Goal: Transaction & Acquisition: Purchase product/service

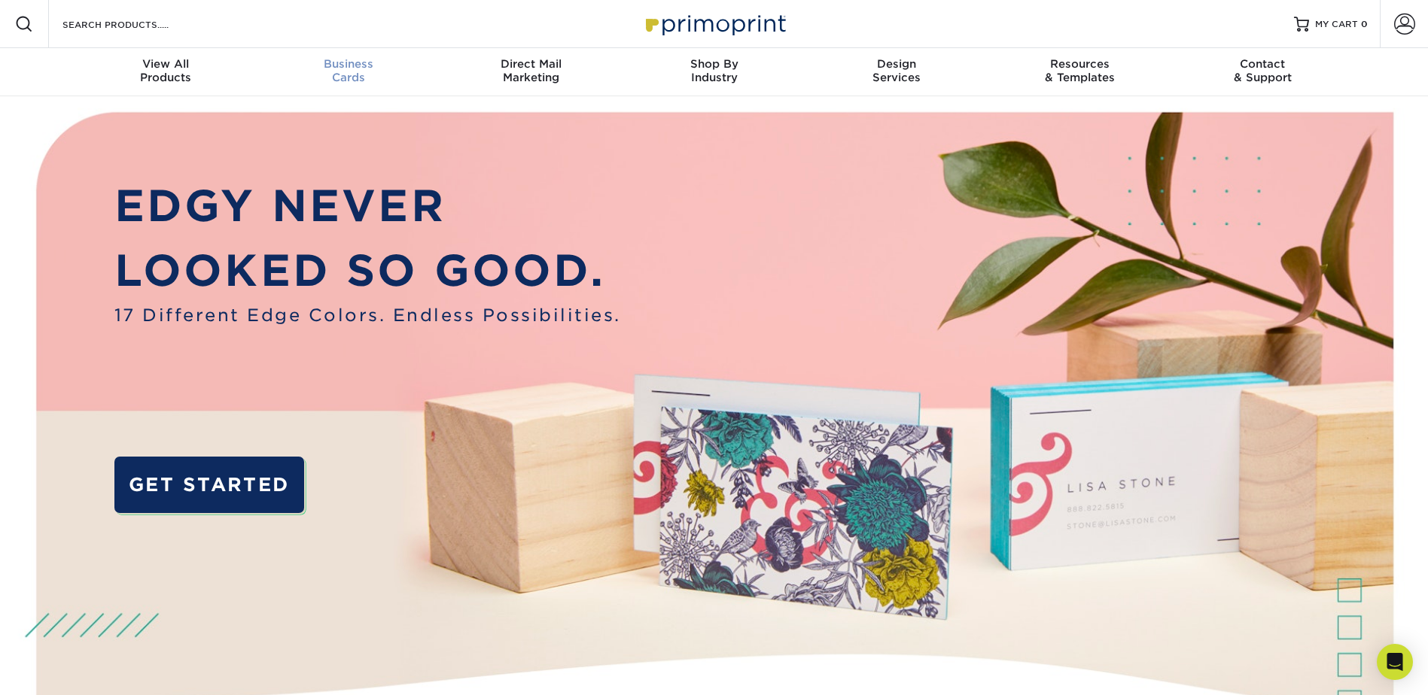
click at [345, 64] on span "Business" at bounding box center [348, 64] width 183 height 14
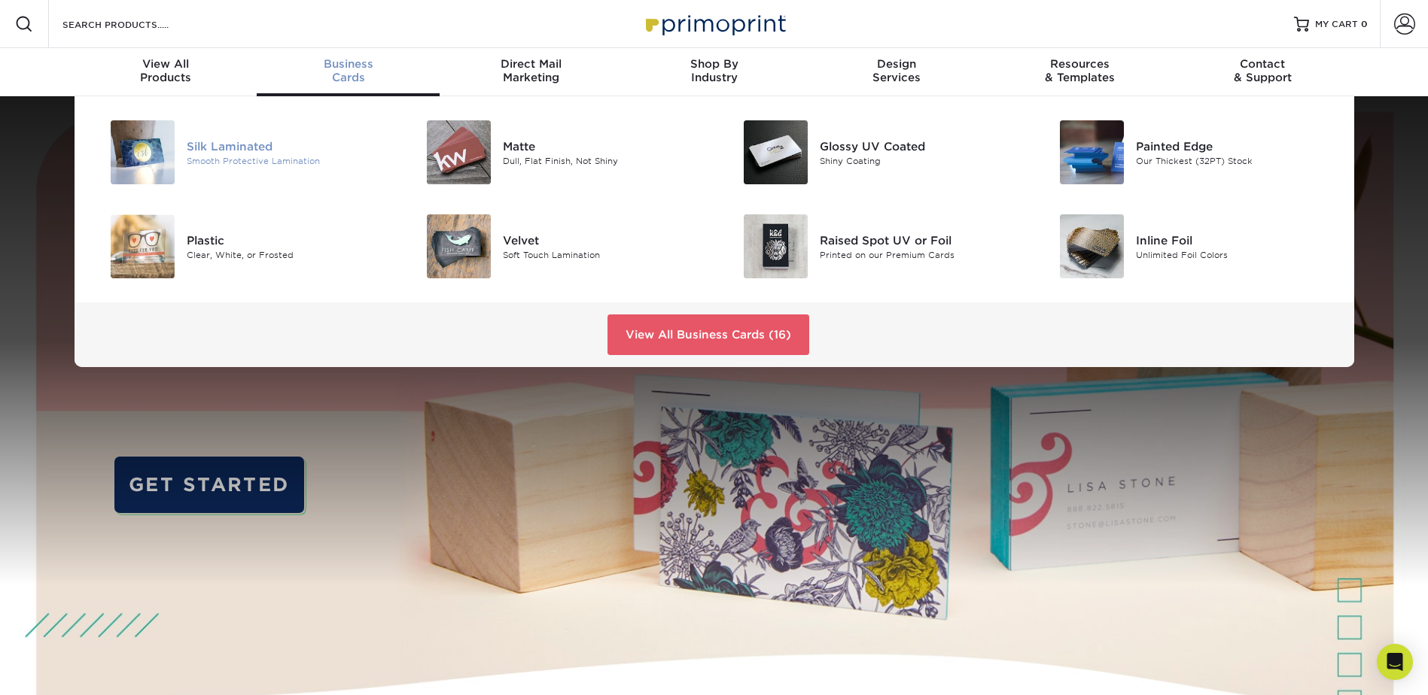
click at [254, 154] on div "Smooth Protective Lamination" at bounding box center [286, 160] width 199 height 13
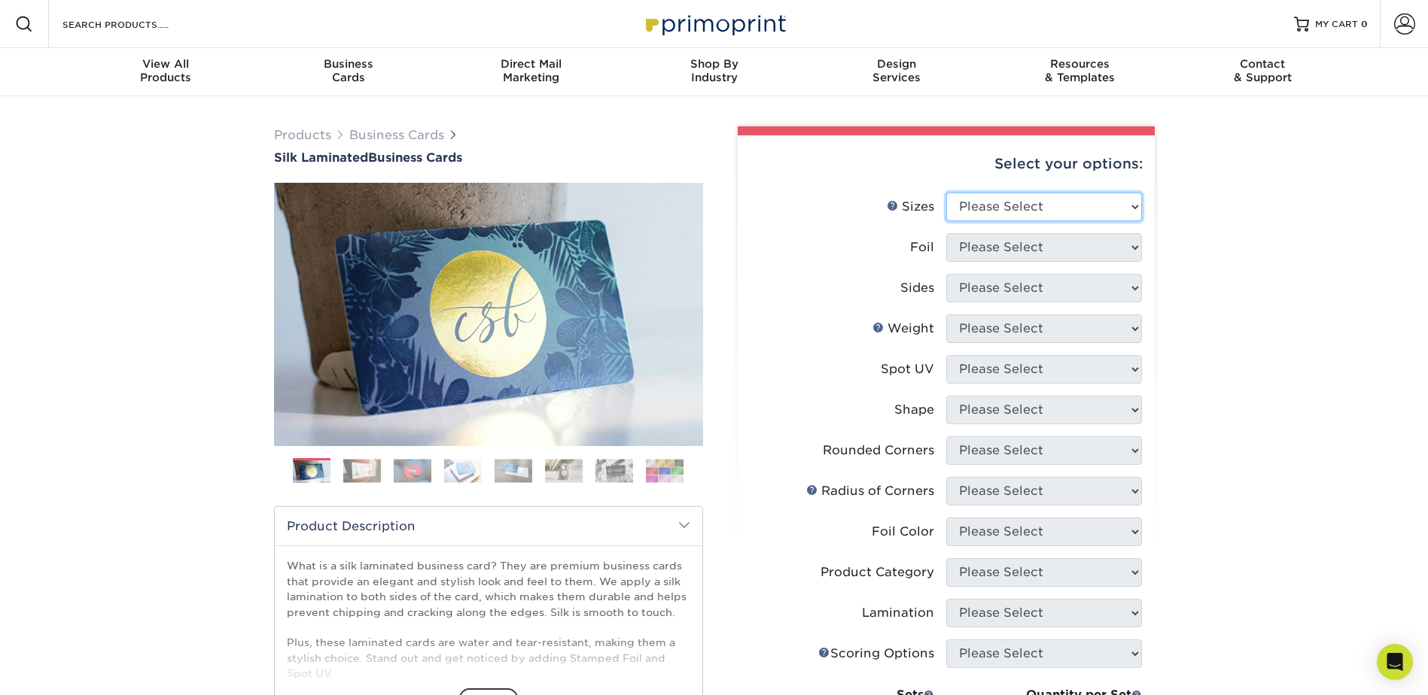
click at [1059, 205] on select "Please Select 1.5" x 3.5" - Mini 1.75" x 3.5" - Mini 2" x 2" - Square 2" x 3" -…" at bounding box center [1044, 207] width 196 height 29
select select "2.00x3.50"
click at [946, 193] on select "Please Select 1.5" x 3.5" - Mini 1.75" x 3.5" - Mini 2" x 2" - Square 2" x 3" -…" at bounding box center [1044, 207] width 196 height 29
click at [1074, 248] on select "Please Select Yes No" at bounding box center [1044, 247] width 196 height 29
select select "0"
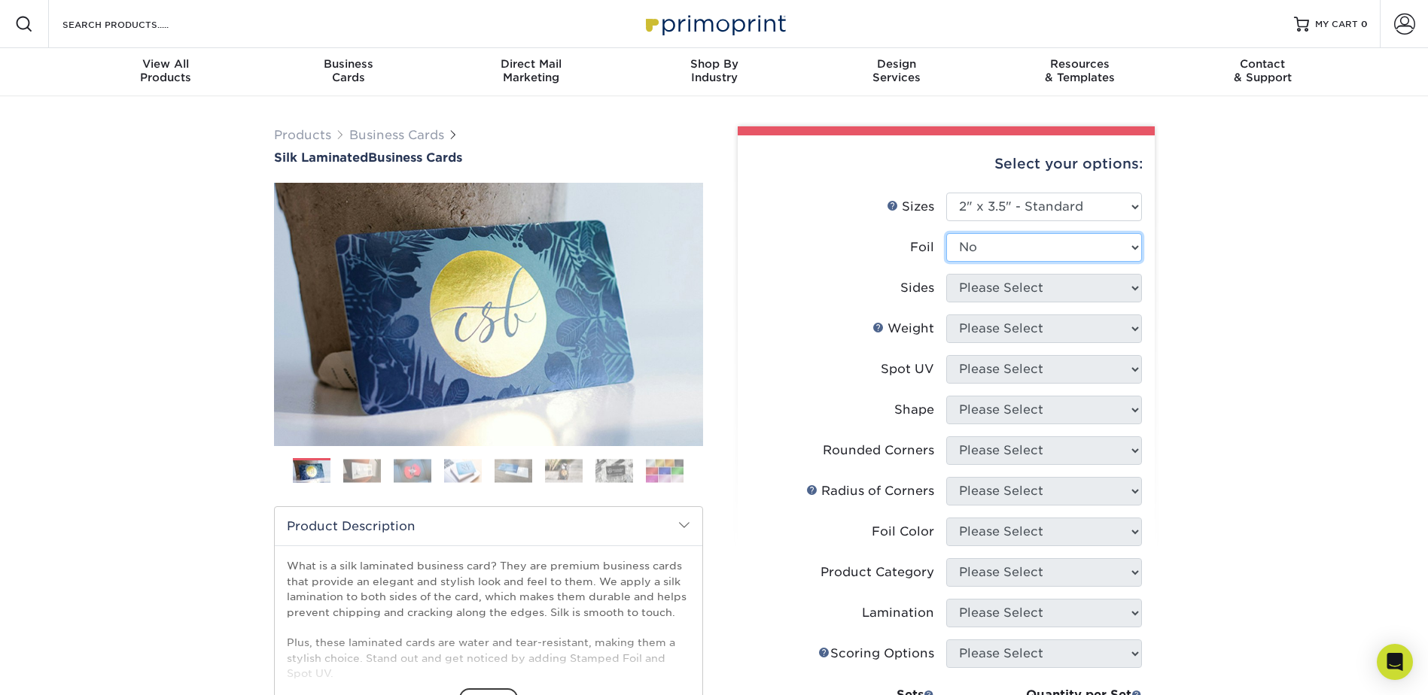
click at [946, 233] on select "Please Select Yes No" at bounding box center [1044, 247] width 196 height 29
click at [1060, 294] on select "Please Select Print Both Sides Print Front Only" at bounding box center [1044, 288] width 196 height 29
select select "13abbda7-1d64-4f25-8bb2-c179b224825d"
click at [946, 274] on select "Please Select Print Both Sides Print Front Only" at bounding box center [1044, 288] width 196 height 29
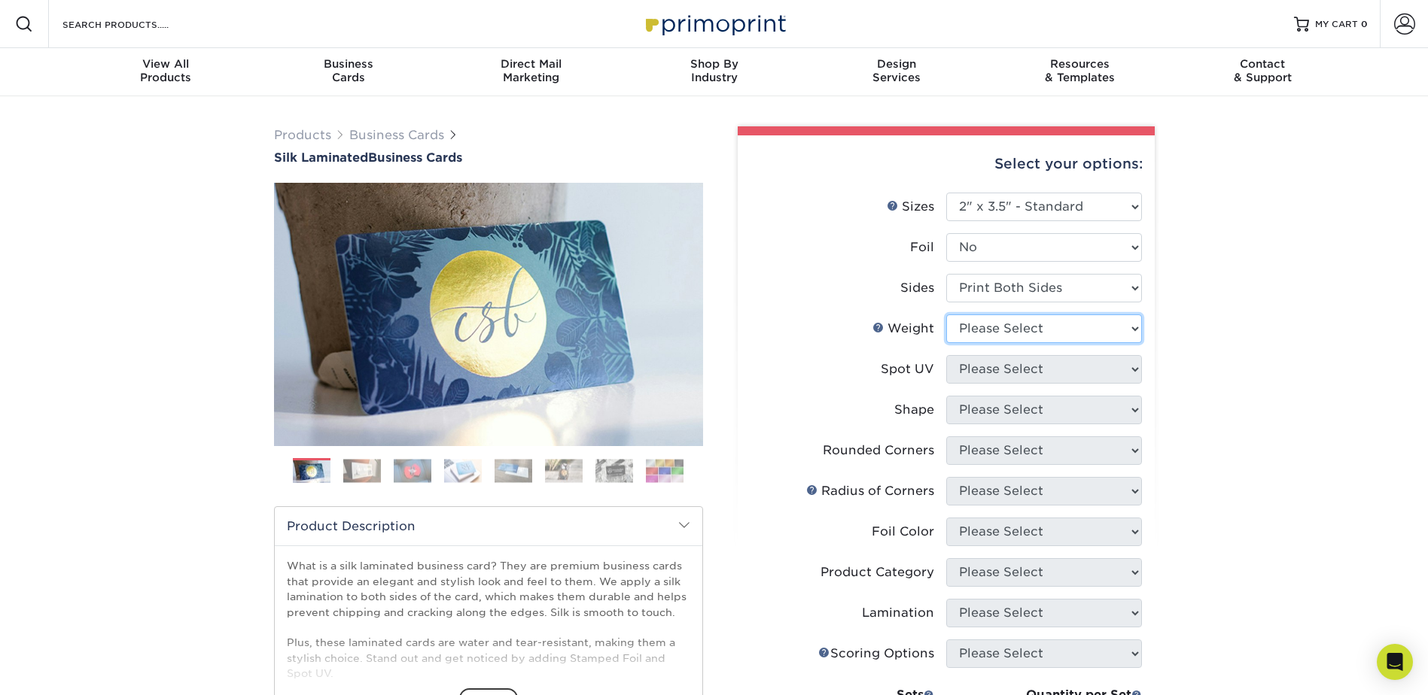
click at [1059, 330] on select "Please Select 16PT" at bounding box center [1044, 329] width 196 height 29
select select "16PT"
click at [946, 315] on select "Please Select 16PT" at bounding box center [1044, 329] width 196 height 29
click at [1042, 364] on select "Please Select No Spot UV Front and Back (Both Sides) Front Only Back Only" at bounding box center [1044, 369] width 196 height 29
select select "2"
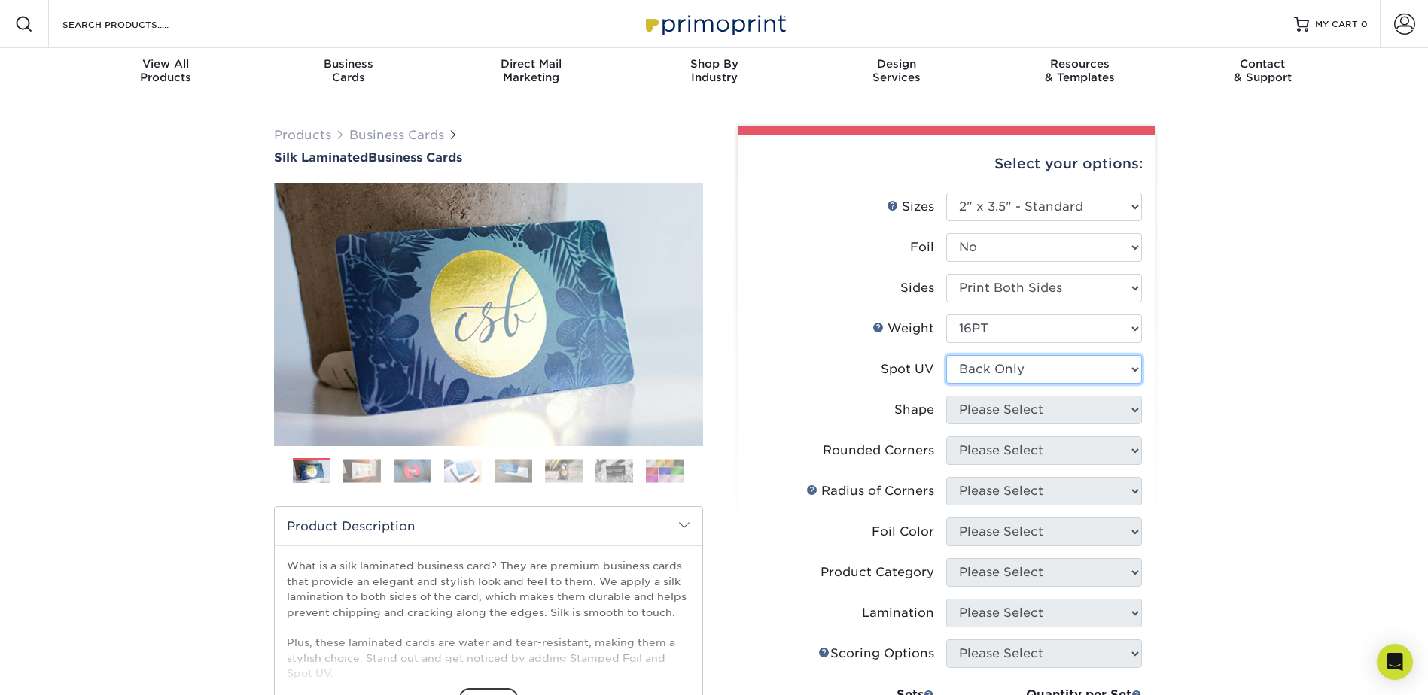
click at [946, 355] on select "Please Select No Spot UV Front and Back (Both Sides) Front Only Back Only" at bounding box center [1044, 369] width 196 height 29
click at [1011, 405] on select "Please Select Standard" at bounding box center [1044, 410] width 196 height 29
select select "standard"
click at [946, 396] on select "Please Select Standard" at bounding box center [1044, 410] width 196 height 29
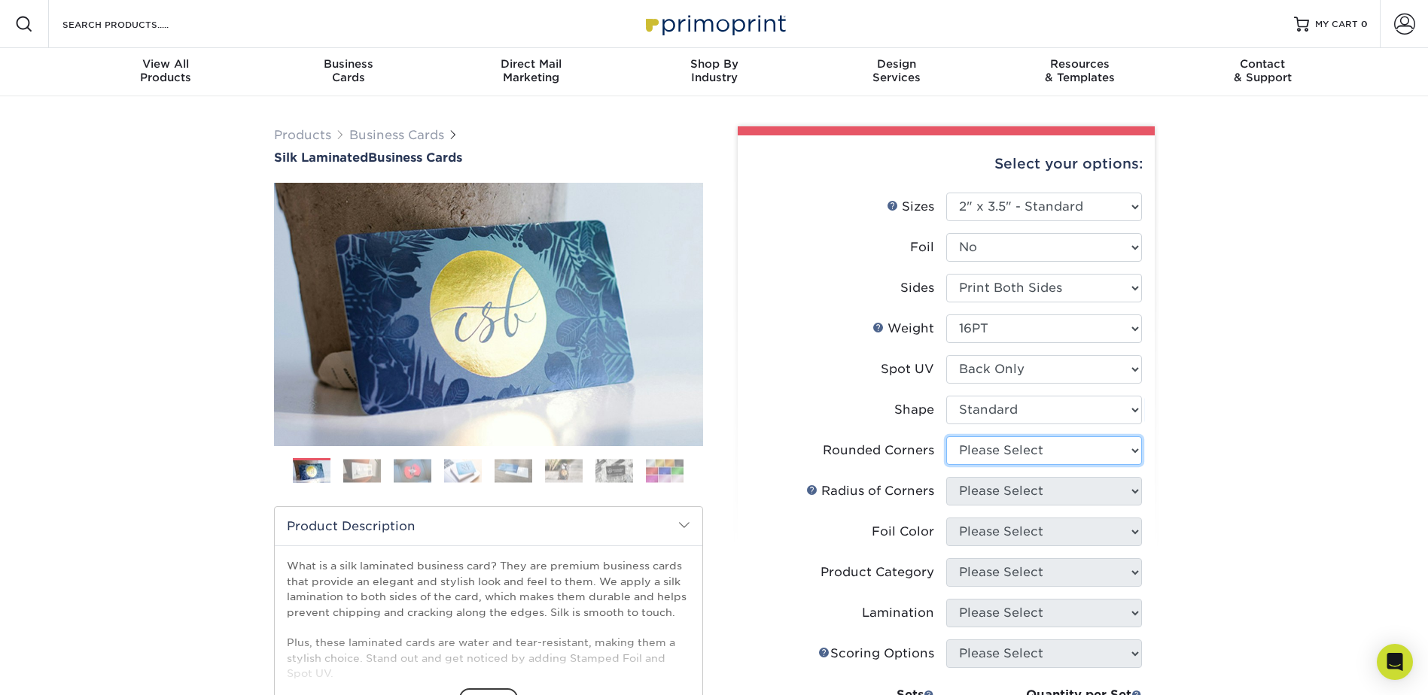
click at [1013, 446] on select "Please Select Yes - Round 2 Corners Yes - Round 4 Corners No" at bounding box center [1044, 451] width 196 height 29
select select "7672df9e-0e0a-464d-8e1f-920c575e4da3"
click at [946, 437] on select "Please Select Yes - Round 2 Corners Yes - Round 4 Corners No" at bounding box center [1044, 451] width 196 height 29
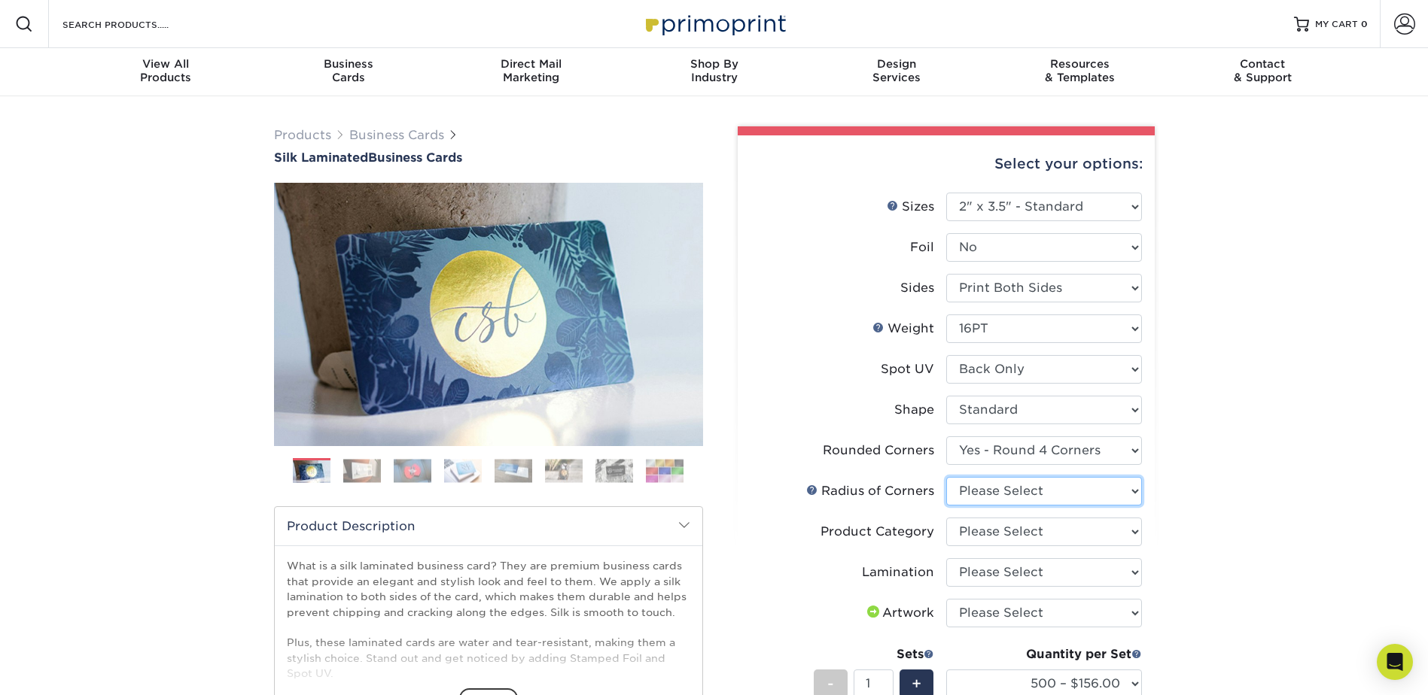
click at [1017, 492] on select "Please Select Rounded 1/8" Rounded 1/4"" at bounding box center [1044, 491] width 196 height 29
select select "479fbfe7-6a0c-4895-8c9a-81739b7486c9"
click at [946, 477] on select "Please Select Rounded 1/8" Rounded 1/4"" at bounding box center [1044, 491] width 196 height 29
click at [1011, 537] on select "Please Select Business Cards" at bounding box center [1044, 532] width 196 height 29
select select "3b5148f1-0588-4f88-a218-97bcfdce65c1"
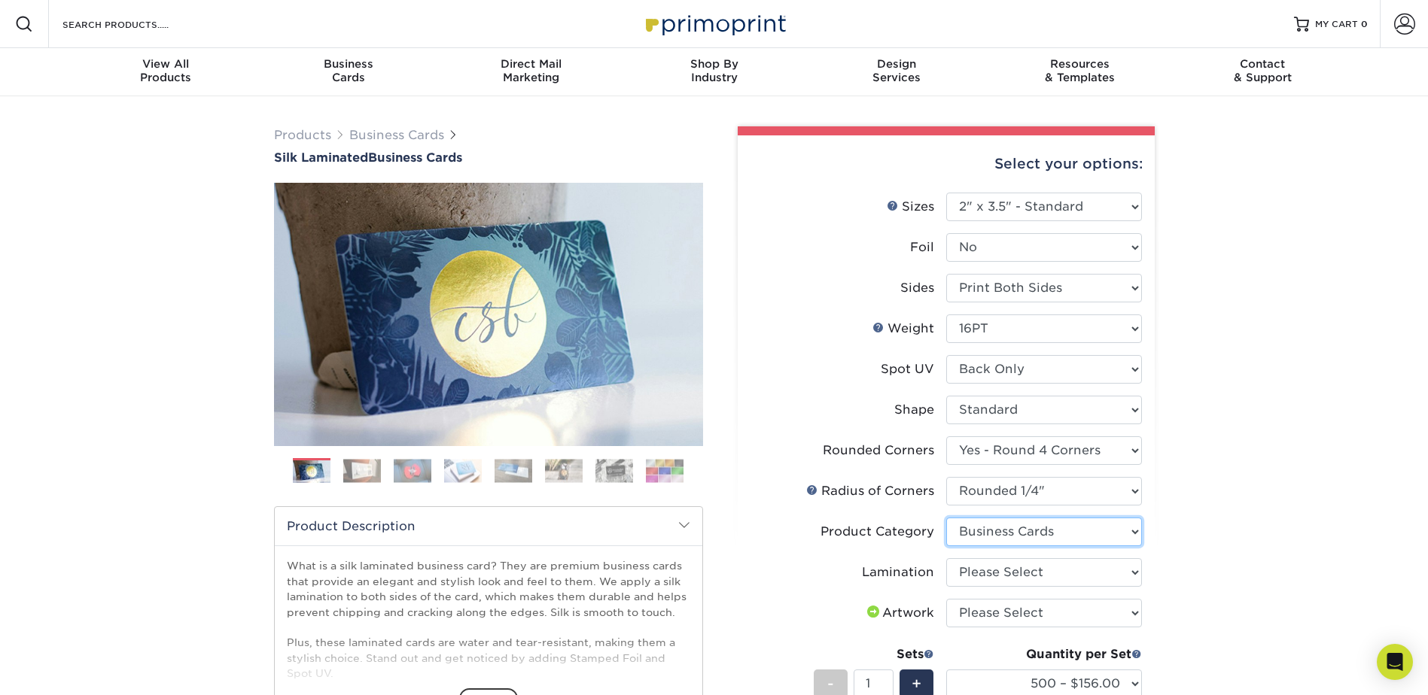
click at [946, 518] on select "Please Select Business Cards" at bounding box center [1044, 532] width 196 height 29
click at [997, 570] on select "Please Select Silk" at bounding box center [1044, 573] width 196 height 29
select select "ccacb42f-45f7-42d3-bbd3-7c8421cf37f0"
click at [946, 559] on select "Please Select Silk" at bounding box center [1044, 573] width 196 height 29
click at [1002, 610] on select "Please Select I will upload files I need a design - $100" at bounding box center [1044, 613] width 196 height 29
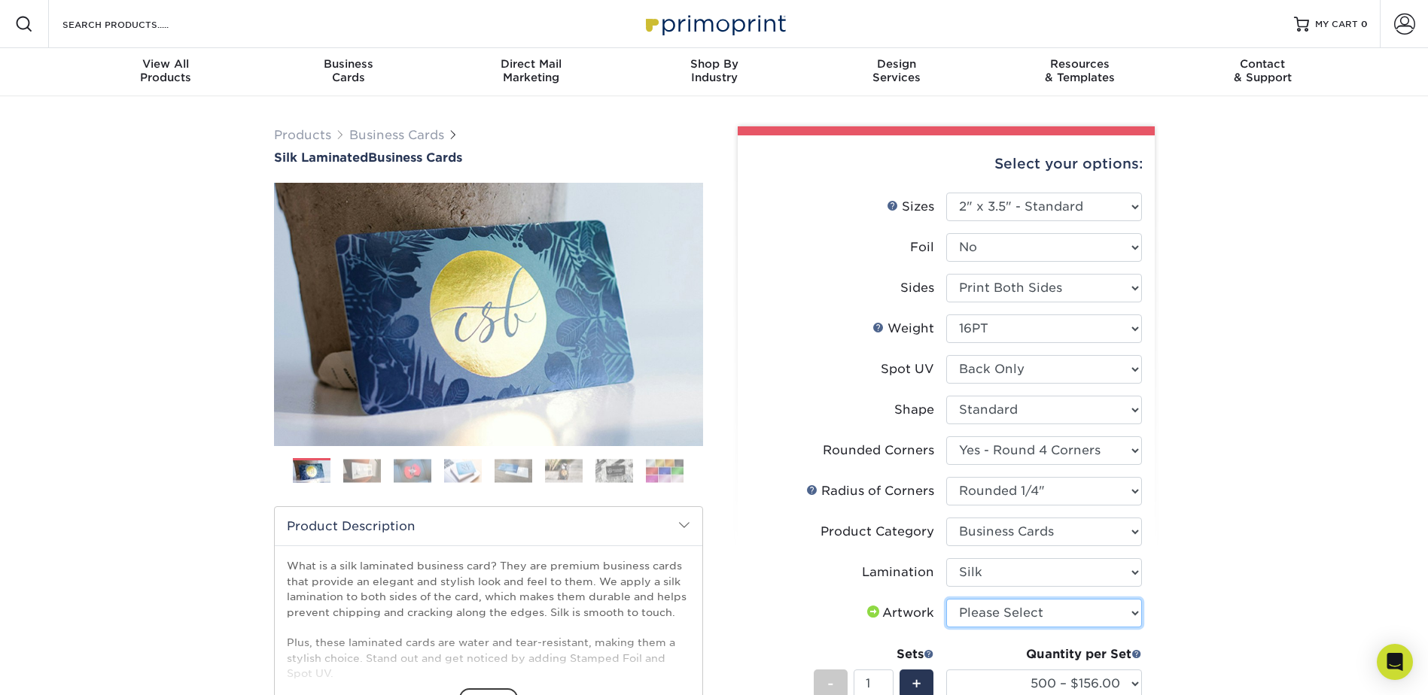
select select "upload"
click at [946, 599] on select "Please Select I will upload files I need a design - $100" at bounding box center [1044, 613] width 196 height 29
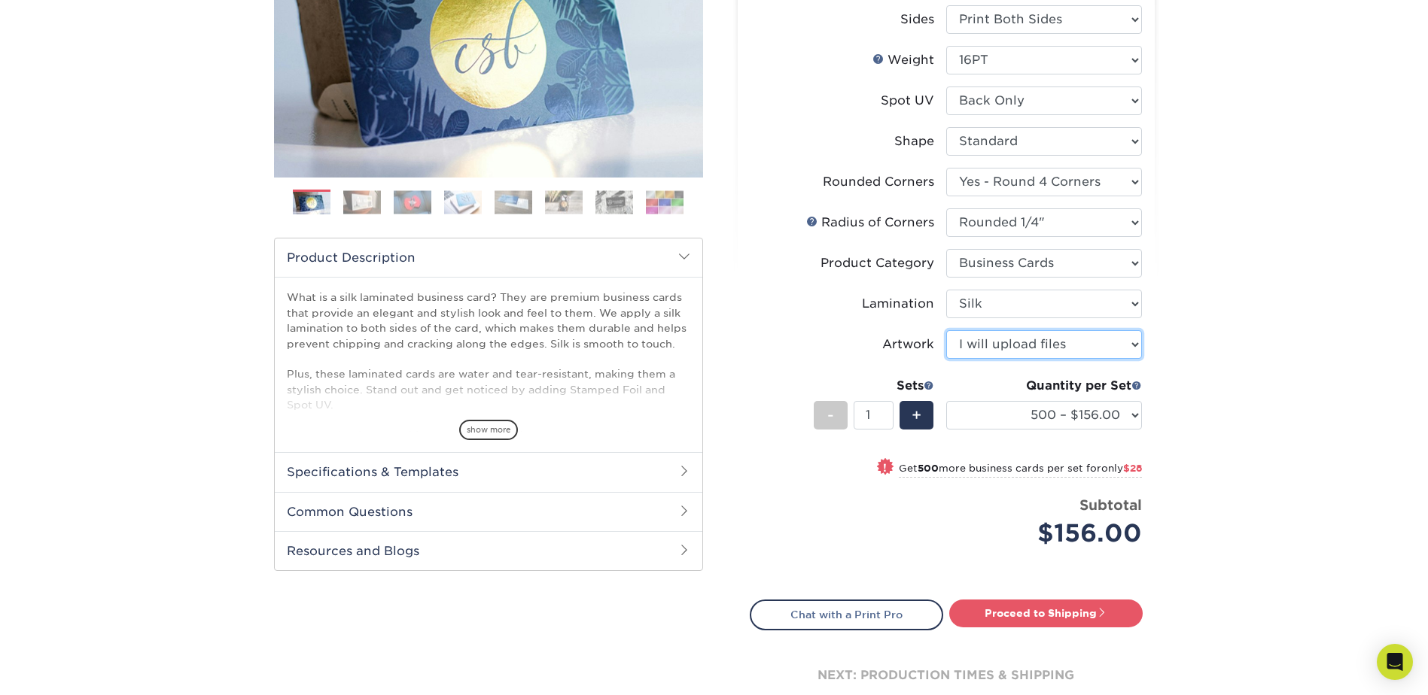
scroll to position [301, 0]
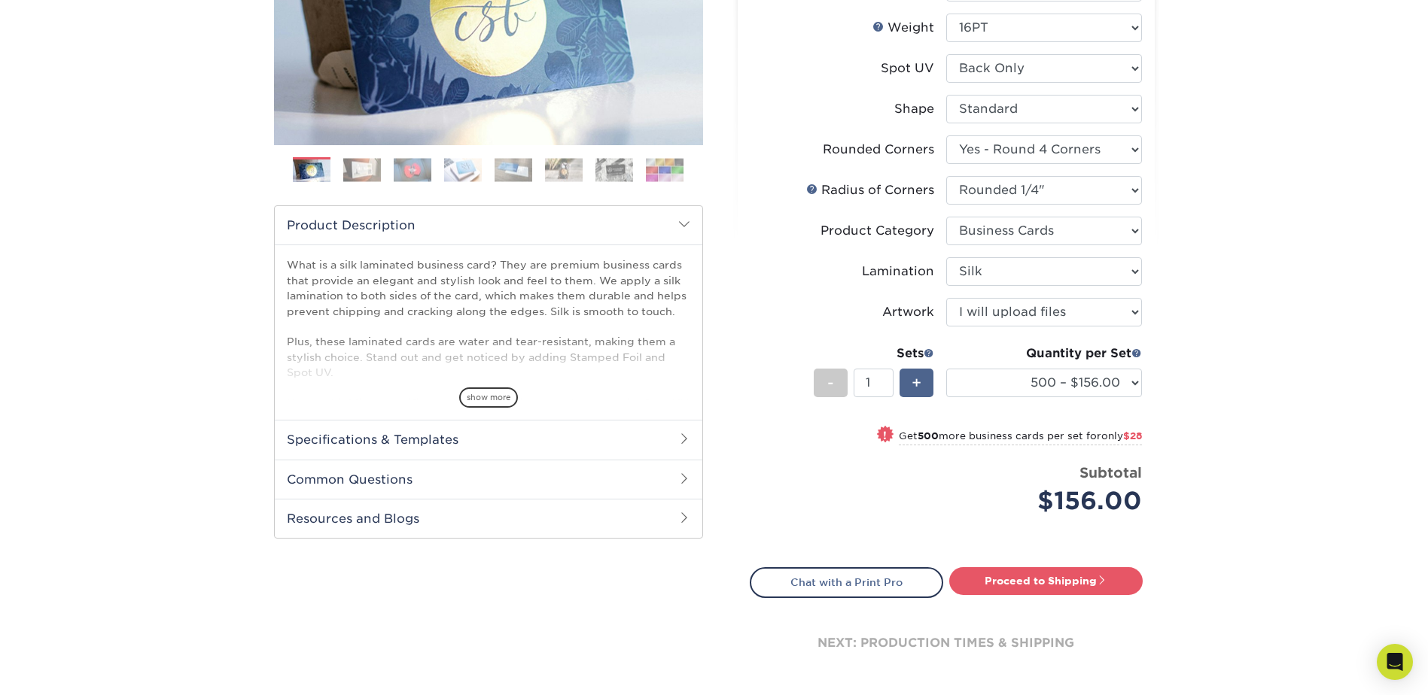
click at [927, 386] on div "+" at bounding box center [916, 383] width 34 height 29
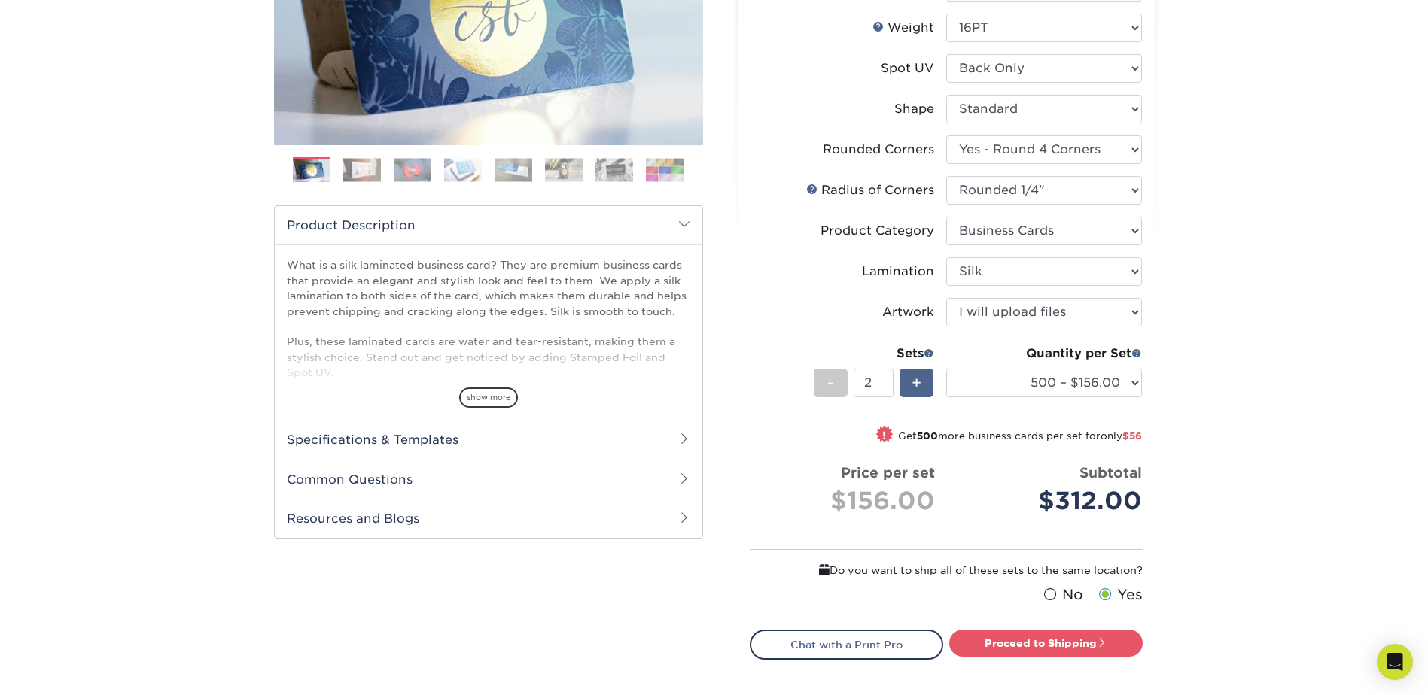
click at [924, 385] on div "+" at bounding box center [916, 383] width 34 height 29
type input "3"
click at [1044, 639] on link "Proceed to Shipping" at bounding box center [1045, 643] width 193 height 27
type input "Set 1"
select select "82d884b2-e4ab-451a-86dc-83a1df945844"
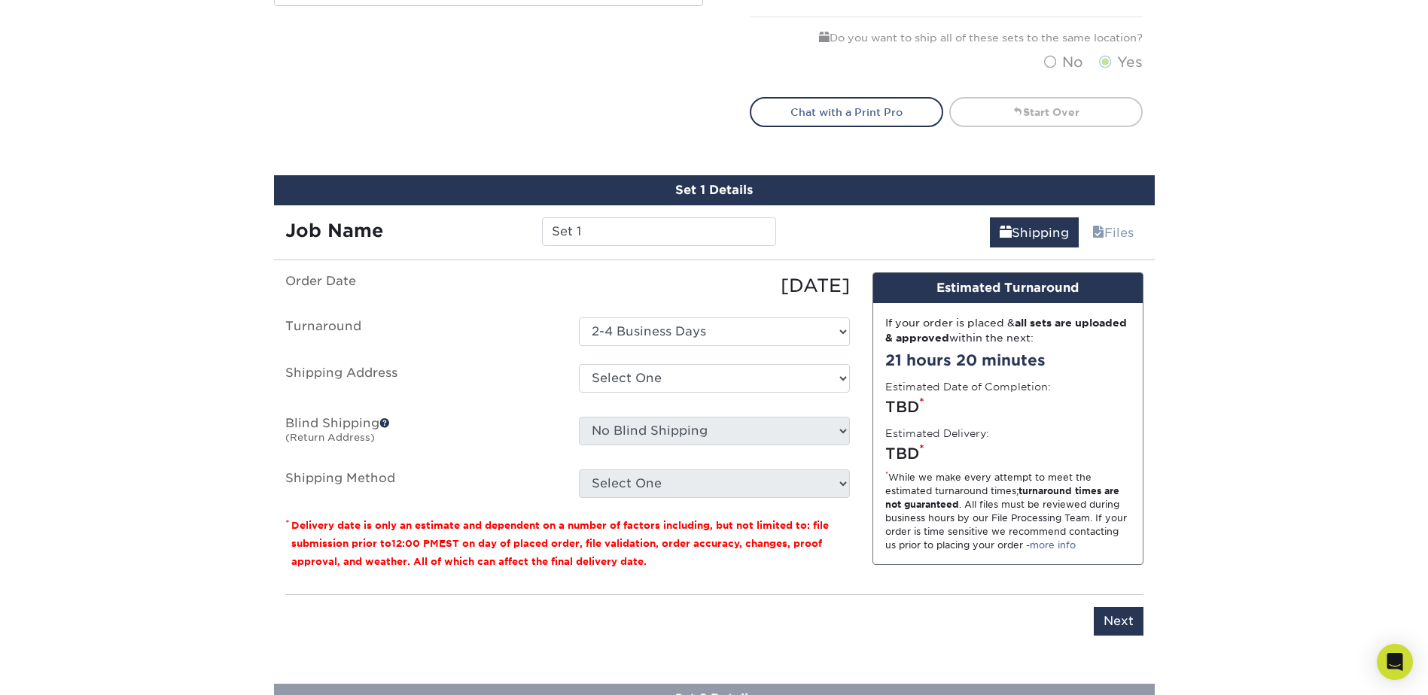
scroll to position [972, 0]
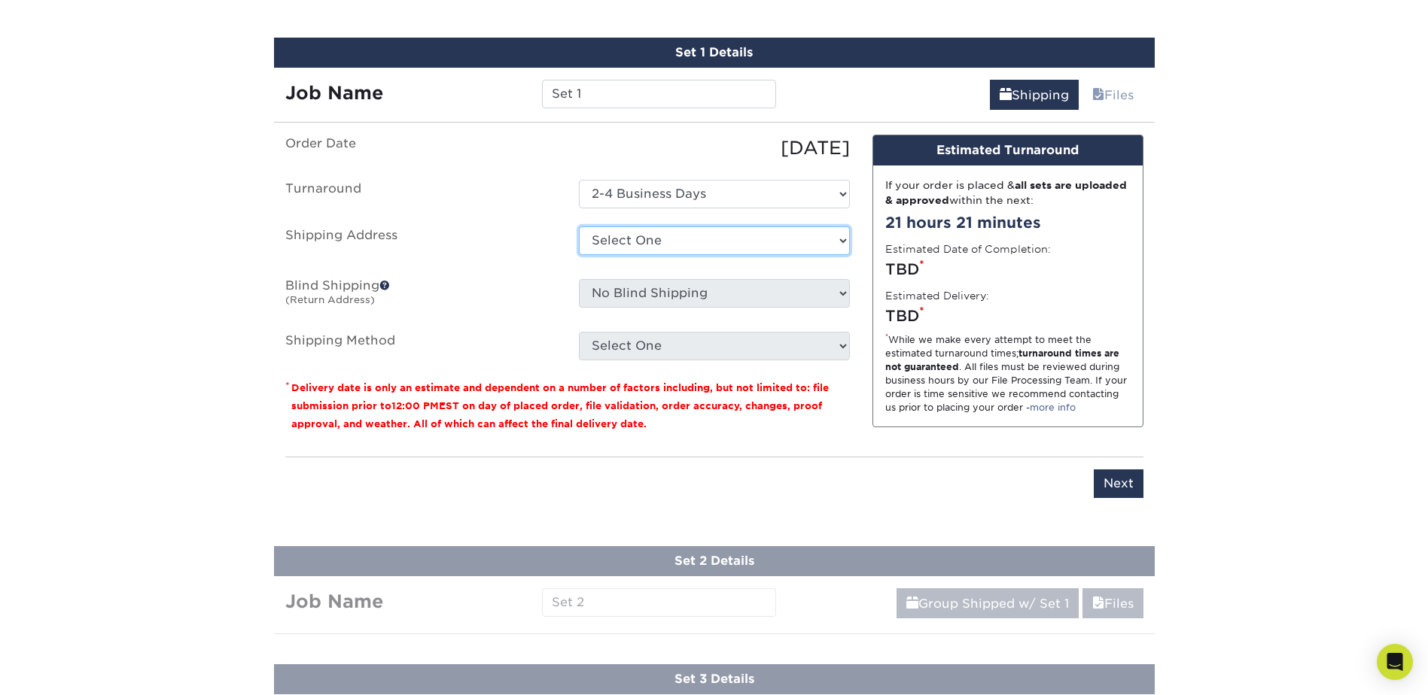
click at [609, 247] on select "Select One + Add New Address - Login" at bounding box center [714, 241] width 271 height 29
select select "newaddress"
click at [579, 227] on select "Select One + Add New Address - Login" at bounding box center [714, 241] width 271 height 29
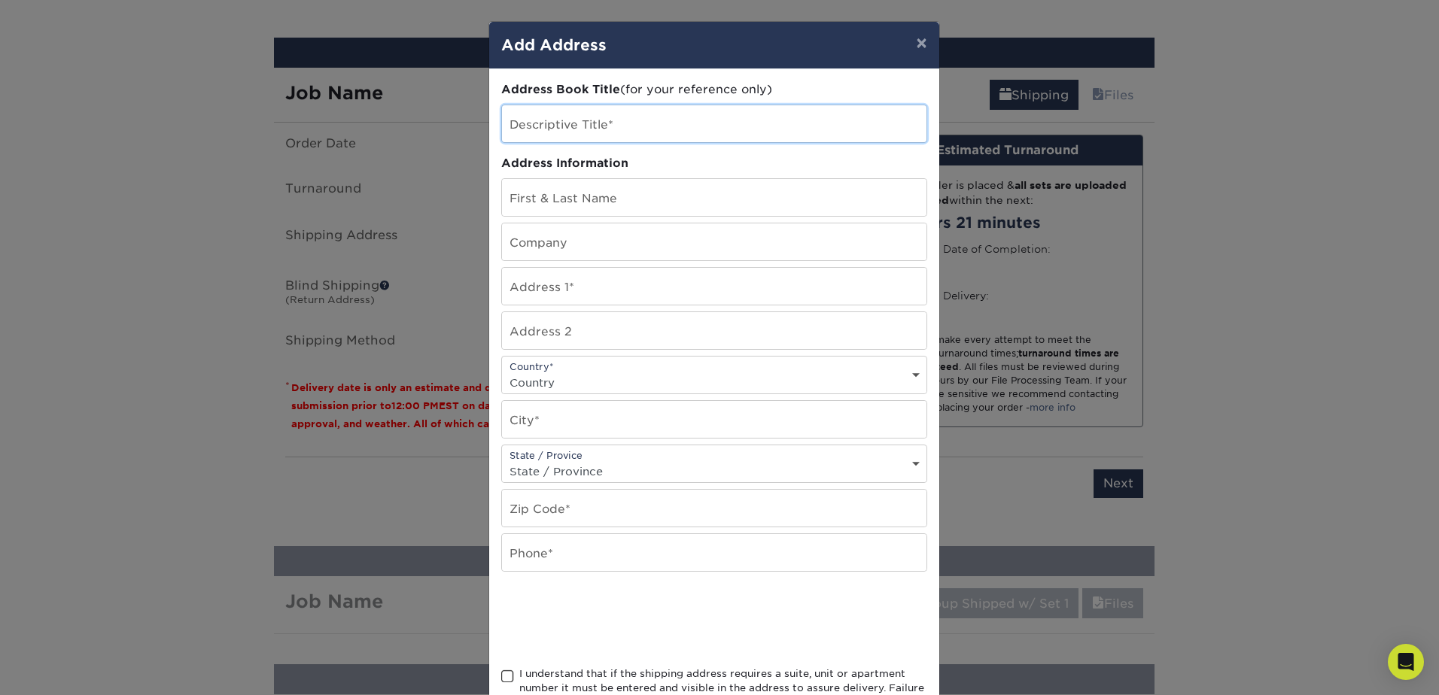
click at [596, 130] on input "text" at bounding box center [714, 123] width 425 height 37
type input "CNP Business Cards 9-5-25"
click at [571, 199] on input "text" at bounding box center [714, 197] width 425 height 37
type input "Denise Hatton"
type input "CNP Technologies"
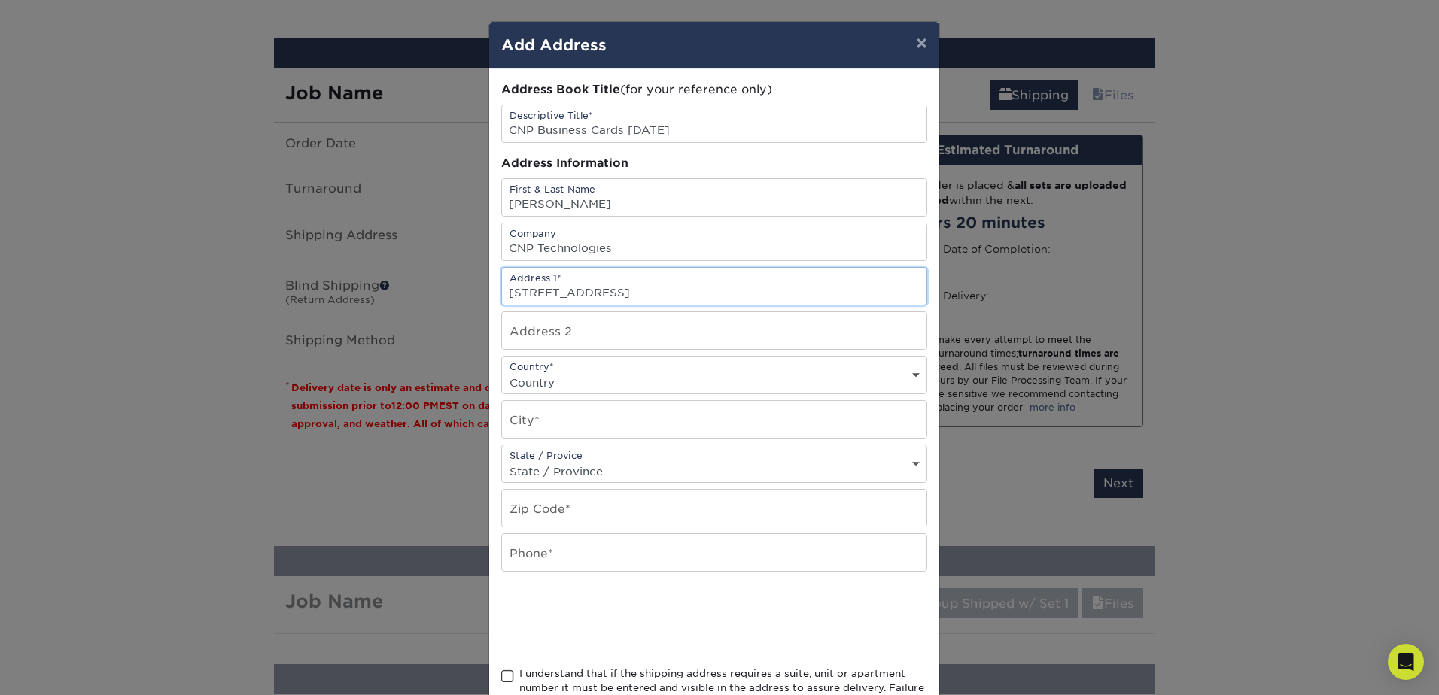
type input "806 Tyvola Road, 102"
select select "US"
type input "Charlotte"
select select "NC"
type input "28217"
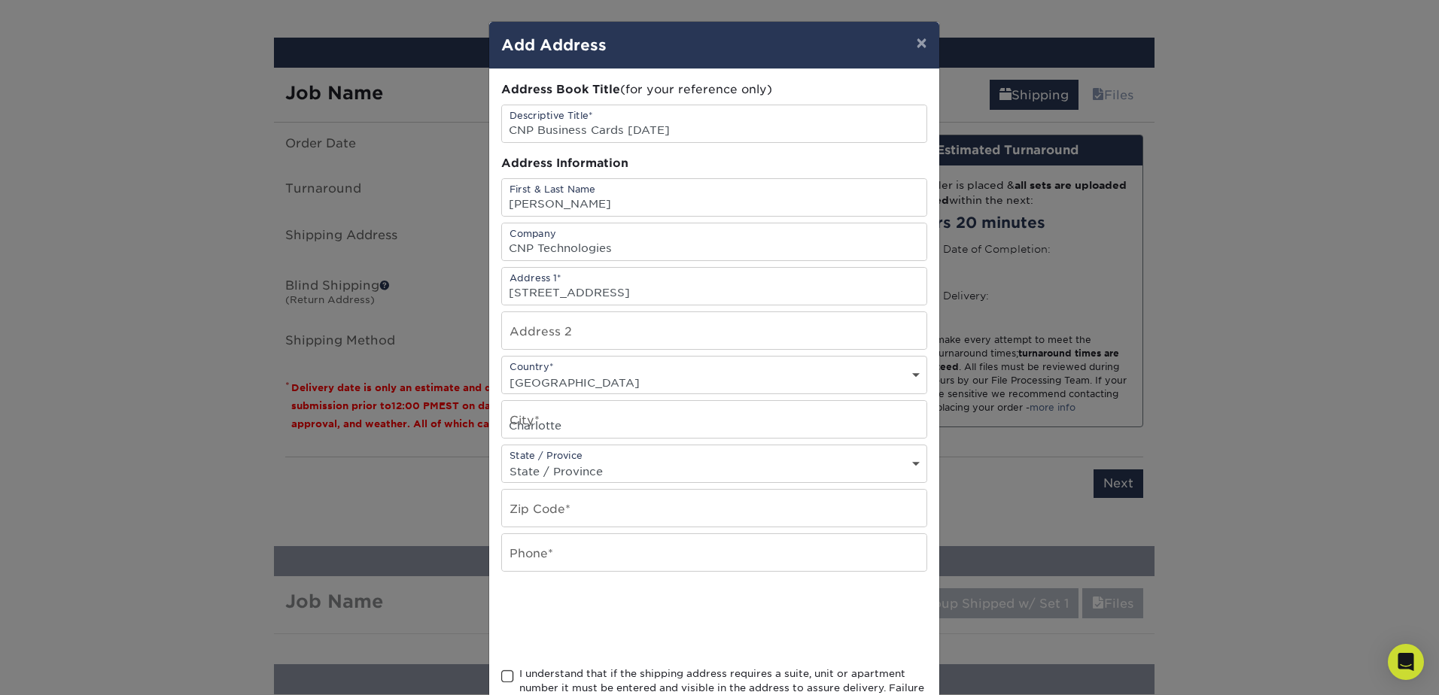
type input "7049276688"
drag, startPoint x: 601, startPoint y: 564, endPoint x: 482, endPoint y: 566, distance: 119.7
click at [482, 566] on div "× Add Address Address Book Title (for your reference only) Descriptive Title* C…" at bounding box center [719, 347] width 1439 height 695
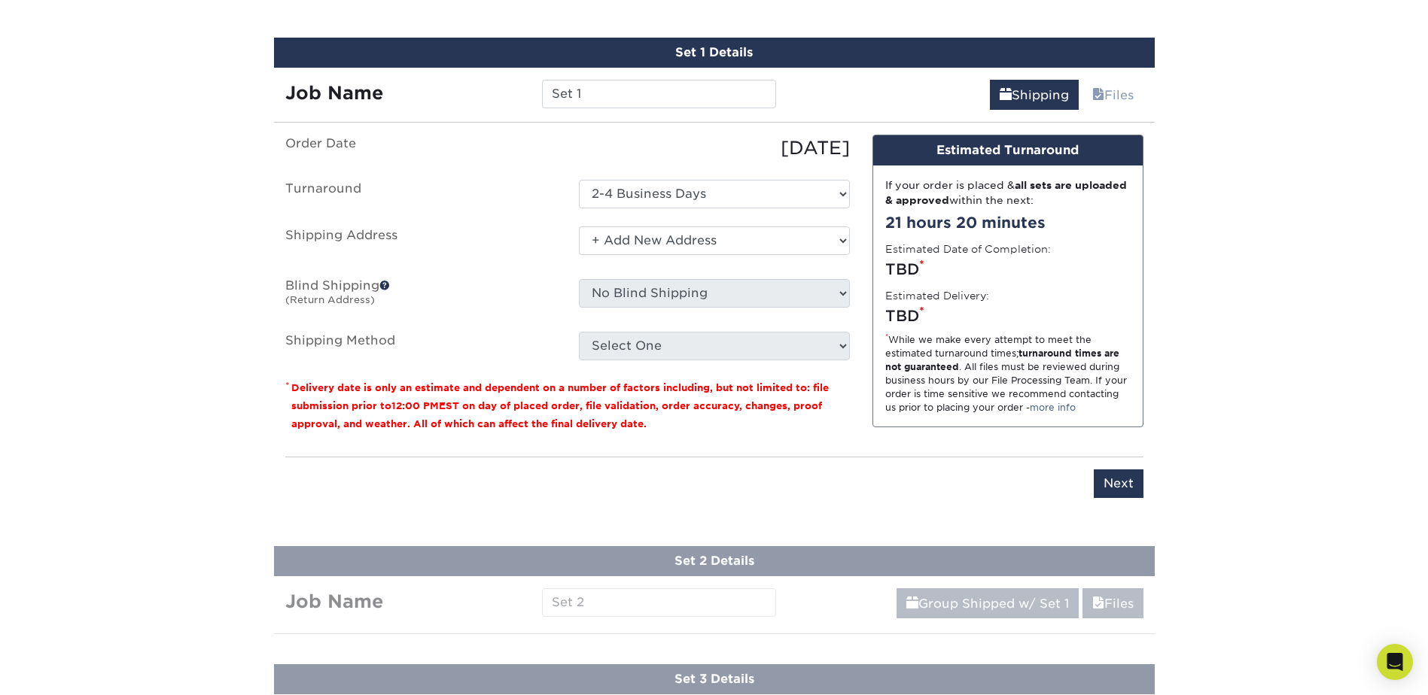
drag, startPoint x: 348, startPoint y: 289, endPoint x: 415, endPoint y: 279, distance: 67.7
click at [391, 283] on label "Blind Shipping (Return Address)" at bounding box center [421, 296] width 294 height 35
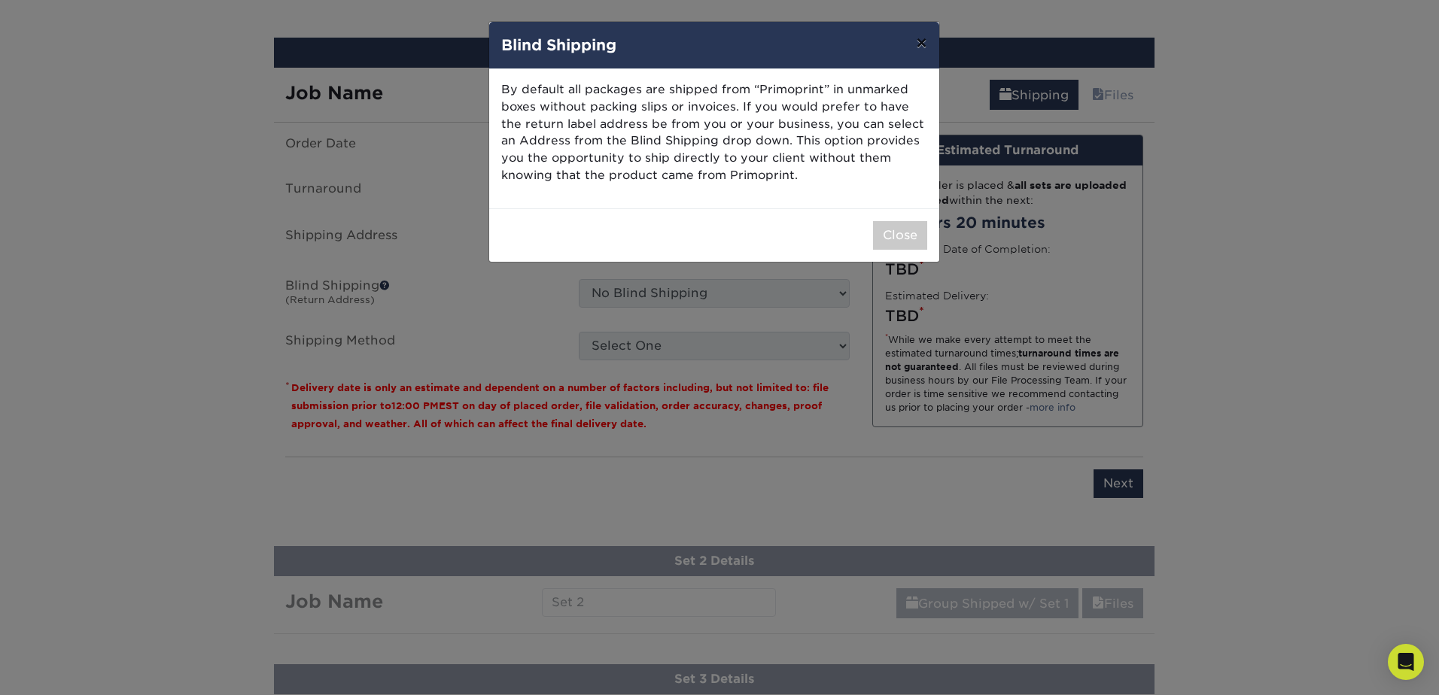
drag, startPoint x: 917, startPoint y: 41, endPoint x: 857, endPoint y: 83, distance: 72.5
click at [918, 41] on button "×" at bounding box center [921, 43] width 35 height 42
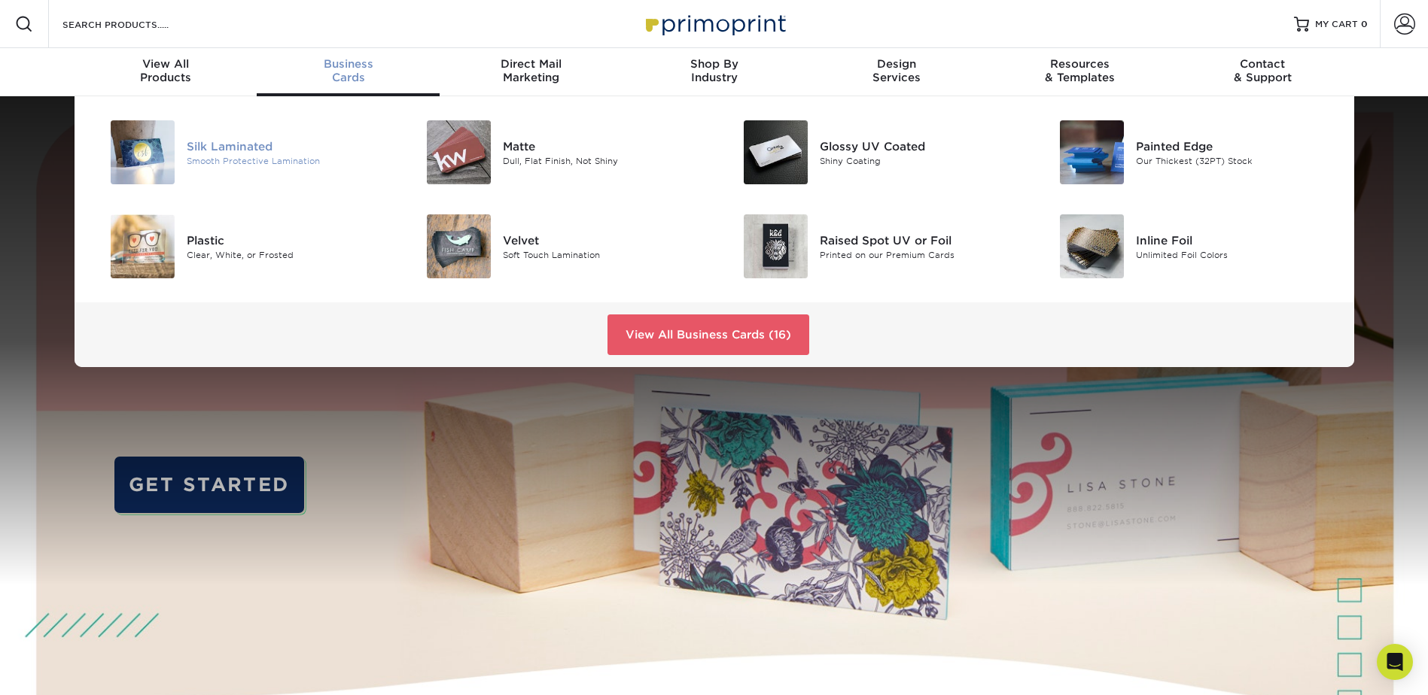
click at [280, 151] on div "Silk Laminated" at bounding box center [286, 146] width 199 height 17
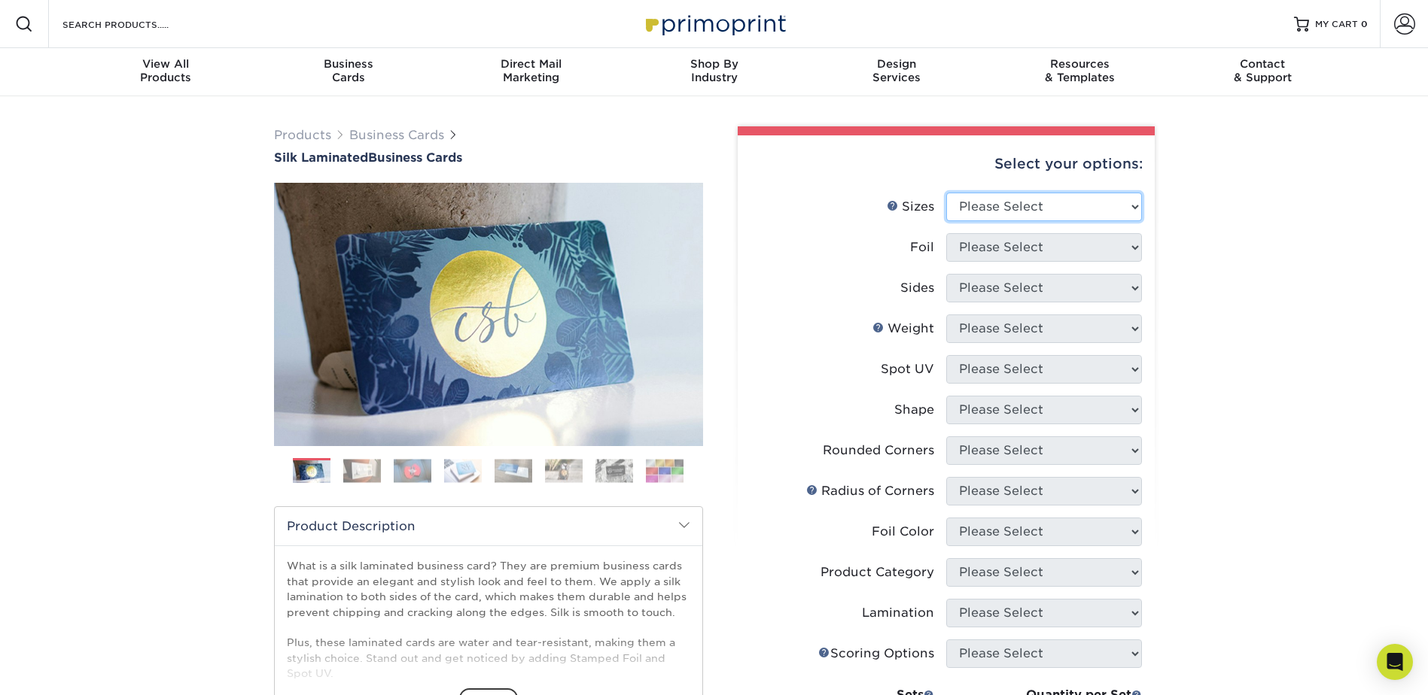
click at [1082, 212] on select "Please Select 1.5" x 3.5" - Mini 1.75" x 3.5" - Mini 2" x 2" - Square 2" x 3" -…" at bounding box center [1044, 207] width 196 height 29
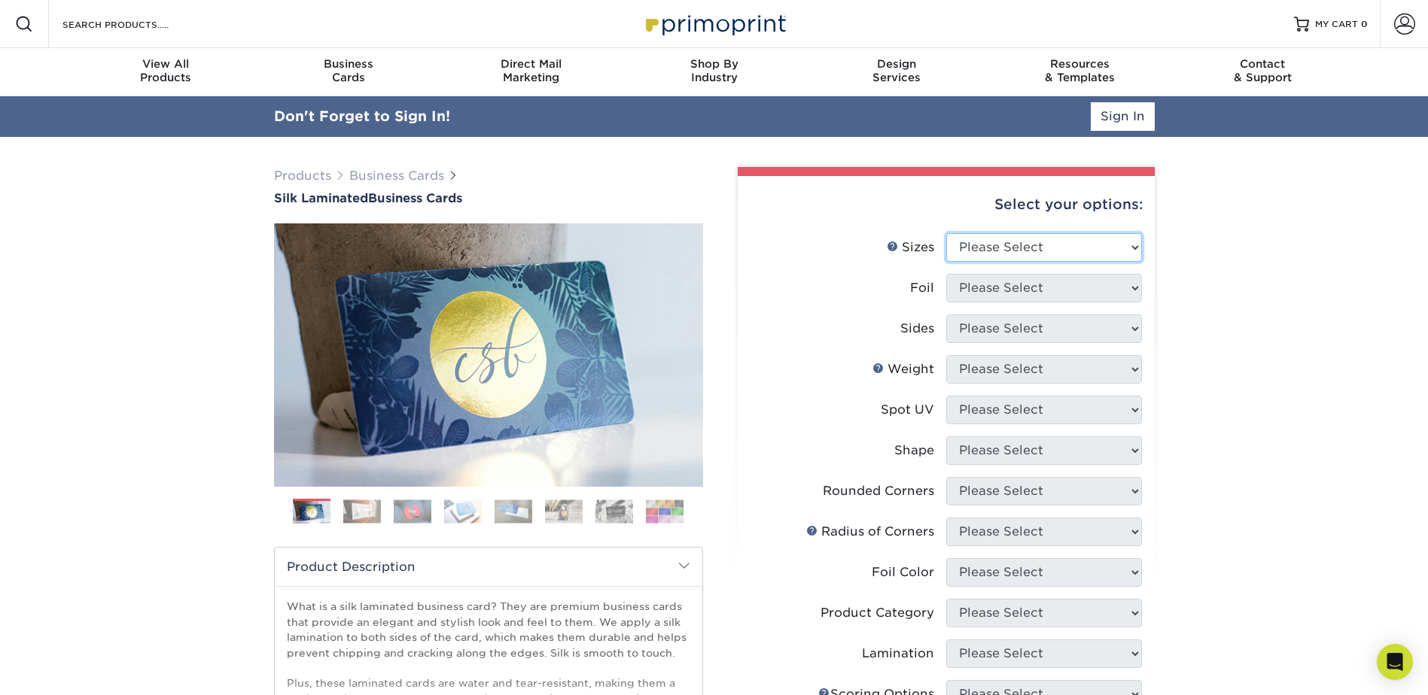
select select "2.00x3.50"
click at [946, 233] on select "Please Select 1.5" x 3.5" - Mini 1.75" x 3.5" - Mini 2" x 2" - Square 2" x 3" -…" at bounding box center [1044, 247] width 196 height 29
click at [1042, 290] on select "Please Select Yes No" at bounding box center [1044, 288] width 196 height 29
select select "0"
click at [946, 274] on select "Please Select Yes No" at bounding box center [1044, 288] width 196 height 29
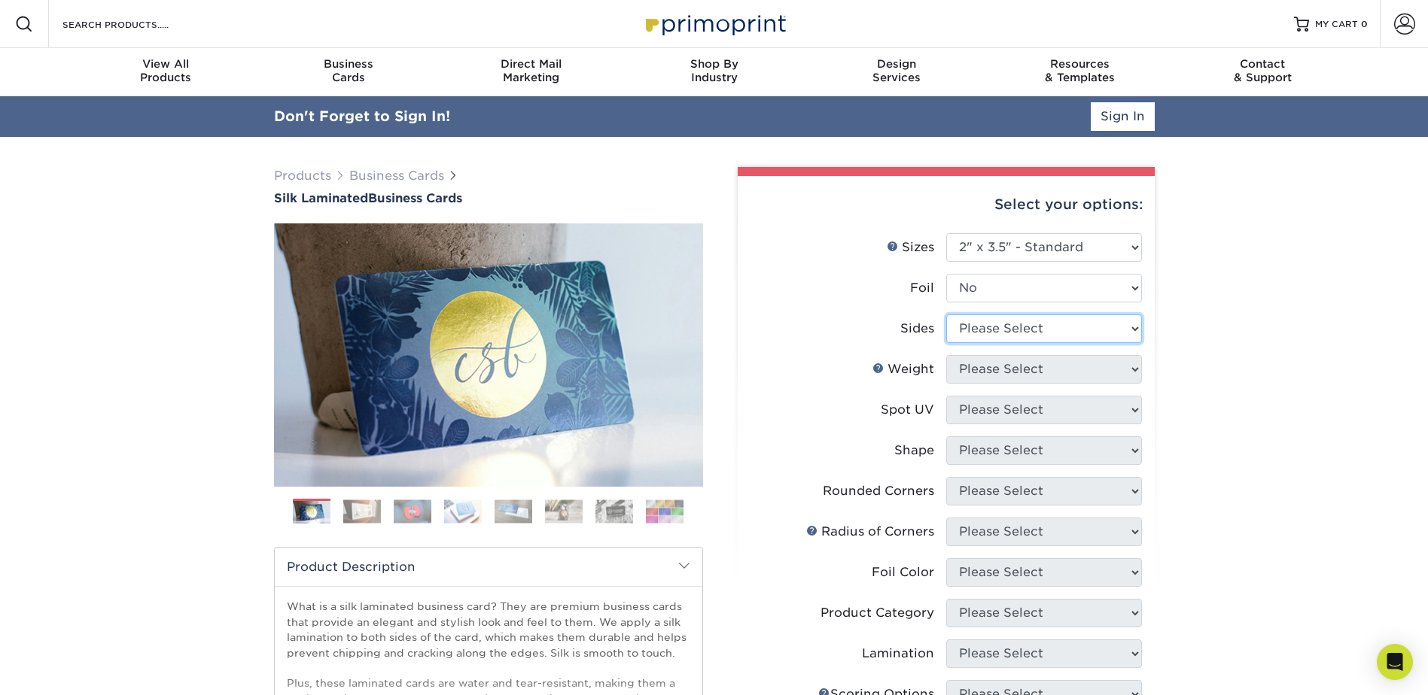
click at [1019, 324] on select "Please Select Print Both Sides Print Front Only" at bounding box center [1044, 329] width 196 height 29
select select "13abbda7-1d64-4f25-8bb2-c179b224825d"
click at [946, 315] on select "Please Select Print Both Sides Print Front Only" at bounding box center [1044, 329] width 196 height 29
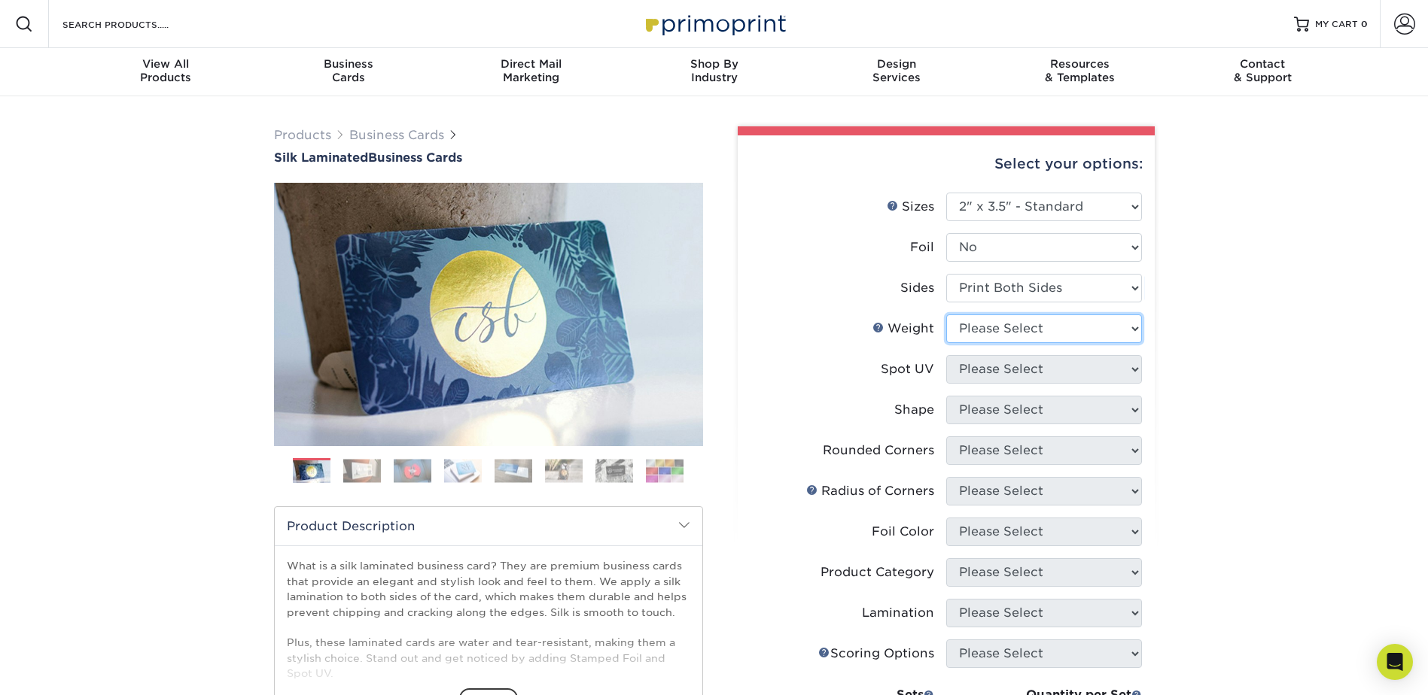
click at [1012, 335] on select "Please Select 16PT" at bounding box center [1044, 329] width 196 height 29
select select "16PT"
click at [946, 315] on select "Please Select 16PT" at bounding box center [1044, 329] width 196 height 29
click at [1008, 367] on select "Please Select No Spot UV Front and Back (Both Sides) Front Only Back Only" at bounding box center [1044, 369] width 196 height 29
select select "2"
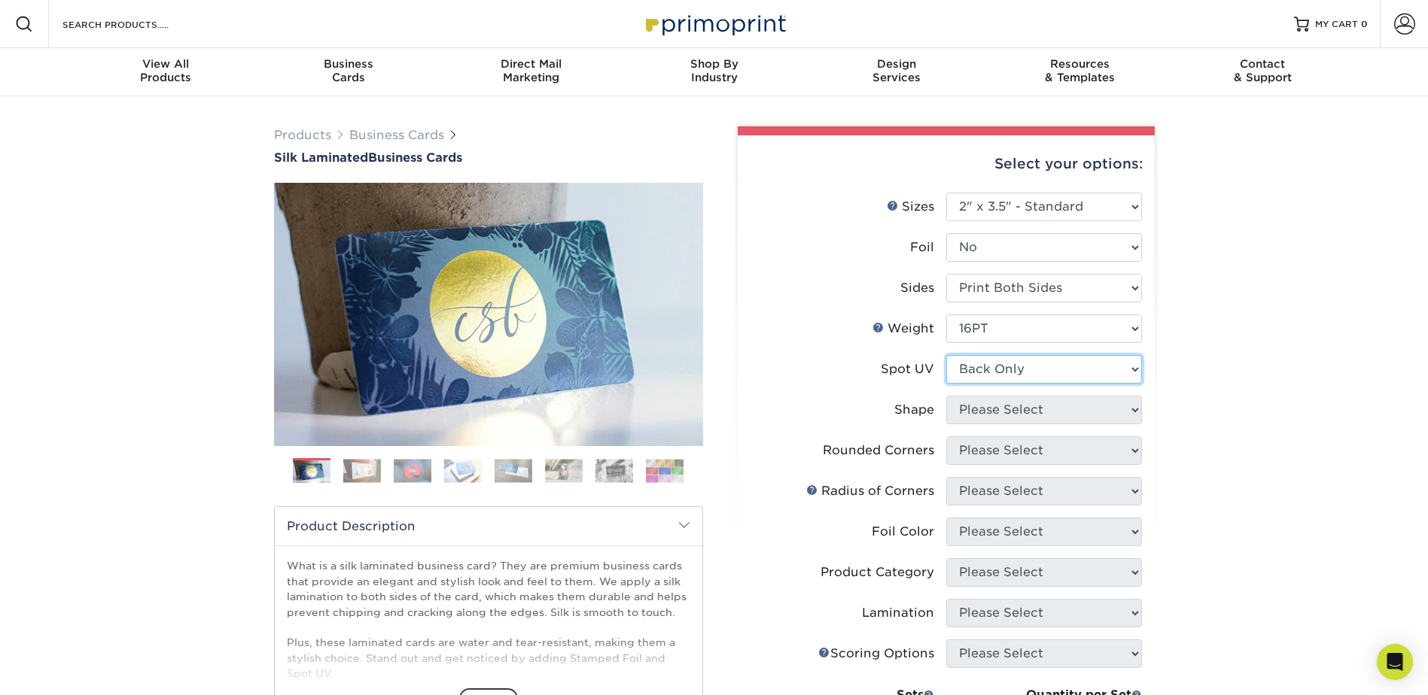
click at [946, 355] on select "Please Select No Spot UV Front and Back (Both Sides) Front Only Back Only" at bounding box center [1044, 369] width 196 height 29
click at [1021, 409] on select "Please Select Standard" at bounding box center [1044, 410] width 196 height 29
select select "standard"
click at [946, 396] on select "Please Select Standard" at bounding box center [1044, 410] width 196 height 29
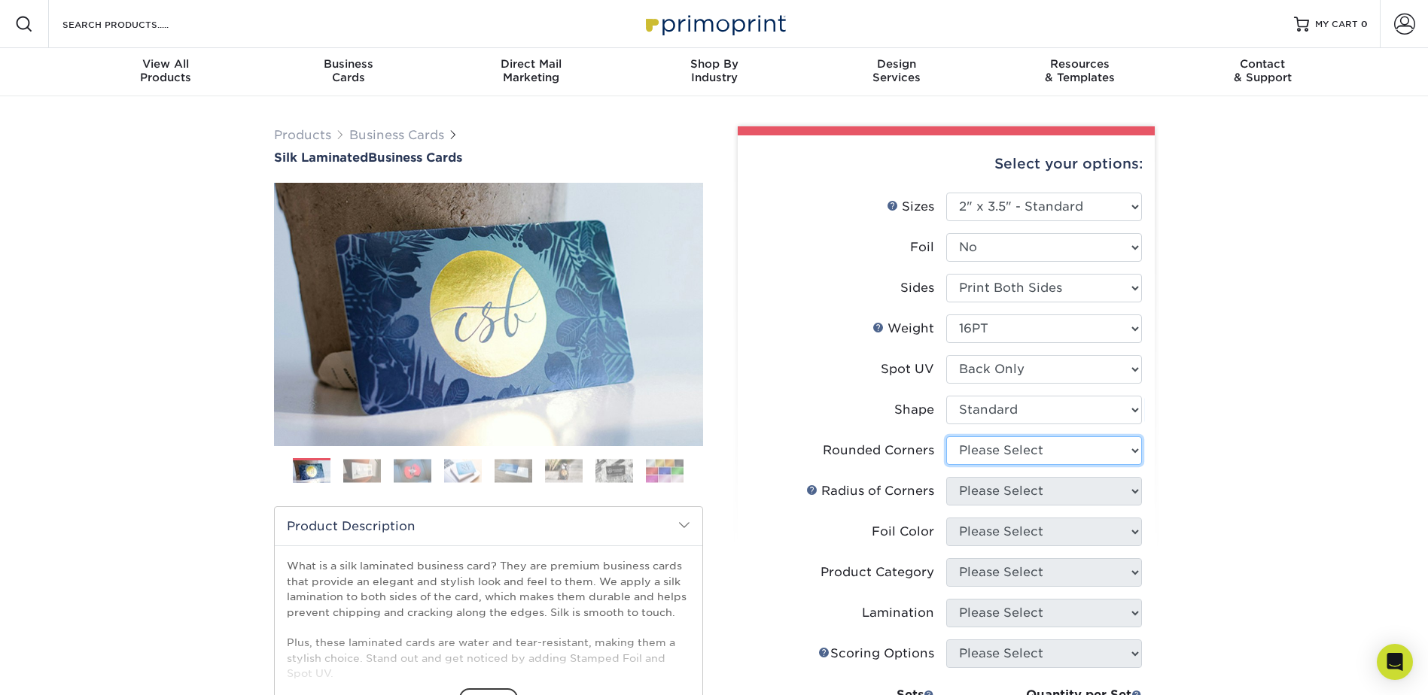
click at [1009, 451] on select "Please Select Yes - Round 2 Corners Yes - Round 4 Corners No" at bounding box center [1044, 451] width 196 height 29
select select "7672df9e-0e0a-464d-8e1f-920c575e4da3"
click at [946, 437] on select "Please Select Yes - Round 2 Corners Yes - Round 4 Corners No" at bounding box center [1044, 451] width 196 height 29
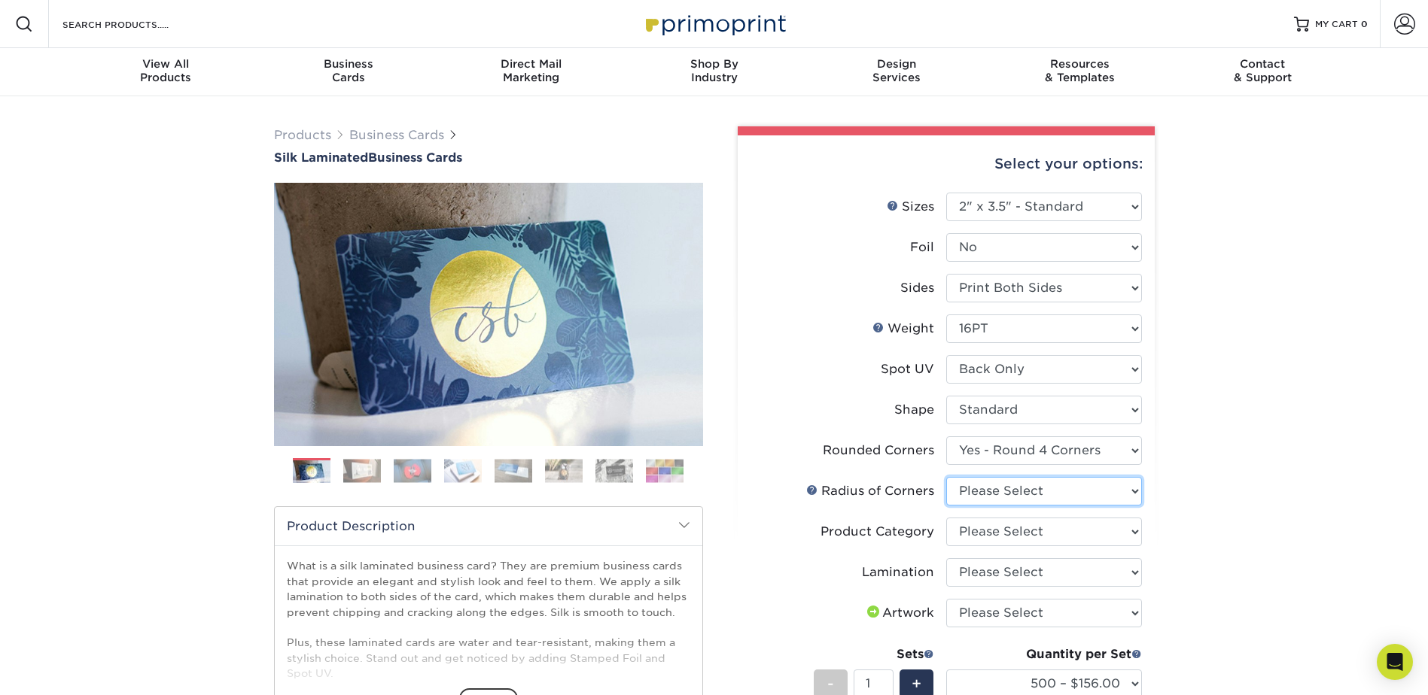
click at [1011, 487] on select "Please Select Rounded 1/8" Rounded 1/4"" at bounding box center [1044, 491] width 196 height 29
select select "479fbfe7-6a0c-4895-8c9a-81739b7486c9"
click at [946, 477] on select "Please Select Rounded 1/8" Rounded 1/4"" at bounding box center [1044, 491] width 196 height 29
click at [1015, 531] on select "Please Select Business Cards" at bounding box center [1044, 532] width 196 height 29
select select "3b5148f1-0588-4f88-a218-97bcfdce65c1"
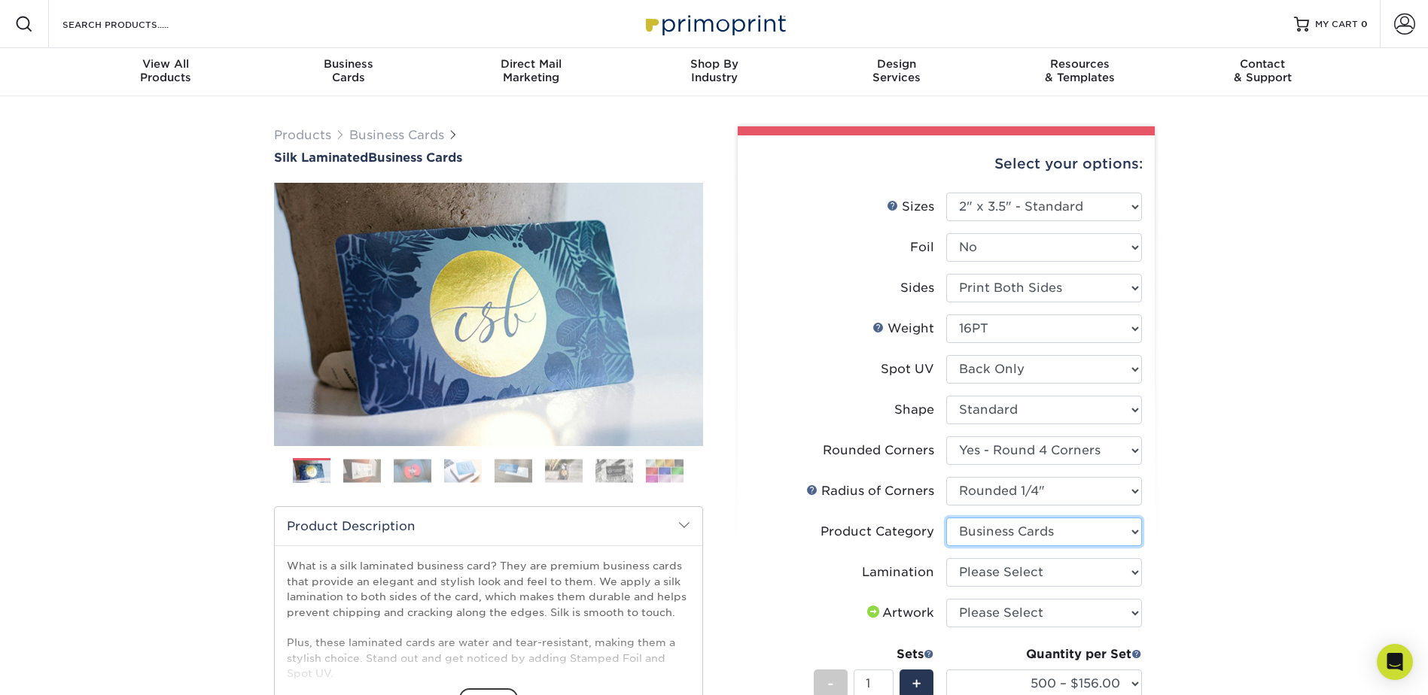
click at [946, 518] on select "Please Select Business Cards" at bounding box center [1044, 532] width 196 height 29
click at [999, 573] on select "Please Select Silk" at bounding box center [1044, 573] width 196 height 29
select select "ccacb42f-45f7-42d3-bbd3-7c8421cf37f0"
click at [946, 559] on select "Please Select Silk" at bounding box center [1044, 573] width 196 height 29
click at [1002, 613] on select "Please Select I will upload files I need a design - $100" at bounding box center [1044, 613] width 196 height 29
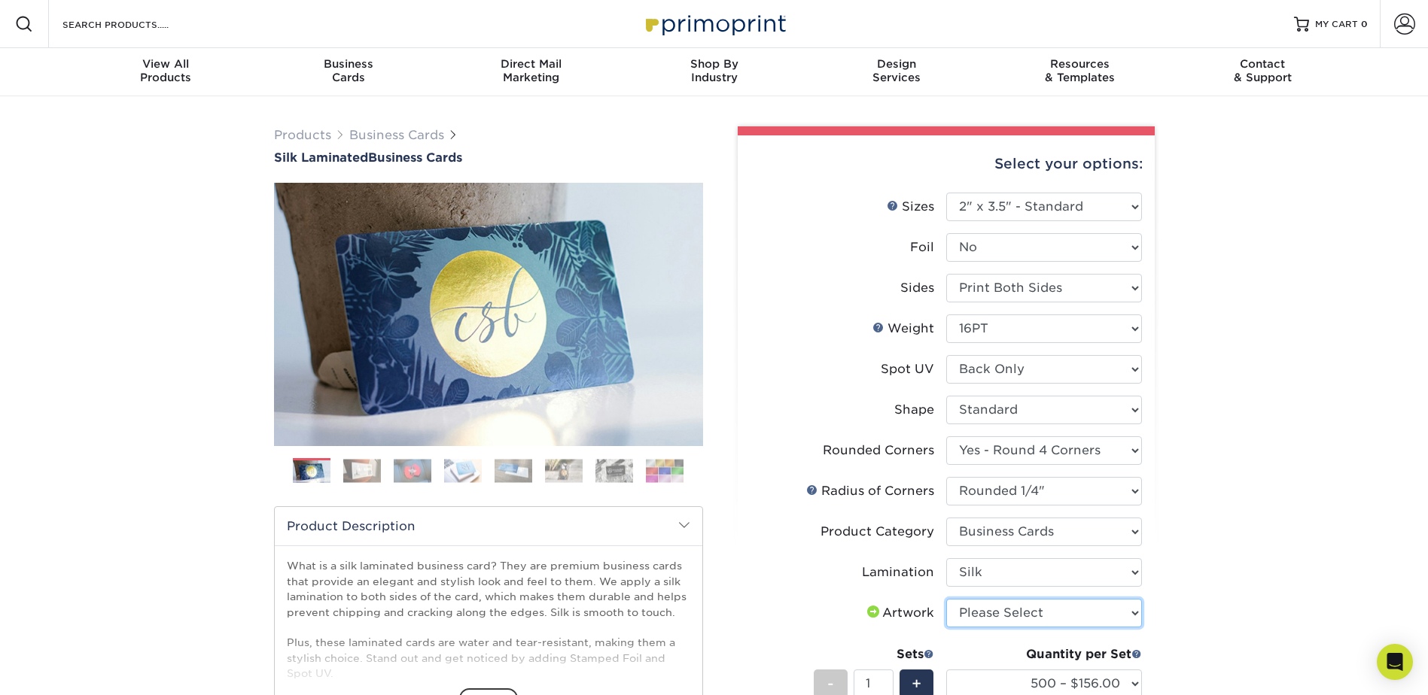
select select "upload"
click at [946, 599] on select "Please Select I will upload files I need a design - $100" at bounding box center [1044, 613] width 196 height 29
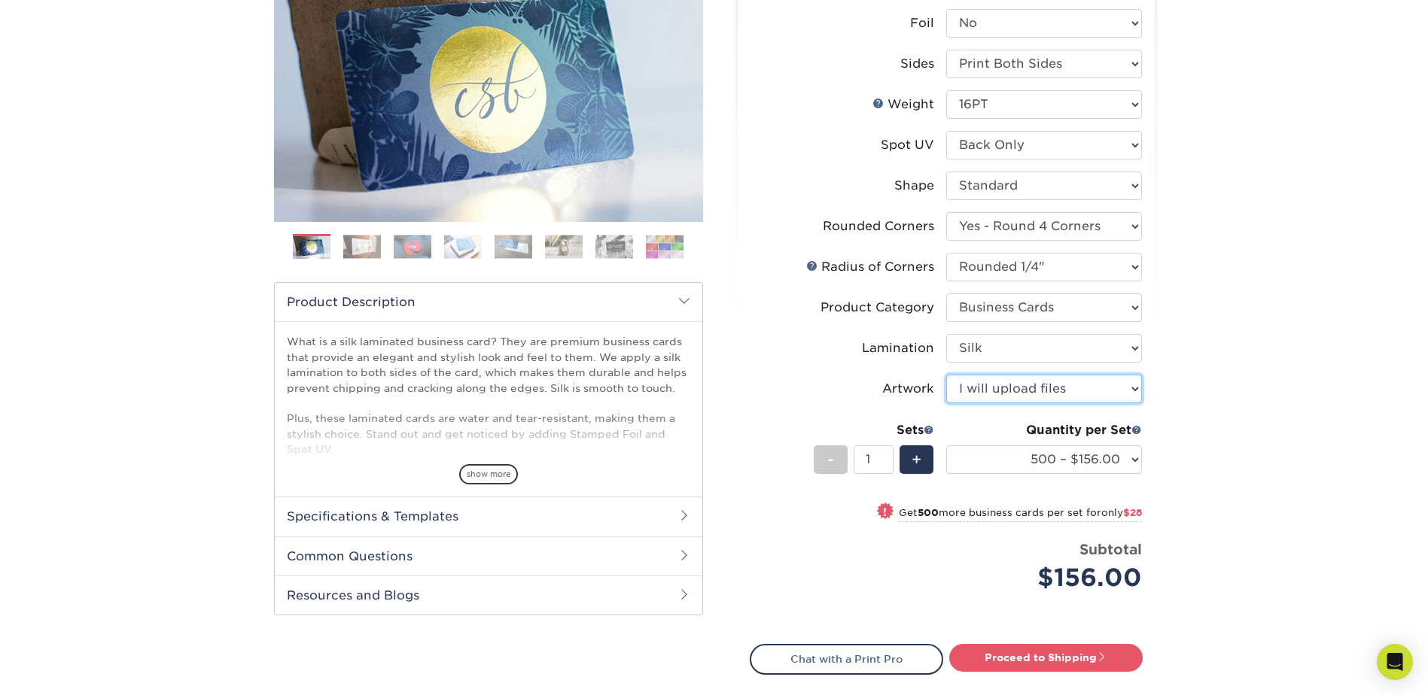
scroll to position [226, 0]
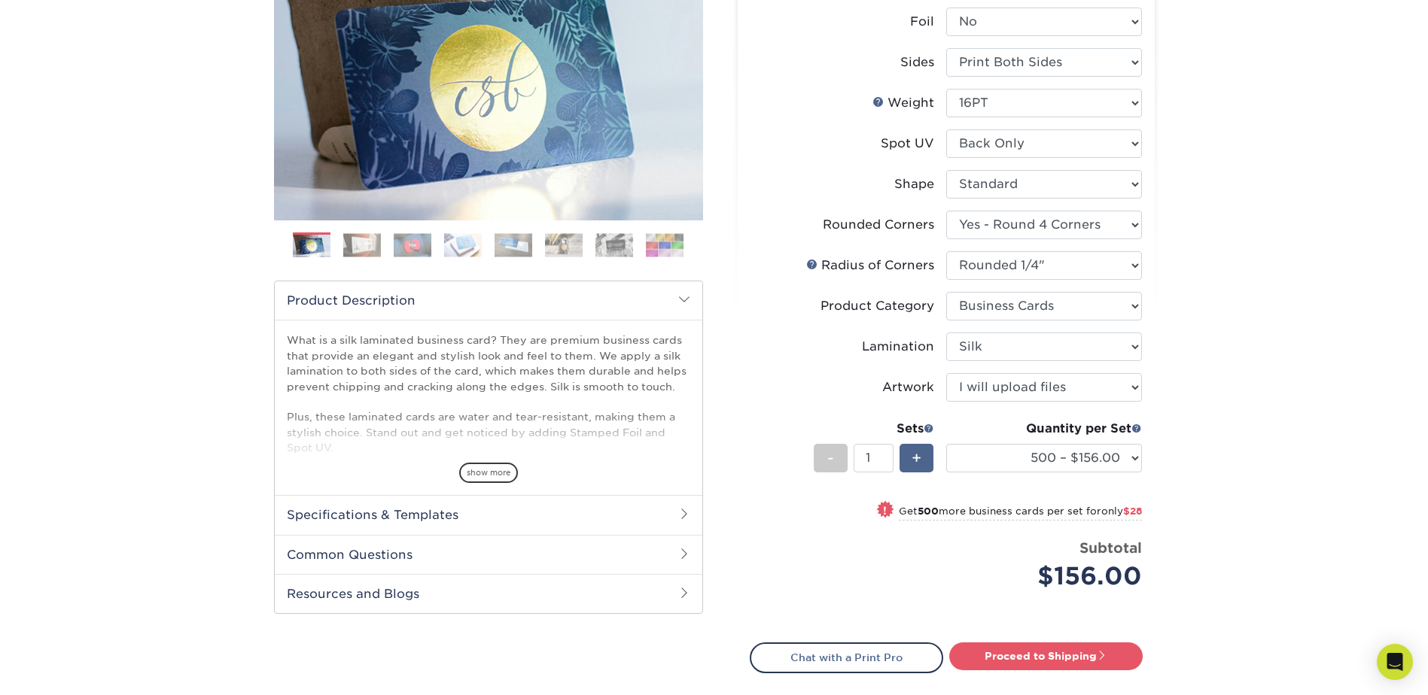
click at [921, 461] on span "+" at bounding box center [917, 458] width 10 height 23
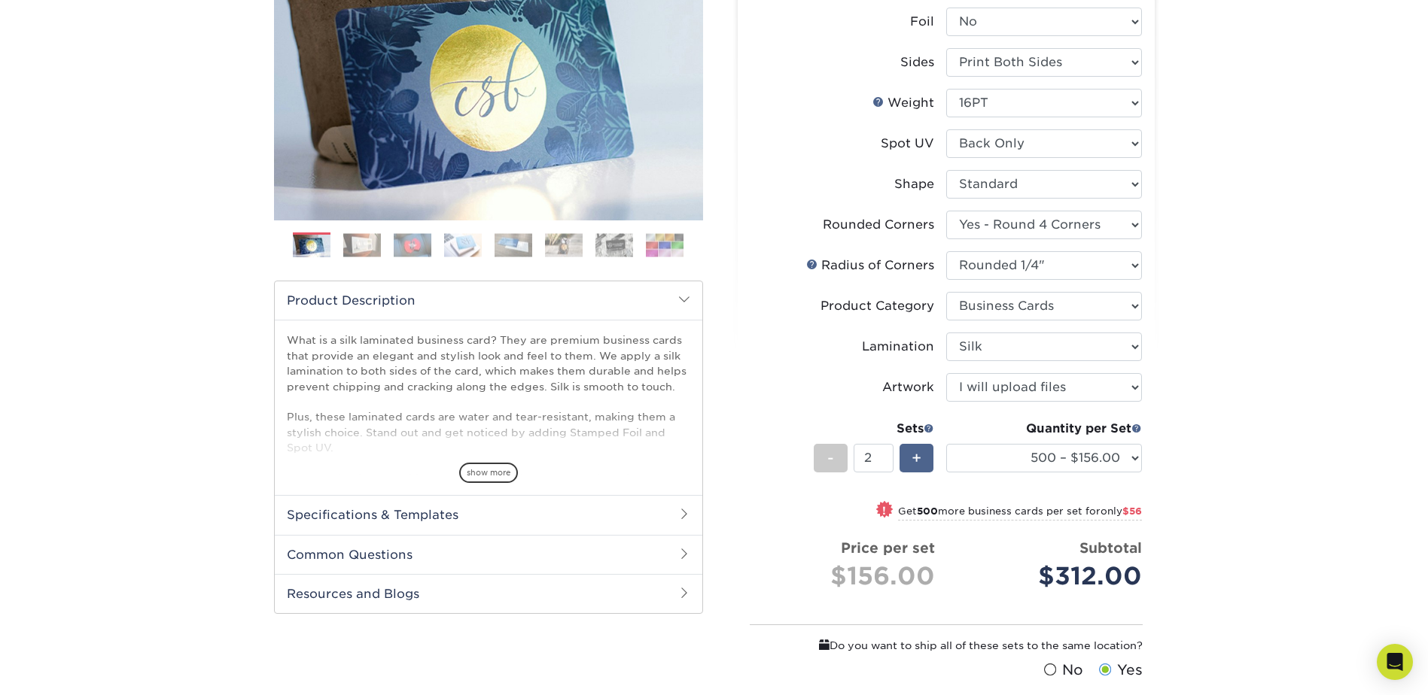
click at [921, 461] on span "+" at bounding box center [917, 458] width 10 height 23
type input "3"
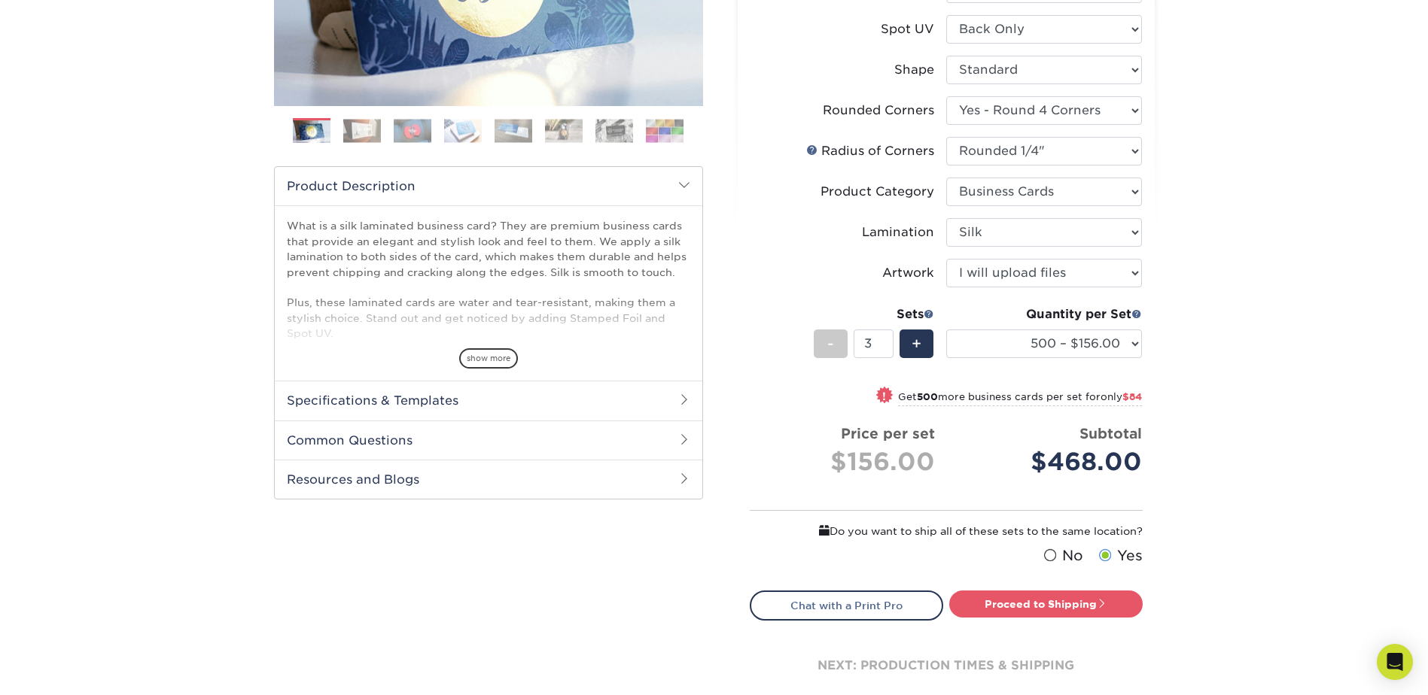
scroll to position [527, 0]
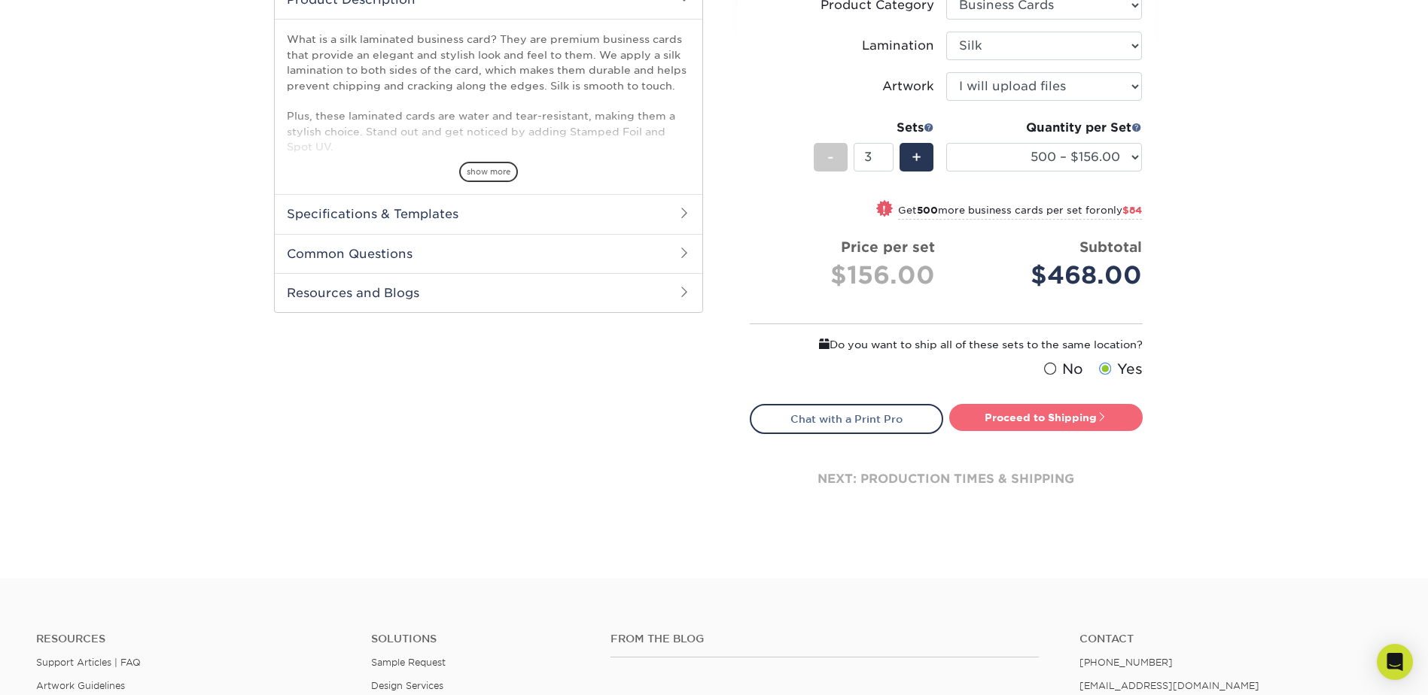
click at [1078, 419] on link "Proceed to Shipping" at bounding box center [1045, 417] width 193 height 27
type input "Set 1"
select select "82d884b2-e4ab-451a-86dc-83a1df945844"
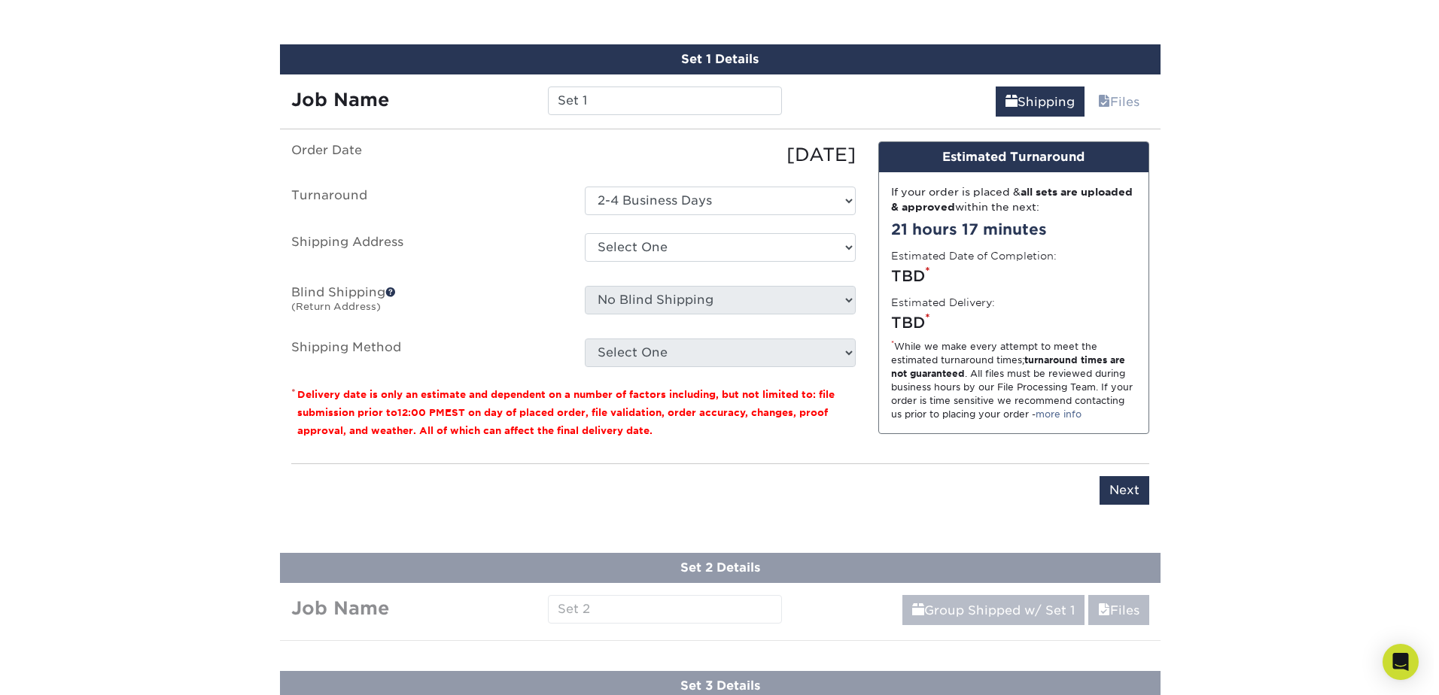
scroll to position [972, 0]
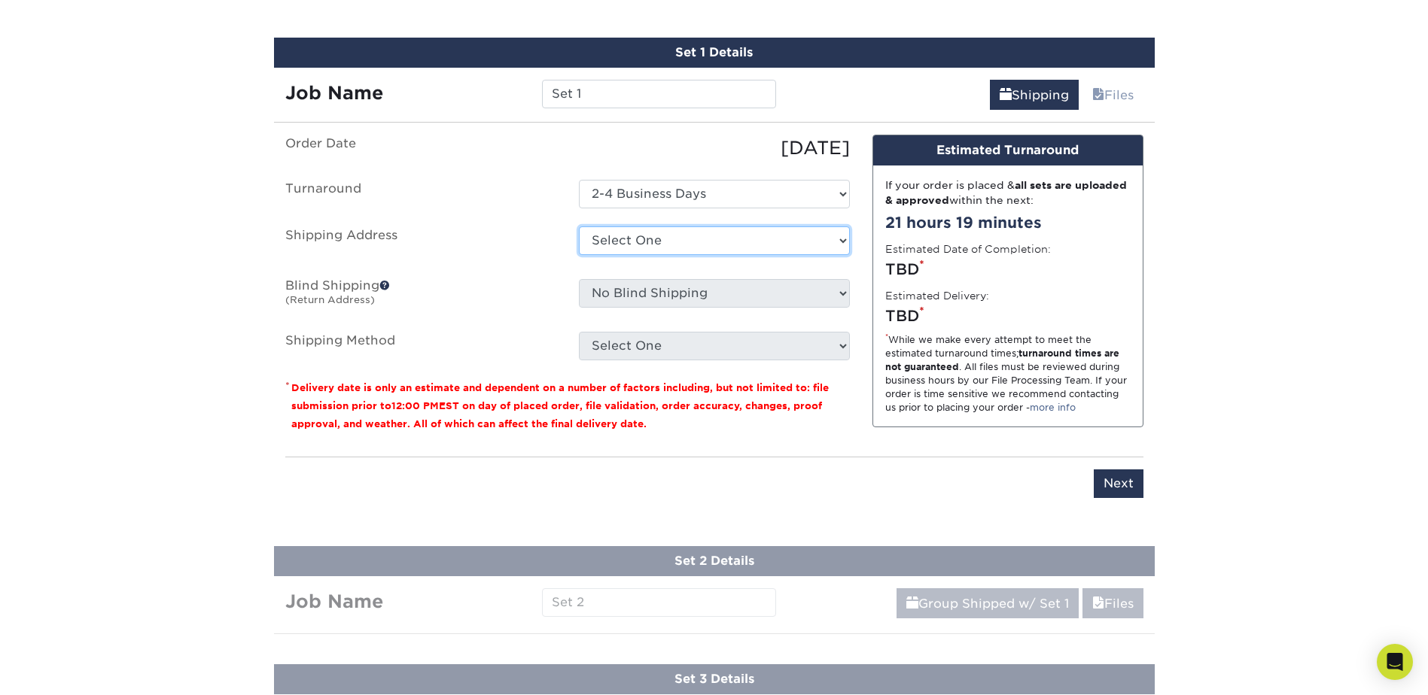
click at [677, 240] on select "Select One + Add New Address - Login" at bounding box center [714, 241] width 271 height 29
select select "newaddress"
click at [579, 227] on select "Select One + Add New Address - Login" at bounding box center [714, 241] width 271 height 29
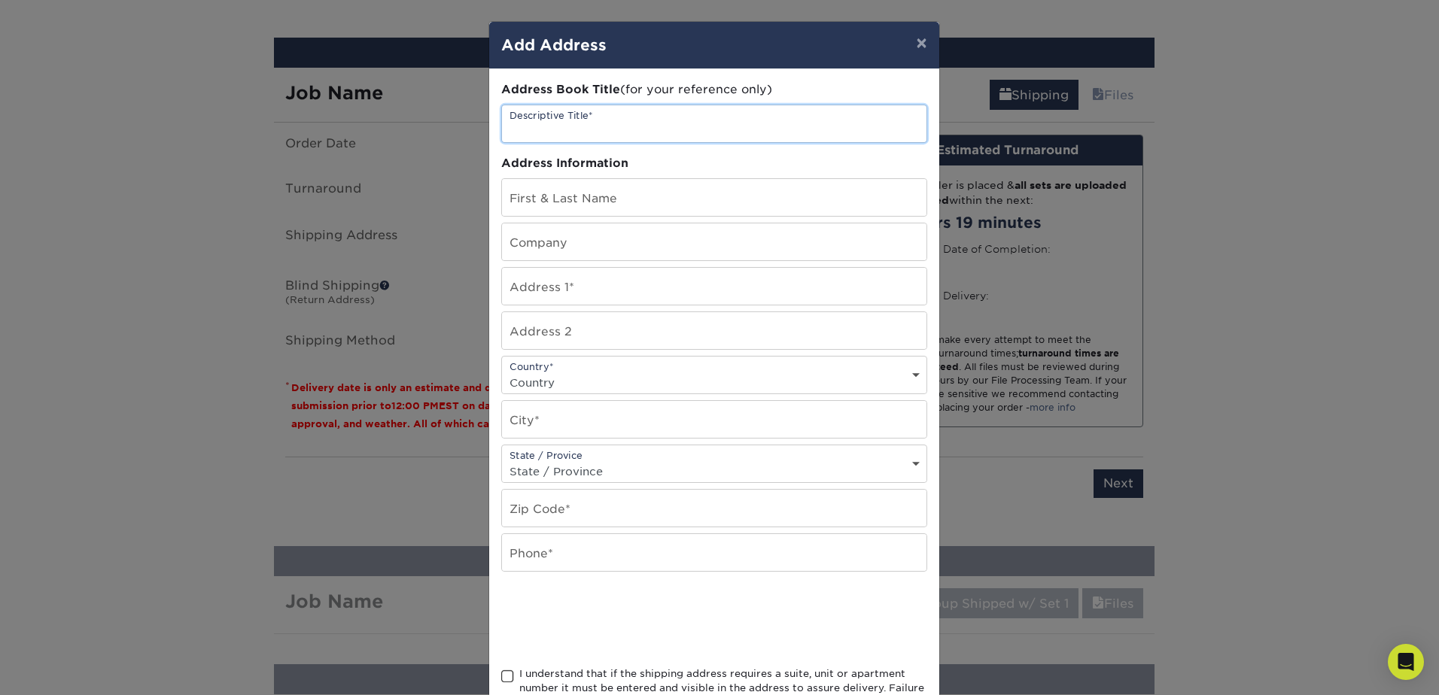
click at [614, 127] on input "text" at bounding box center [714, 123] width 425 height 37
type input "CNP Business Cards 9-5-25"
type input "[PERSON_NAME]"
type input "CNP Technologies"
type input "806 Tyvola Road, 102"
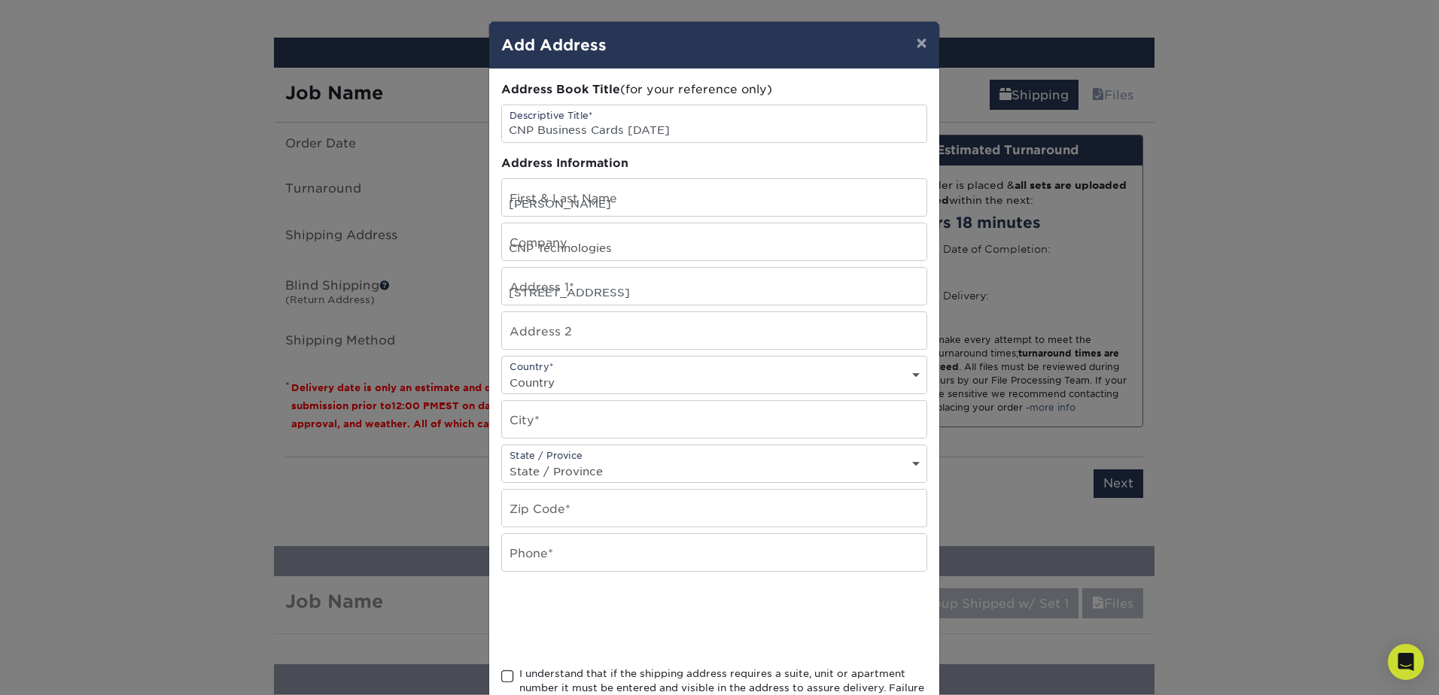
select select "US"
type input "Charlotte"
select select "NC"
type input "28217"
type input "7049276688"
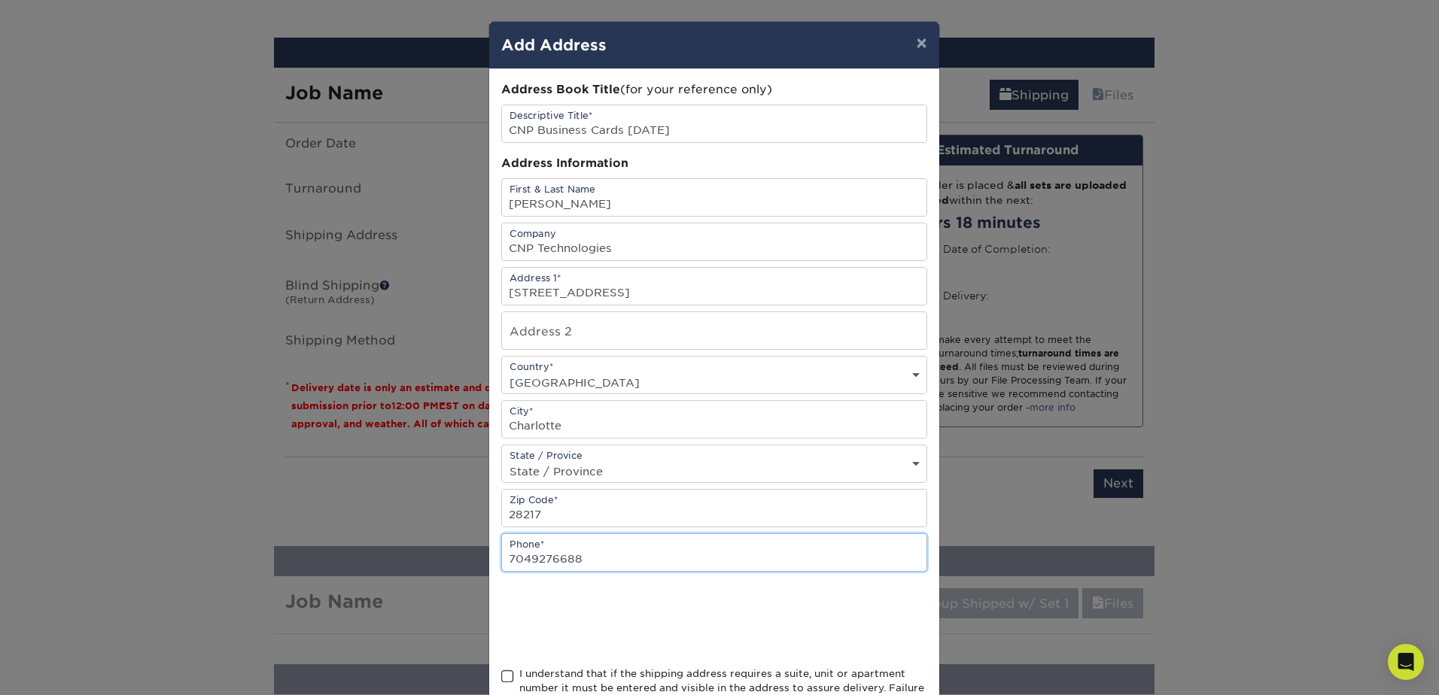
click at [580, 555] on input "7049276688" at bounding box center [714, 552] width 425 height 37
drag, startPoint x: 580, startPoint y: 555, endPoint x: 350, endPoint y: 541, distance: 230.0
click at [503, 561] on input "7049276688" at bounding box center [714, 552] width 425 height 37
type input "8043825242"
click at [835, 616] on div at bounding box center [714, 619] width 426 height 59
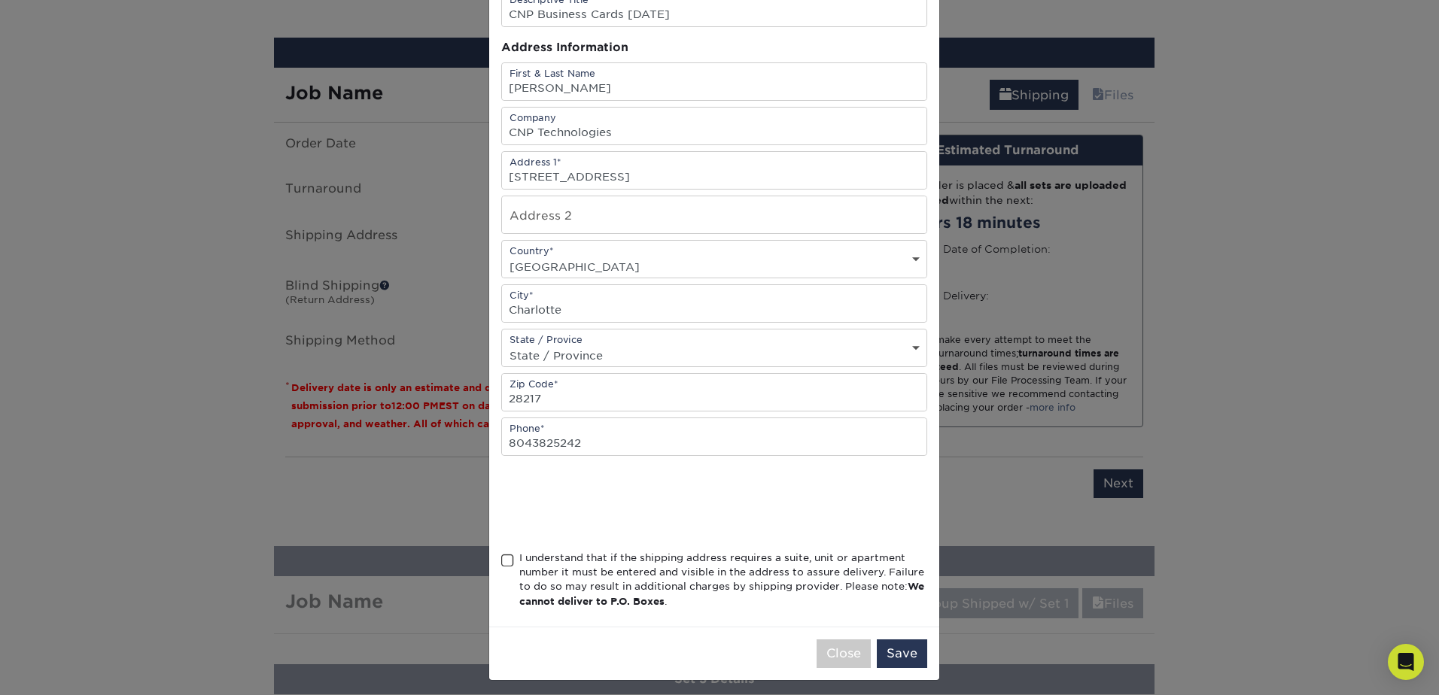
scroll to position [123, 0]
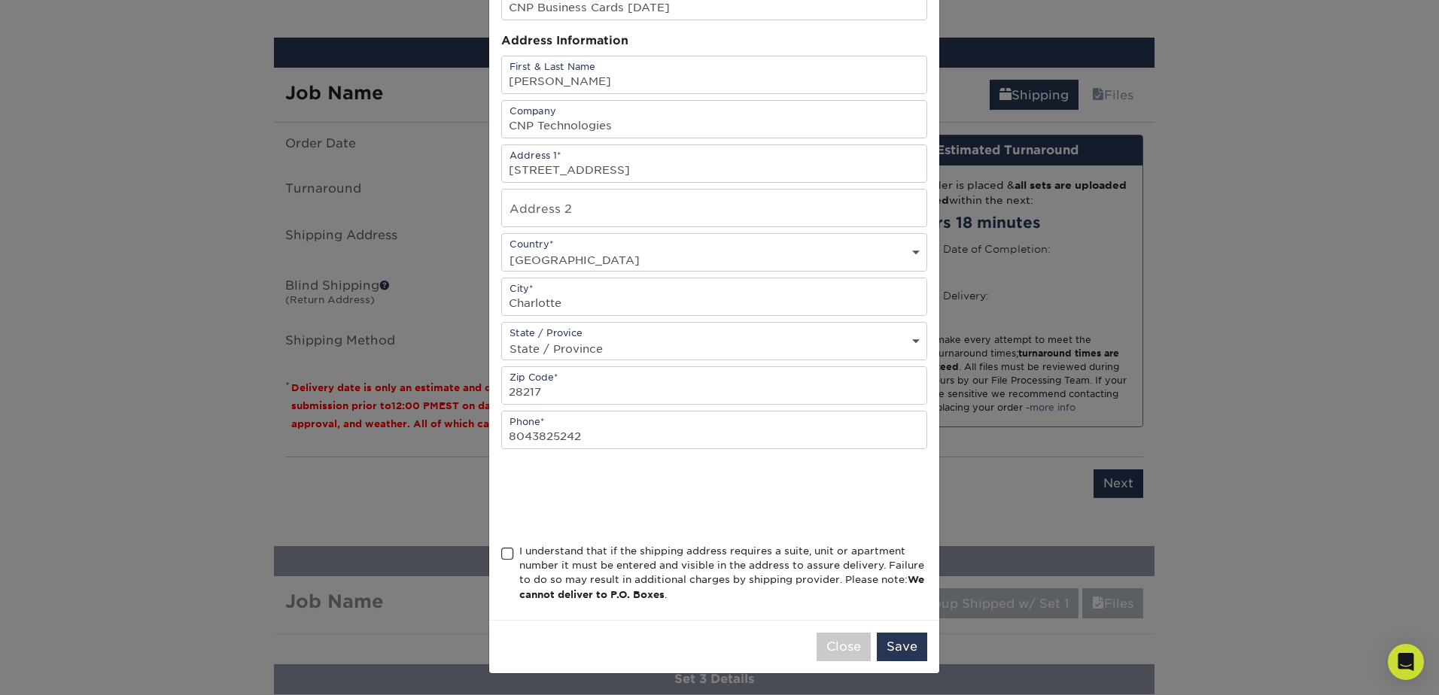
click at [501, 562] on div "I understand that if the shipping address requires a suite, unit or apartment n…" at bounding box center [714, 576] width 426 height 65
click at [501, 555] on span at bounding box center [507, 554] width 13 height 14
click at [0, 0] on input "I understand that if the shipping address requires a suite, unit or apartment n…" at bounding box center [0, 0] width 0 height 0
click at [897, 651] on button "Save" at bounding box center [902, 647] width 50 height 29
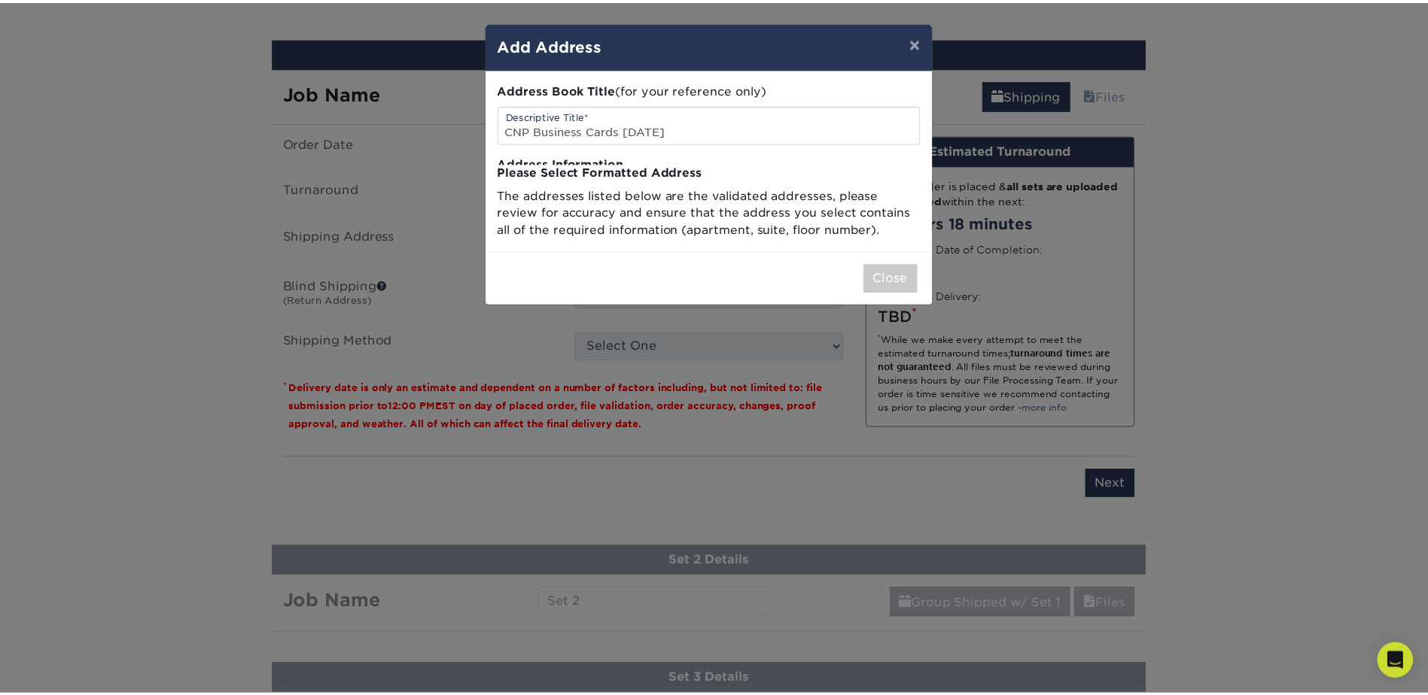
scroll to position [0, 0]
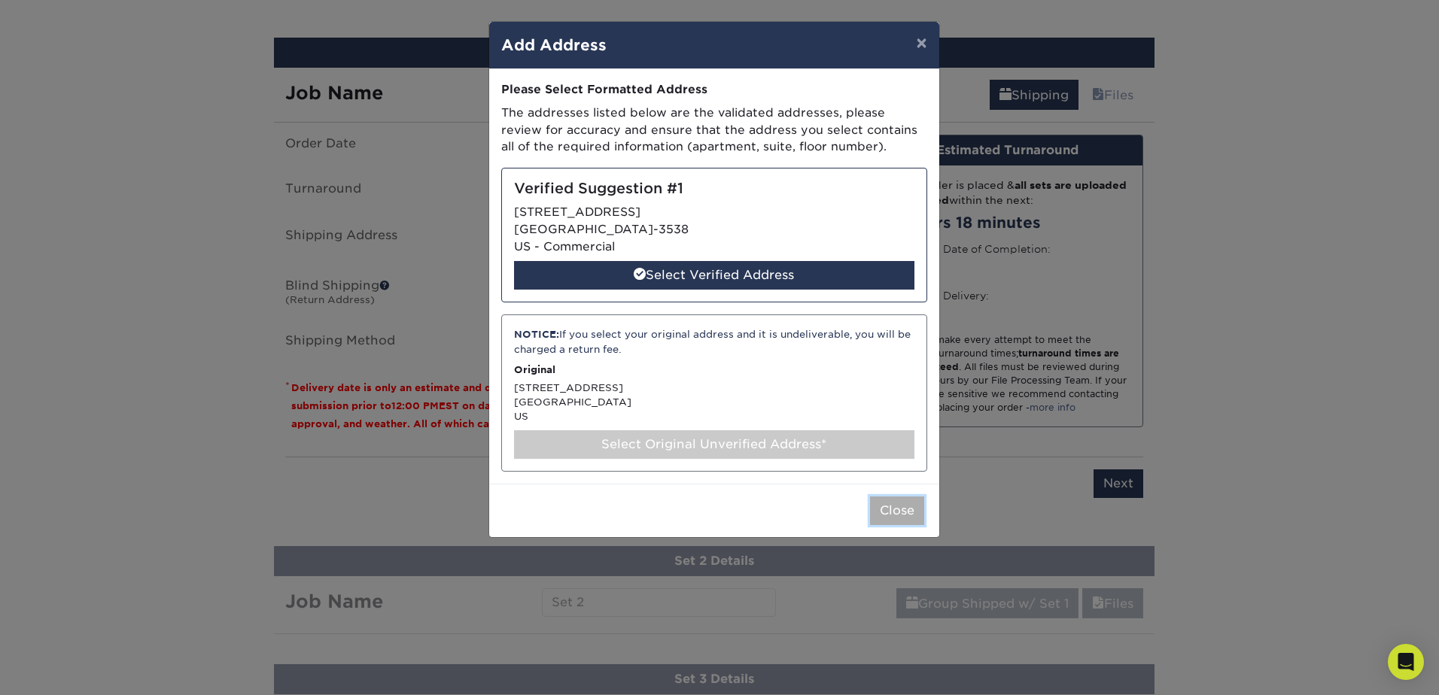
click at [905, 513] on button "Close" at bounding box center [897, 511] width 54 height 29
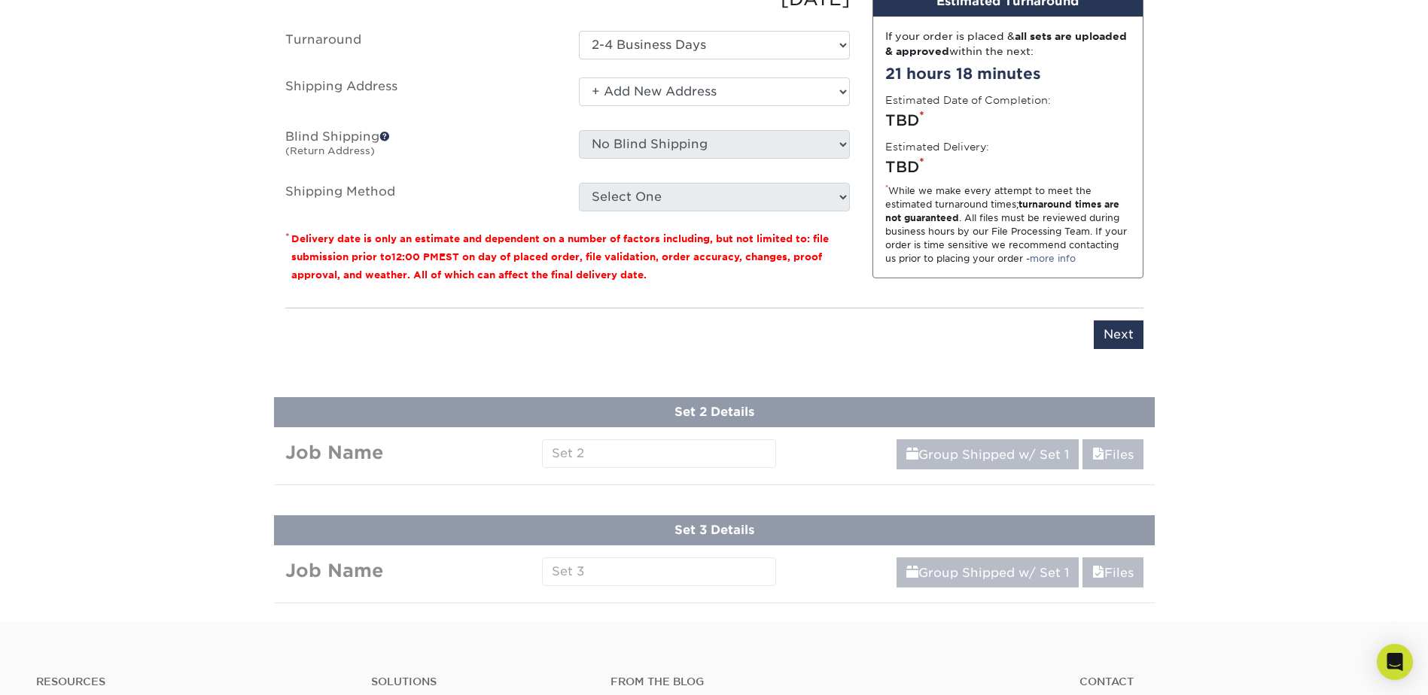
scroll to position [1122, 0]
click at [1122, 336] on input "Next" at bounding box center [1119, 333] width 50 height 29
type input "Next"
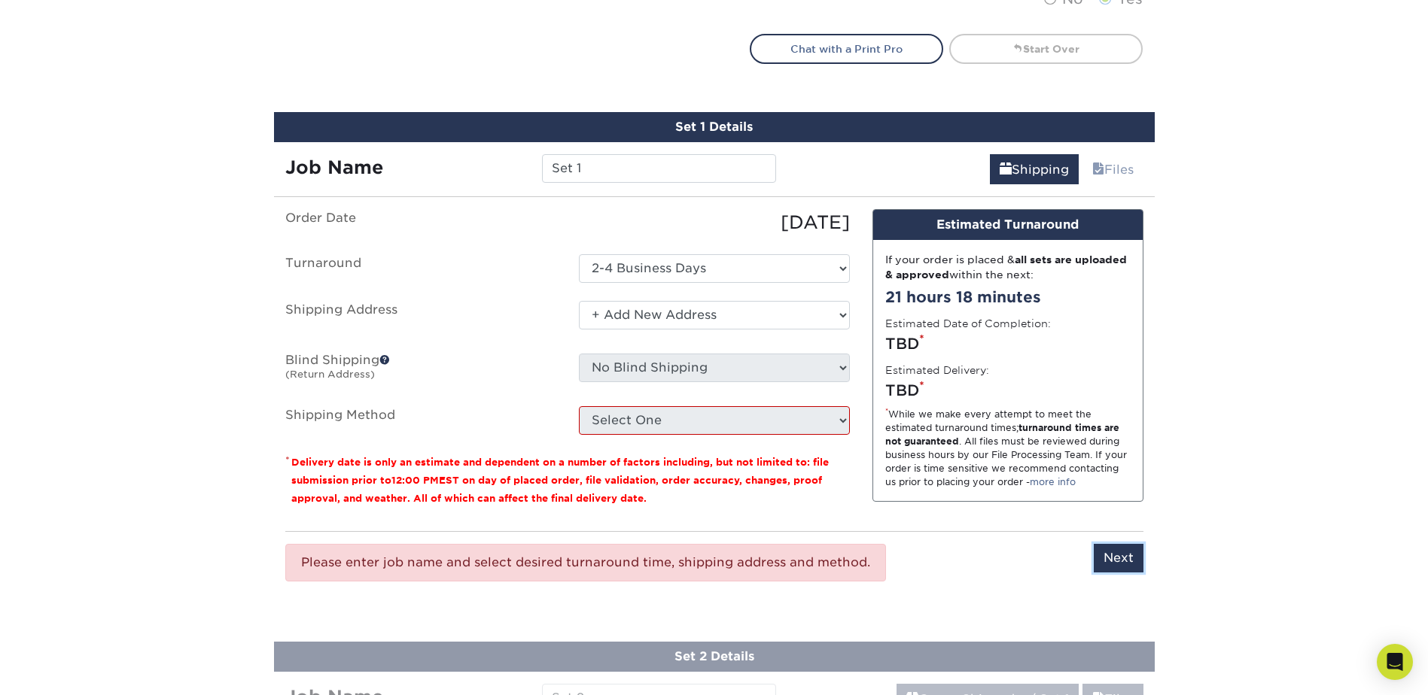
scroll to position [896, 0]
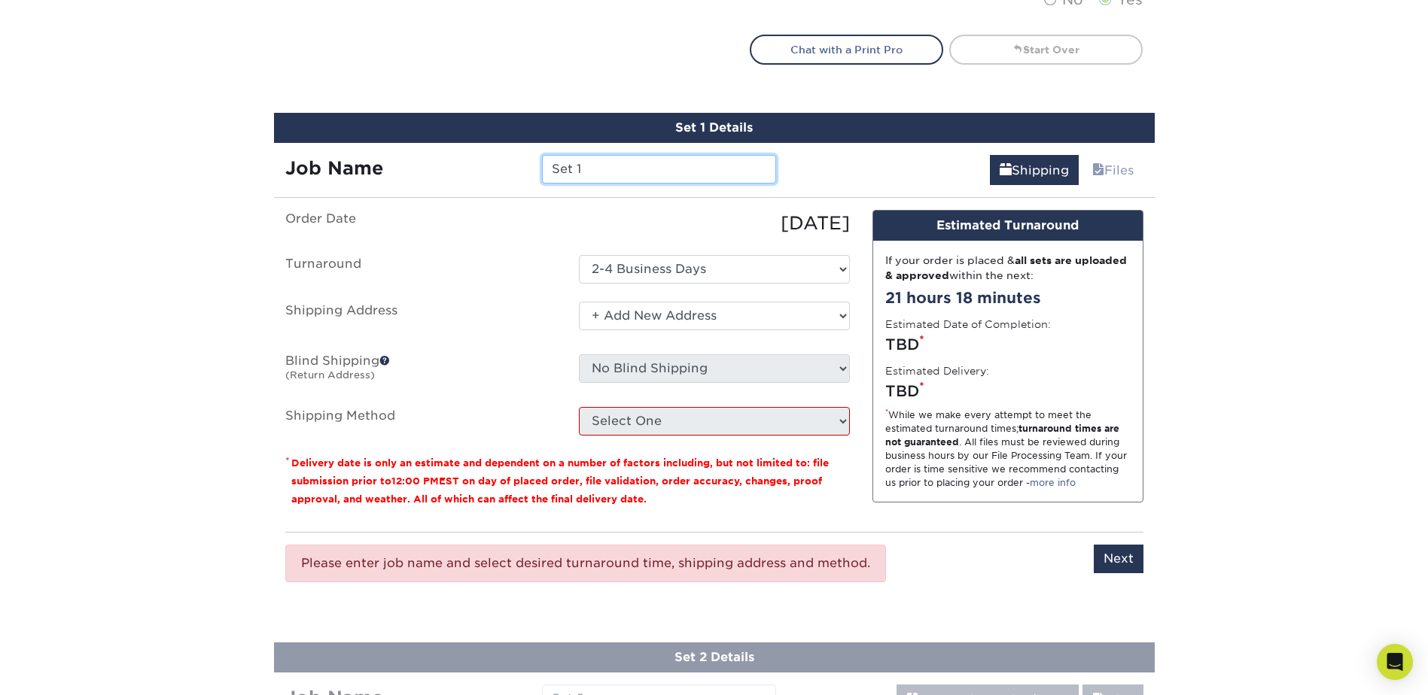
click at [605, 169] on input "Set 1" at bounding box center [659, 169] width 234 height 29
drag, startPoint x: 605, startPoint y: 169, endPoint x: 501, endPoint y: 181, distance: 105.3
click at [501, 180] on div "Job Name Set 1" at bounding box center [531, 169] width 514 height 29
type input "CNP biz card 9-5-25"
click at [1133, 564] on input "Next" at bounding box center [1119, 559] width 50 height 29
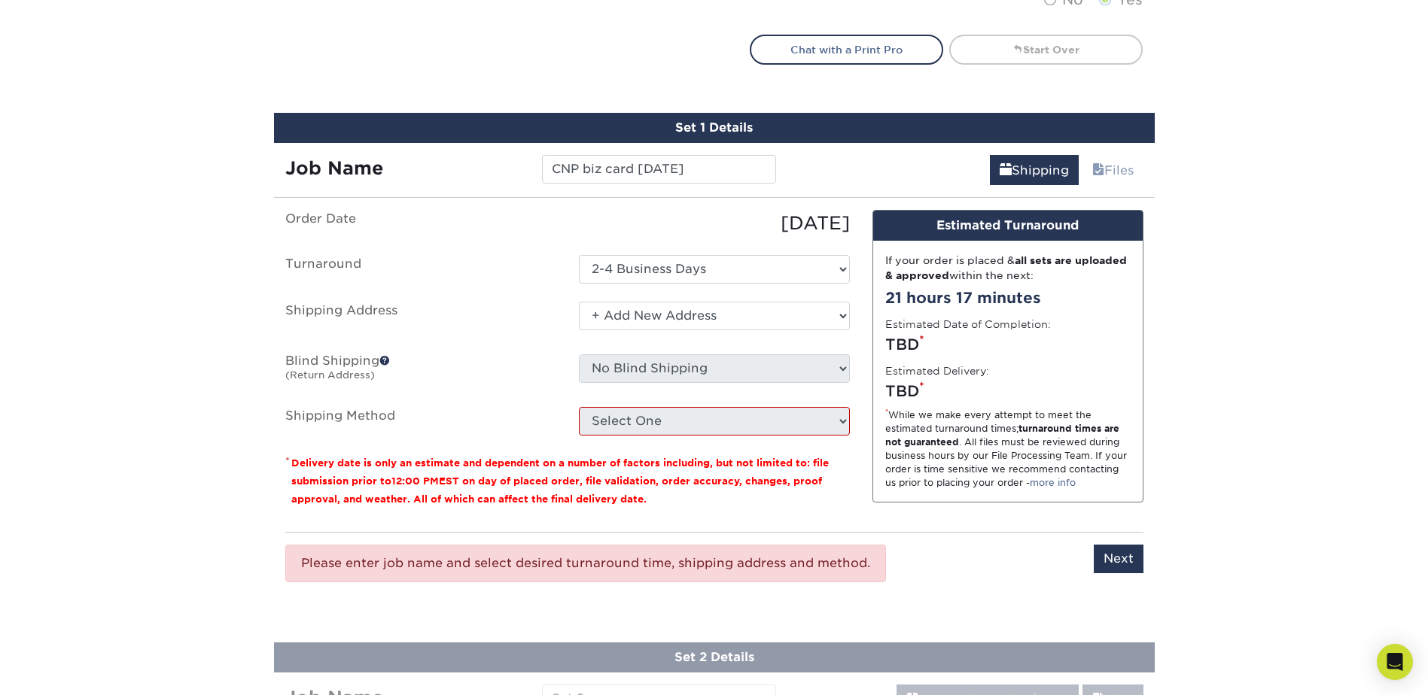
click at [726, 463] on small "Delivery date is only an estimate and dependent on a number of factors includin…" at bounding box center [559, 481] width 537 height 47
click at [660, 318] on select "Select One + Add New Address - Login" at bounding box center [714, 316] width 271 height 29
click at [579, 302] on select "Select One + Add New Address - Login" at bounding box center [714, 316] width 271 height 29
click at [847, 320] on select "Select One + Add New Address - Login" at bounding box center [714, 316] width 271 height 29
click at [579, 302] on select "Select One + Add New Address - Login" at bounding box center [714, 316] width 271 height 29
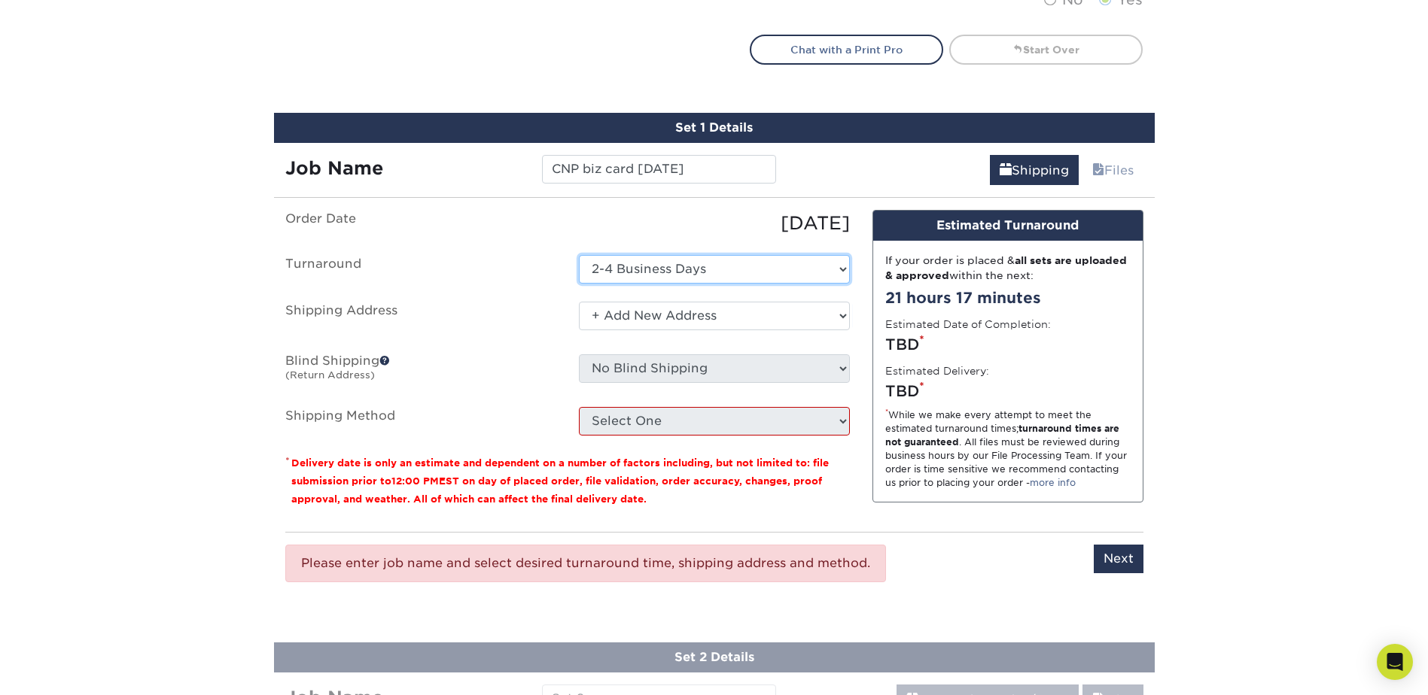
click at [773, 272] on select "Select One 2-4 Business Days" at bounding box center [714, 269] width 271 height 29
click at [579, 255] on select "Select One 2-4 Business Days" at bounding box center [714, 269] width 271 height 29
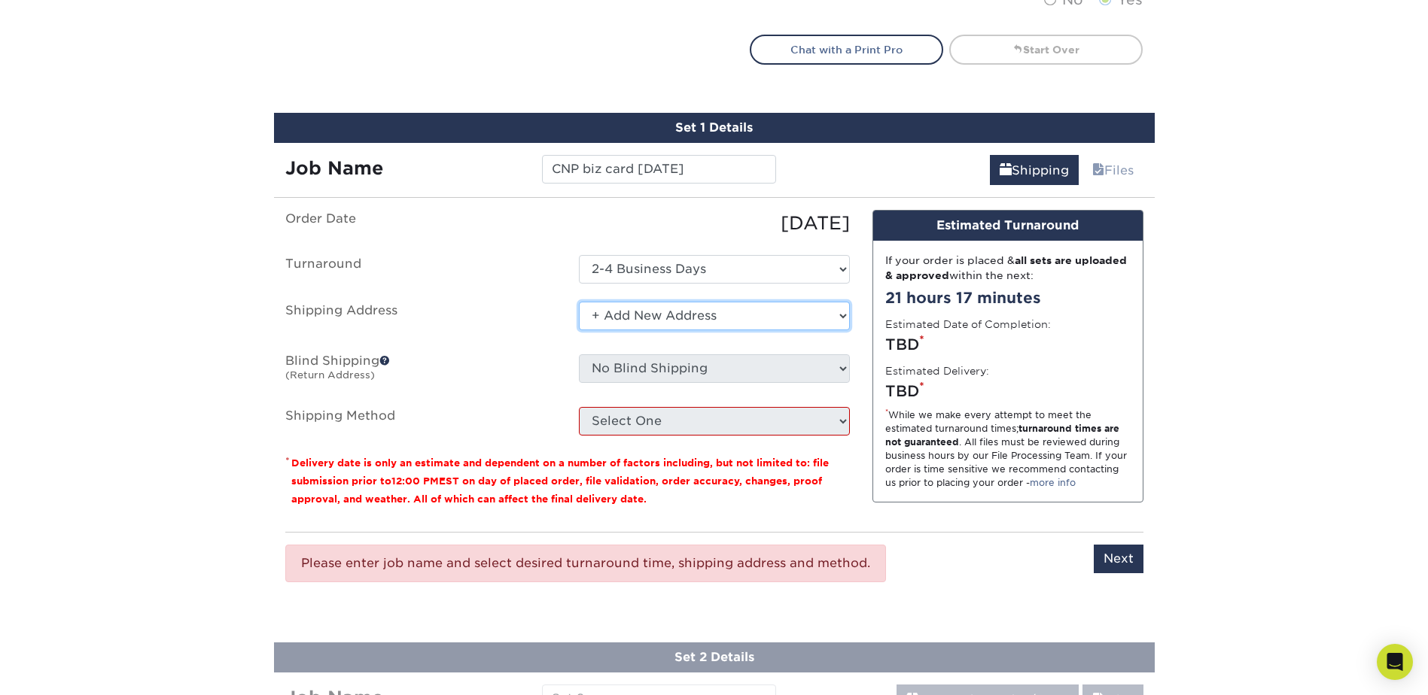
click at [740, 313] on select "Select One + Add New Address - Login" at bounding box center [714, 316] width 271 height 29
click at [579, 302] on select "Select One + Add New Address - Login" at bounding box center [714, 316] width 271 height 29
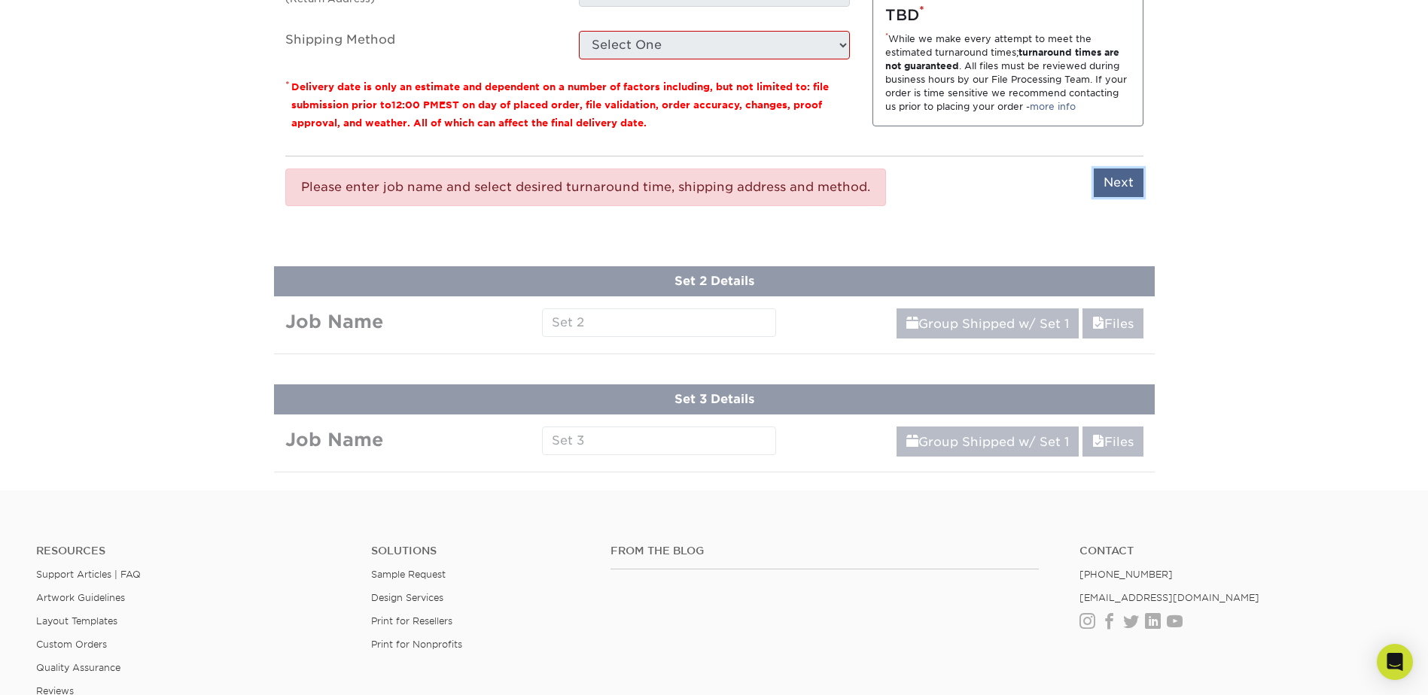
click at [1123, 181] on input "Next" at bounding box center [1119, 183] width 50 height 29
type input "Next"
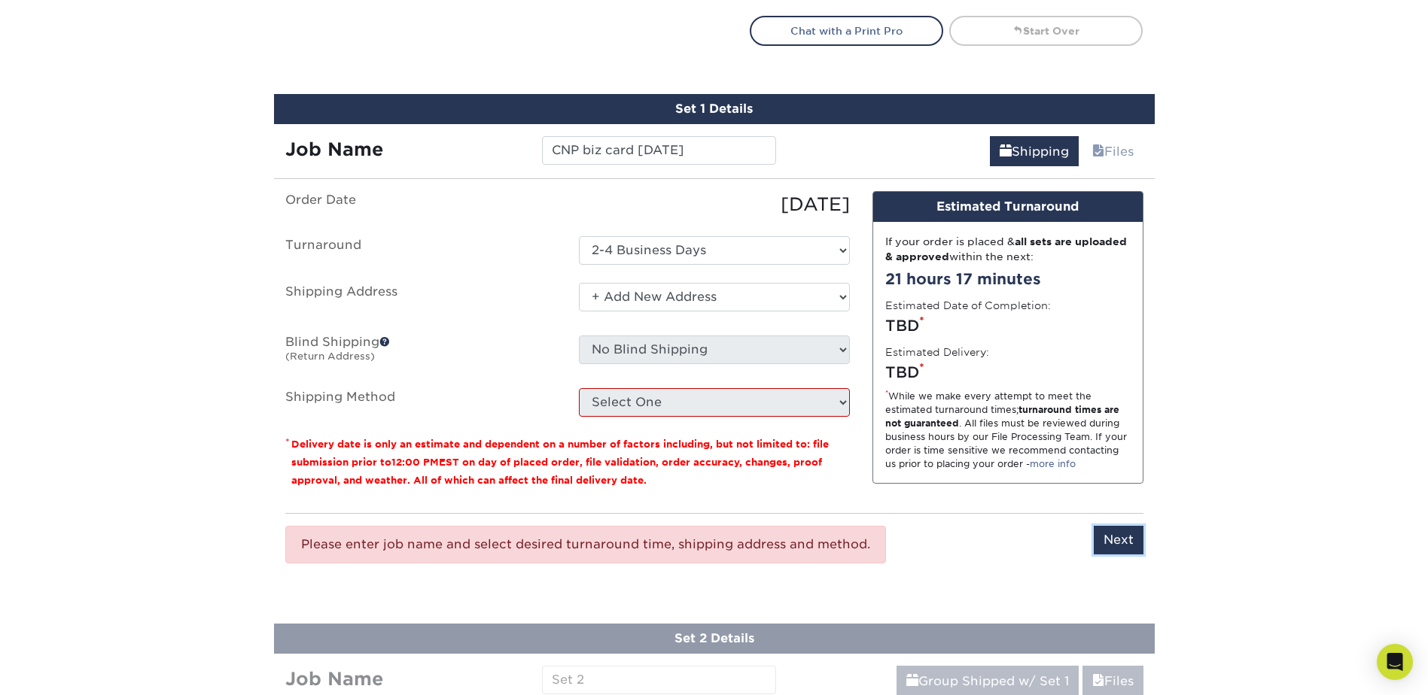
scroll to position [896, 0]
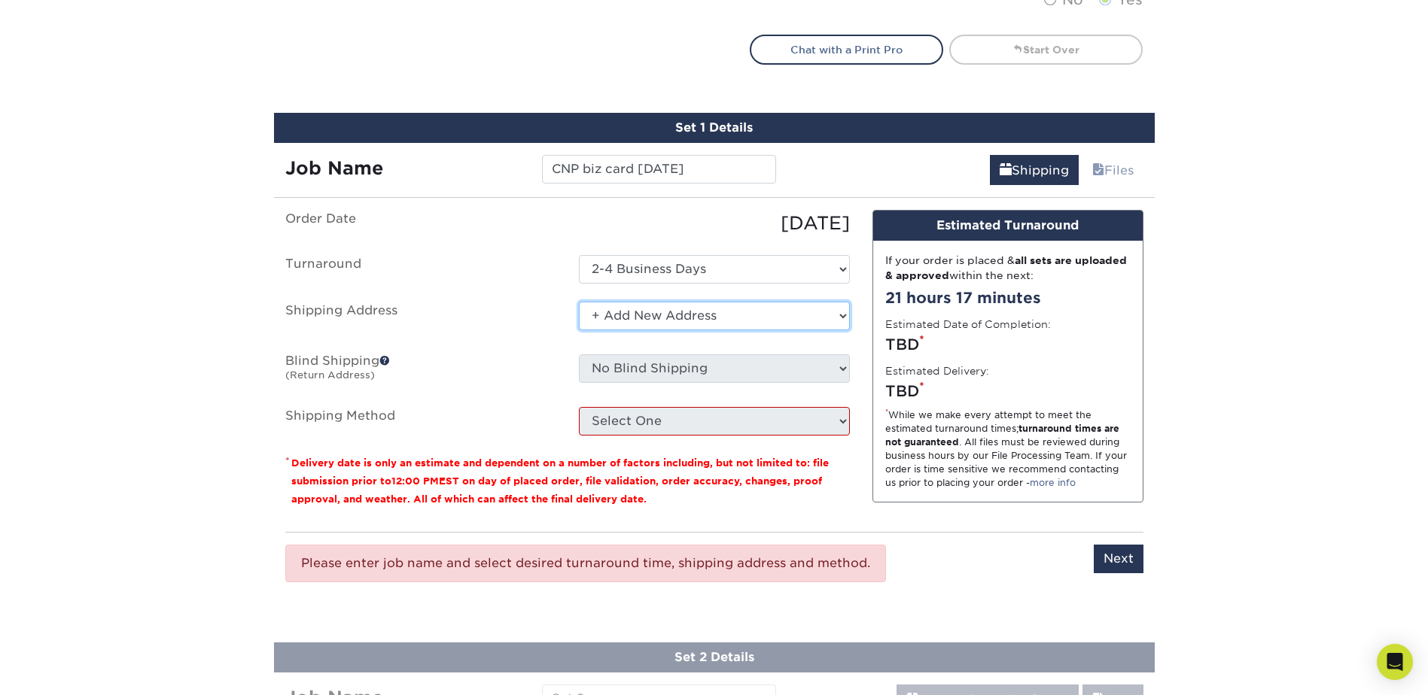
click at [779, 310] on select "Select One + Add New Address - Login" at bounding box center [714, 316] width 271 height 29
click at [579, 302] on select "Select One + Add New Address - Login" at bounding box center [714, 316] width 271 height 29
click at [673, 311] on select "Select One + Add New Address - Login" at bounding box center [714, 316] width 271 height 29
click at [579, 330] on select "Select One + Add New Address - Login" at bounding box center [714, 316] width 271 height 29
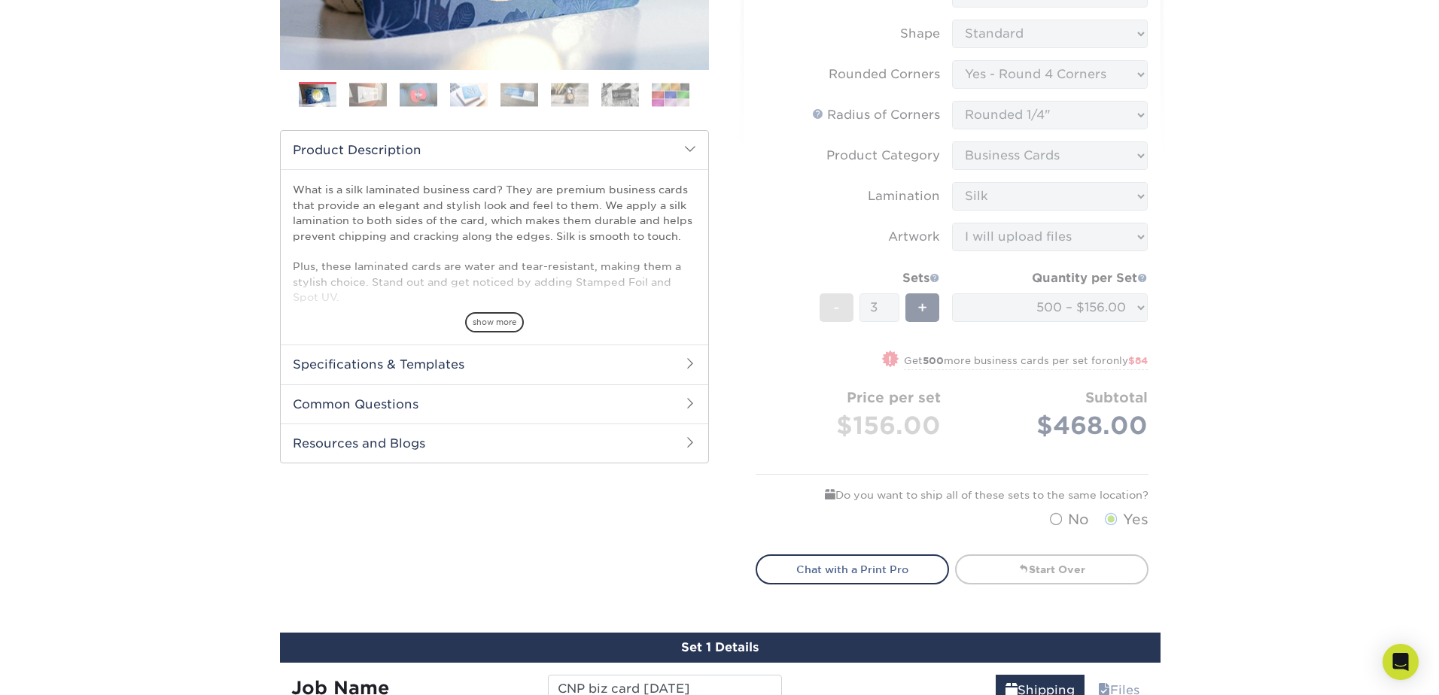
scroll to position [828, 0]
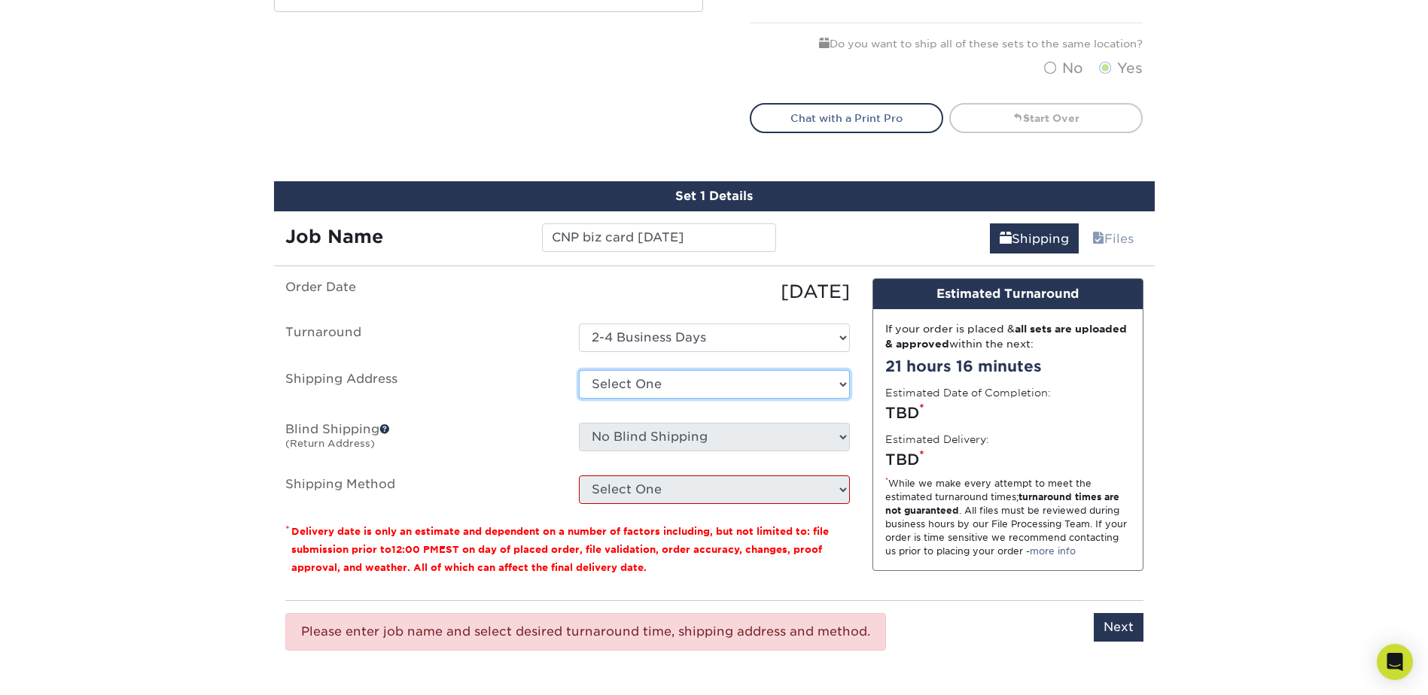
click at [660, 388] on select "Select One + Add New Address - Login" at bounding box center [714, 384] width 271 height 29
select select "newaddress"
click at [579, 370] on select "Select One + Add New Address - Login" at bounding box center [714, 384] width 271 height 29
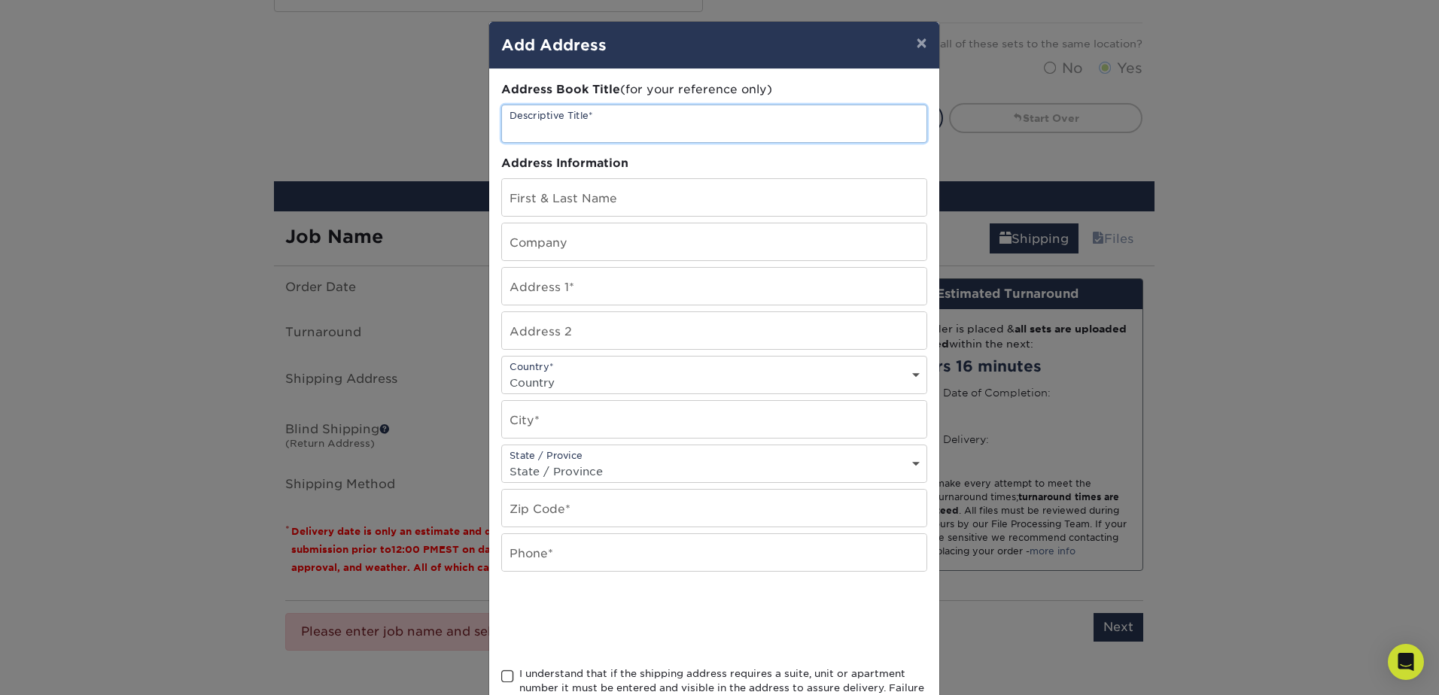
click at [566, 124] on input "text" at bounding box center [714, 123] width 425 height 37
type input "V"
type input "CNP Technologies"
type input "[PERSON_NAME]"
type input "CNP Technologies"
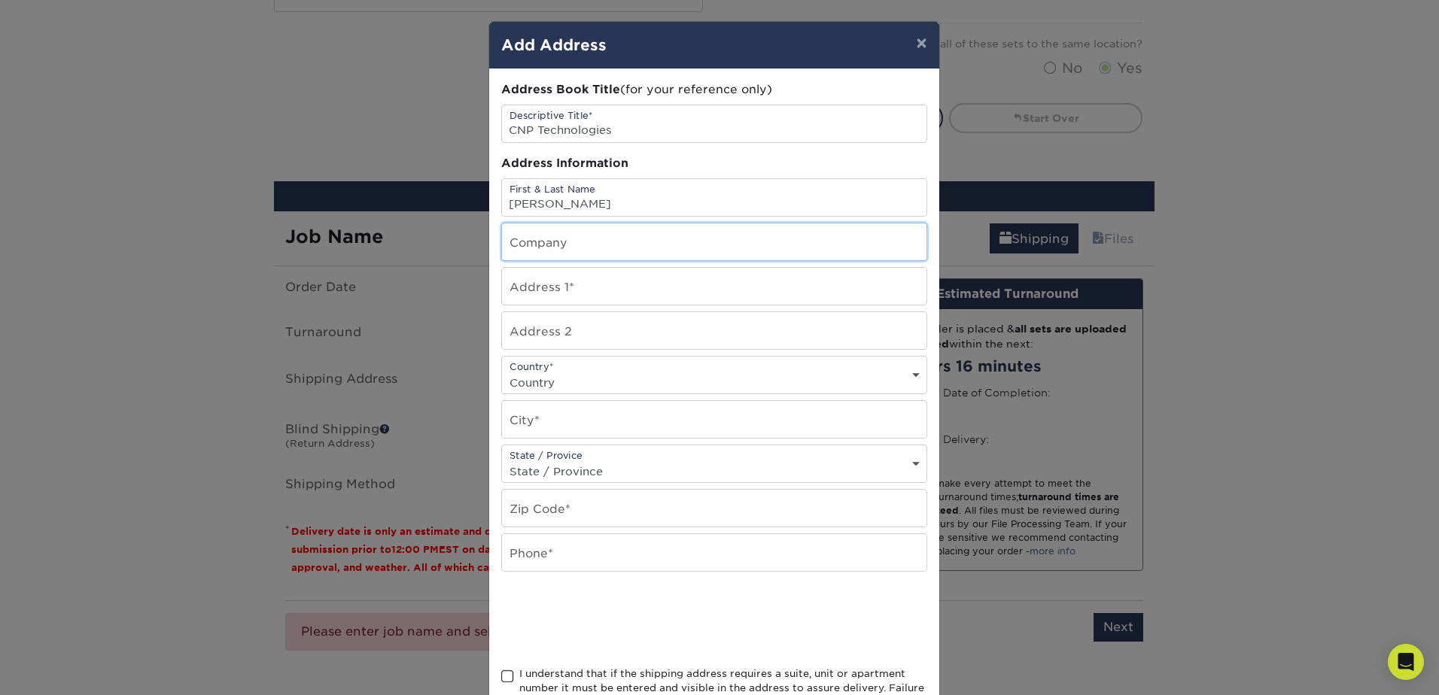
type input "806 Tyvola Road, 102"
select select "US"
type input "Charlotte"
select select "NC"
type input "28217"
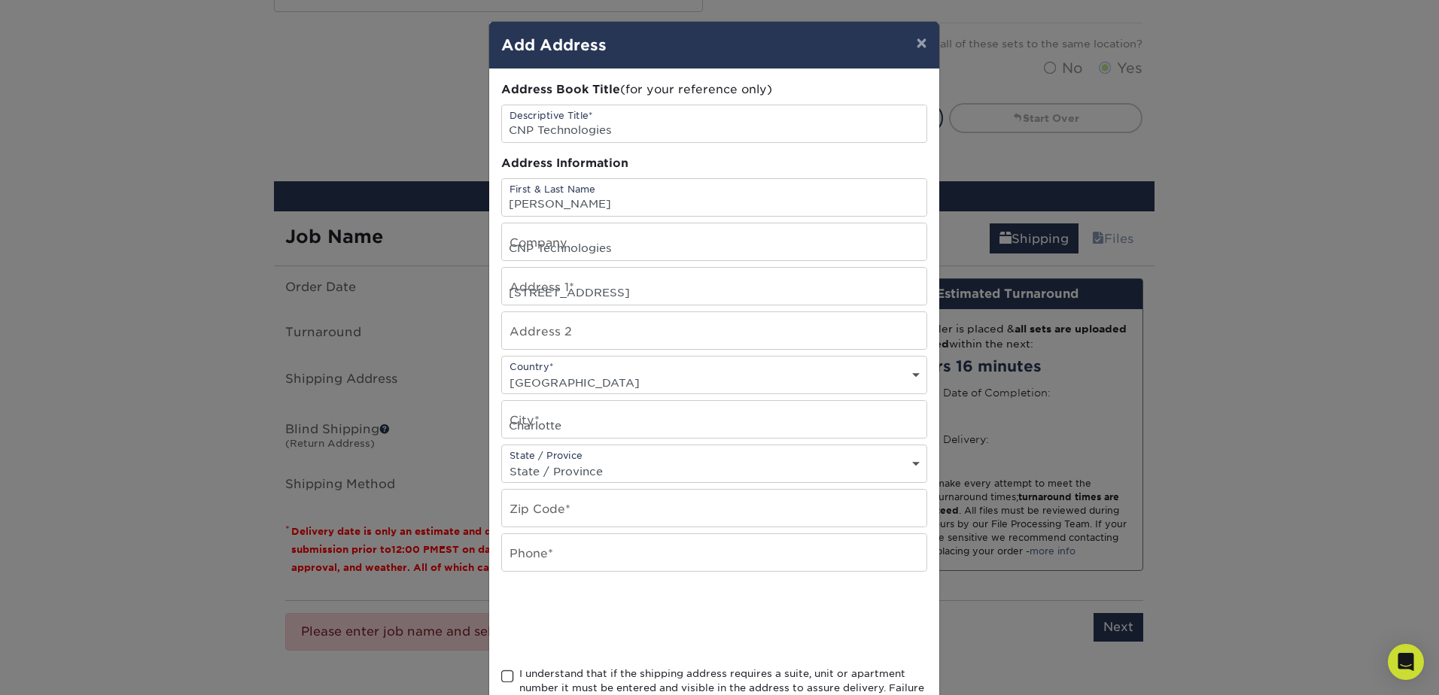
type input "8043825242"
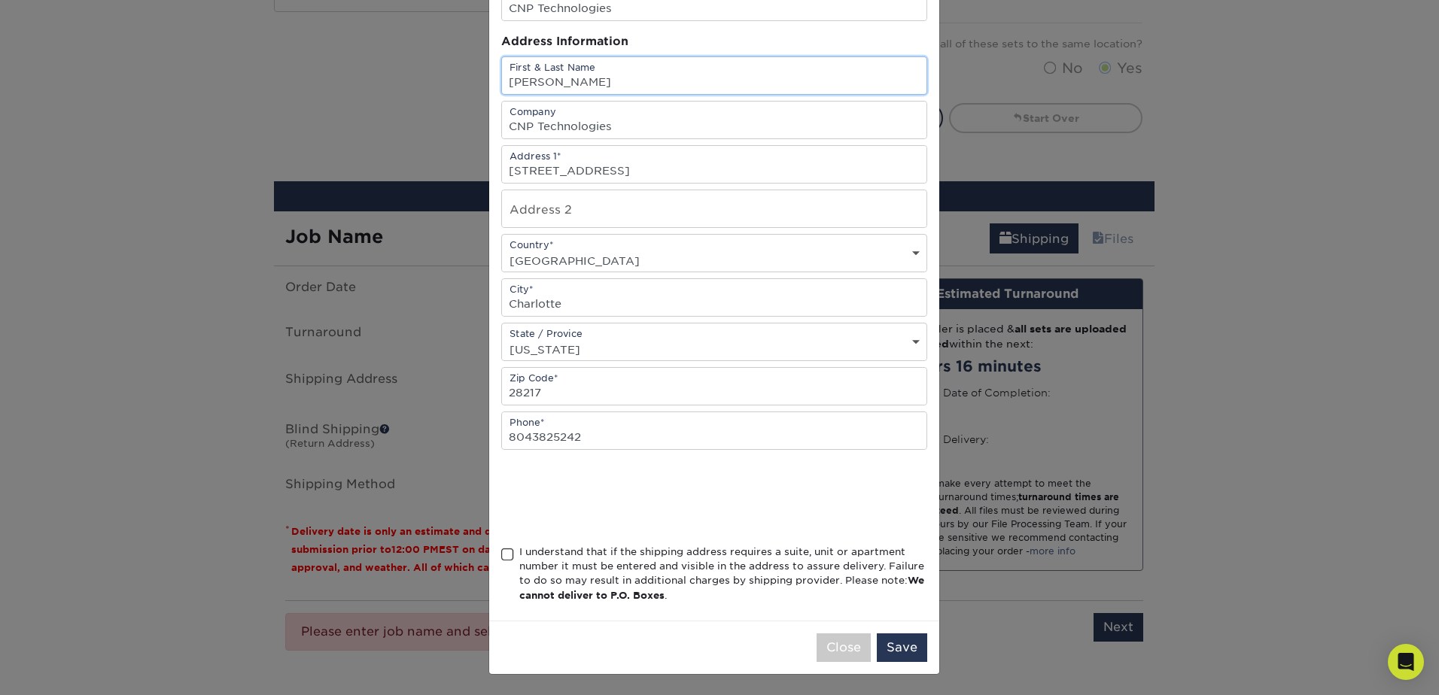
scroll to position [123, 0]
click at [501, 554] on span at bounding box center [507, 554] width 13 height 14
click at [0, 0] on input "I understand that if the shipping address requires a suite, unit or apartment n…" at bounding box center [0, 0] width 0 height 0
click at [893, 643] on button "Save" at bounding box center [902, 647] width 50 height 29
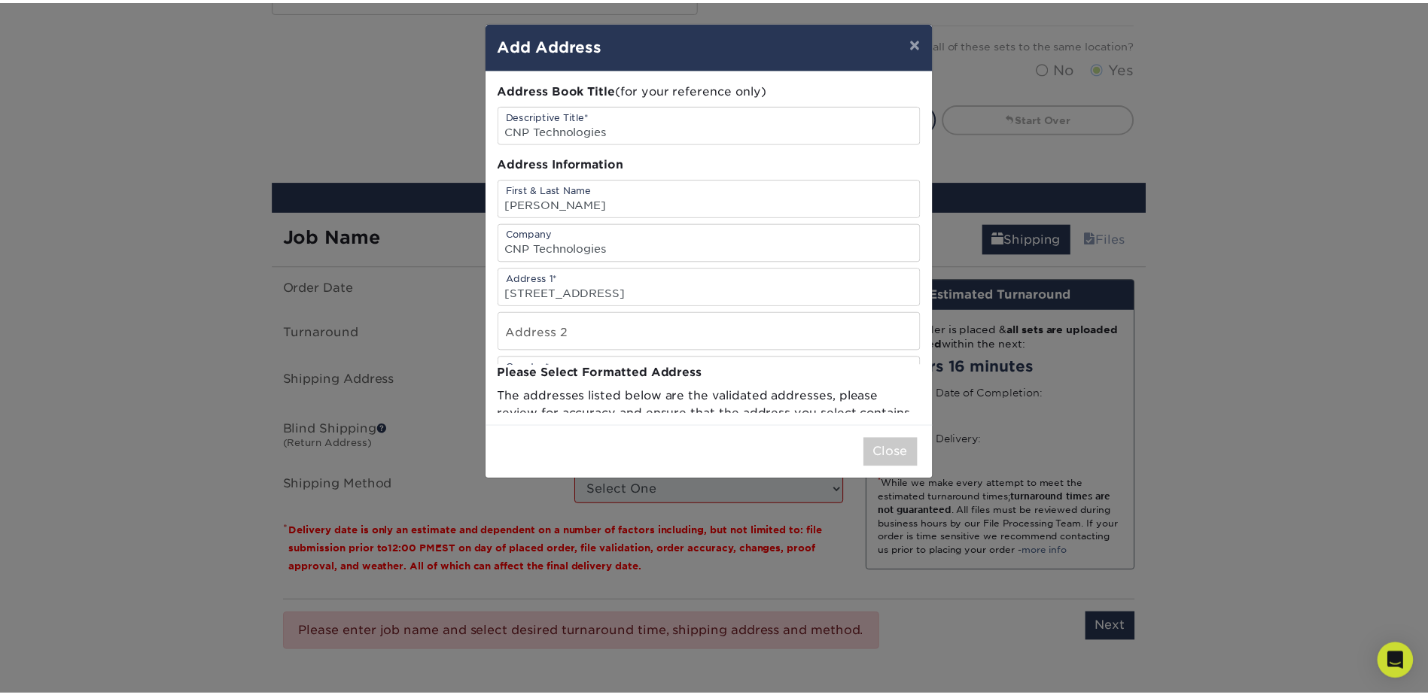
scroll to position [0, 0]
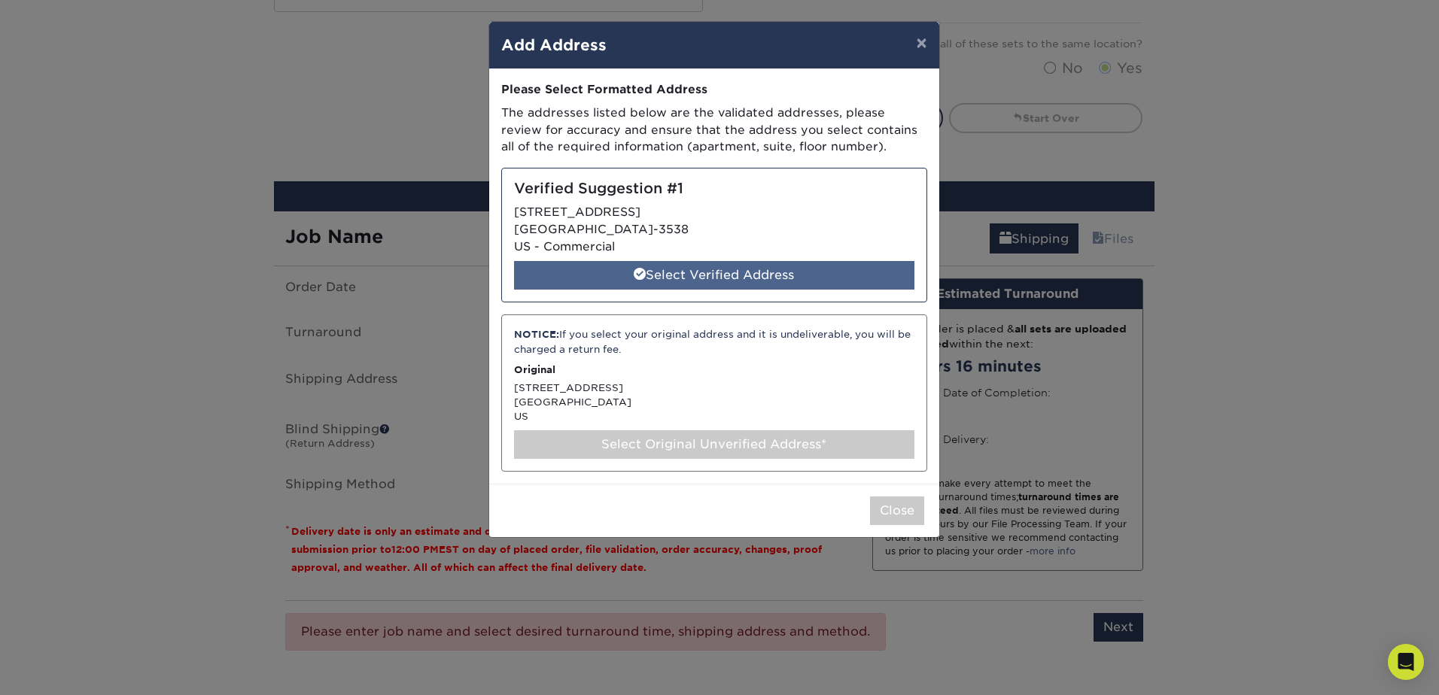
click at [765, 277] on div "Select Verified Address" at bounding box center [714, 275] width 400 height 29
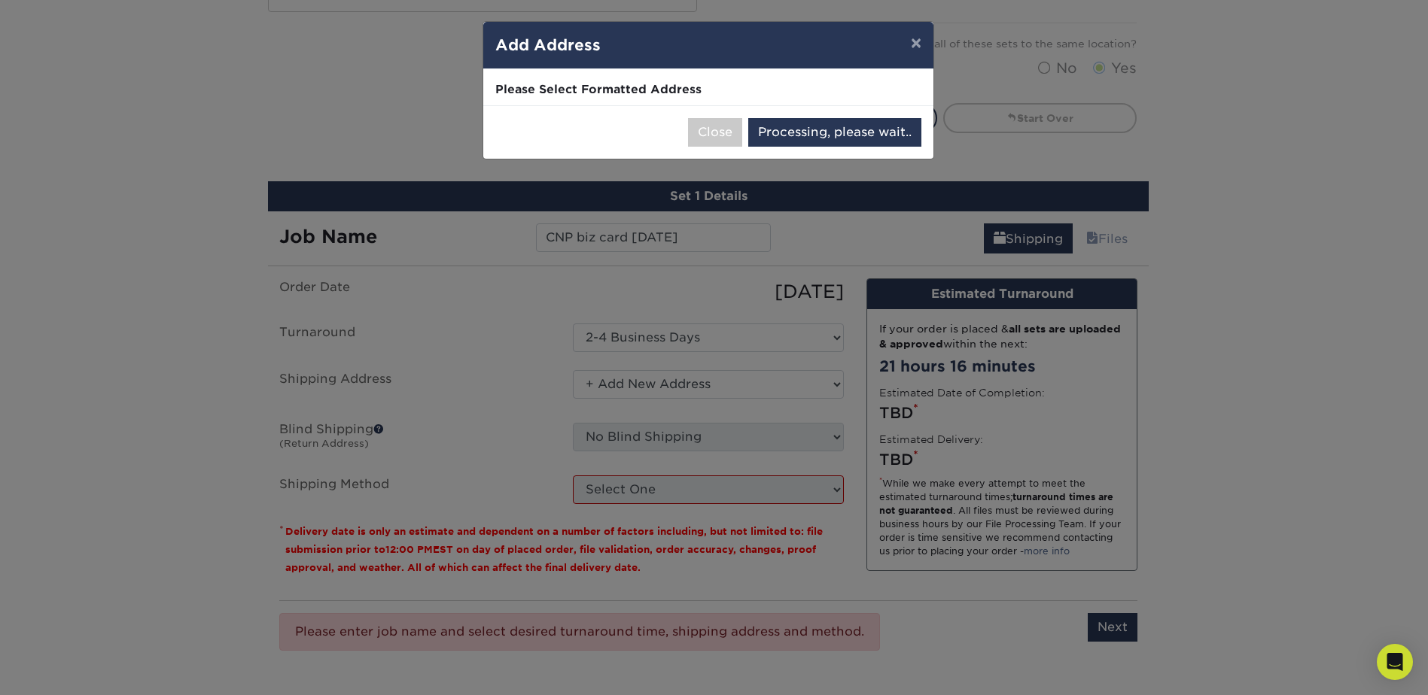
select select "285727"
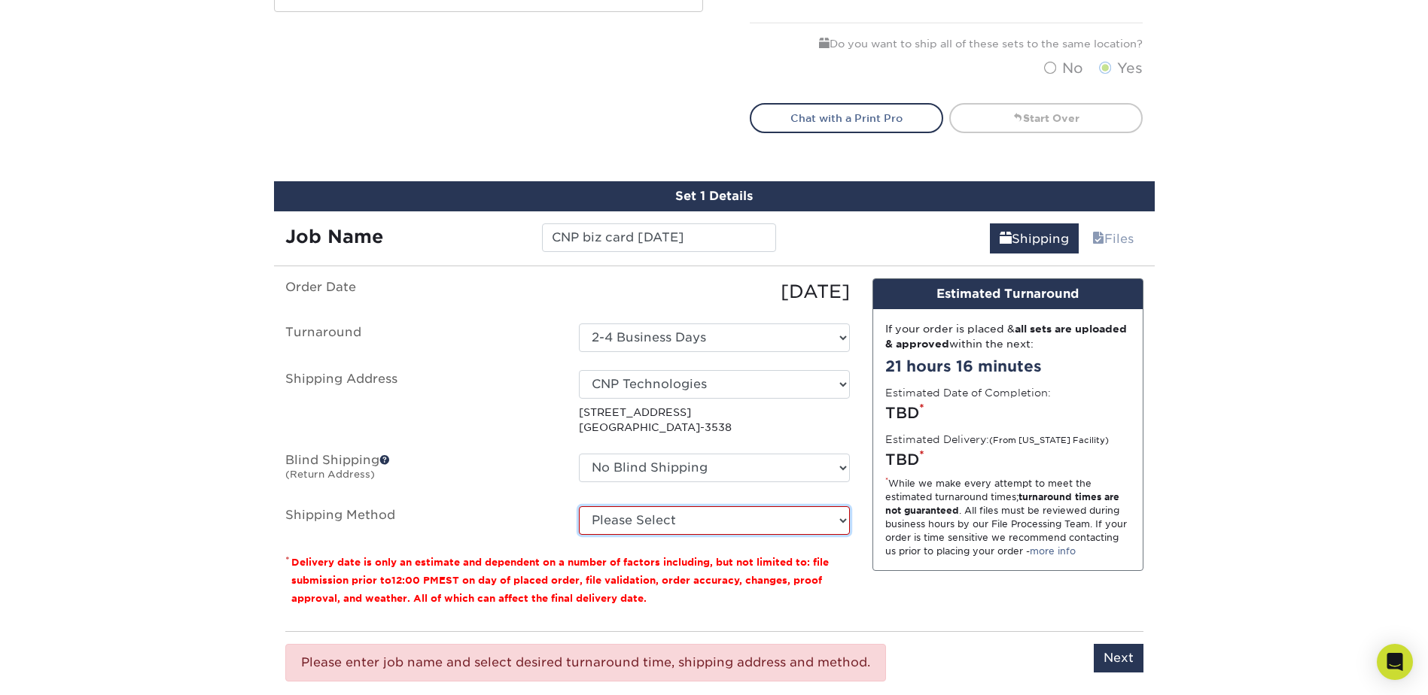
click at [719, 519] on select "Please Select Ground Shipping (+$15.85) 3 Day Shipping Service (+$19.40) 2 Day …" at bounding box center [714, 521] width 271 height 29
select select "03"
click at [579, 507] on select "Please Select Ground Shipping (+$15.85) 3 Day Shipping Service (+$19.40) 2 Day …" at bounding box center [714, 521] width 271 height 29
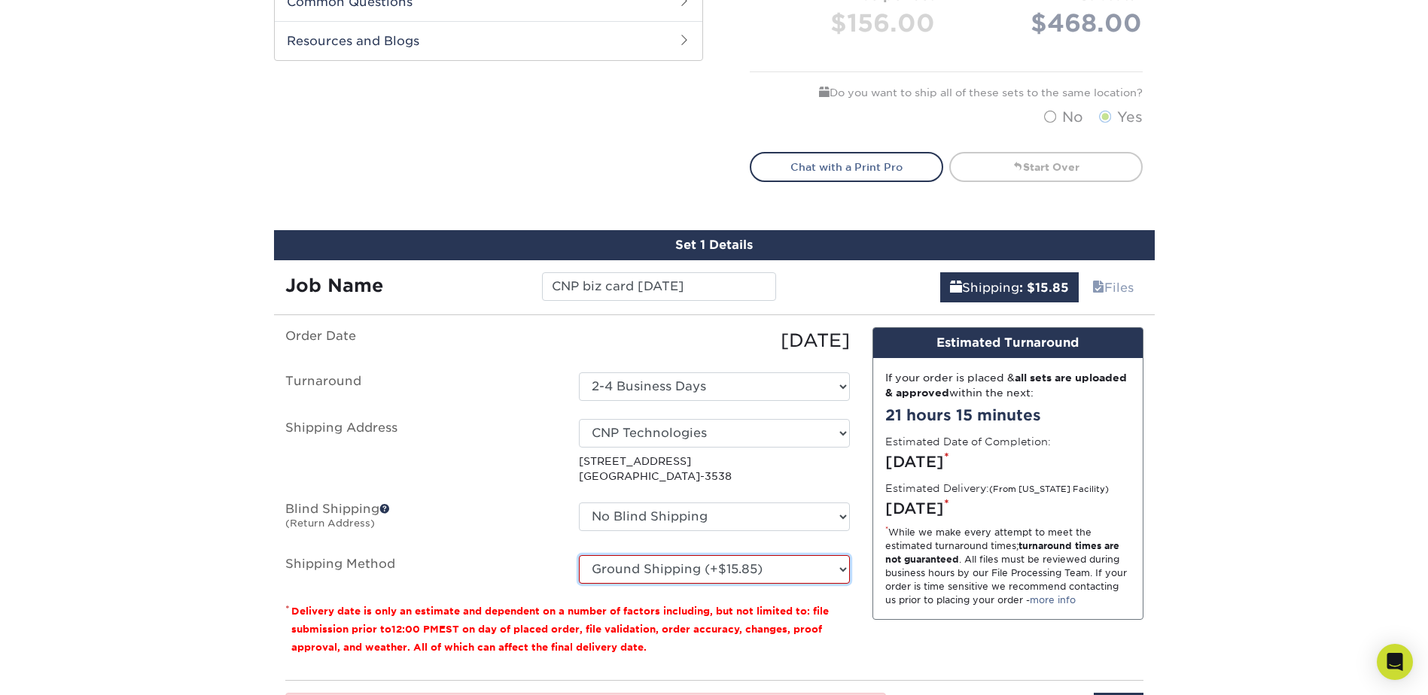
scroll to position [1054, 0]
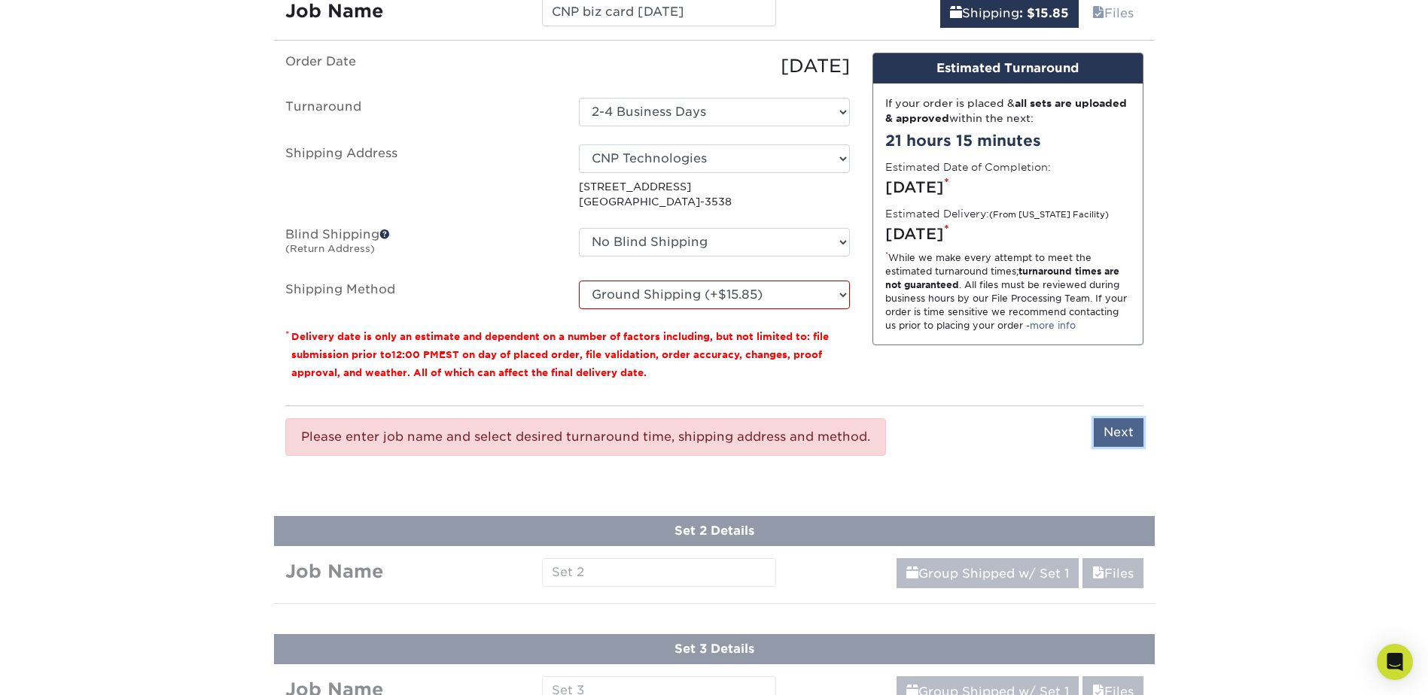
click at [1125, 435] on input "Next" at bounding box center [1119, 433] width 50 height 29
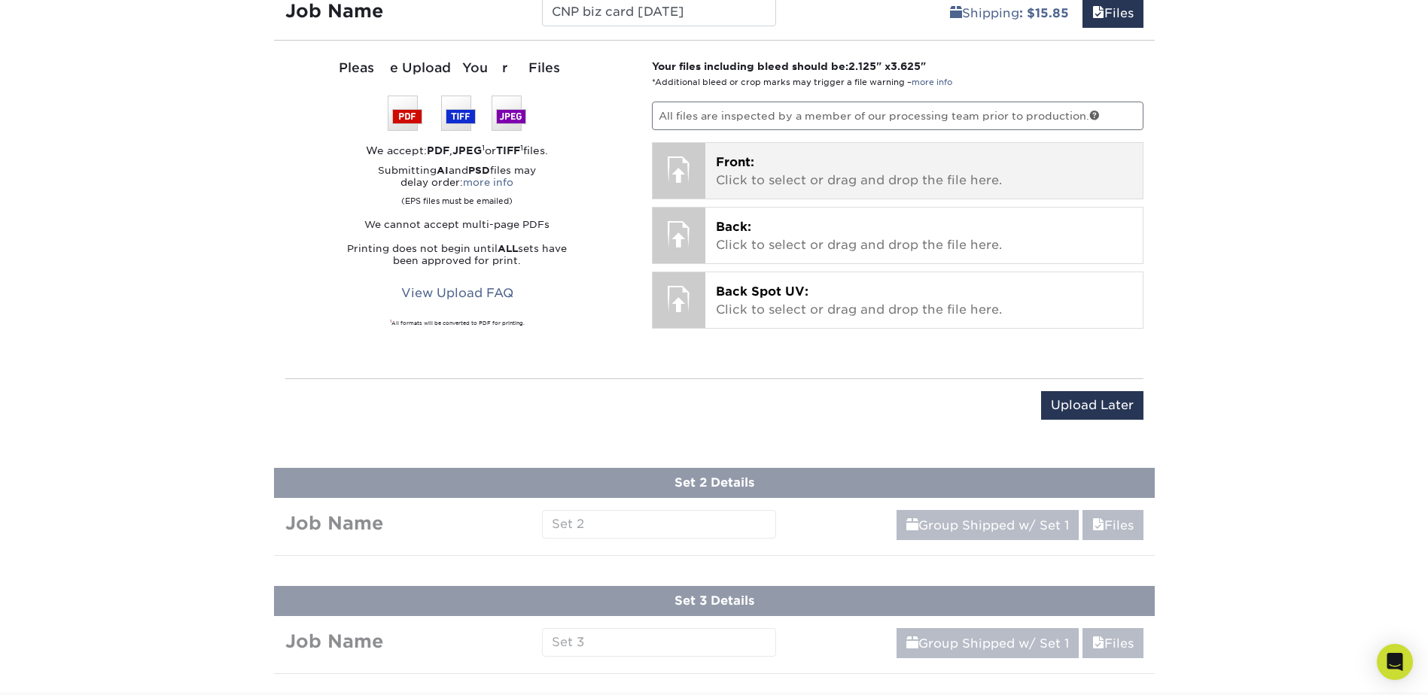
click at [819, 171] on p "Front: Click to select or drag and drop the file here." at bounding box center [924, 172] width 416 height 36
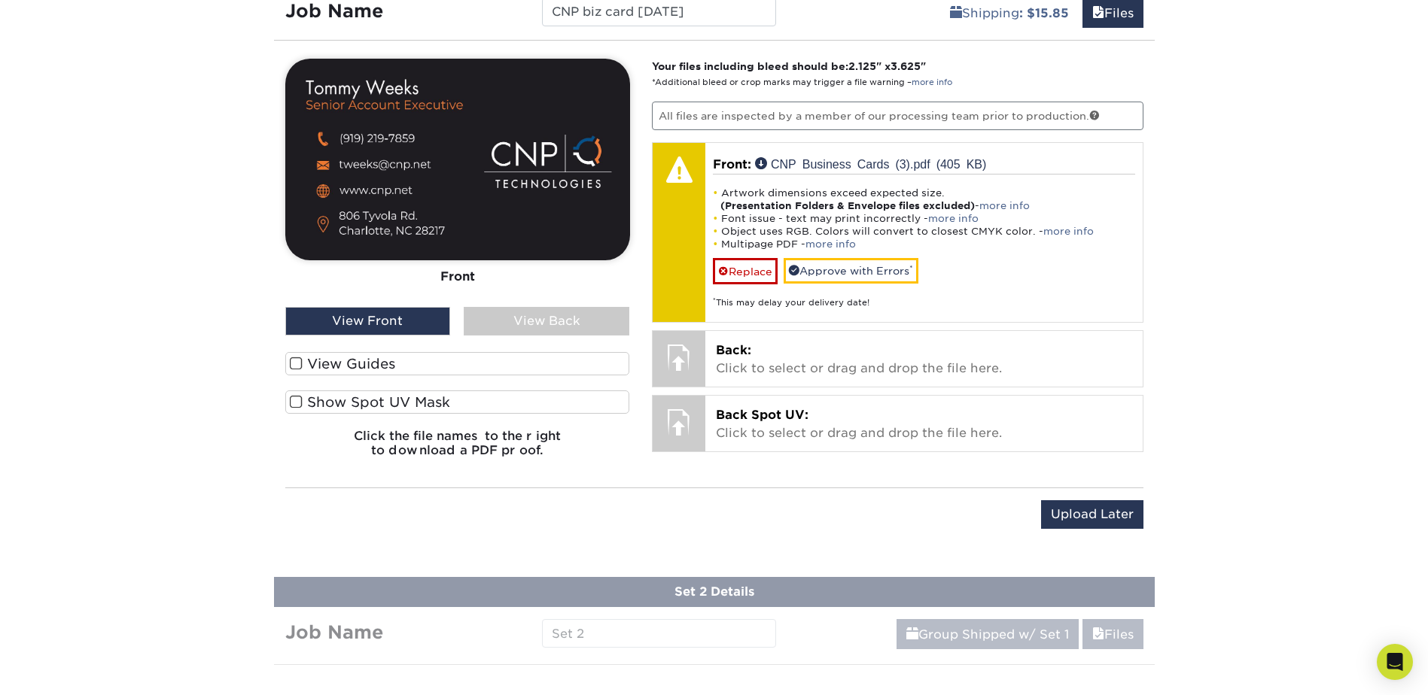
click at [296, 361] on span at bounding box center [296, 364] width 13 height 14
click at [0, 0] on input "View Guides" at bounding box center [0, 0] width 0 height 0
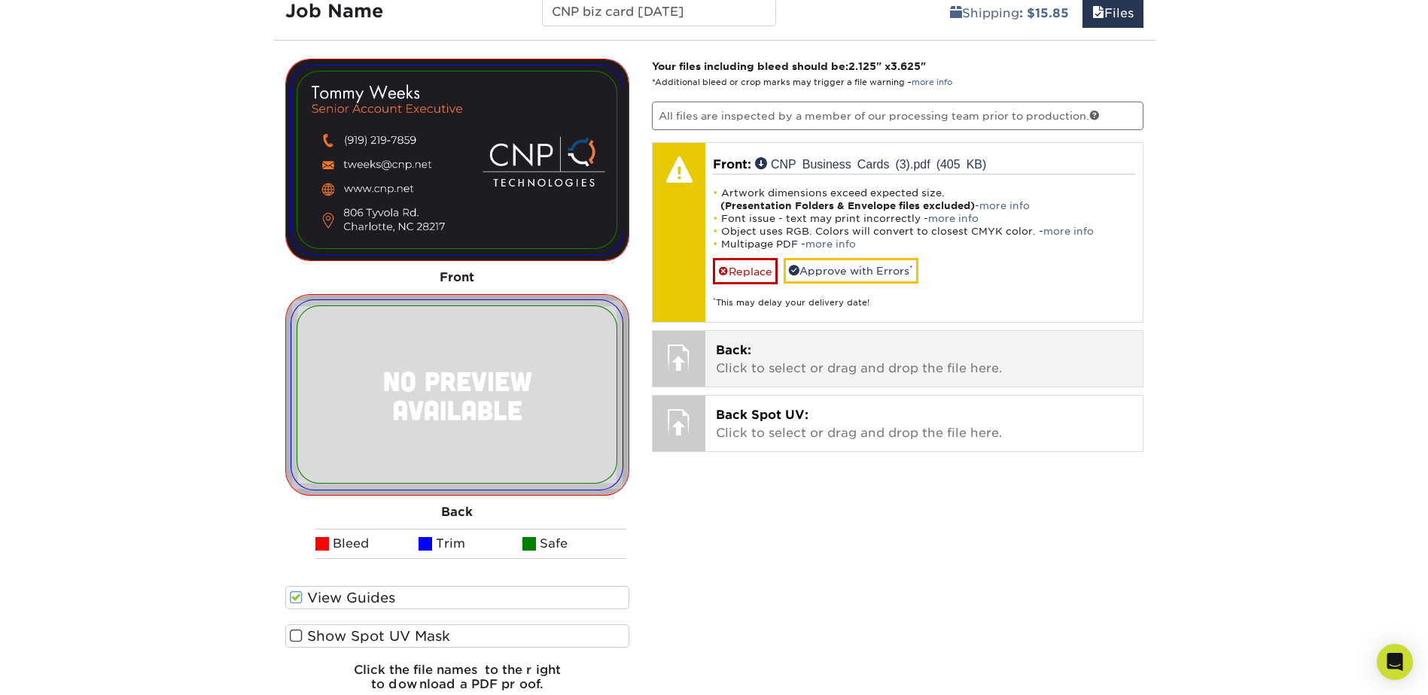
click at [854, 359] on p "Back: Click to select or drag and drop the file here." at bounding box center [924, 360] width 416 height 36
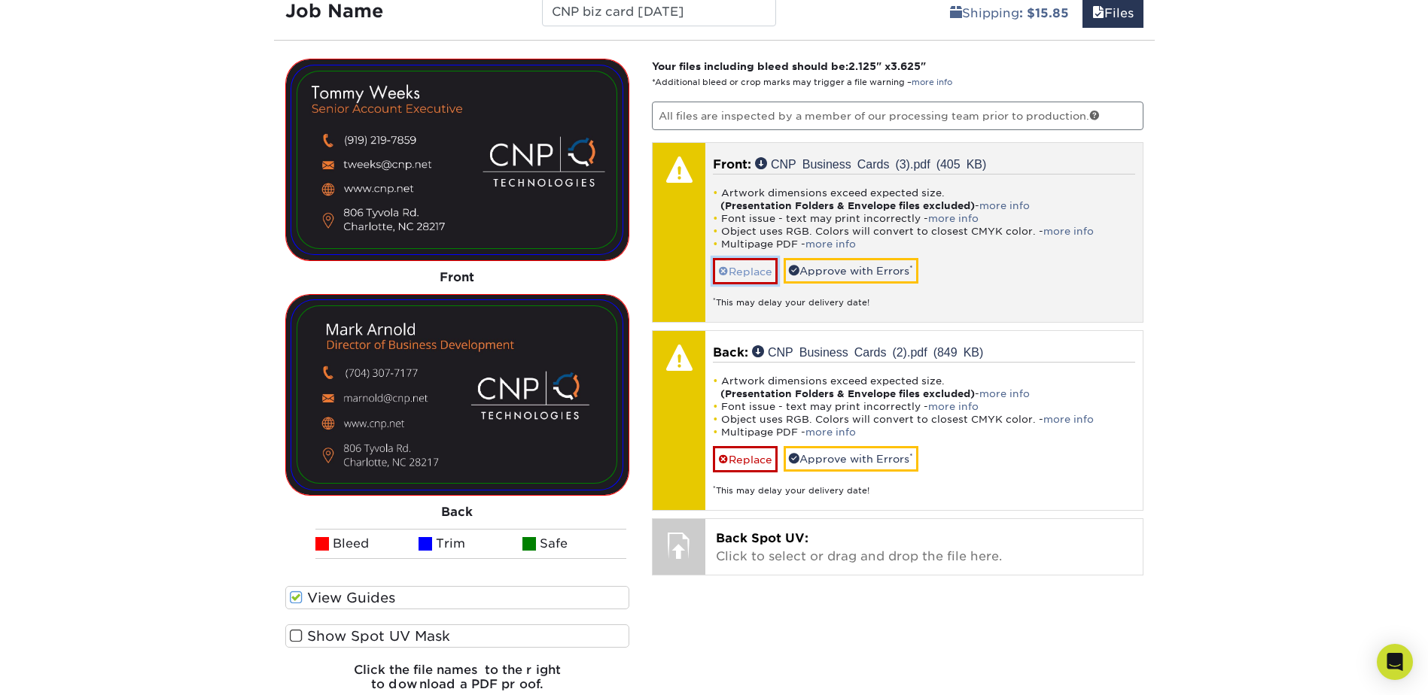
click at [750, 266] on link "Replace" at bounding box center [745, 271] width 65 height 26
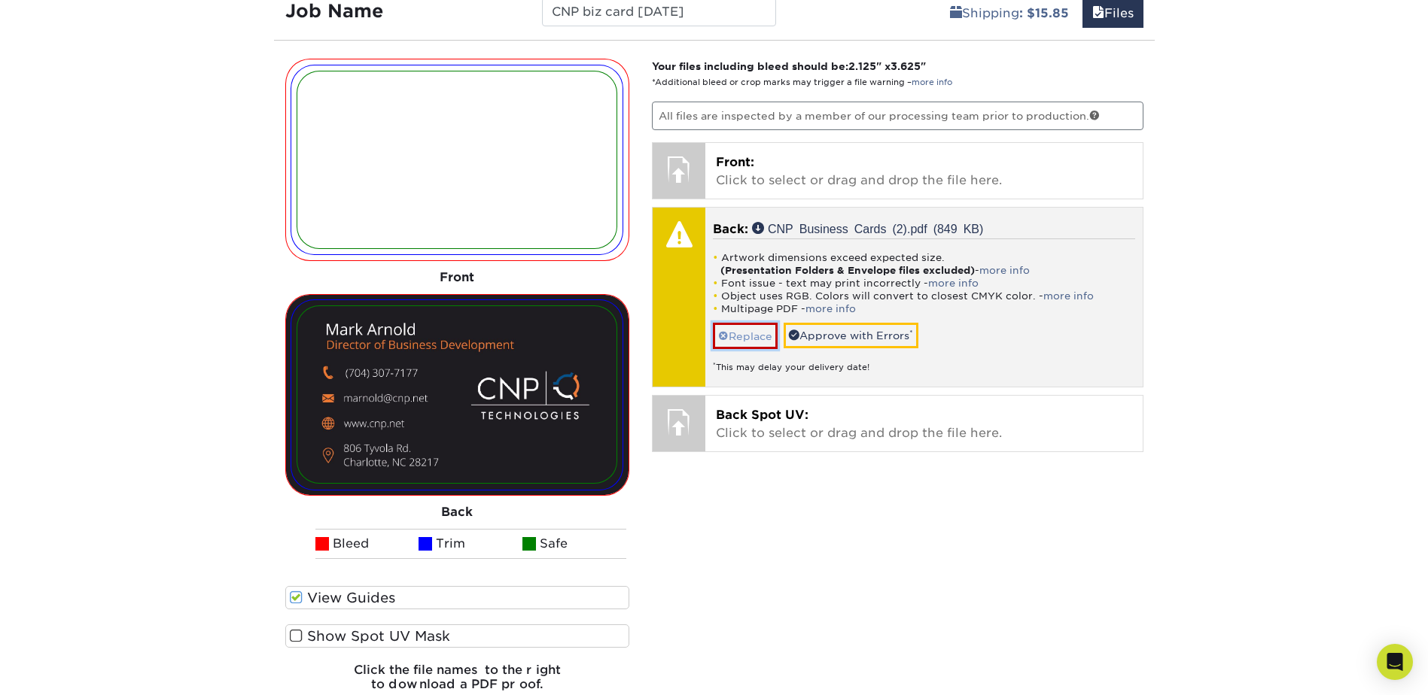
click at [743, 332] on link "Replace" at bounding box center [745, 336] width 65 height 26
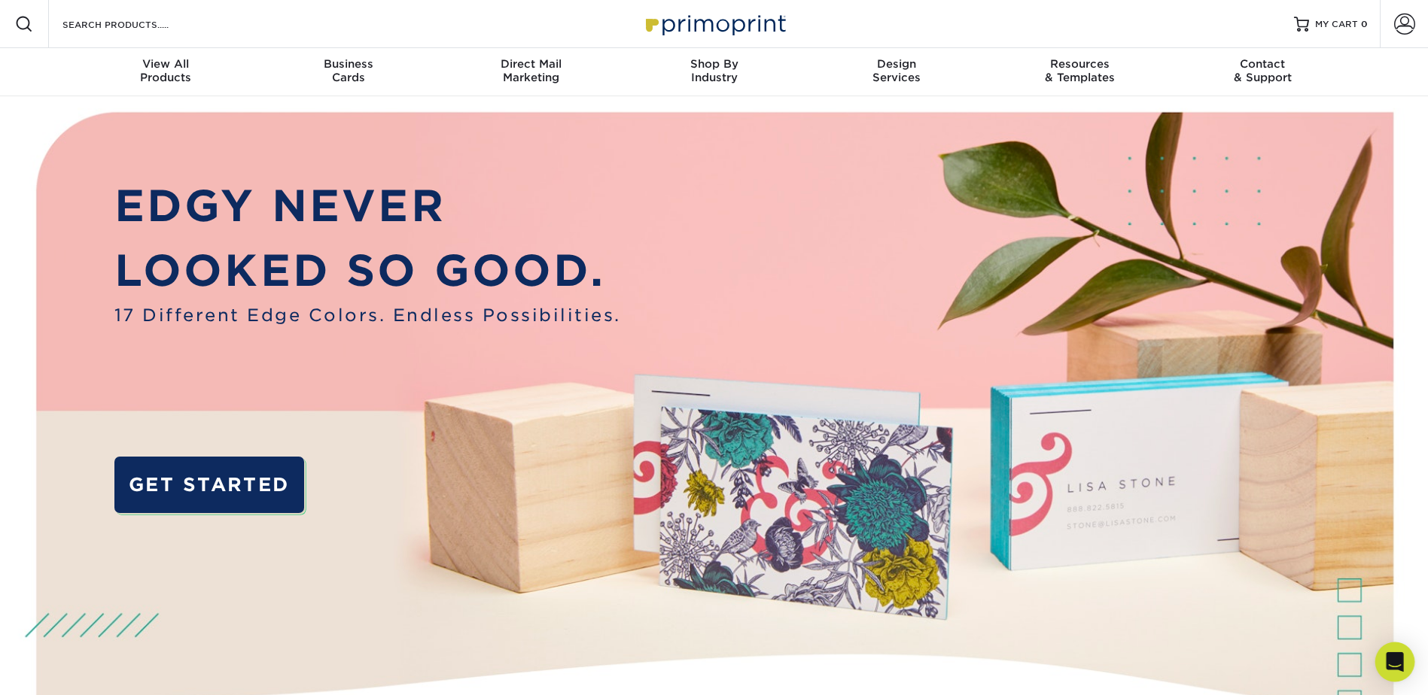
click at [1394, 664] on icon "Open Intercom Messenger" at bounding box center [1394, 663] width 17 height 20
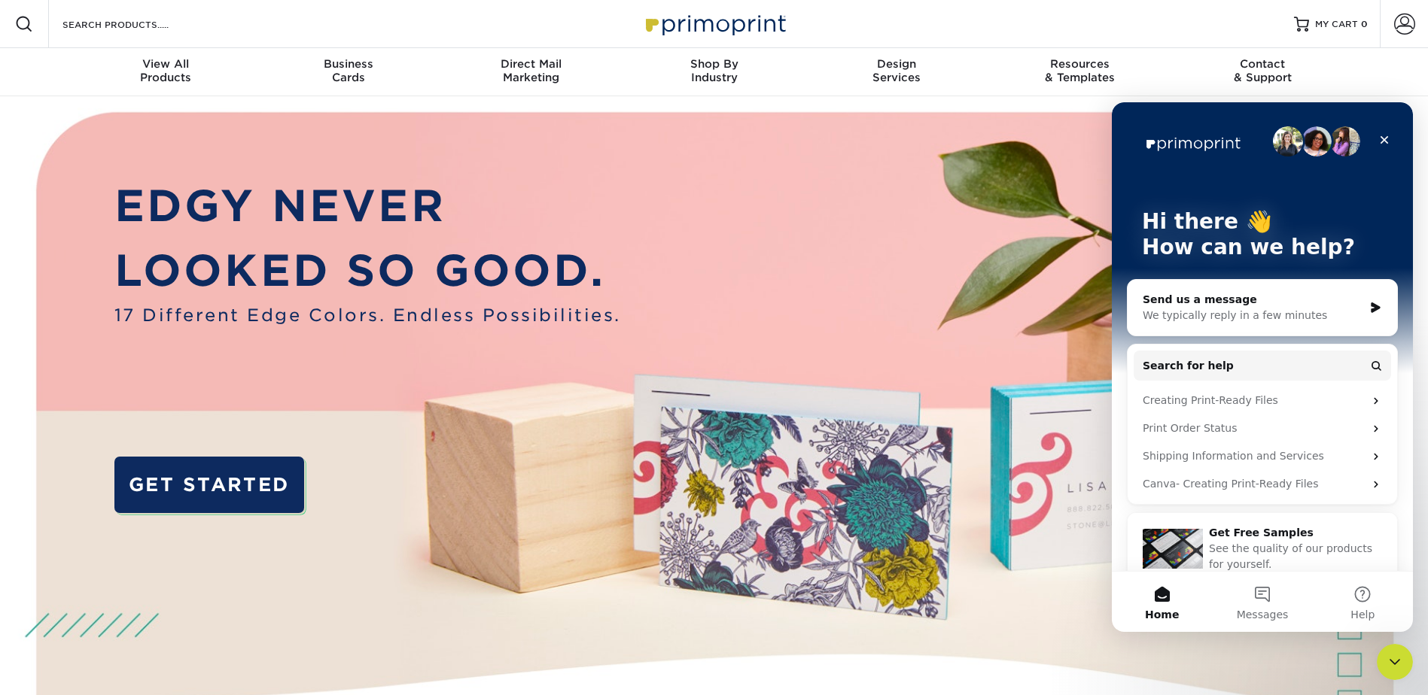
click at [1220, 316] on div "We typically reply in a few minutes" at bounding box center [1253, 316] width 221 height 16
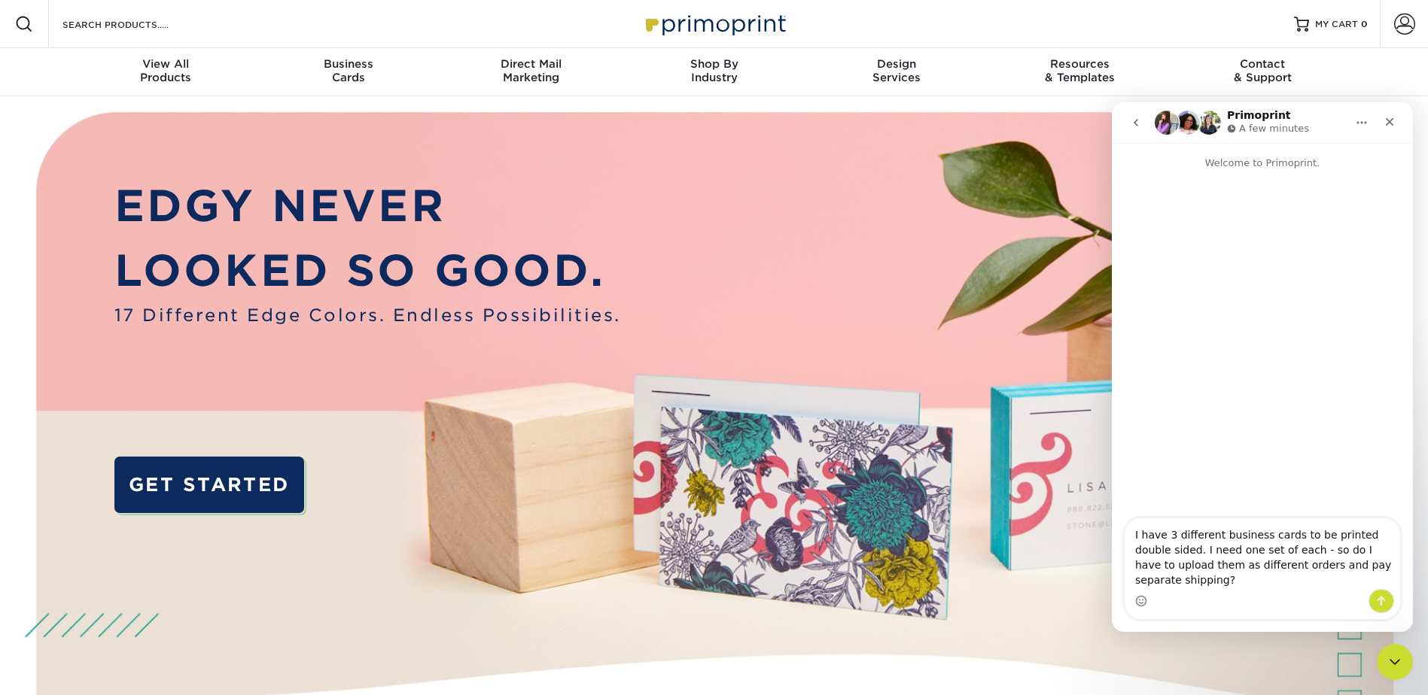
type textarea "I have 3 different business cards to be printed double sided. I need one set of…"
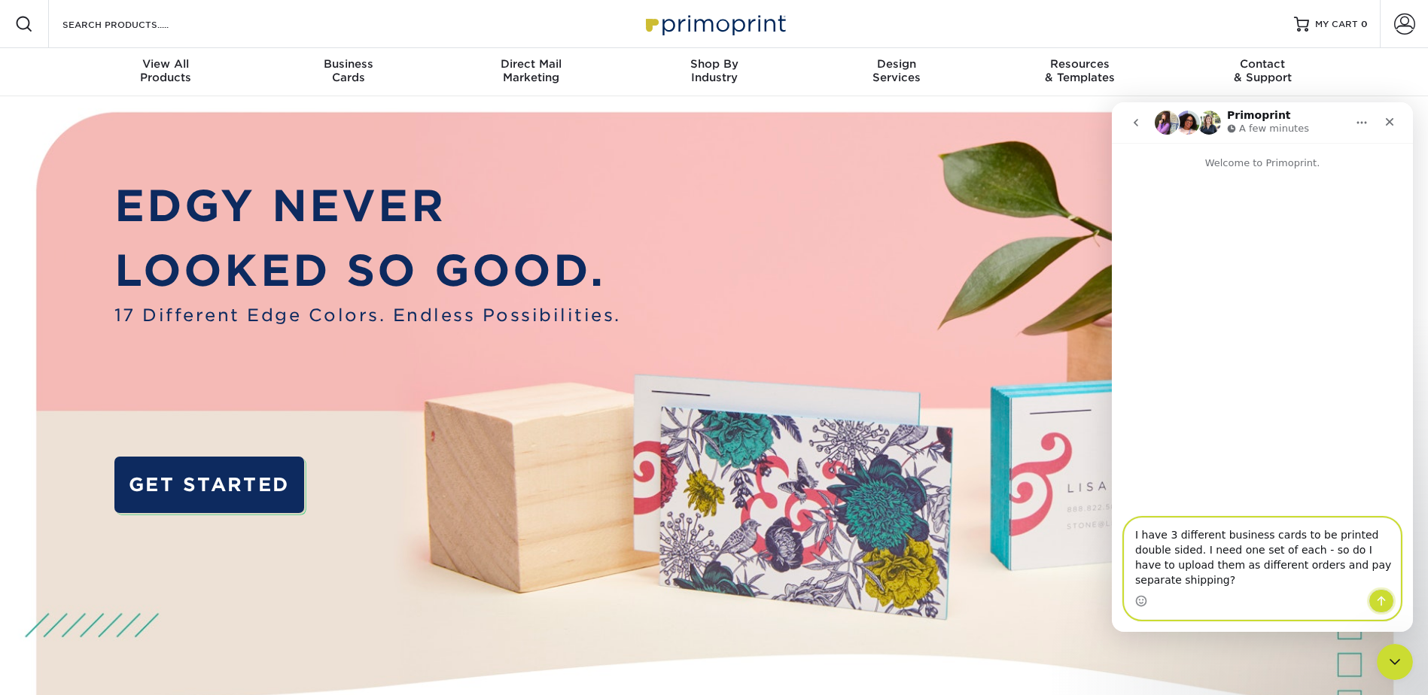
click at [1382, 606] on icon "Send a message…" at bounding box center [1381, 601] width 12 height 12
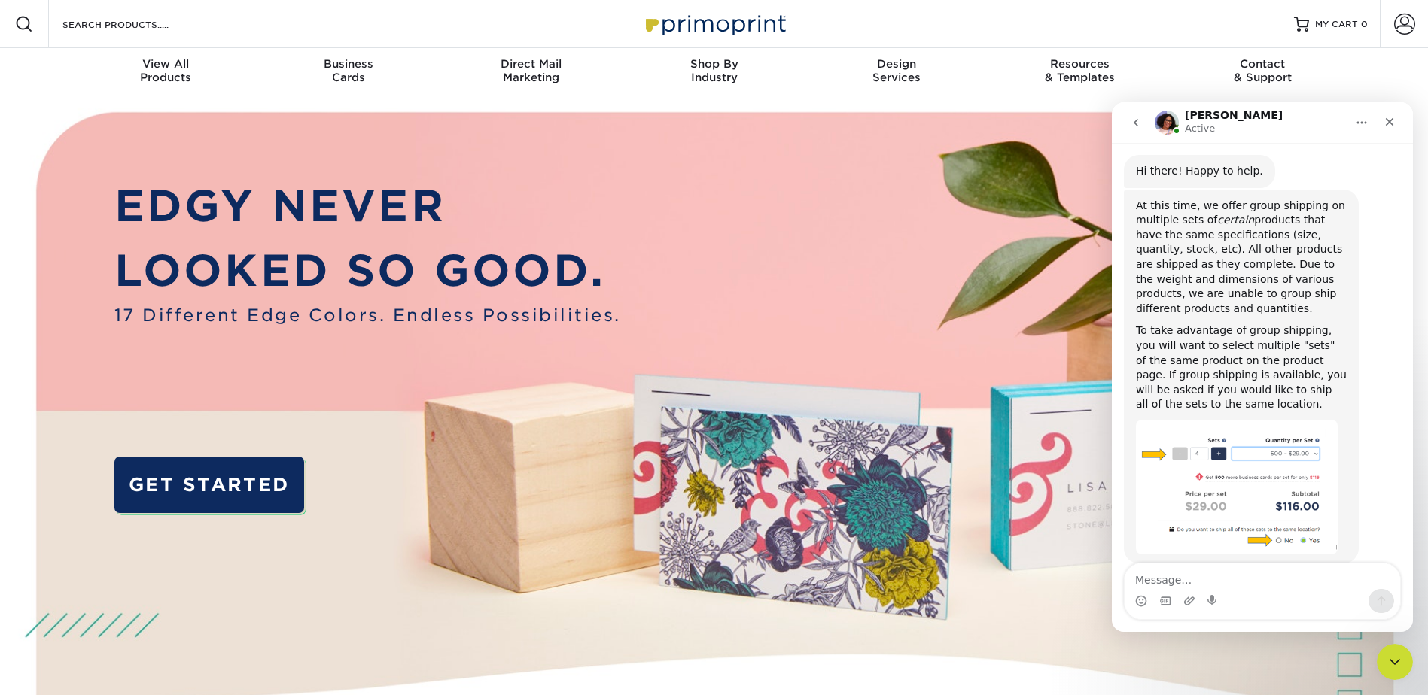
scroll to position [175, 0]
click at [1147, 578] on textarea "Message…" at bounding box center [1262, 577] width 275 height 26
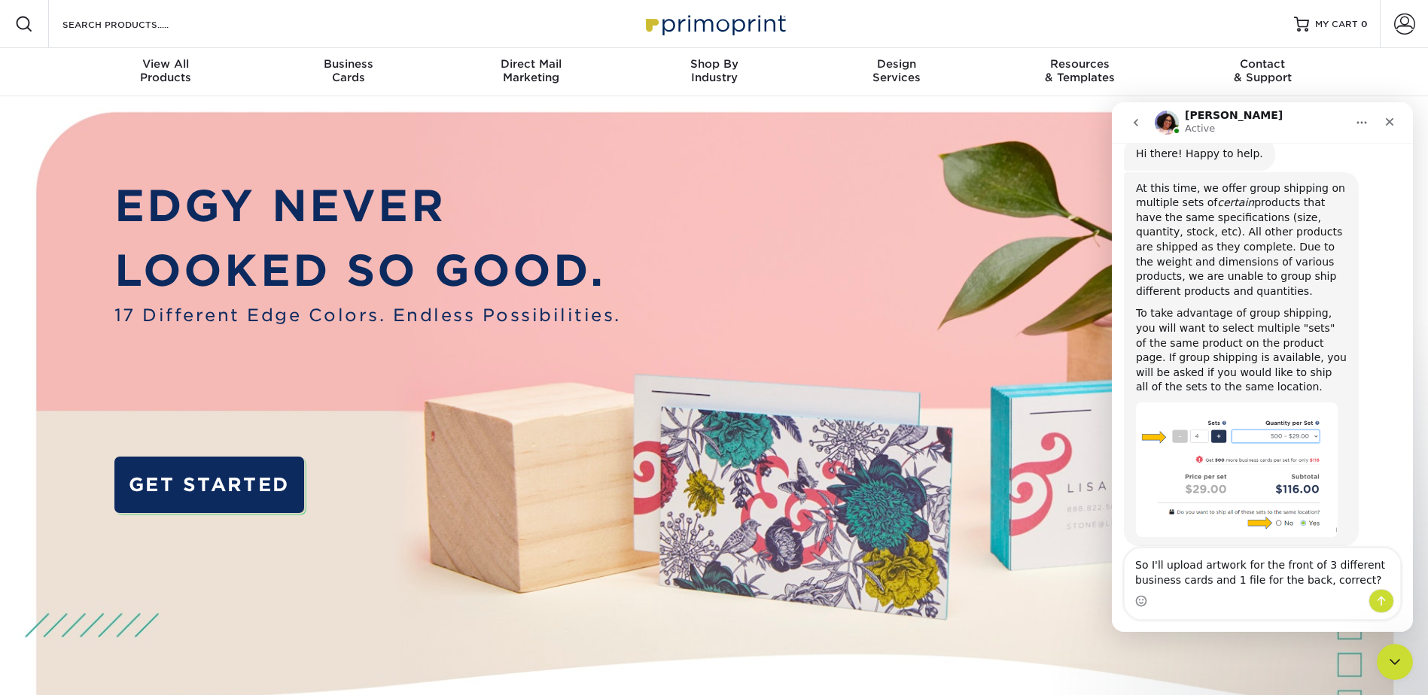
type textarea "So I'll upload artwork for the front of 3 different business cards and 1 file f…"
click at [1382, 601] on icon "Send a message…" at bounding box center [1381, 601] width 12 height 12
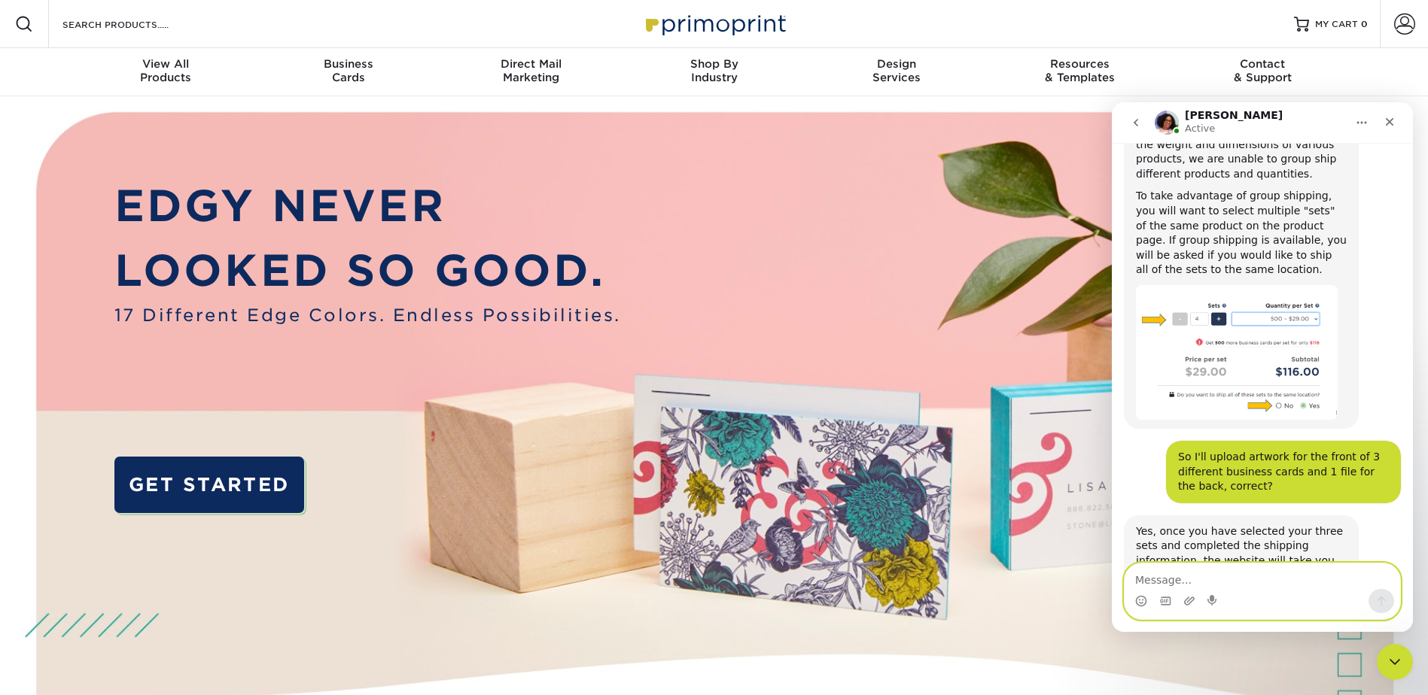
scroll to position [390, 0]
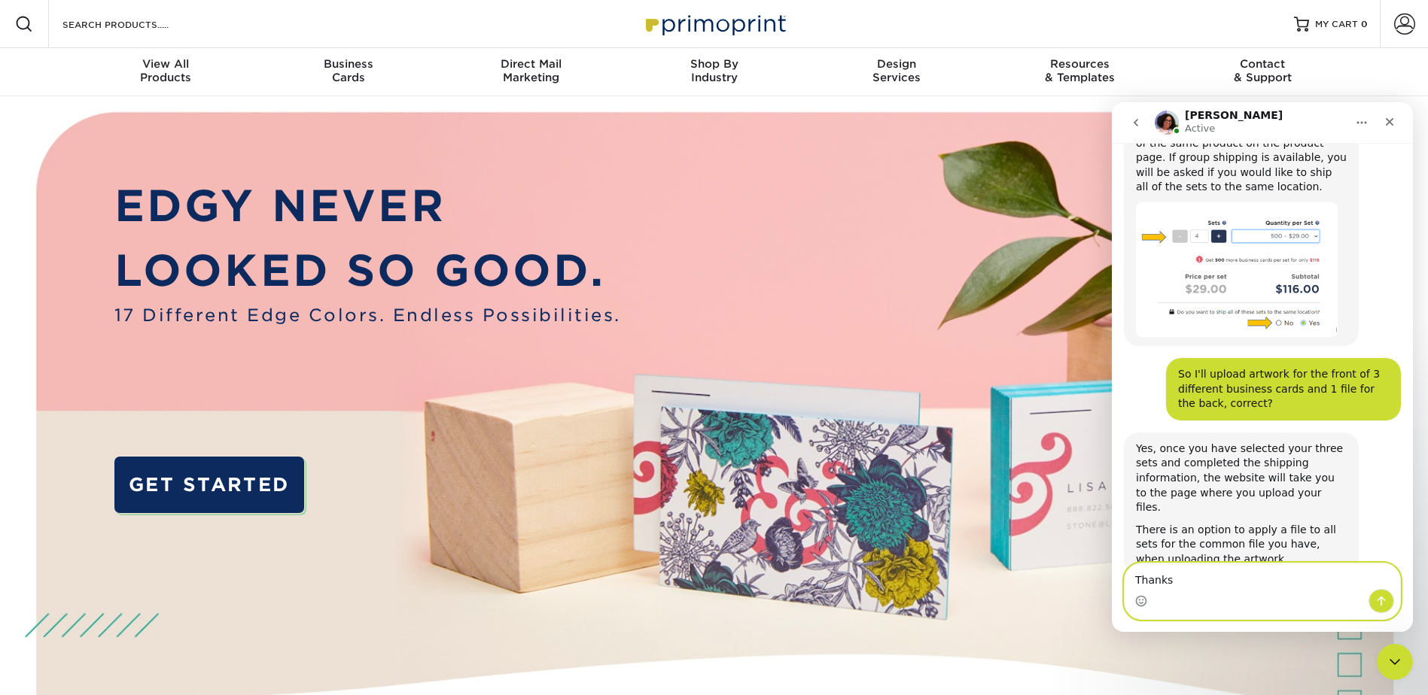
type textarea "Thanks!"
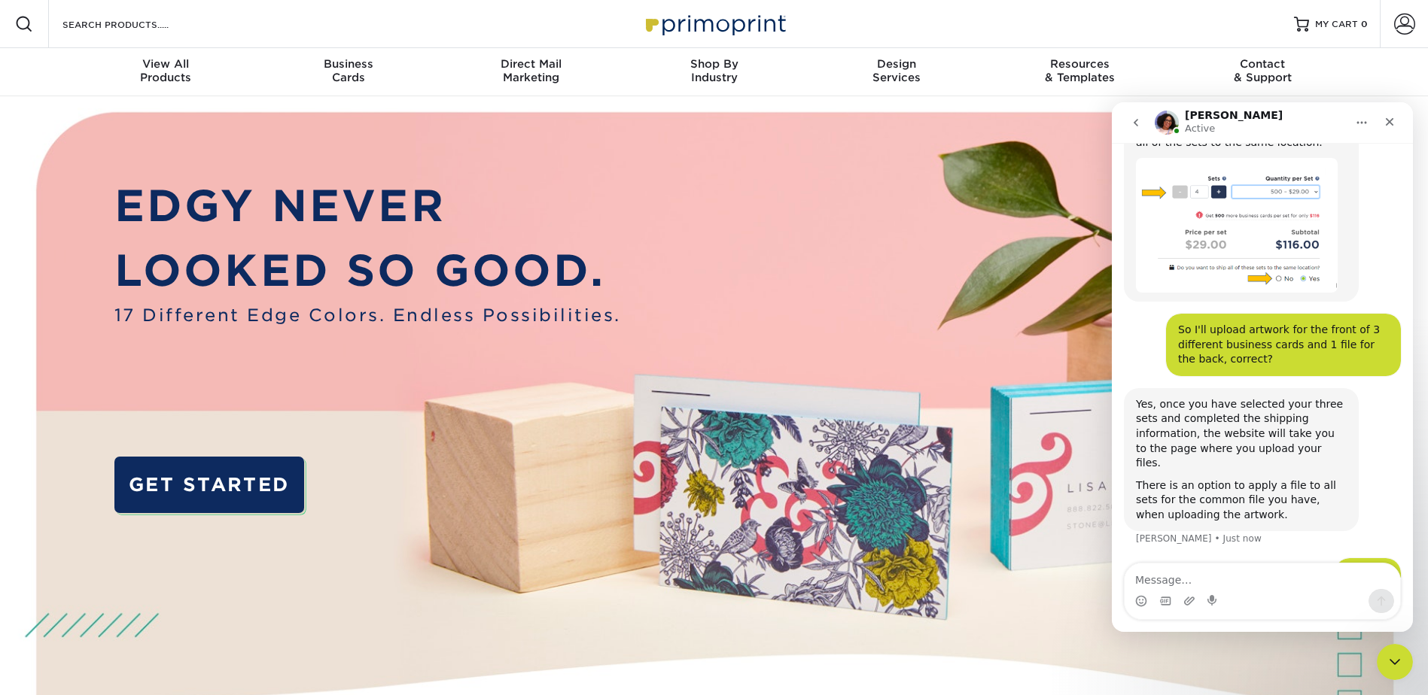
click at [803, 244] on img at bounding box center [714, 449] width 1414 height 707
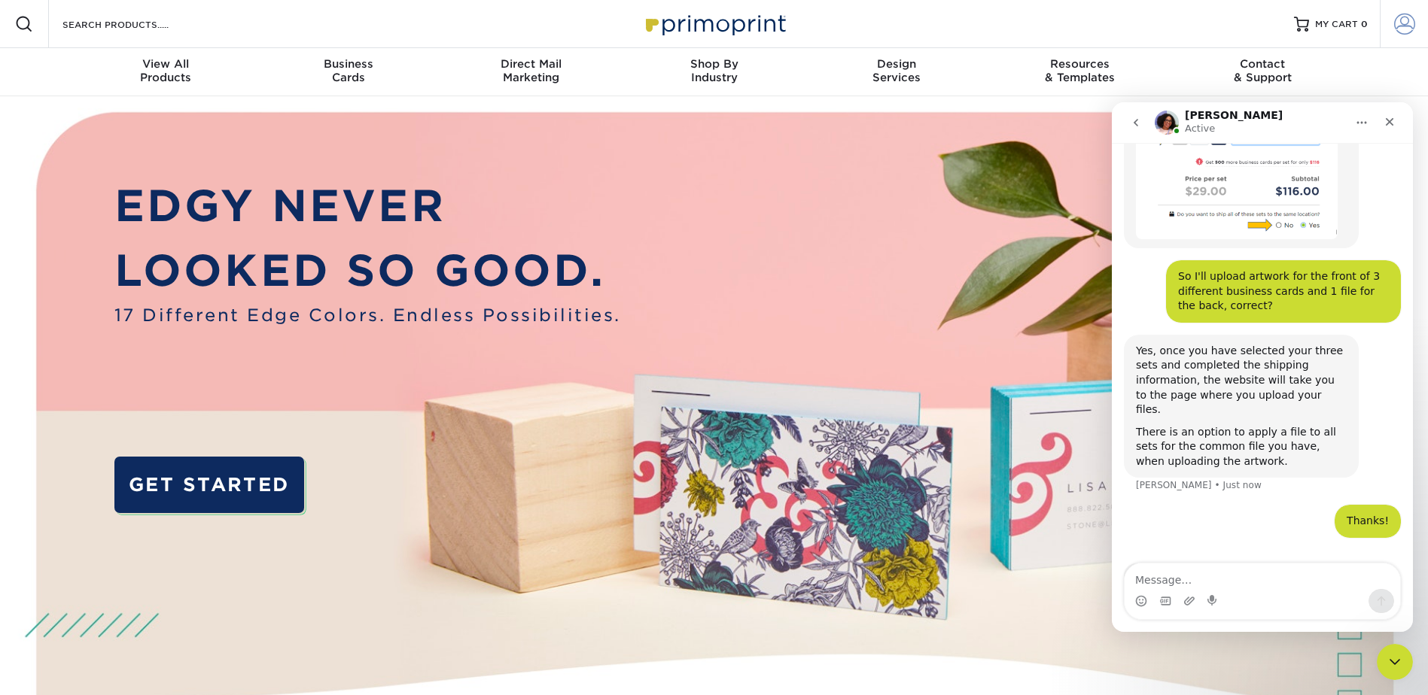
scroll to position [492, 0]
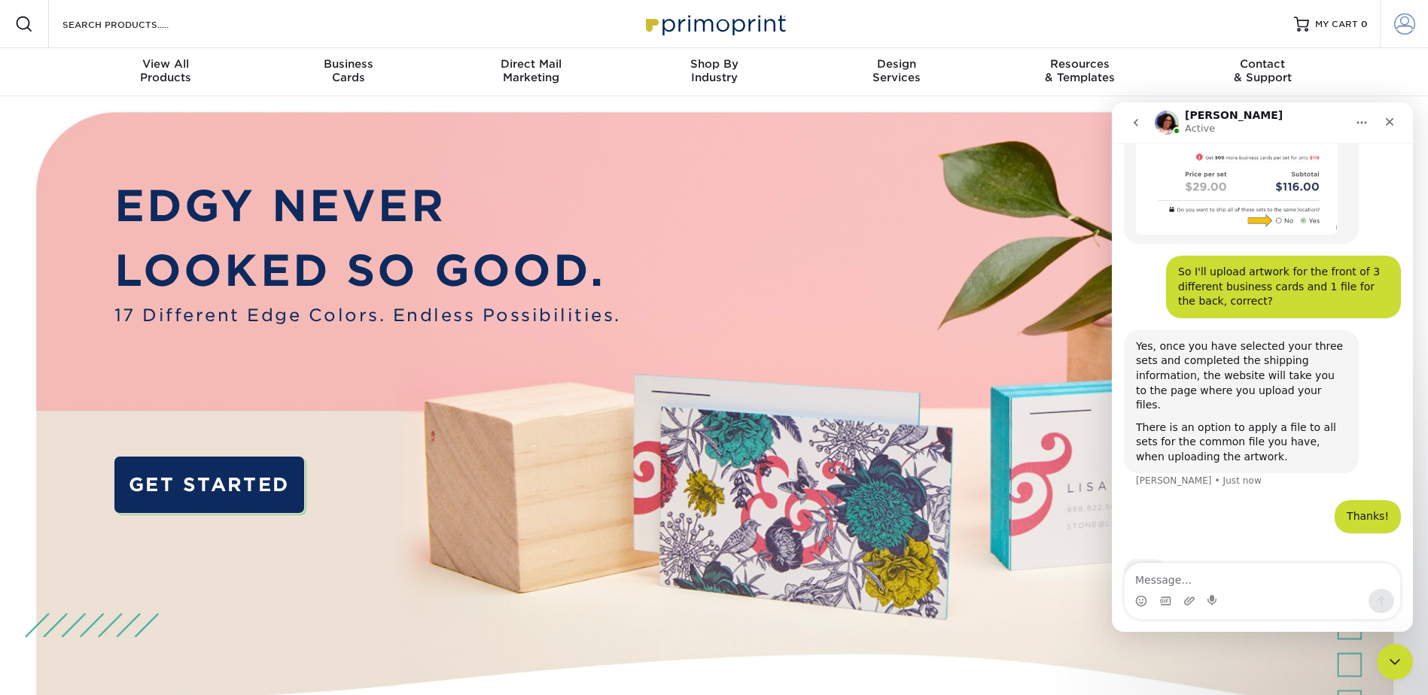
click at [1398, 20] on span at bounding box center [1404, 24] width 21 height 21
click at [1408, 18] on span at bounding box center [1404, 24] width 21 height 21
click at [1370, 67] on span "CREATE AN ACCOUNT" at bounding box center [1354, 68] width 124 height 12
click at [1370, 64] on span "CREATE AN ACCOUNT" at bounding box center [1354, 68] width 124 height 12
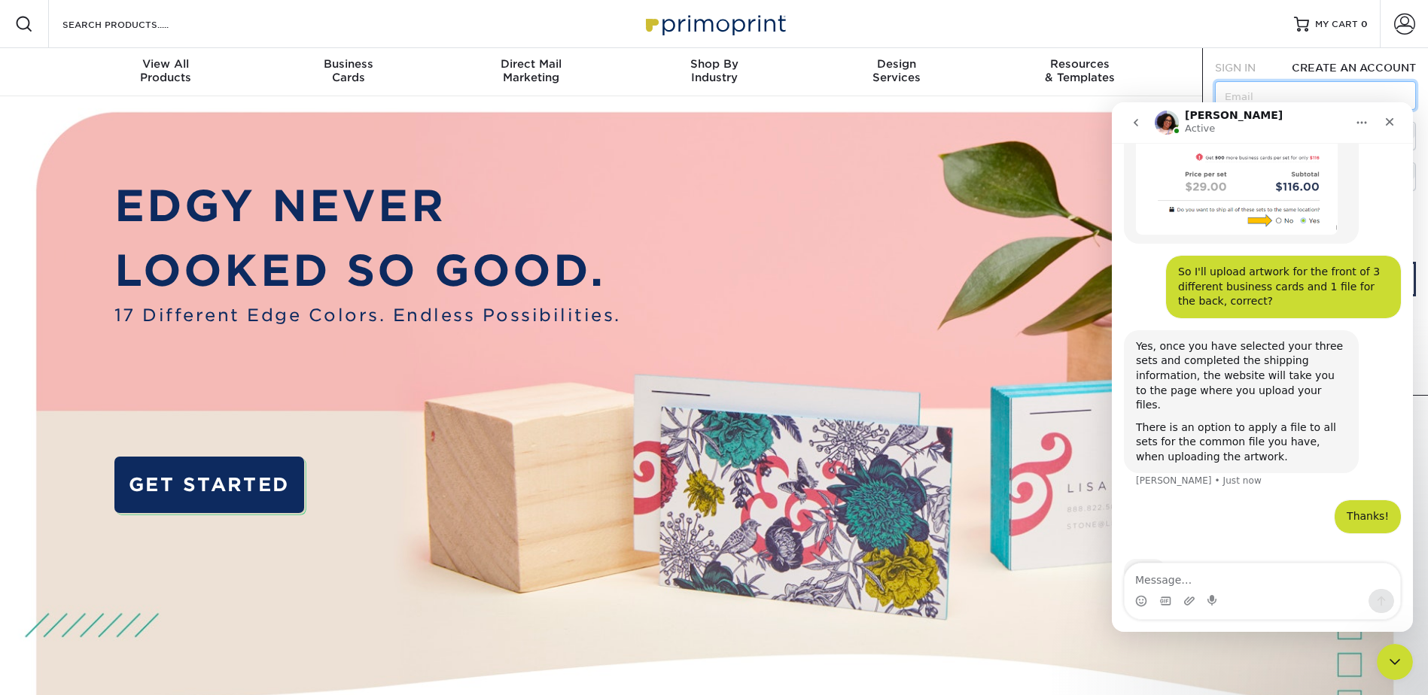
click at [1278, 93] on input "text" at bounding box center [1315, 95] width 201 height 29
click at [856, 205] on img at bounding box center [714, 449] width 1414 height 707
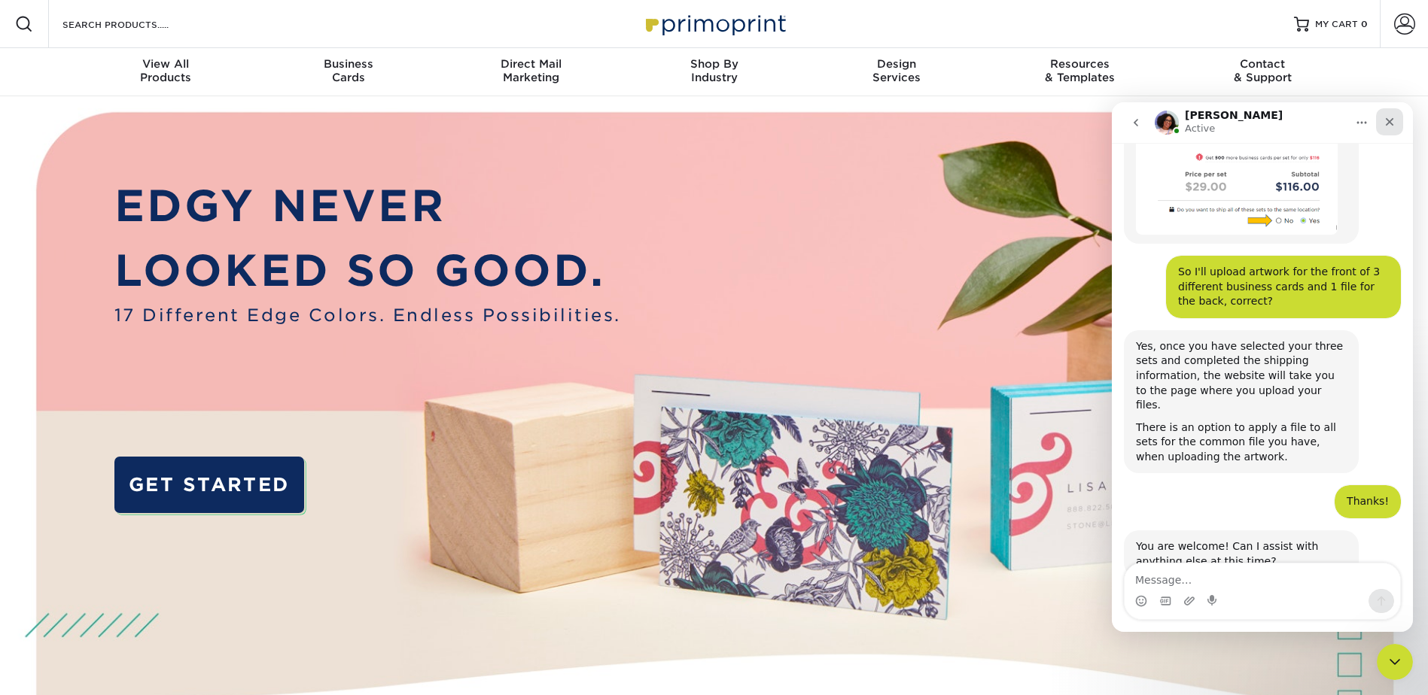
scroll to position [494, 0]
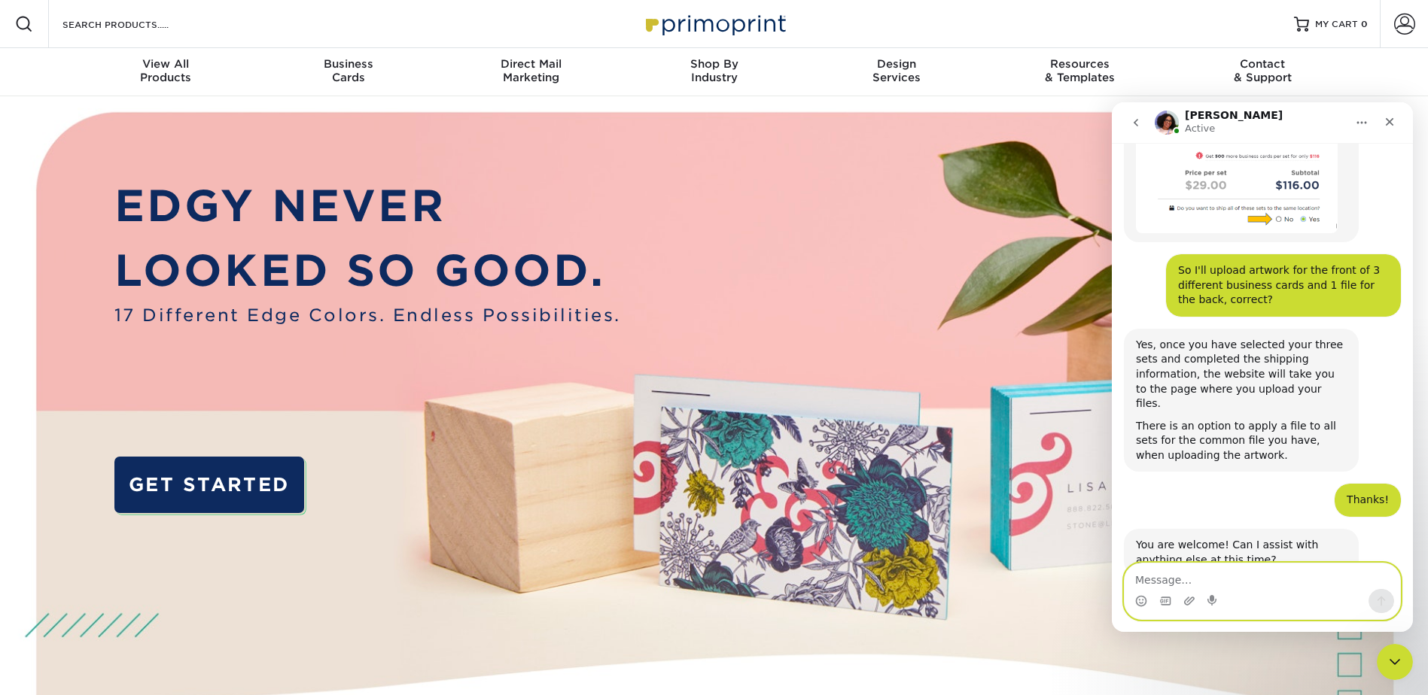
drag, startPoint x: 1191, startPoint y: 568, endPoint x: 1195, endPoint y: 561, distance: 8.4
click at [1192, 565] on textarea "Message…" at bounding box center [1262, 577] width 275 height 26
type textarea "I think I'm good"
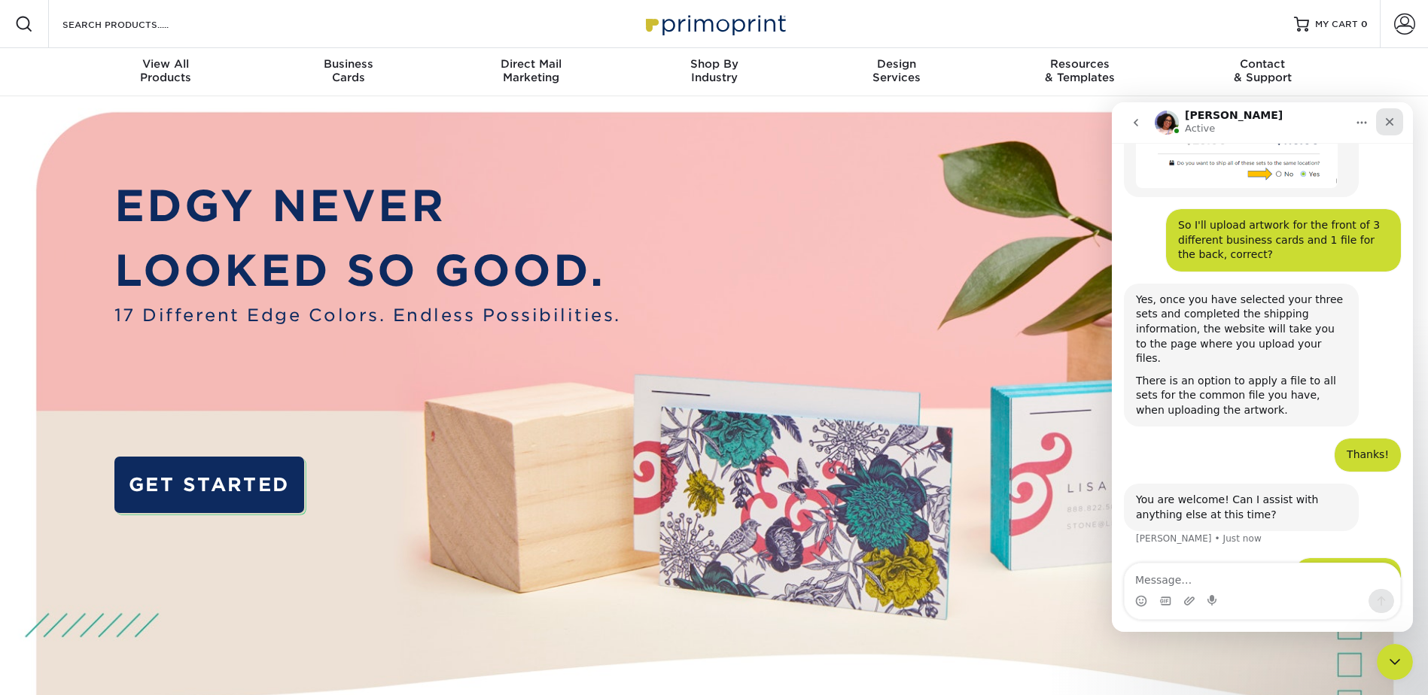
click at [1389, 123] on icon "Close" at bounding box center [1389, 122] width 12 height 12
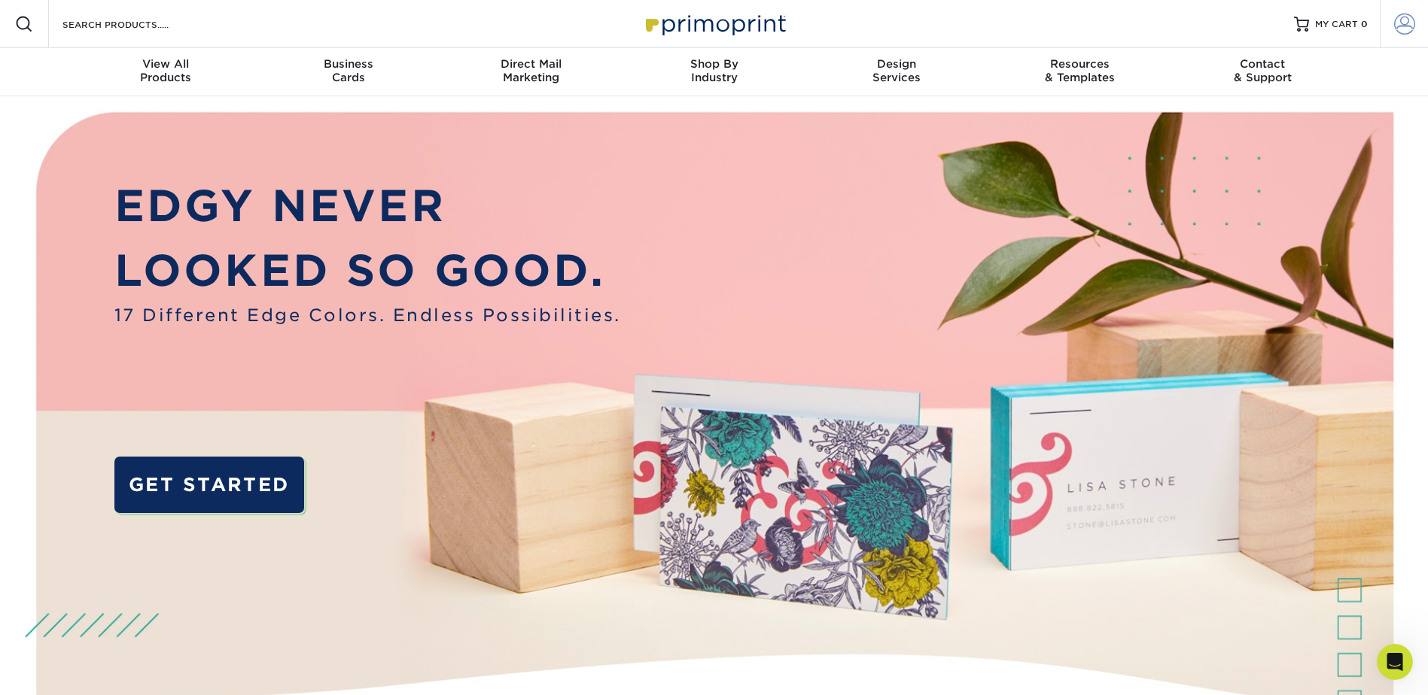
click at [1408, 24] on span at bounding box center [1404, 24] width 21 height 21
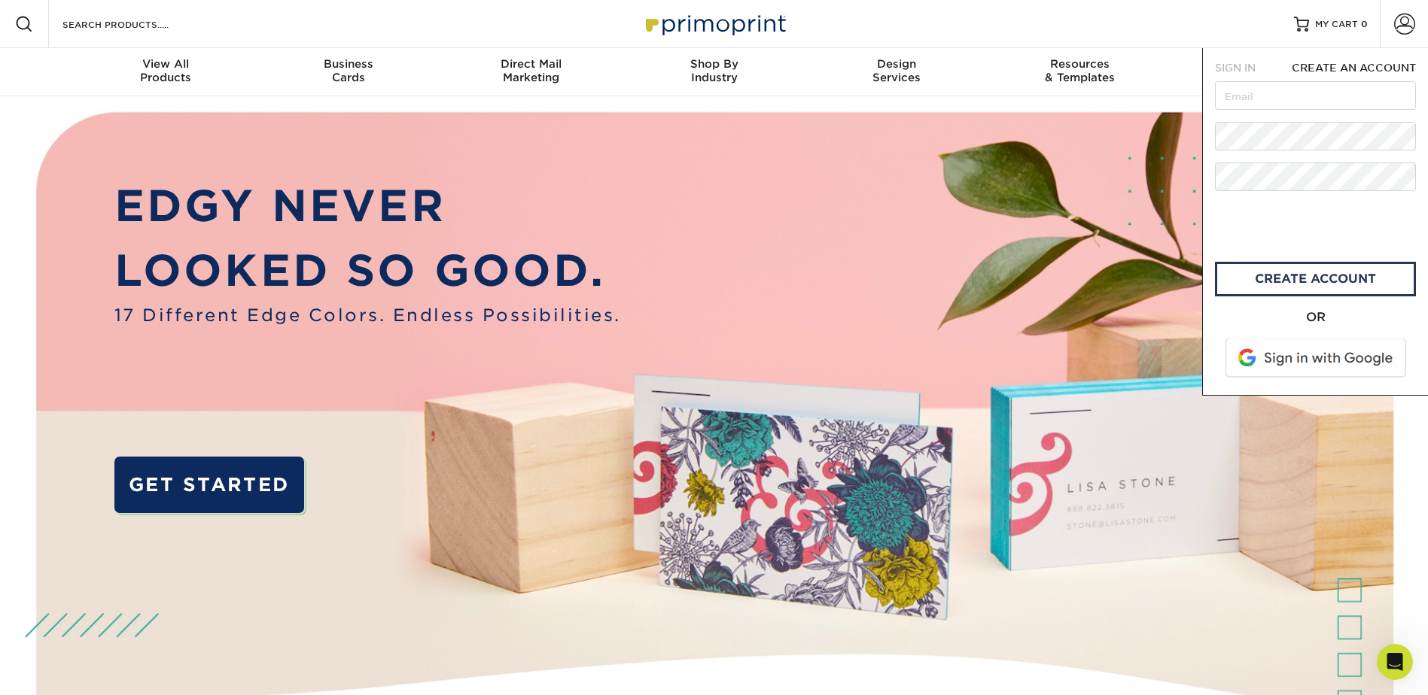
scroll to position [597, 0]
click at [1256, 104] on input "text" at bounding box center [1315, 95] width 201 height 29
type input "[EMAIL_ADDRESS][DOMAIN_NAME]"
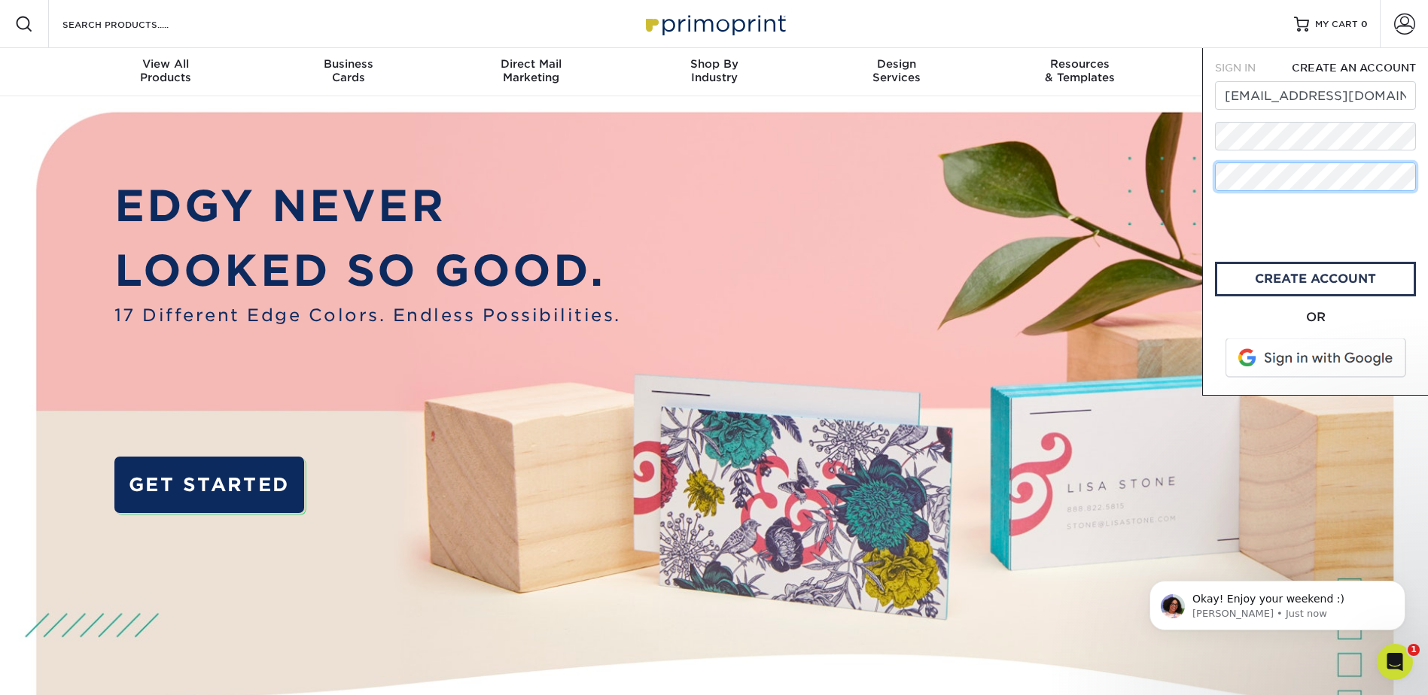
scroll to position [584, 0]
click at [1301, 278] on link "create account" at bounding box center [1315, 279] width 201 height 35
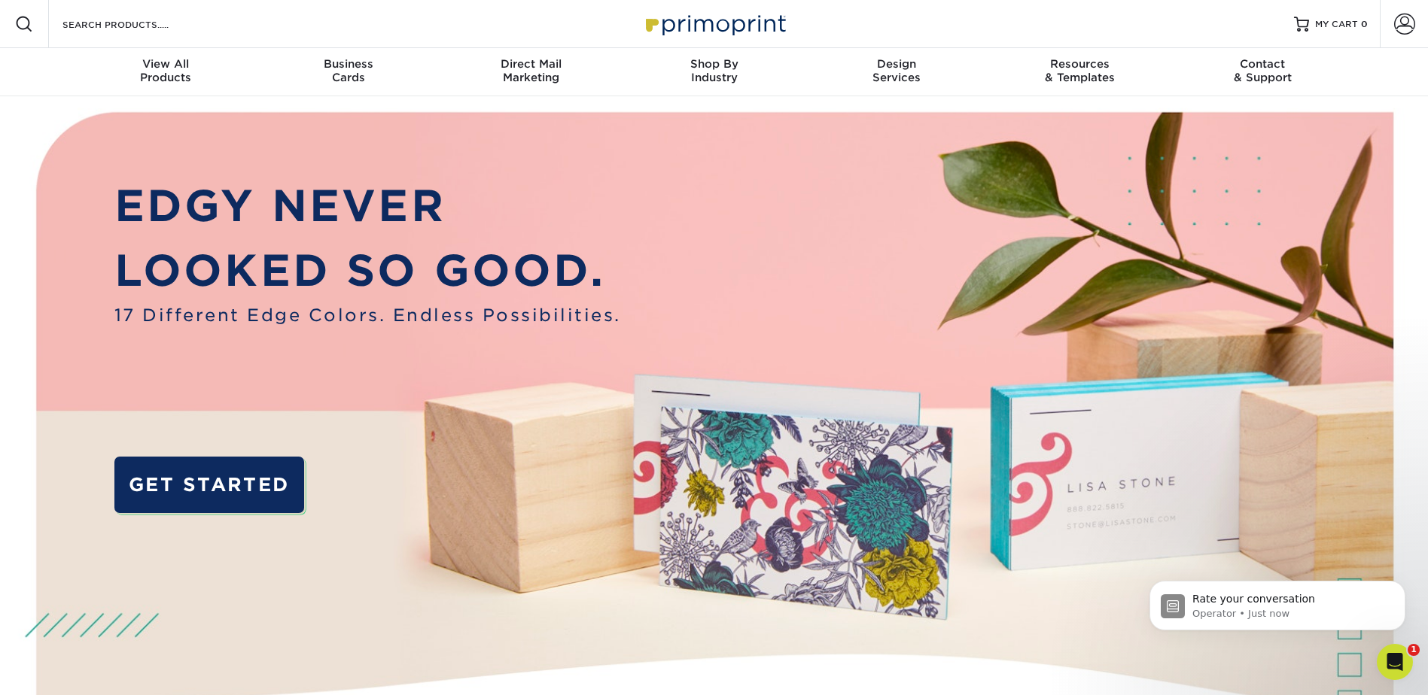
scroll to position [704, 0]
click at [1405, 30] on span at bounding box center [1404, 24] width 21 height 21
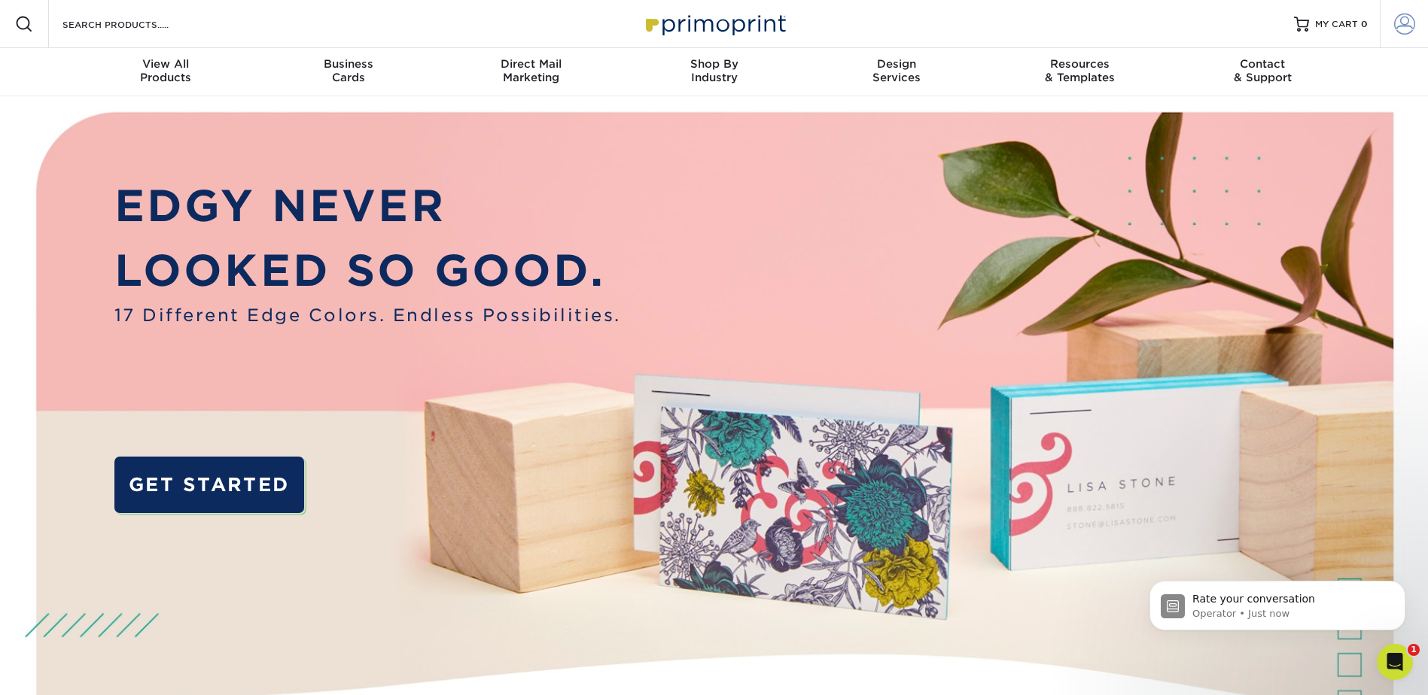
click at [1410, 29] on span at bounding box center [1404, 24] width 21 height 21
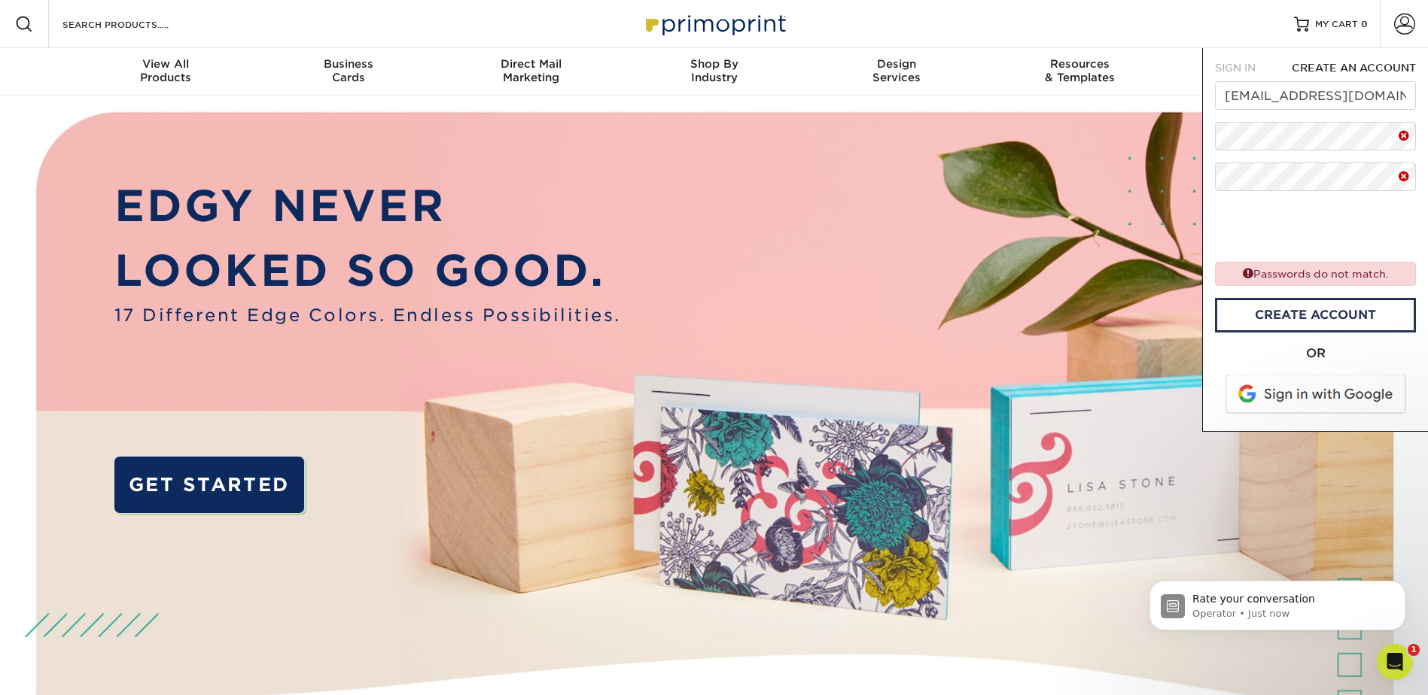
click at [1401, 136] on span at bounding box center [1404, 136] width 12 height 20
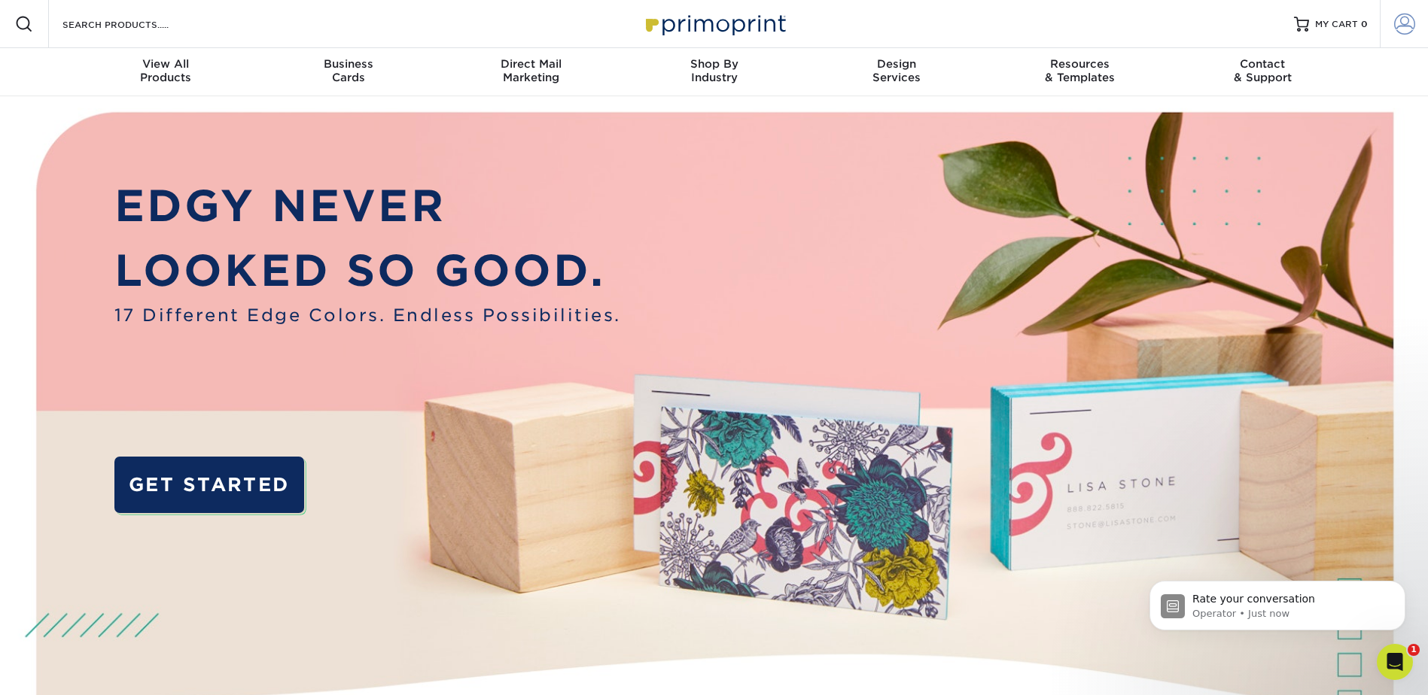
click at [1404, 26] on span at bounding box center [1404, 24] width 21 height 21
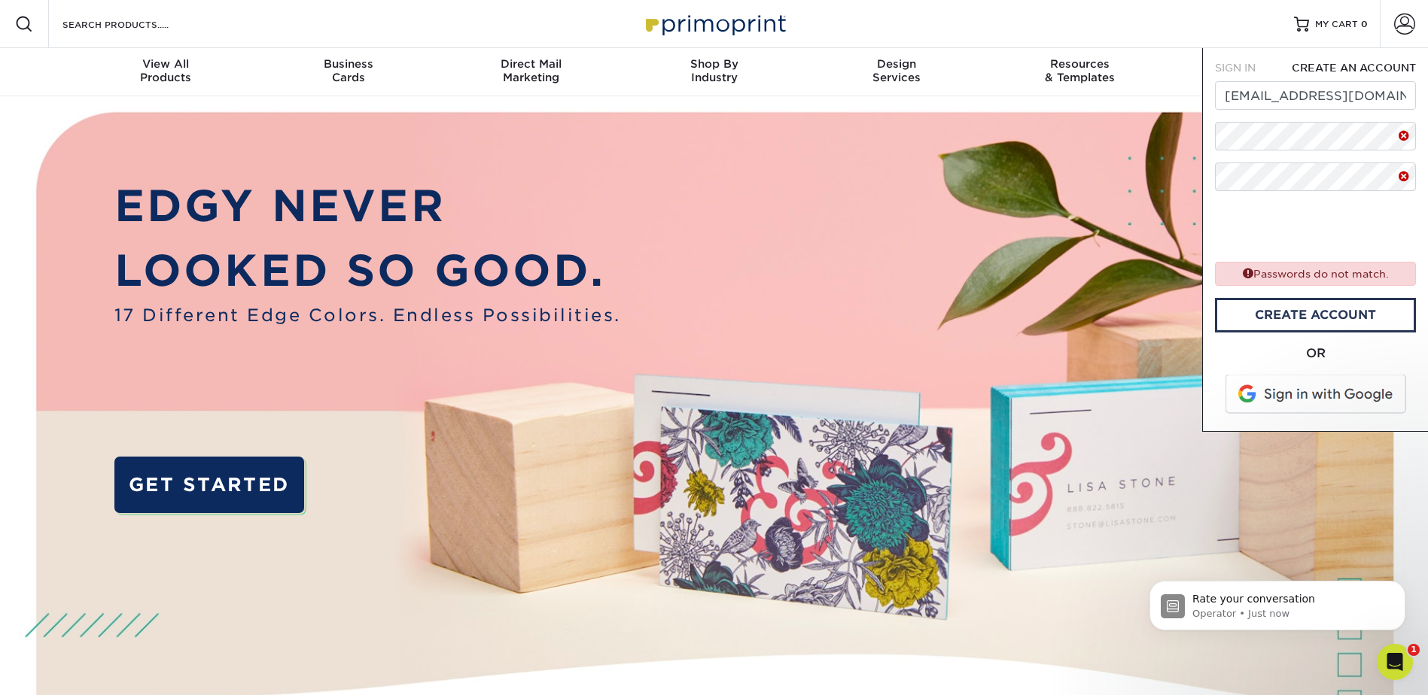
click at [1308, 281] on div "Passwords do not match." at bounding box center [1315, 273] width 201 height 23
click at [1340, 314] on link "create account" at bounding box center [1315, 315] width 201 height 35
click at [1205, 123] on div "SIGN IN CREATE AN ACCOUNT dhatton@cnp.net forgot password? All fields are requi…" at bounding box center [1315, 240] width 226 height 384
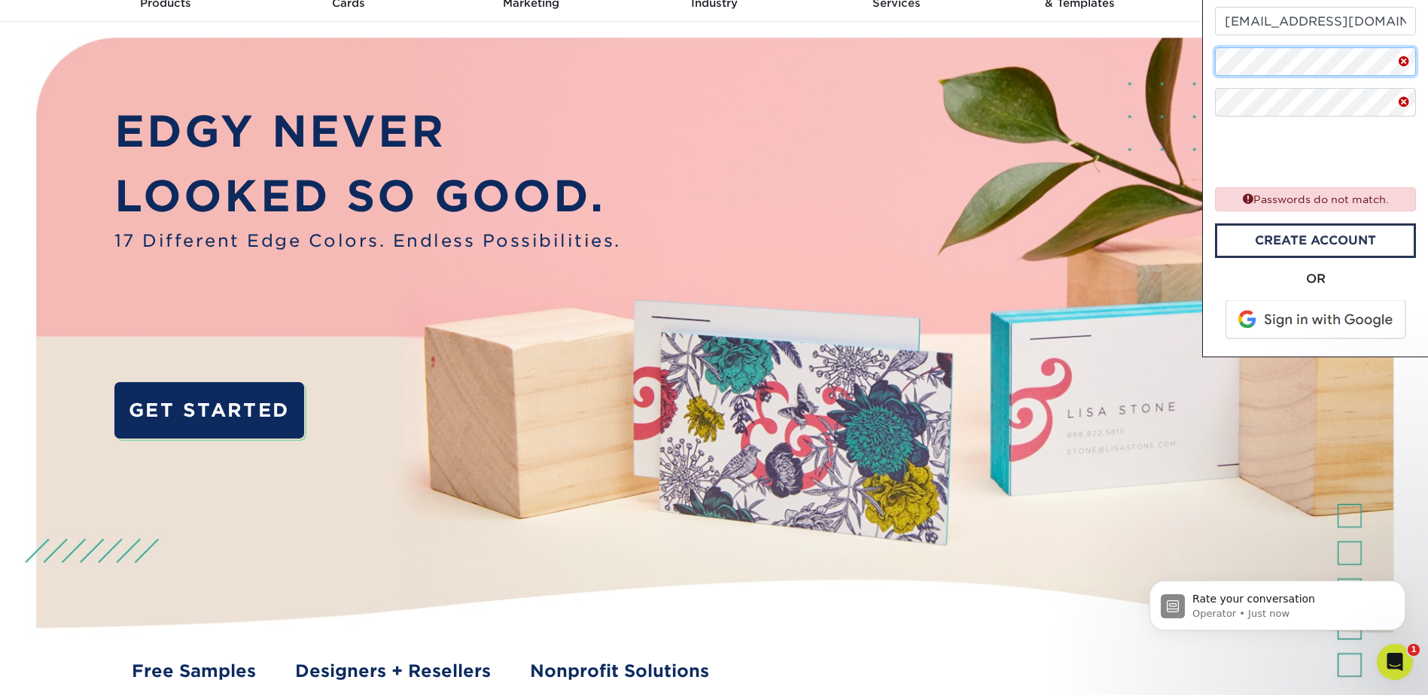
scroll to position [75, 0]
click at [1322, 242] on link "create account" at bounding box center [1315, 240] width 201 height 35
click at [1213, 92] on div "SIGN IN CREATE AN ACCOUNT dhatton@cnp.net forgot password? All fields are requi…" at bounding box center [1315, 165] width 226 height 384
click at [1279, 230] on link "create account" at bounding box center [1315, 240] width 201 height 35
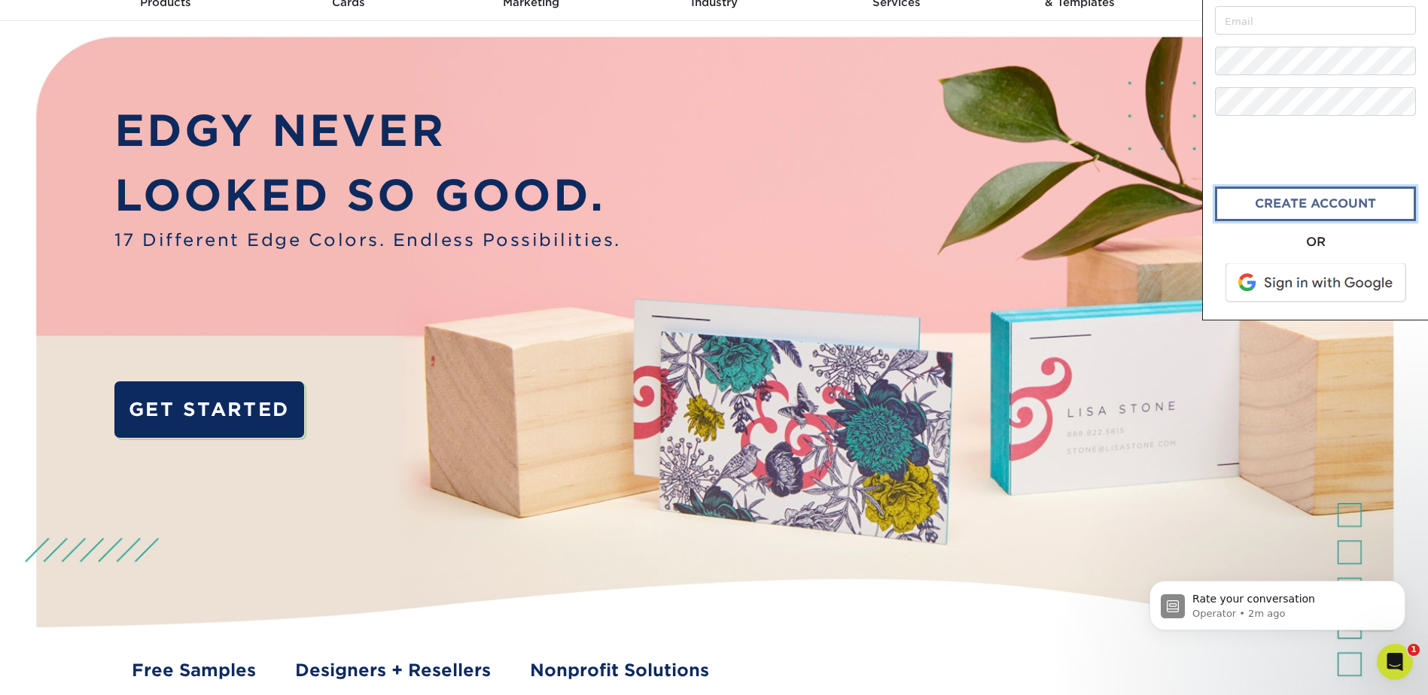
click at [1304, 204] on link "CREATE ACCOUNT" at bounding box center [1315, 204] width 201 height 35
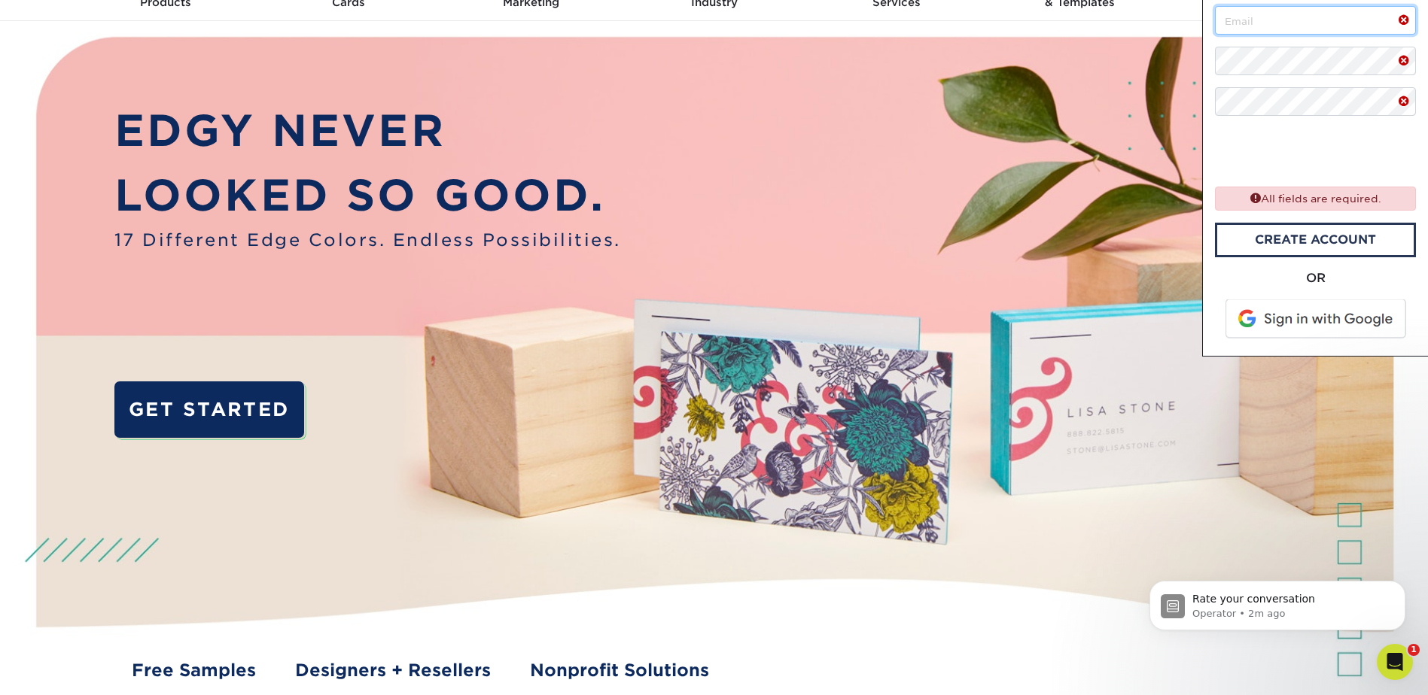
click at [1286, 25] on input "text" at bounding box center [1315, 20] width 201 height 29
type input "[EMAIL_ADDRESS][DOMAIN_NAME]"
click at [1213, 53] on div "SIGN IN CREATE AN ACCOUNT dhatton@cnp.net forgot password? All fields are requi…" at bounding box center [1315, 165] width 226 height 384
click at [1310, 242] on link "CREATE ACCOUNT" at bounding box center [1315, 240] width 201 height 35
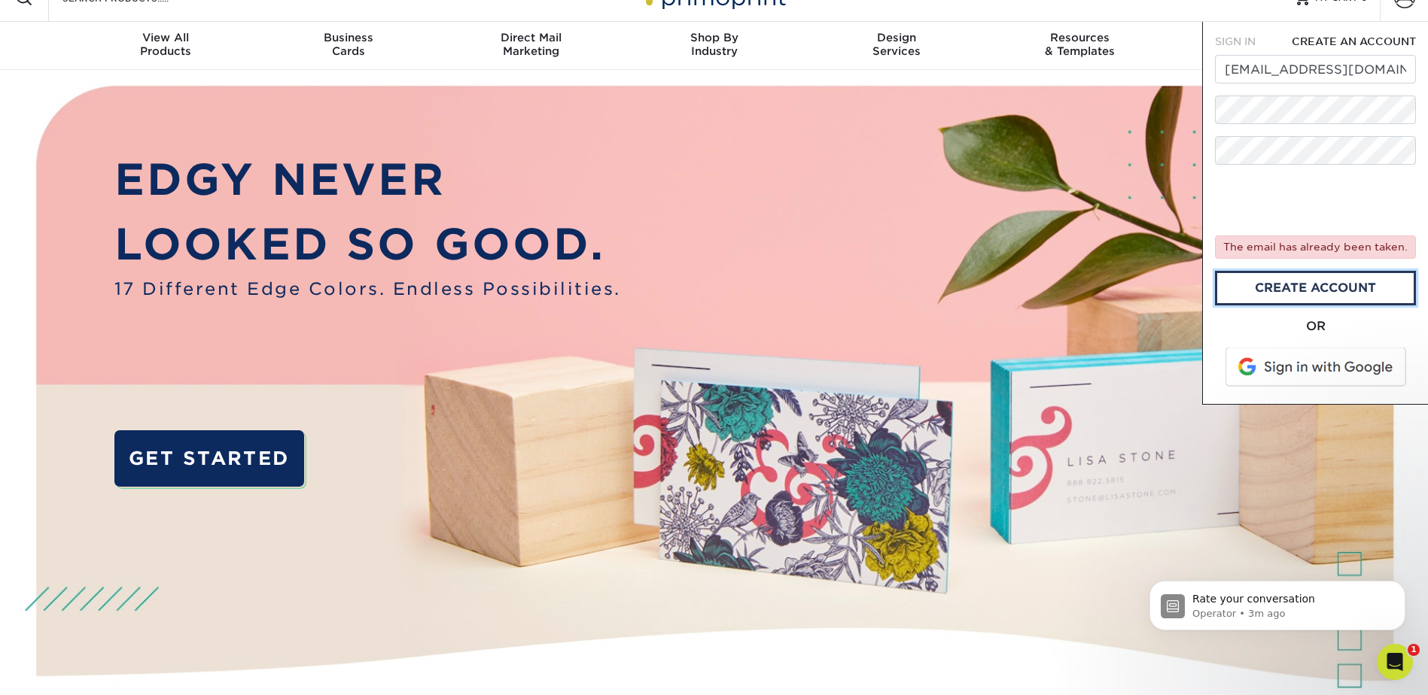
scroll to position [0, 0]
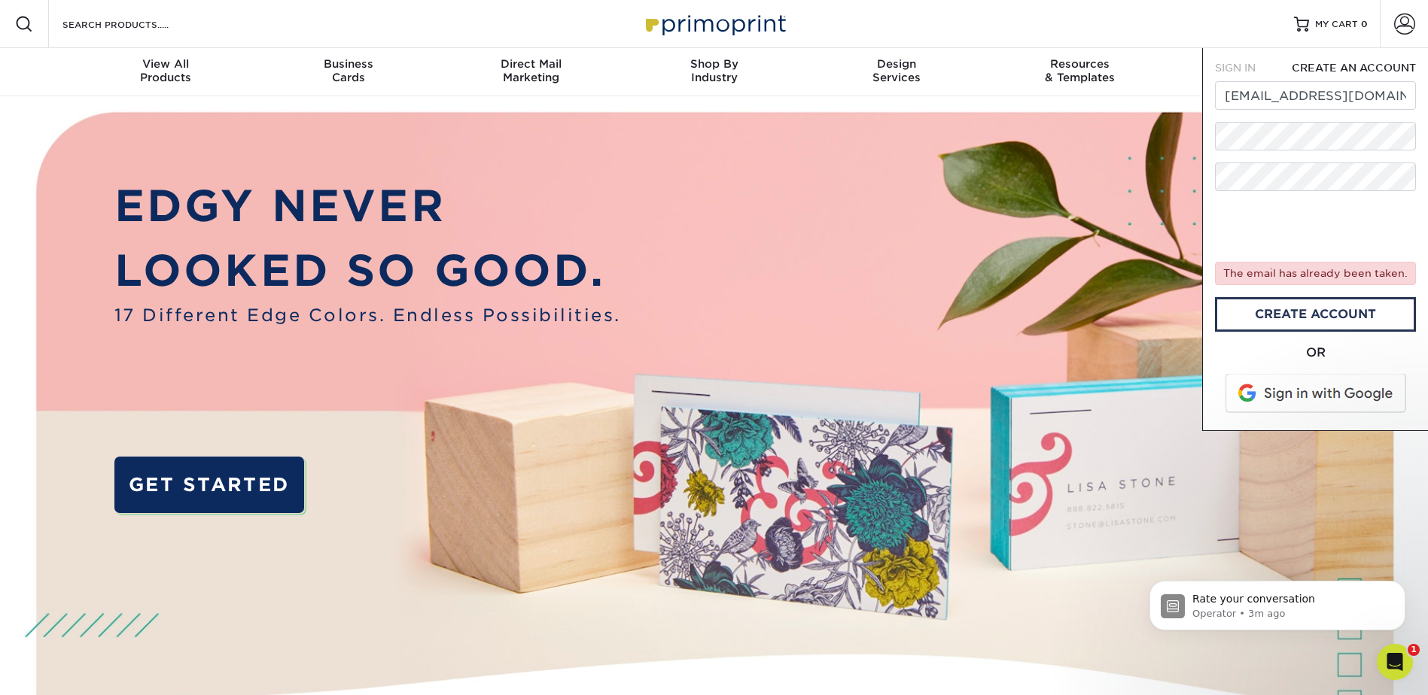
click at [1075, 178] on img at bounding box center [714, 449] width 1414 height 707
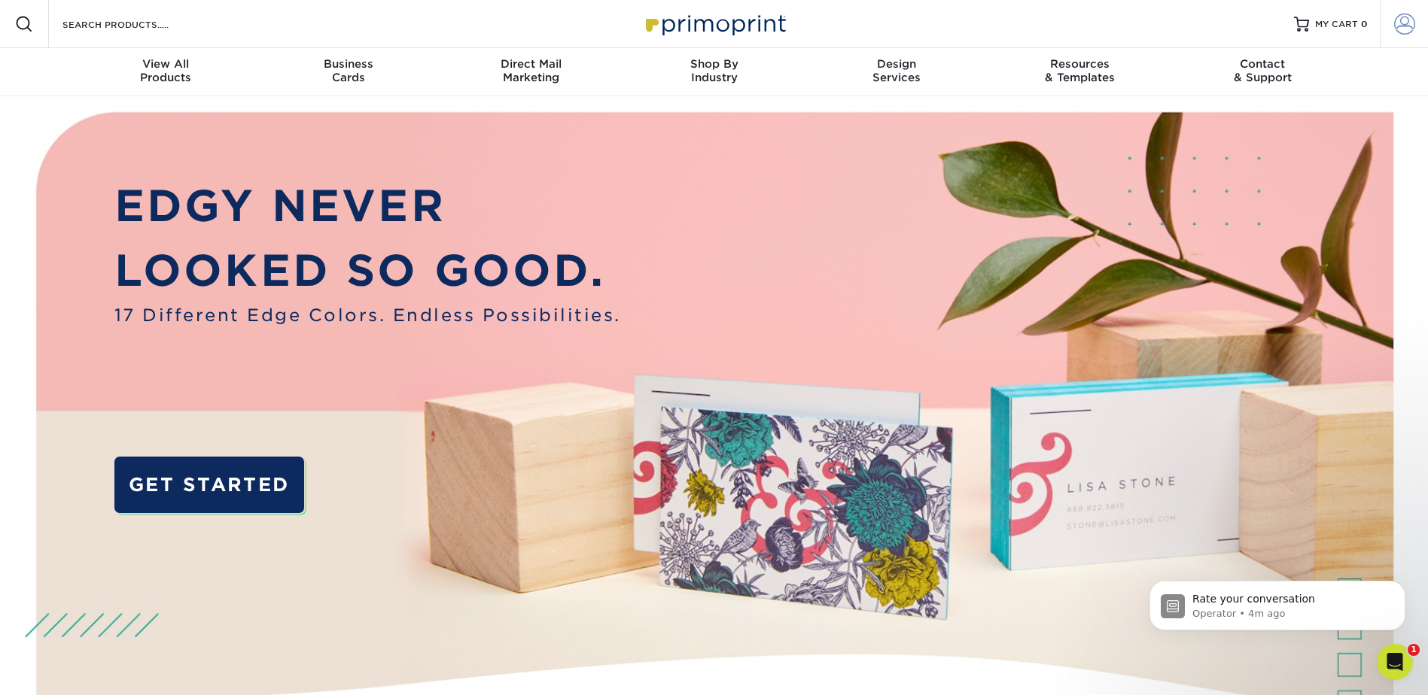
click at [1398, 22] on span at bounding box center [1404, 24] width 21 height 21
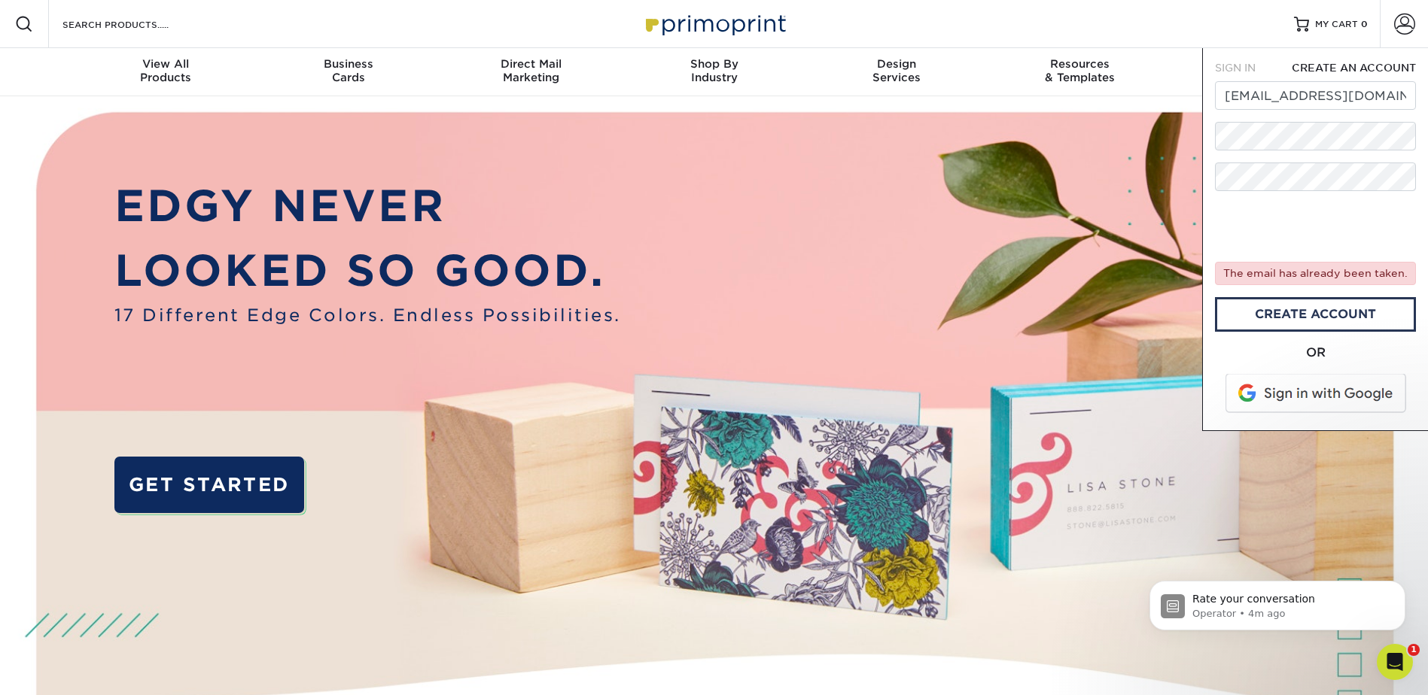
click at [1248, 65] on span "SIGN IN" at bounding box center [1235, 68] width 41 height 12
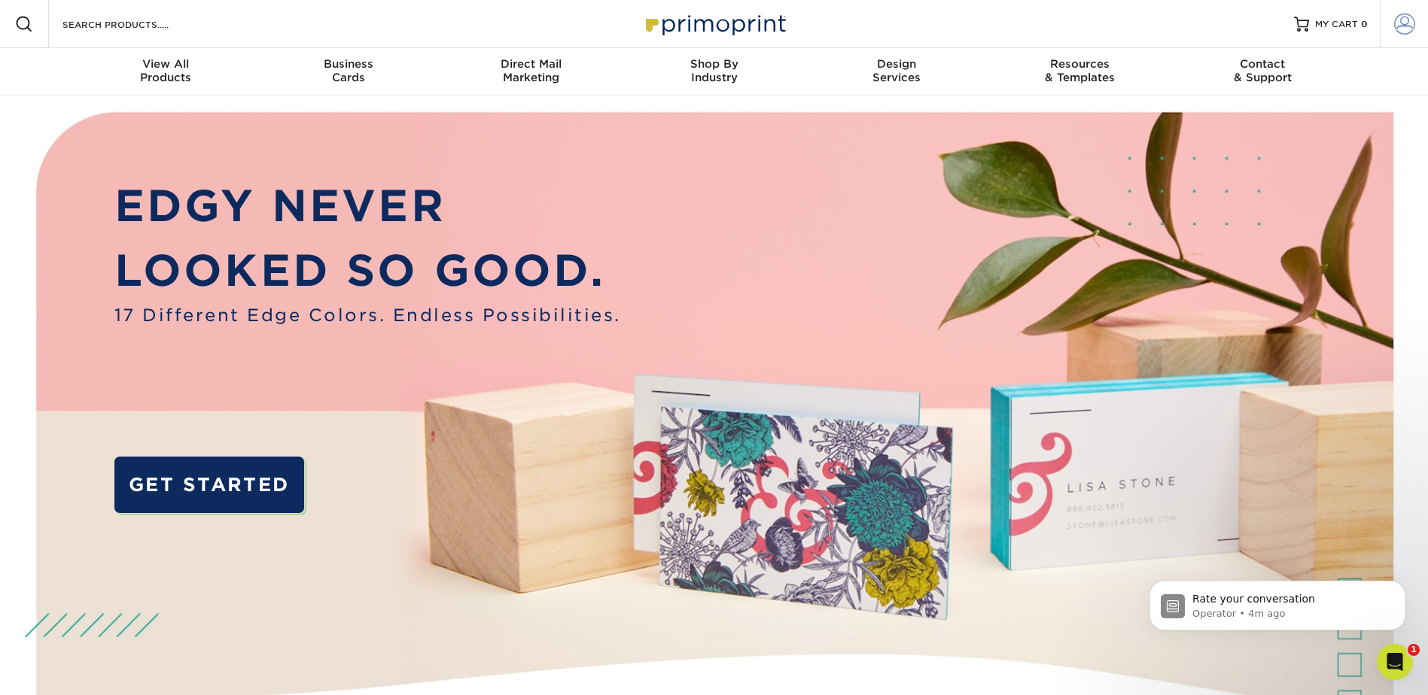
click at [1406, 19] on span at bounding box center [1404, 24] width 21 height 21
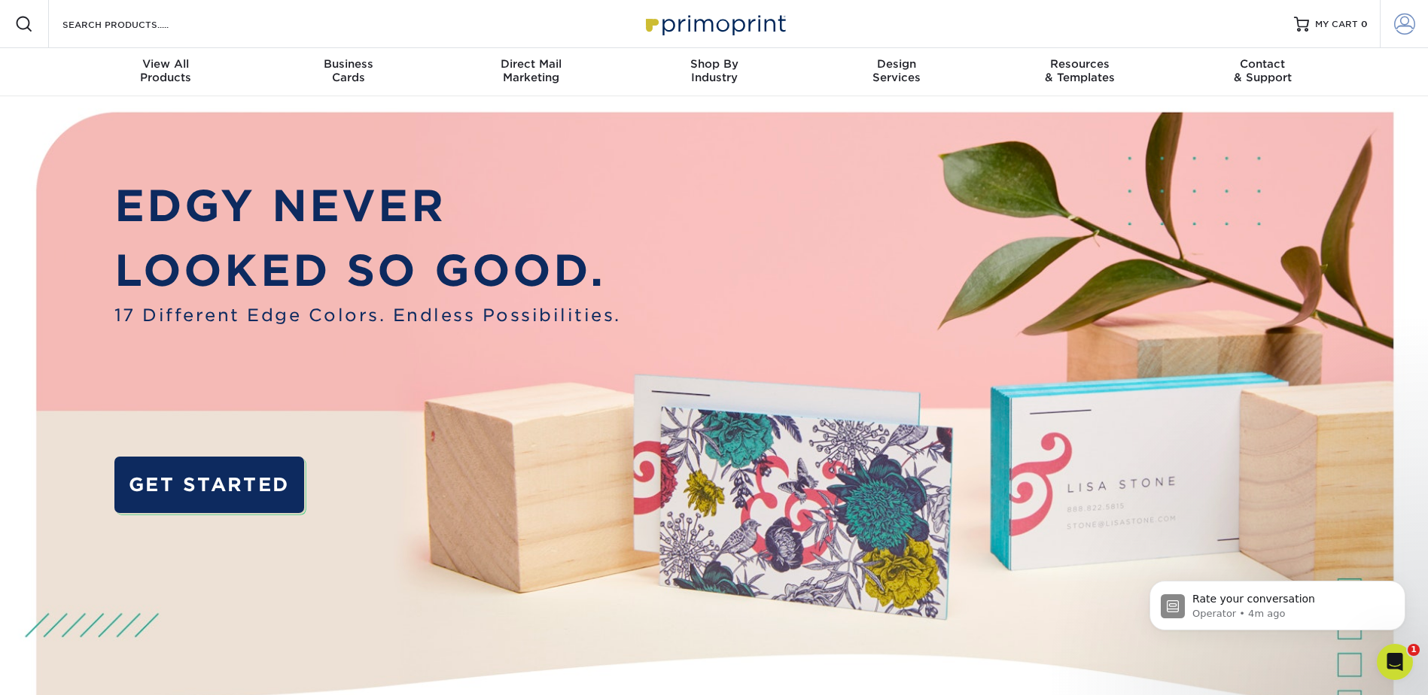
click at [1408, 21] on span at bounding box center [1404, 24] width 21 height 21
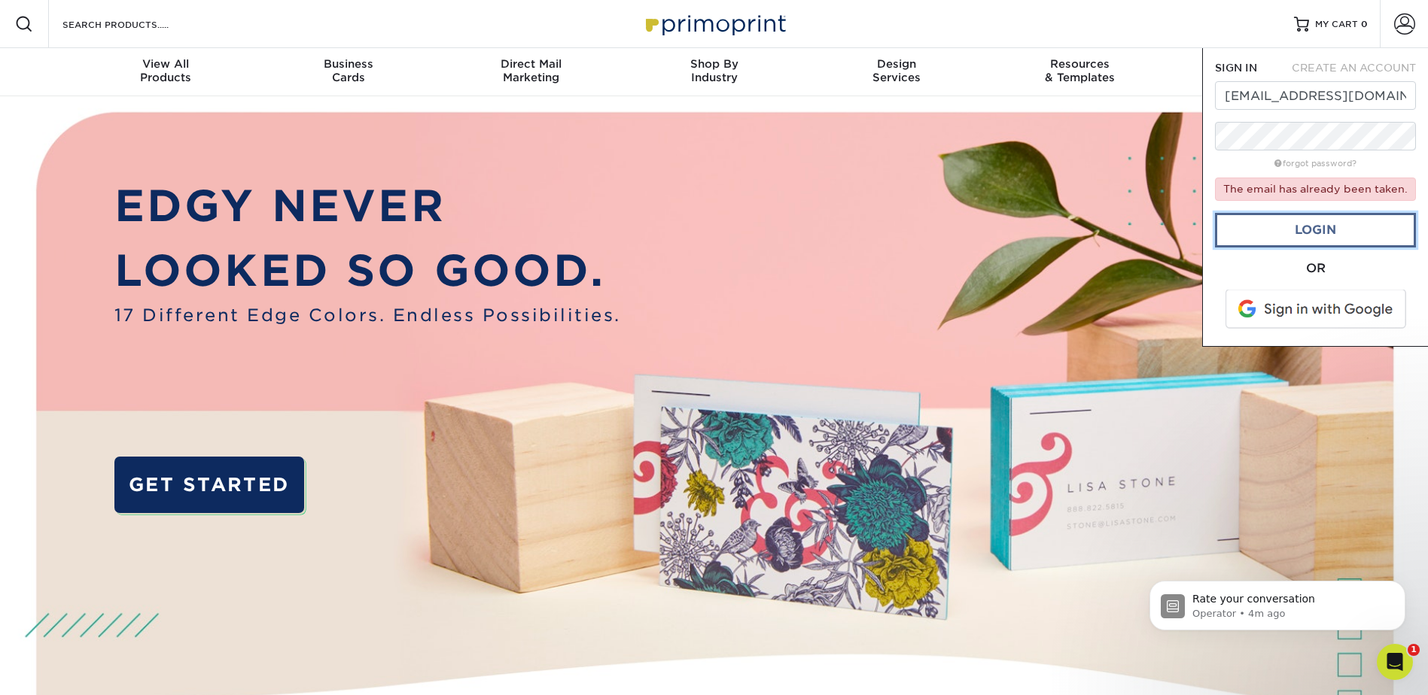
click at [1313, 237] on link "Login" at bounding box center [1315, 230] width 201 height 35
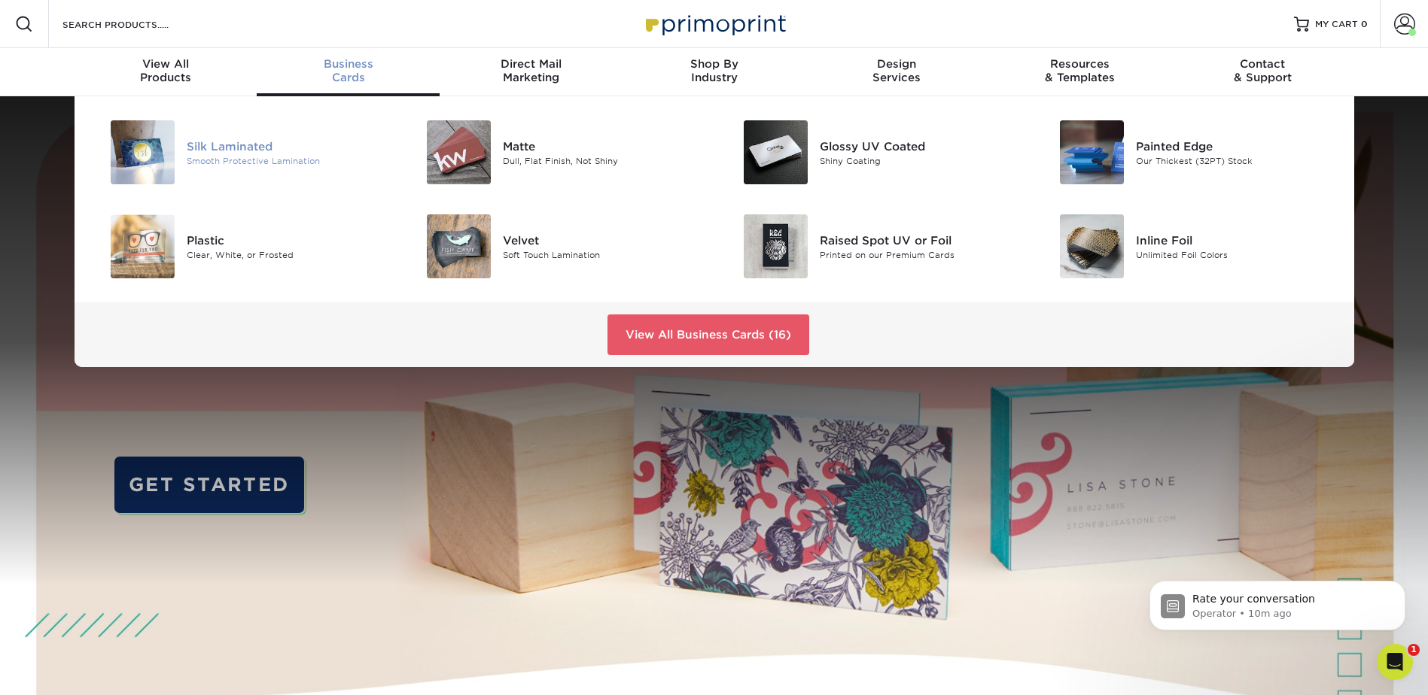
click at [213, 153] on div "Silk Laminated" at bounding box center [286, 146] width 199 height 17
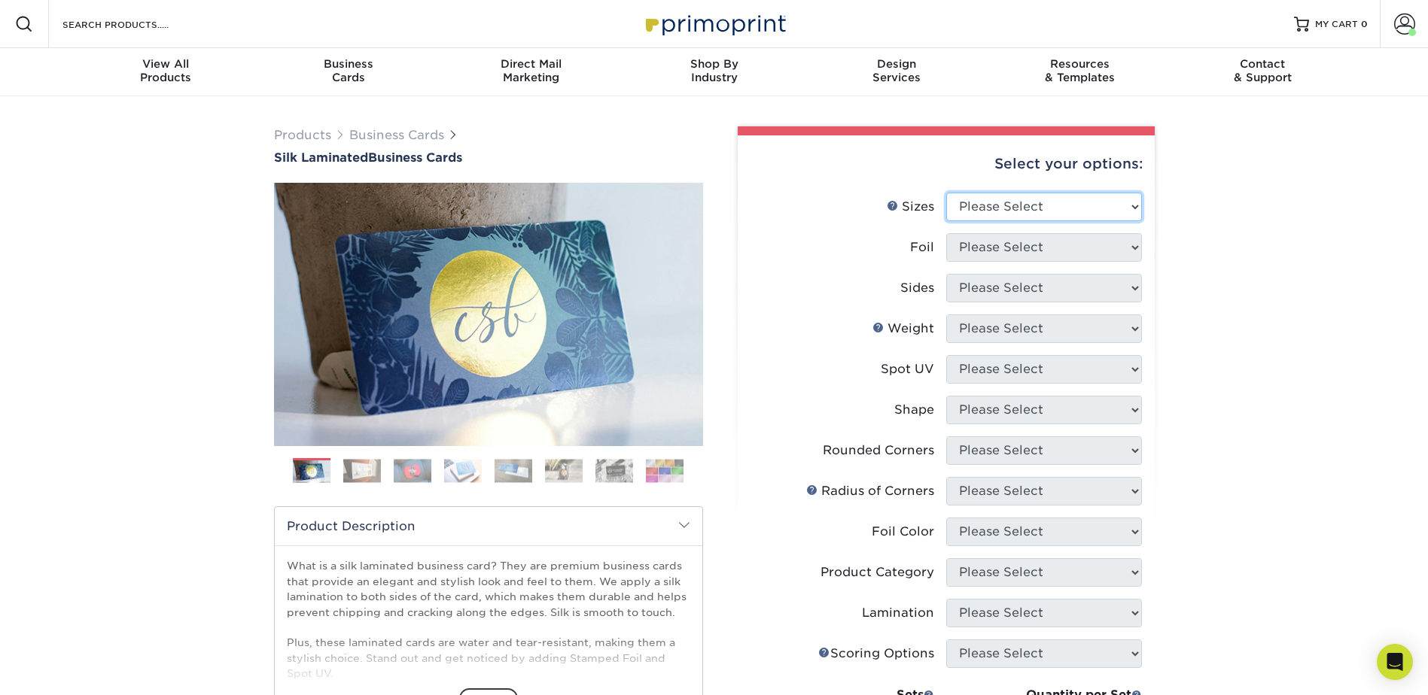
click at [1065, 208] on select "Please Select 1.5" x 3.5" - Mini 1.75" x 3.5" - Mini 2" x 2" - Square 2" x 3" -…" at bounding box center [1044, 207] width 196 height 29
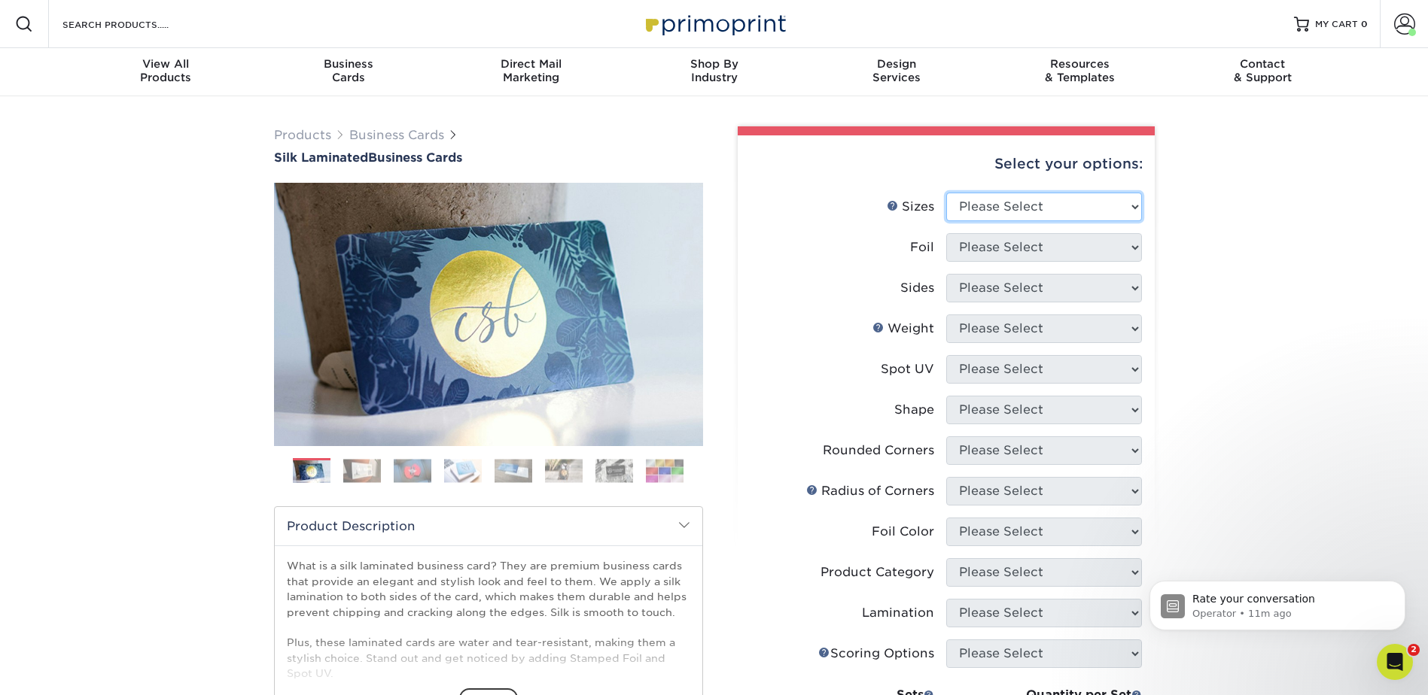
select select "2.00x3.50"
click at [946, 193] on select "Please Select 1.5" x 3.5" - Mini 1.75" x 3.5" - Mini 2" x 2" - Square 2" x 3" -…" at bounding box center [1044, 207] width 196 height 29
click at [1069, 248] on select "Please Select Yes No" at bounding box center [1044, 247] width 196 height 29
select select "0"
click at [946, 233] on select "Please Select Yes No" at bounding box center [1044, 247] width 196 height 29
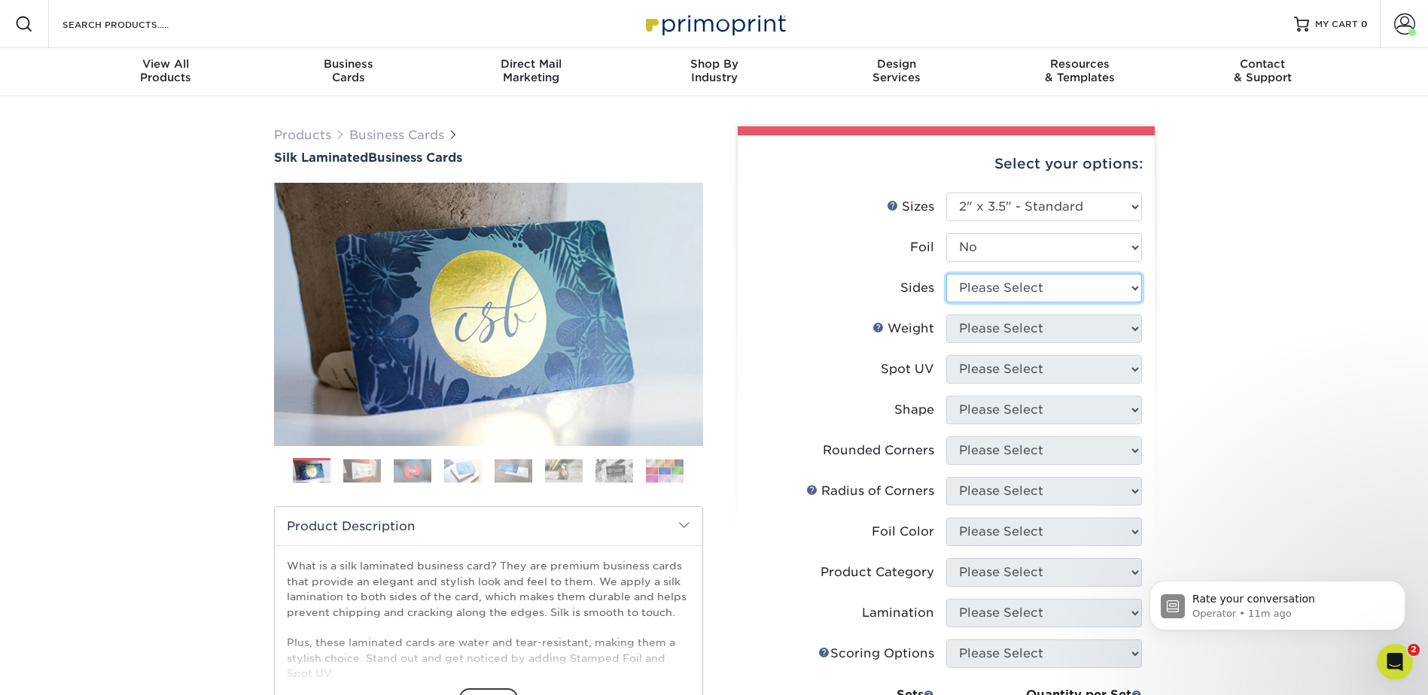
click at [1049, 284] on select "Please Select Print Both Sides Print Front Only" at bounding box center [1044, 288] width 196 height 29
select select "13abbda7-1d64-4f25-8bb2-c179b224825d"
click at [946, 274] on select "Please Select Print Both Sides Print Front Only" at bounding box center [1044, 288] width 196 height 29
click at [1043, 327] on select "Please Select 16PT" at bounding box center [1044, 329] width 196 height 29
select select "16PT"
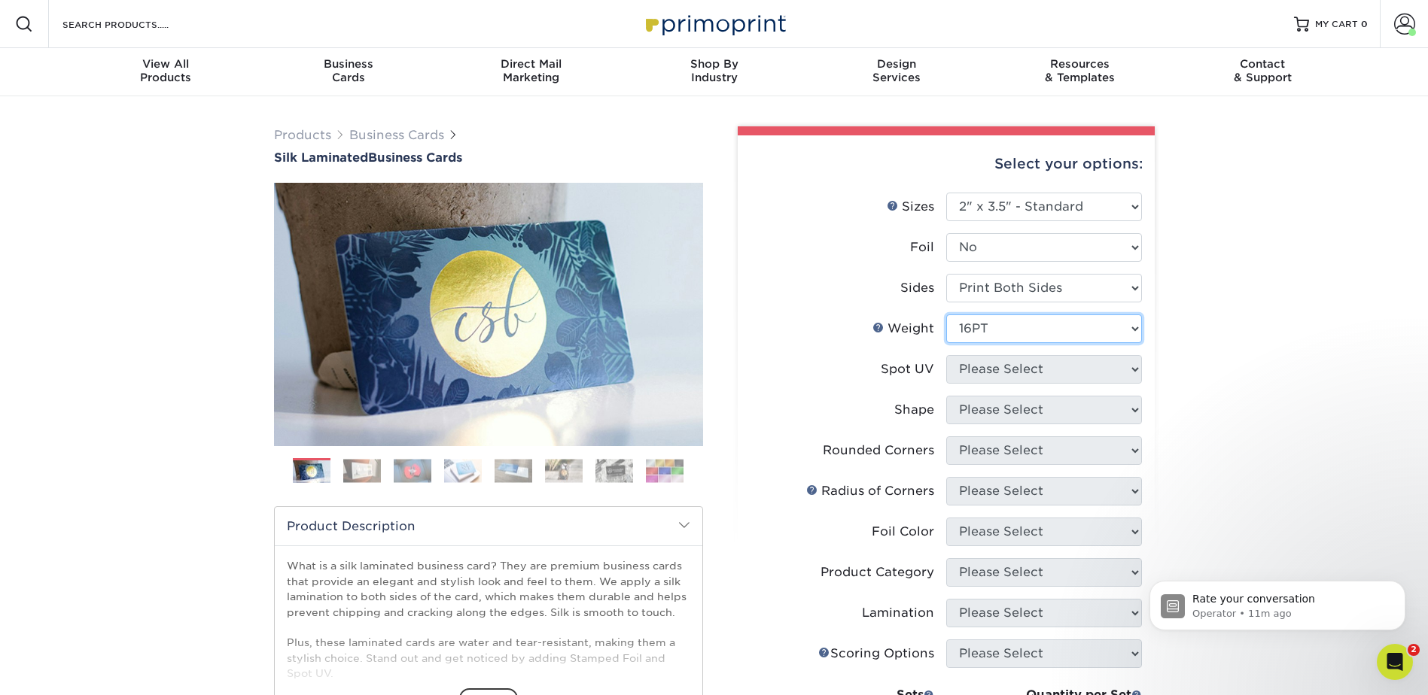
click at [946, 315] on select "Please Select 16PT" at bounding box center [1044, 329] width 196 height 29
click at [1020, 367] on select "Please Select No Spot UV Front and Back (Both Sides) Front Only Back Only" at bounding box center [1044, 369] width 196 height 29
select select "2"
click at [946, 355] on select "Please Select No Spot UV Front and Back (Both Sides) Front Only Back Only" at bounding box center [1044, 369] width 196 height 29
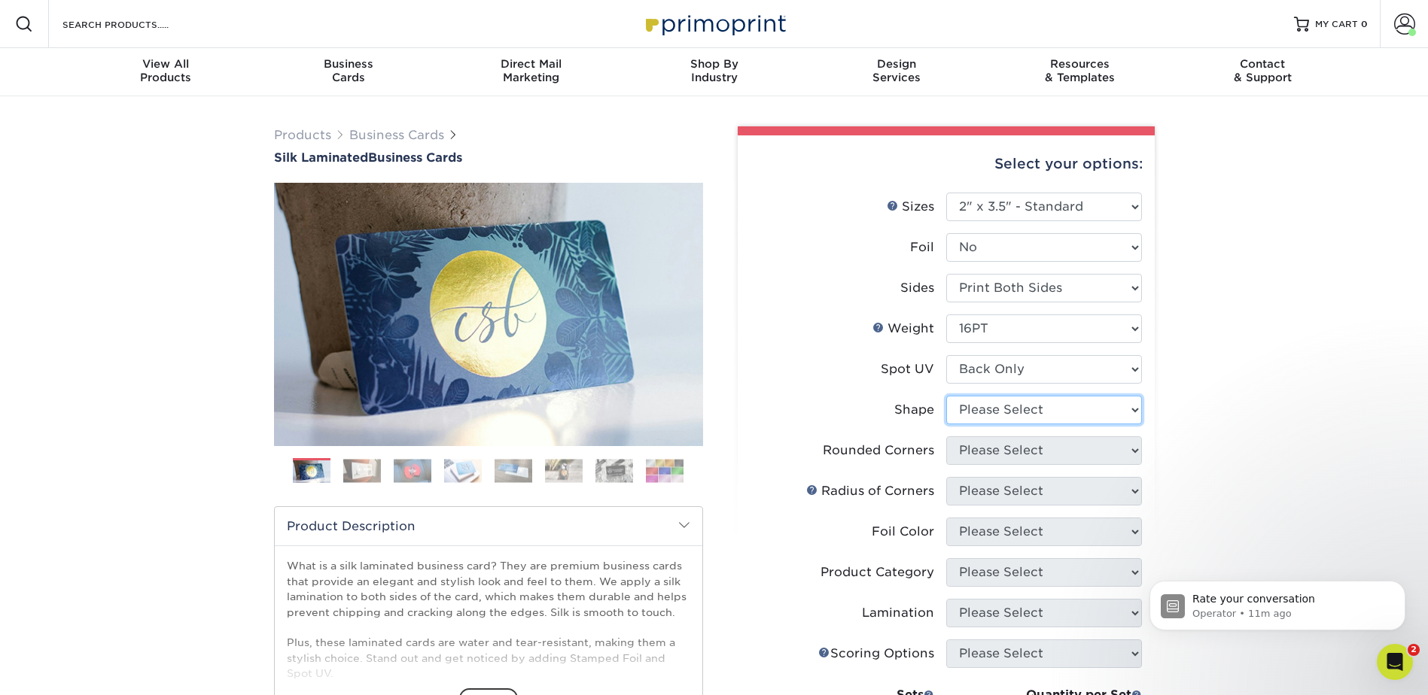
click at [1018, 412] on select "Please Select Standard" at bounding box center [1044, 410] width 196 height 29
select select "standard"
click at [946, 396] on select "Please Select Standard" at bounding box center [1044, 410] width 196 height 29
click at [1027, 459] on select "Please Select Yes - Round 2 Corners Yes - Round 4 Corners No" at bounding box center [1044, 451] width 196 height 29
select select "7672df9e-0e0a-464d-8e1f-920c575e4da3"
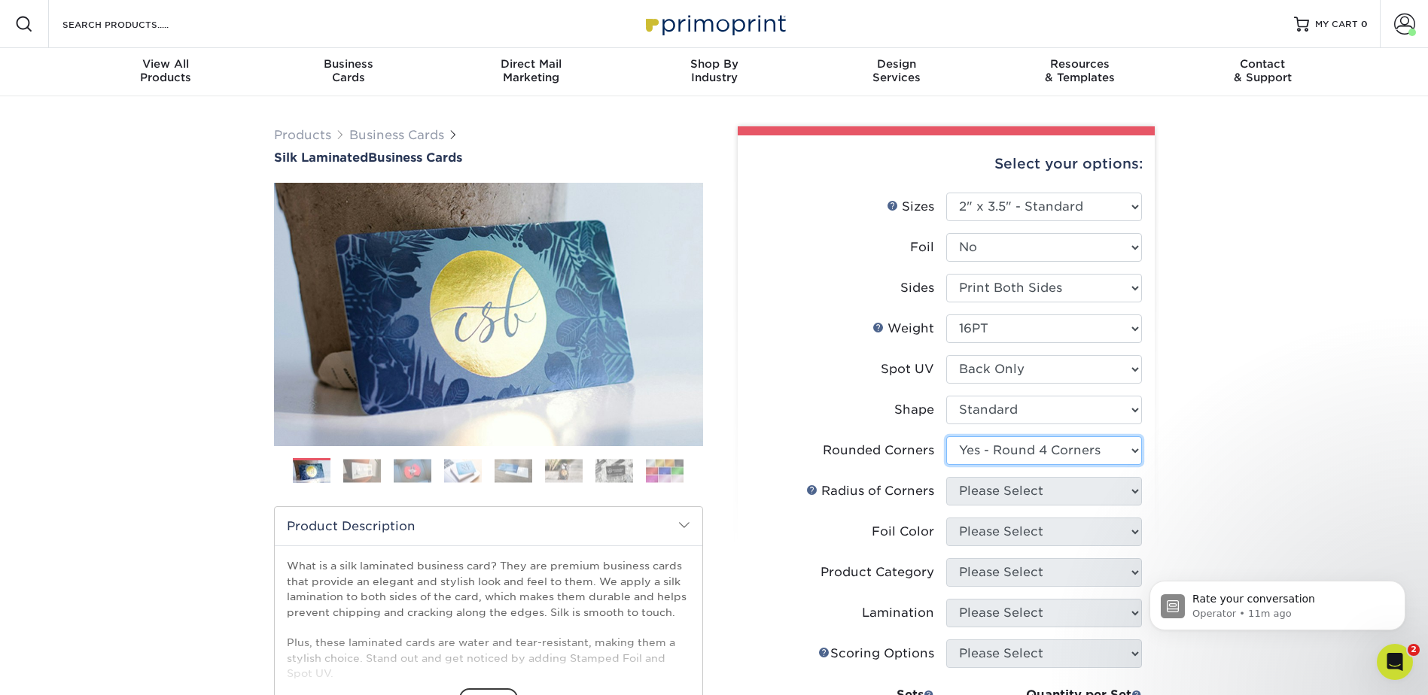
click at [946, 437] on select "Please Select Yes - Round 2 Corners Yes - Round 4 Corners No" at bounding box center [1044, 451] width 196 height 29
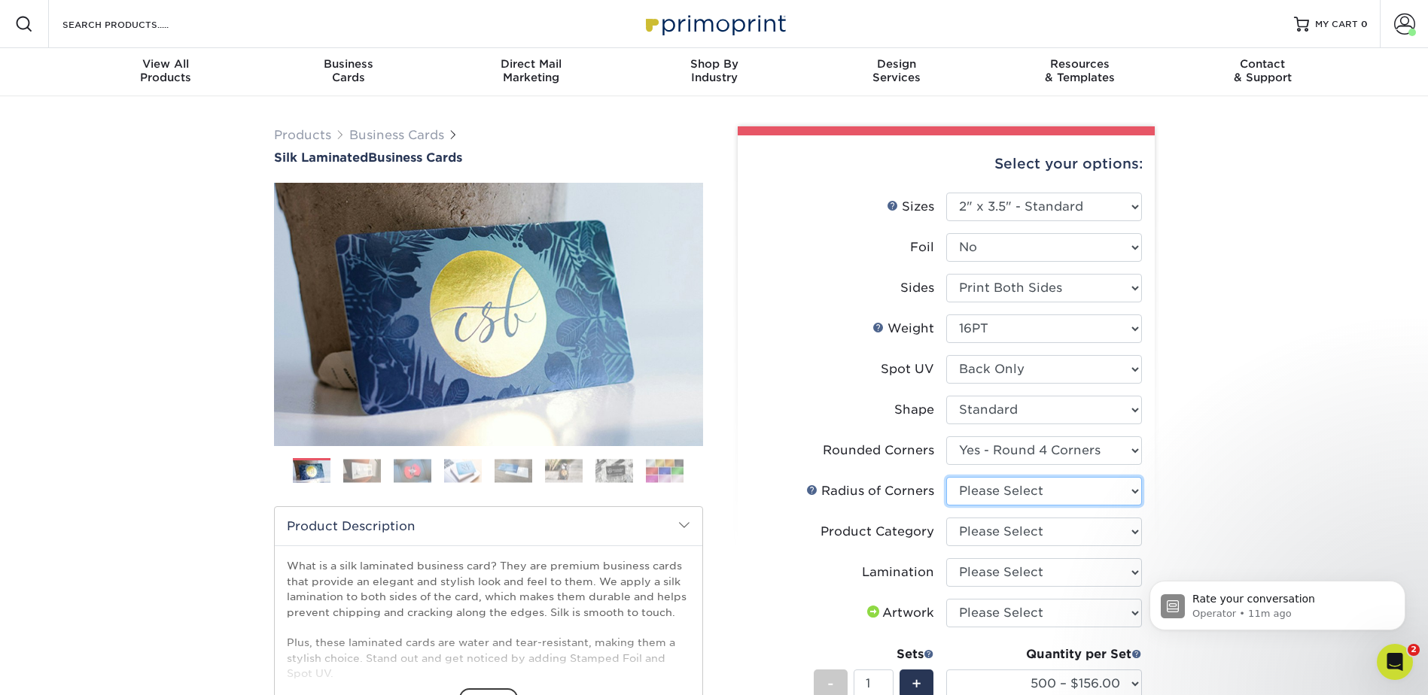
click at [1075, 491] on select "Please Select Rounded 1/8" Rounded 1/4"" at bounding box center [1044, 491] width 196 height 29
select select "479fbfe7-6a0c-4895-8c9a-81739b7486c9"
click at [946, 477] on select "Please Select Rounded 1/8" Rounded 1/4"" at bounding box center [1044, 491] width 196 height 29
click at [1045, 531] on select "Please Select Business Cards" at bounding box center [1044, 532] width 196 height 29
select select "3b5148f1-0588-4f88-a218-97bcfdce65c1"
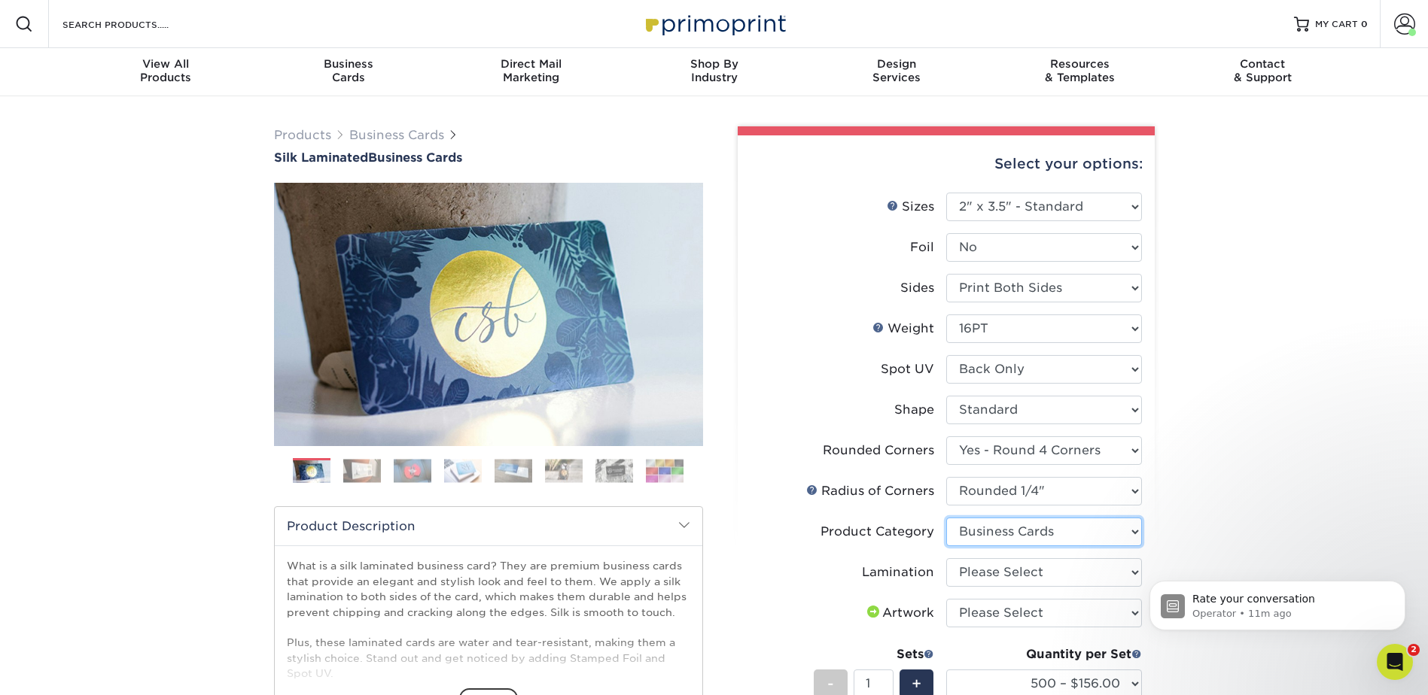
click at [946, 518] on select "Please Select Business Cards" at bounding box center [1044, 532] width 196 height 29
click at [1033, 571] on select "Please Select Silk" at bounding box center [1044, 573] width 196 height 29
select select "ccacb42f-45f7-42d3-bbd3-7c8421cf37f0"
click at [946, 559] on select "Please Select Silk" at bounding box center [1044, 573] width 196 height 29
click at [998, 614] on select "Please Select I will upload files I need a design - $100" at bounding box center [1044, 613] width 196 height 29
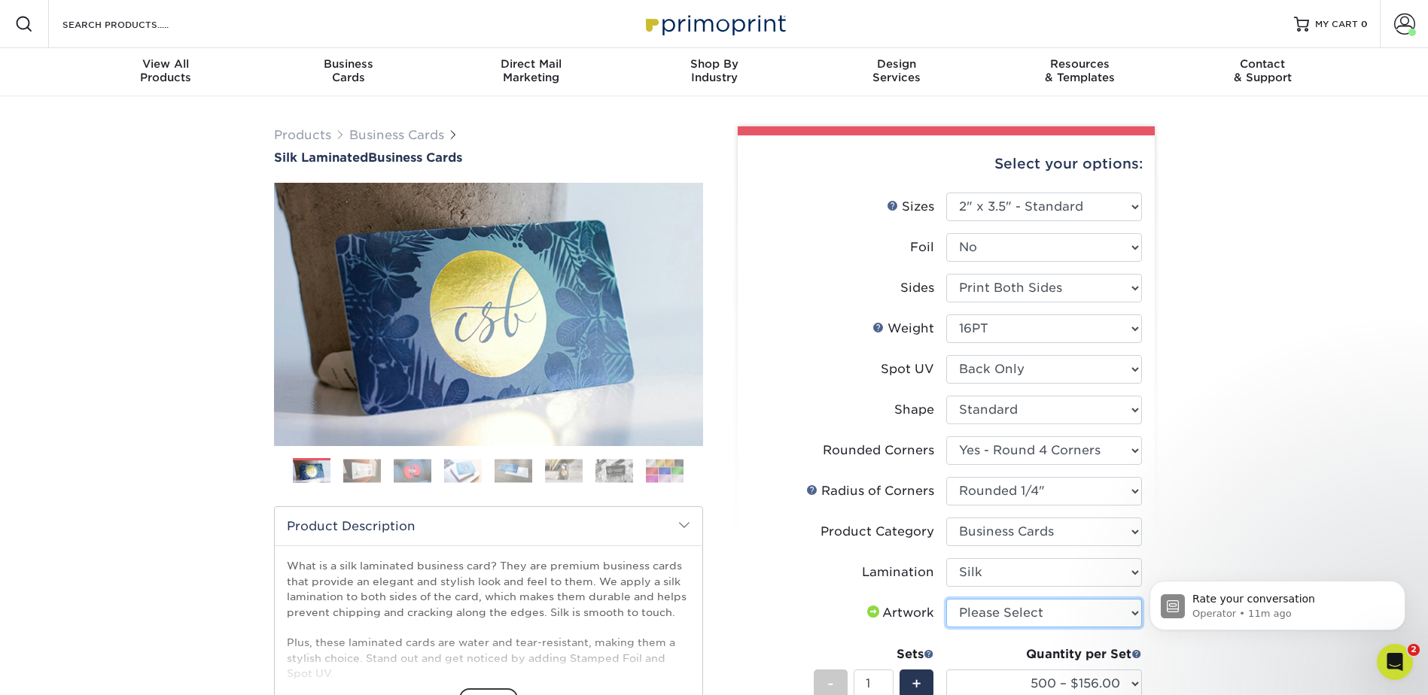
select select "upload"
click at [946, 599] on select "Please Select I will upload files I need a design - $100" at bounding box center [1044, 613] width 196 height 29
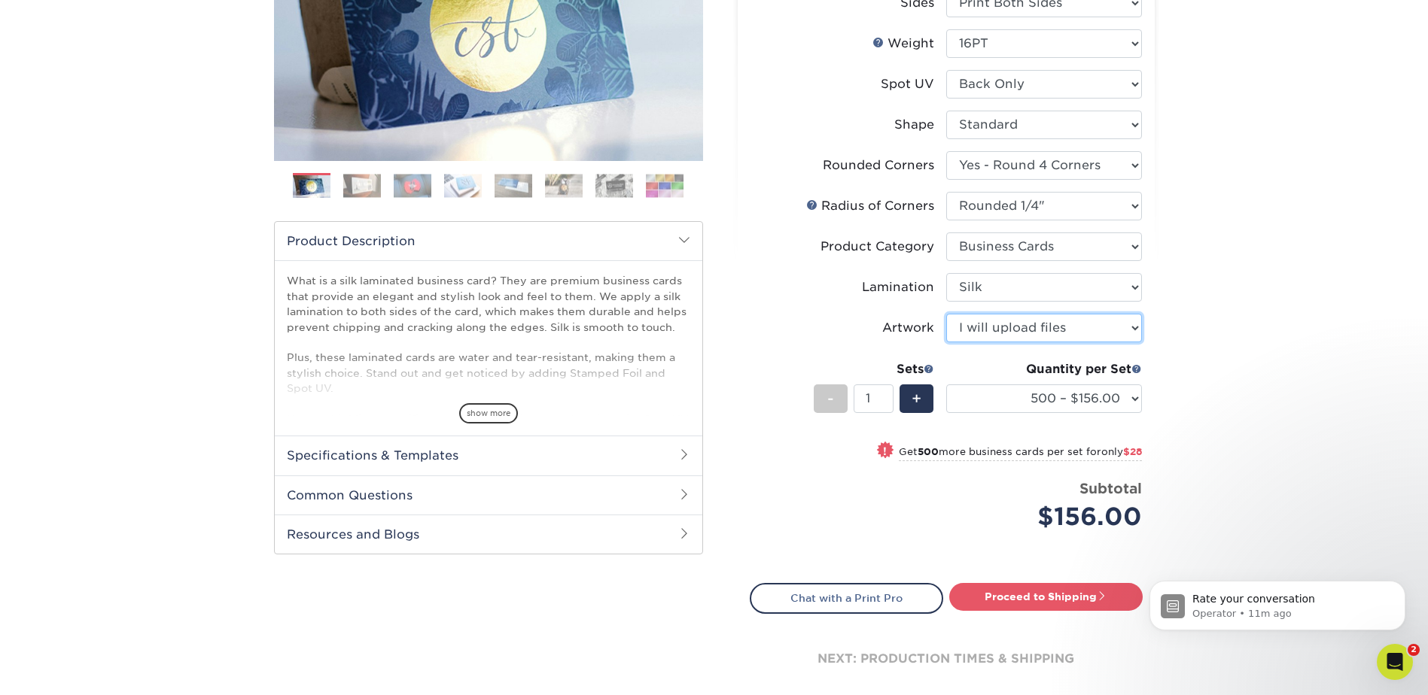
scroll to position [376, 0]
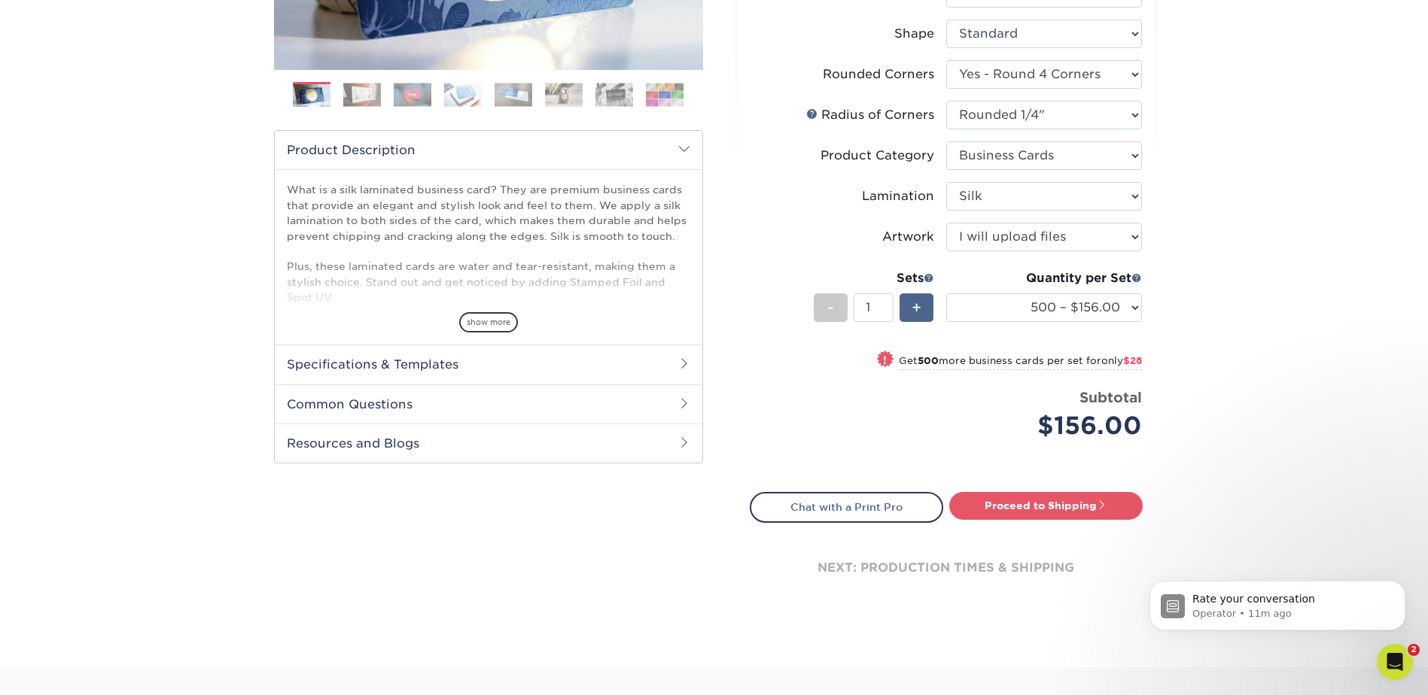
click at [924, 310] on div "+" at bounding box center [916, 308] width 34 height 29
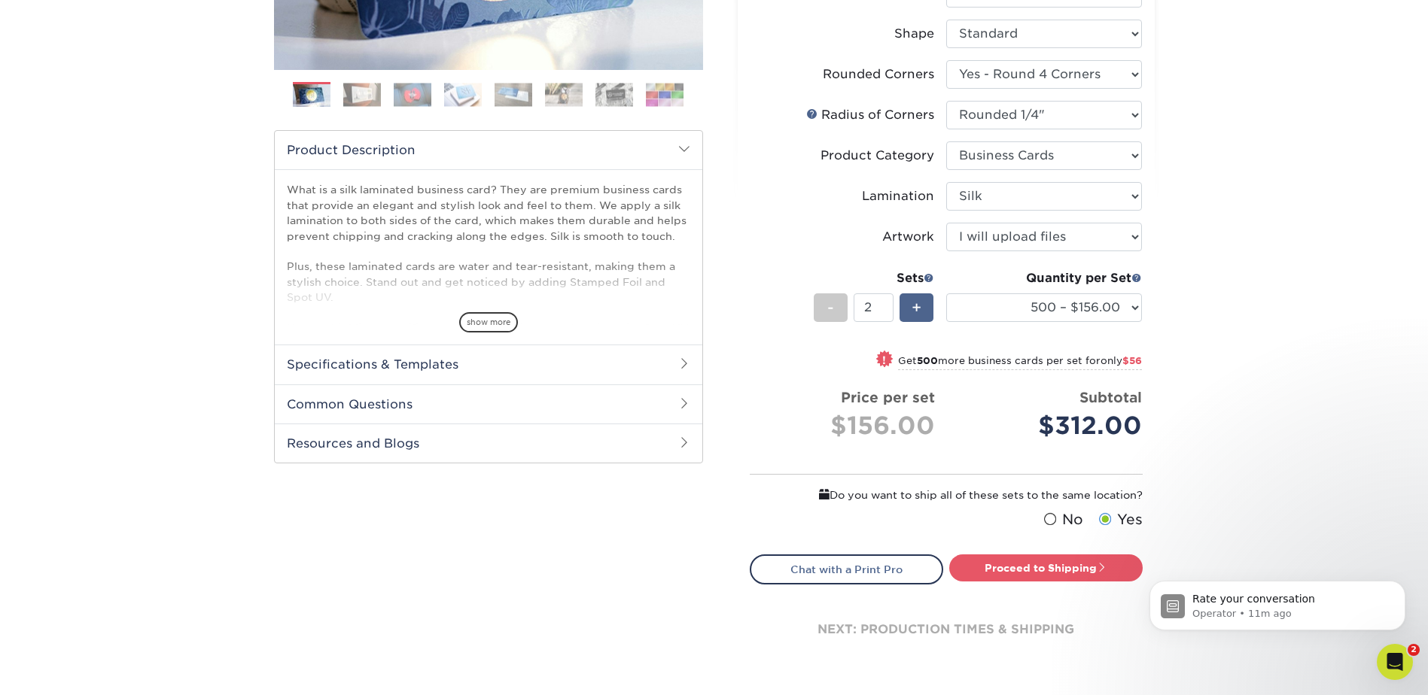
click at [924, 310] on div "+" at bounding box center [916, 308] width 34 height 29
type input "3"
click at [1065, 573] on link "Proceed to Shipping" at bounding box center [1045, 568] width 193 height 27
type input "Set 1"
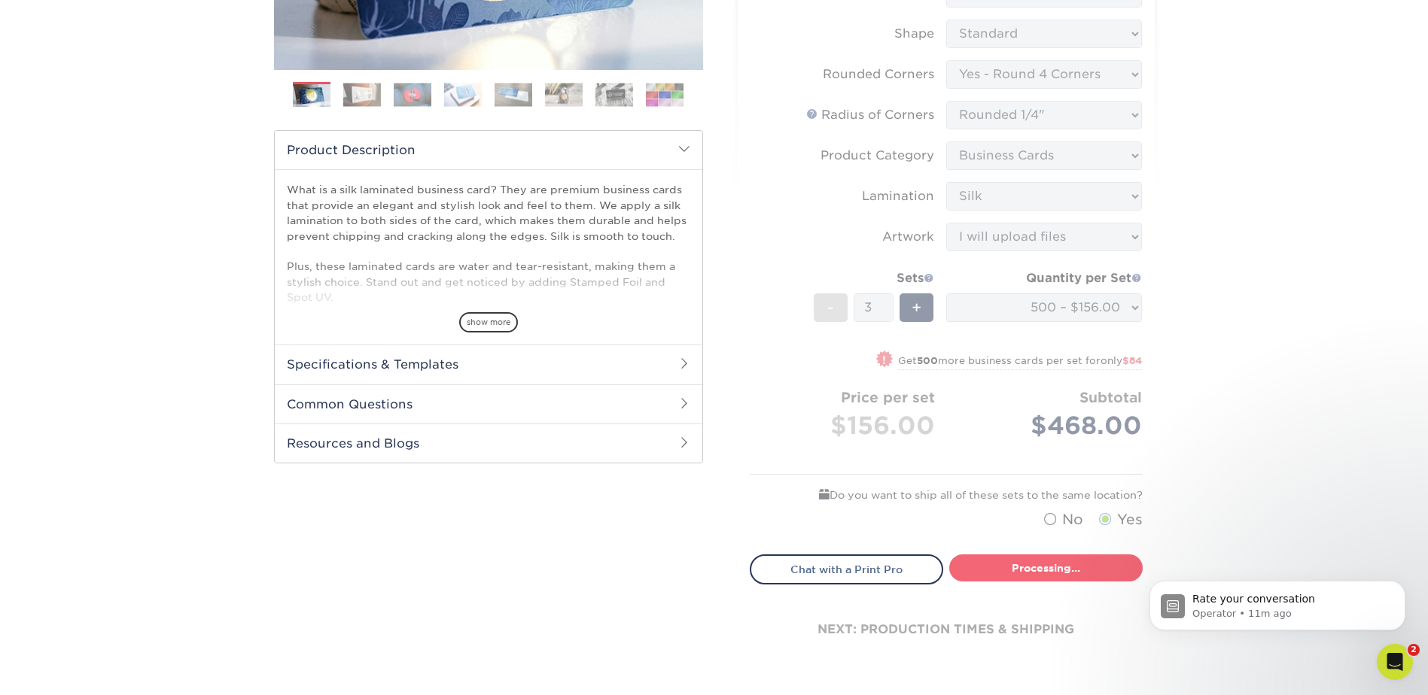
select select "82d884b2-e4ab-451a-86dc-83a1df945844"
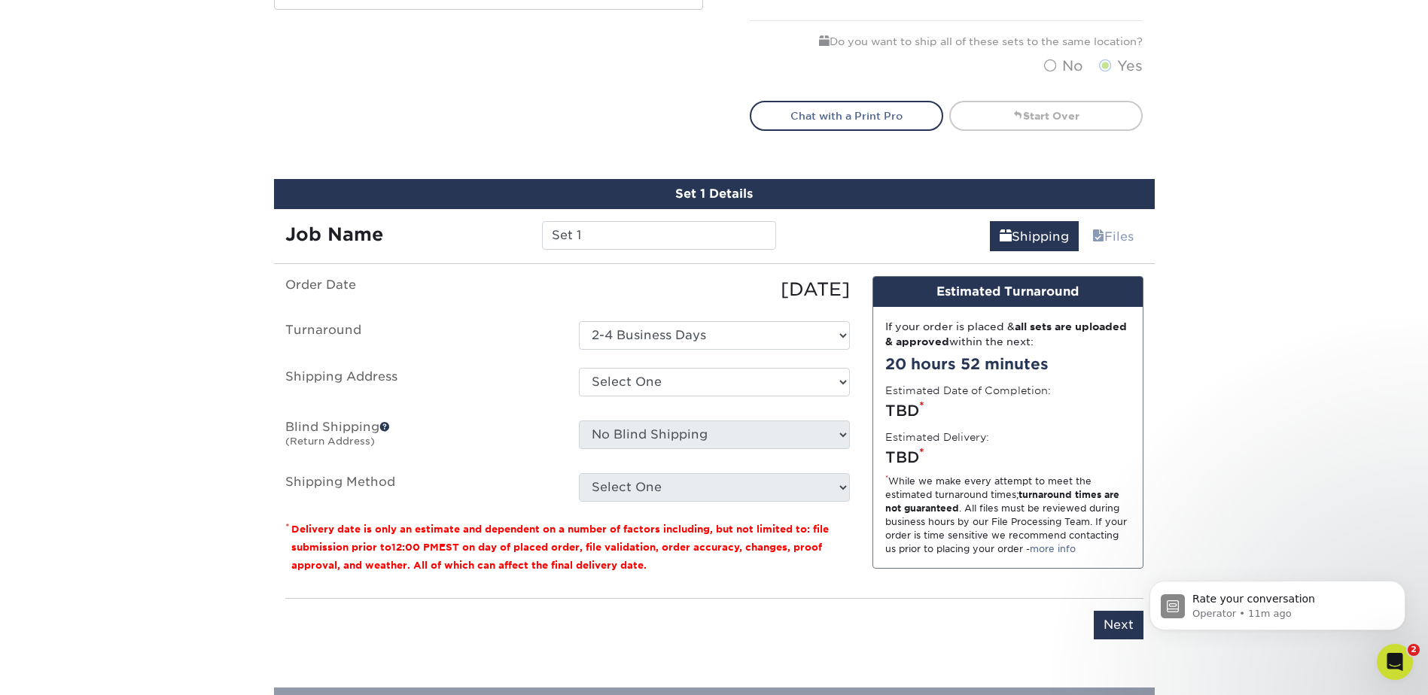
scroll to position [972, 0]
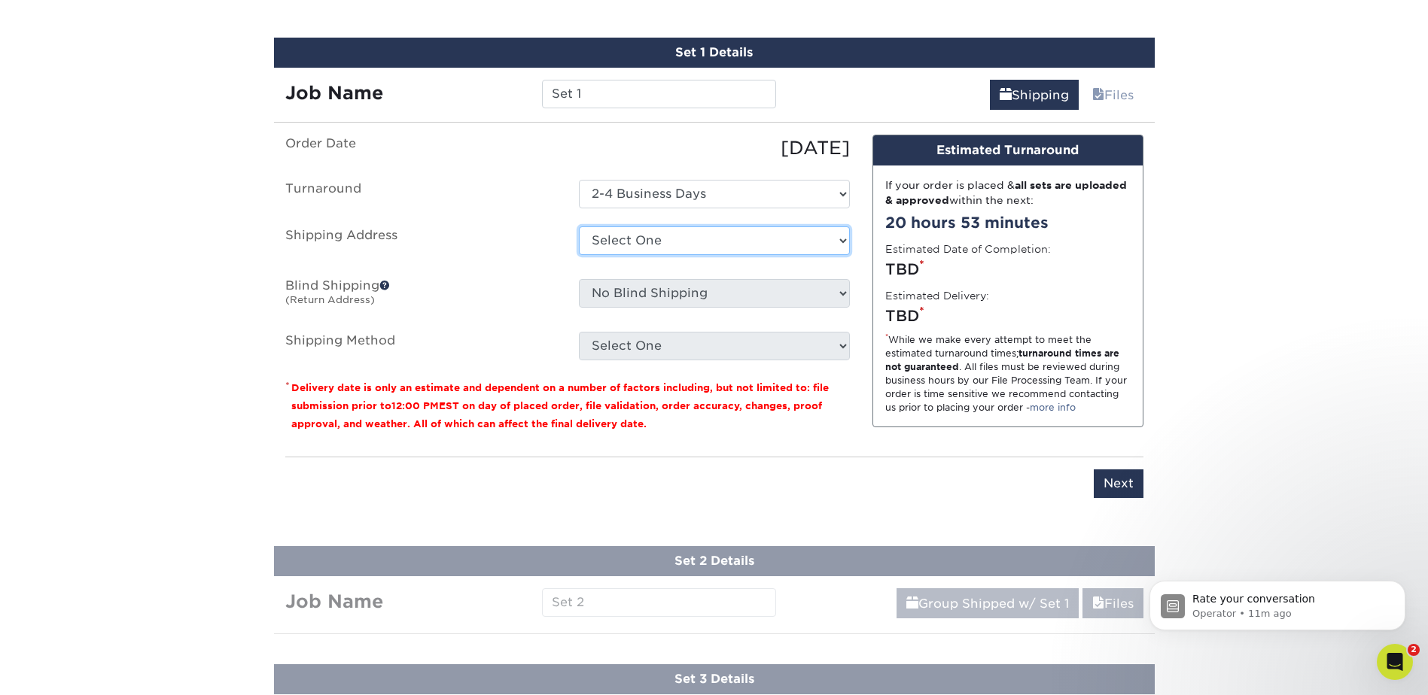
click at [659, 250] on select "Select One CNP Technologies + Add New Address" at bounding box center [714, 241] width 271 height 29
select select "285727"
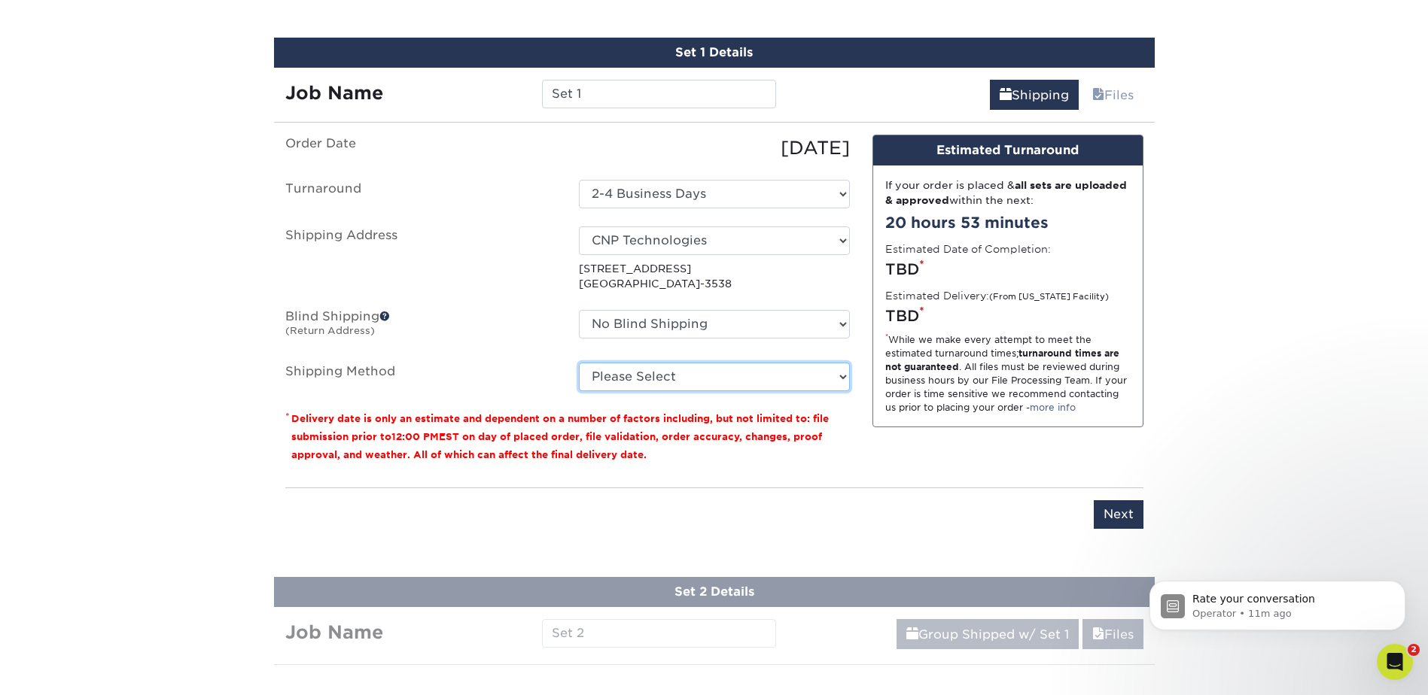
click at [702, 376] on select "Please Select Ground Shipping (+$15.85) 3 Day Shipping Service (+$19.40) 2 Day …" at bounding box center [714, 377] width 271 height 29
select select "03"
click at [579, 363] on select "Please Select Ground Shipping (+$15.85) 3 Day Shipping Service (+$19.40) 2 Day …" at bounding box center [714, 377] width 271 height 29
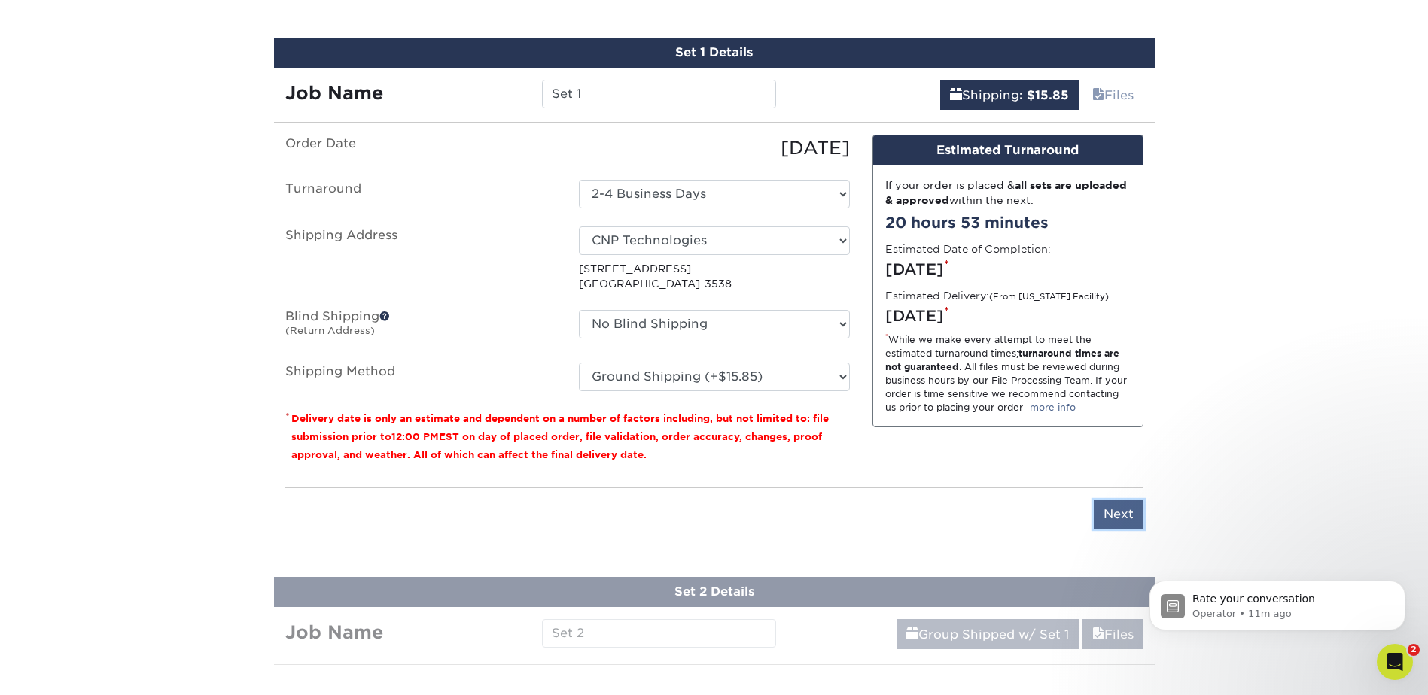
click at [1119, 516] on input "Next" at bounding box center [1119, 515] width 50 height 29
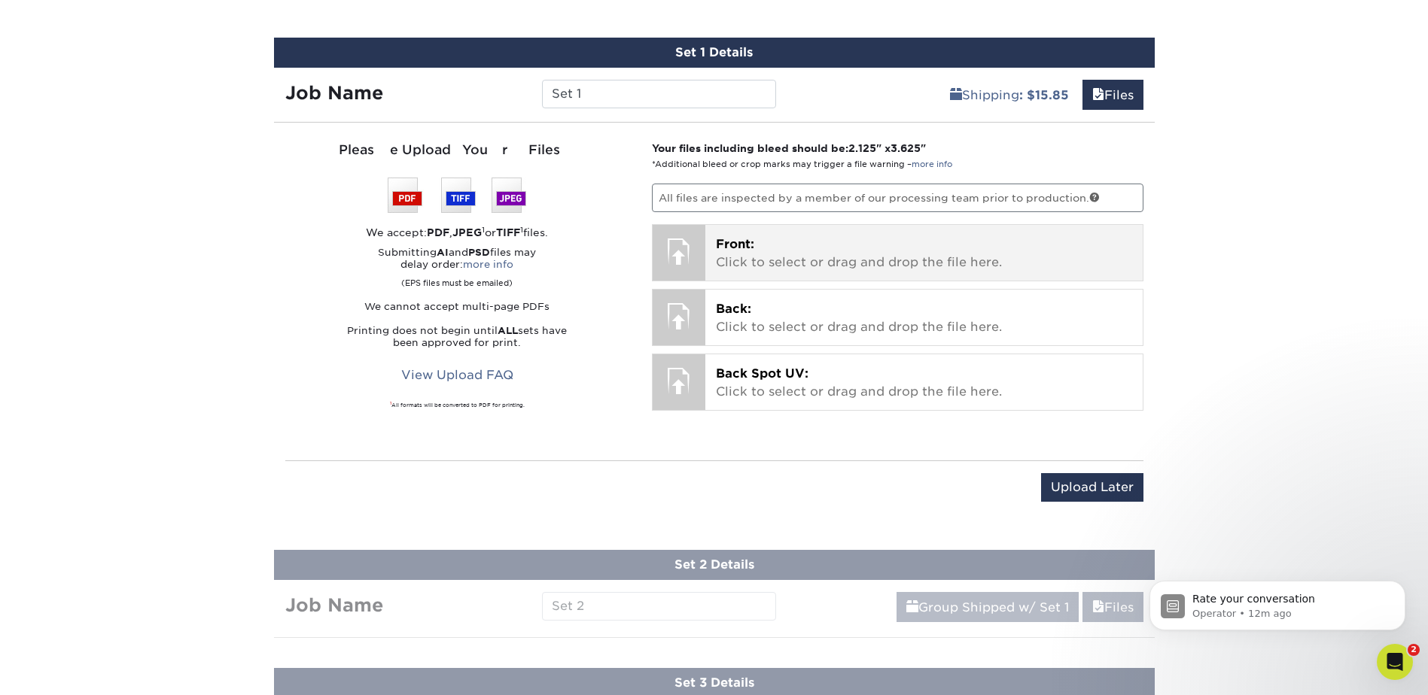
click at [814, 251] on p "Front: Click to select or drag and drop the file here." at bounding box center [924, 254] width 416 height 36
click at [791, 251] on p "Front: Click to select or drag and drop the file here." at bounding box center [924, 254] width 416 height 36
click at [753, 251] on span "Front:" at bounding box center [735, 244] width 38 height 14
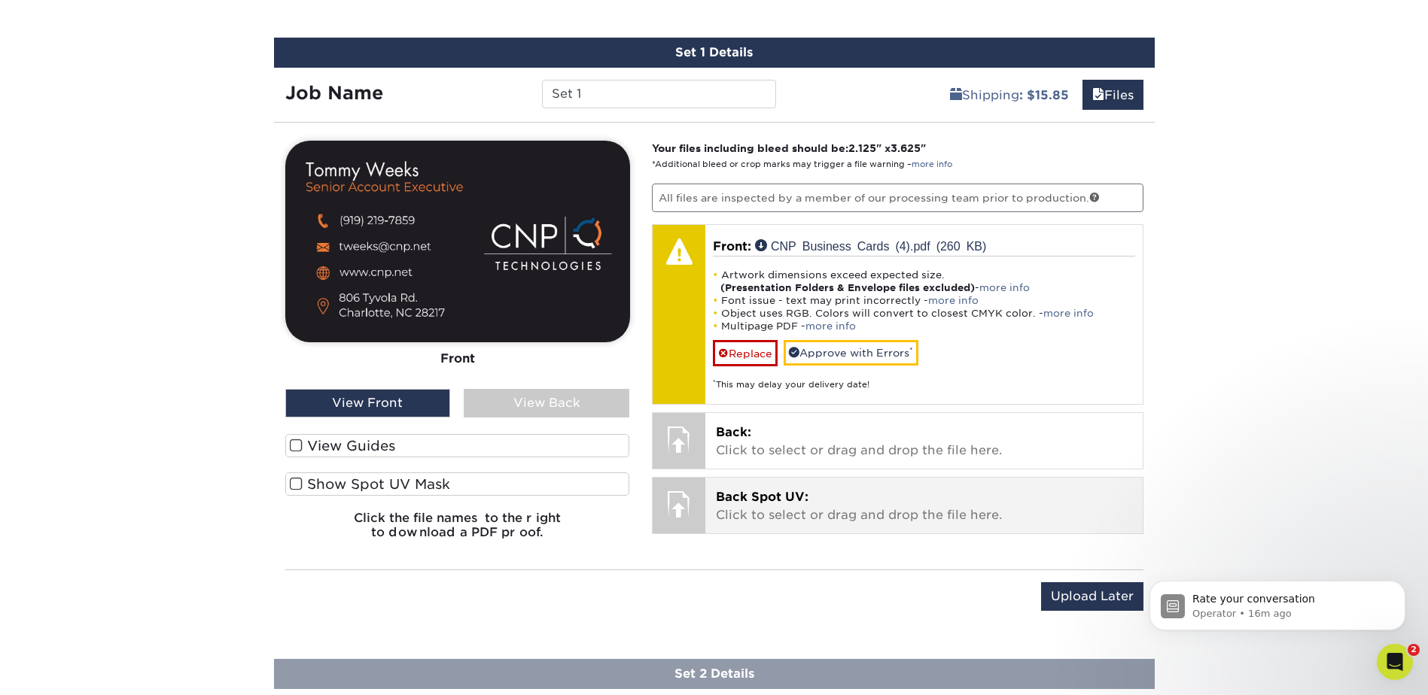
click at [784, 510] on p "Back Spot UV: Click to select or drag and drop the file here." at bounding box center [924, 507] width 416 height 36
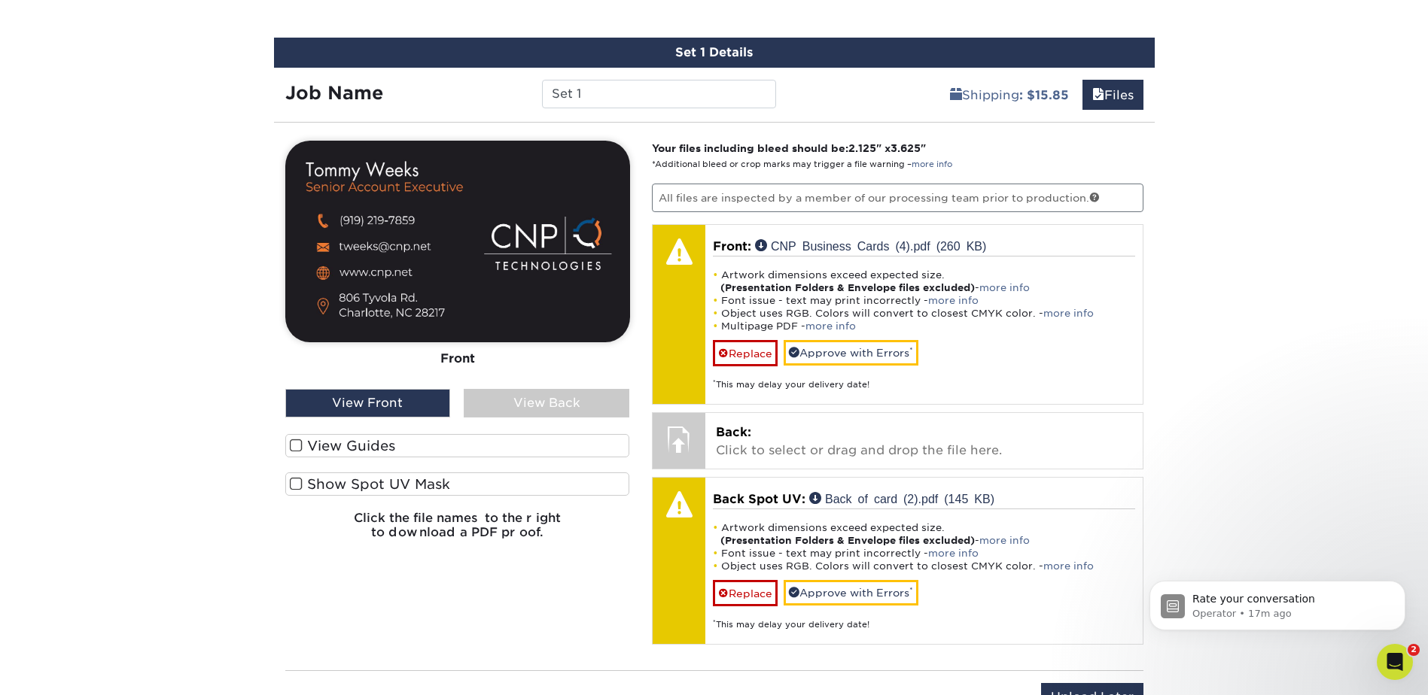
click at [294, 485] on span at bounding box center [296, 484] width 13 height 14
click at [0, 0] on input "Show Spot UV Mask" at bounding box center [0, 0] width 0 height 0
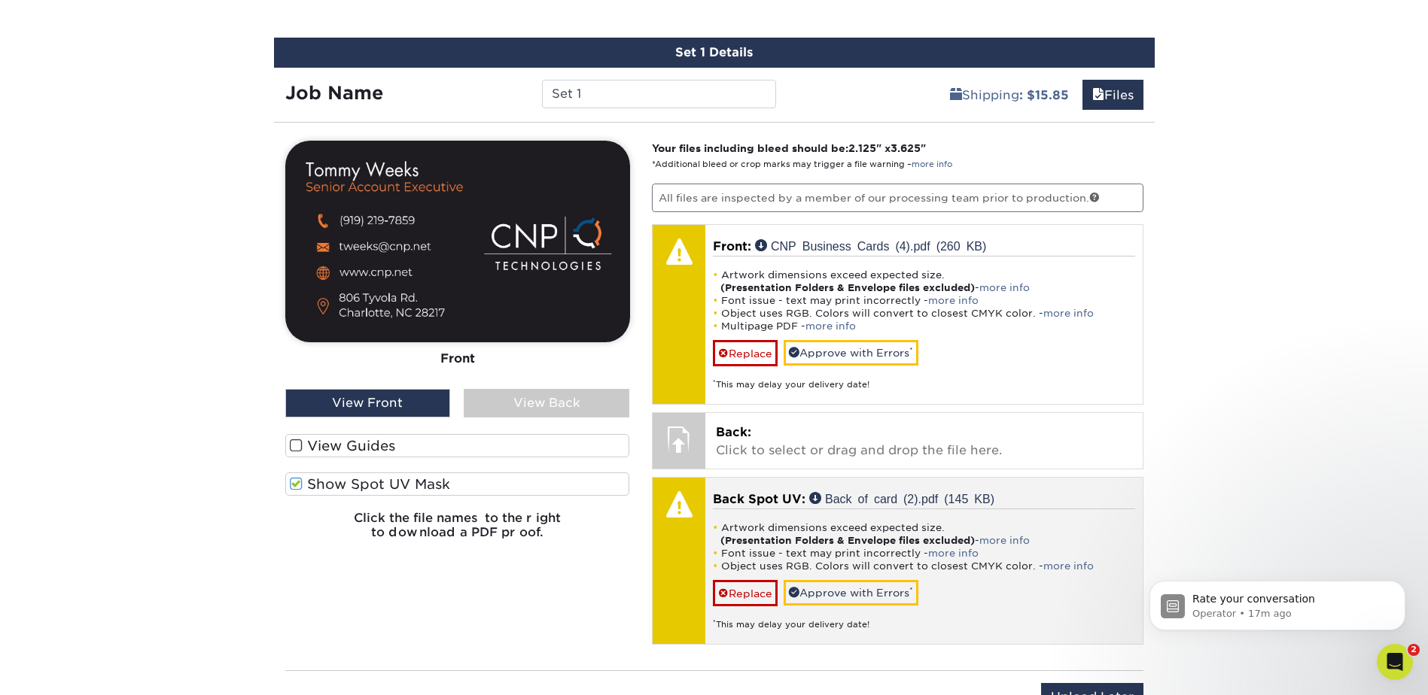
click at [856, 545] on strong "(Presentation Folders & Envelope files excluded)" at bounding box center [847, 540] width 254 height 11
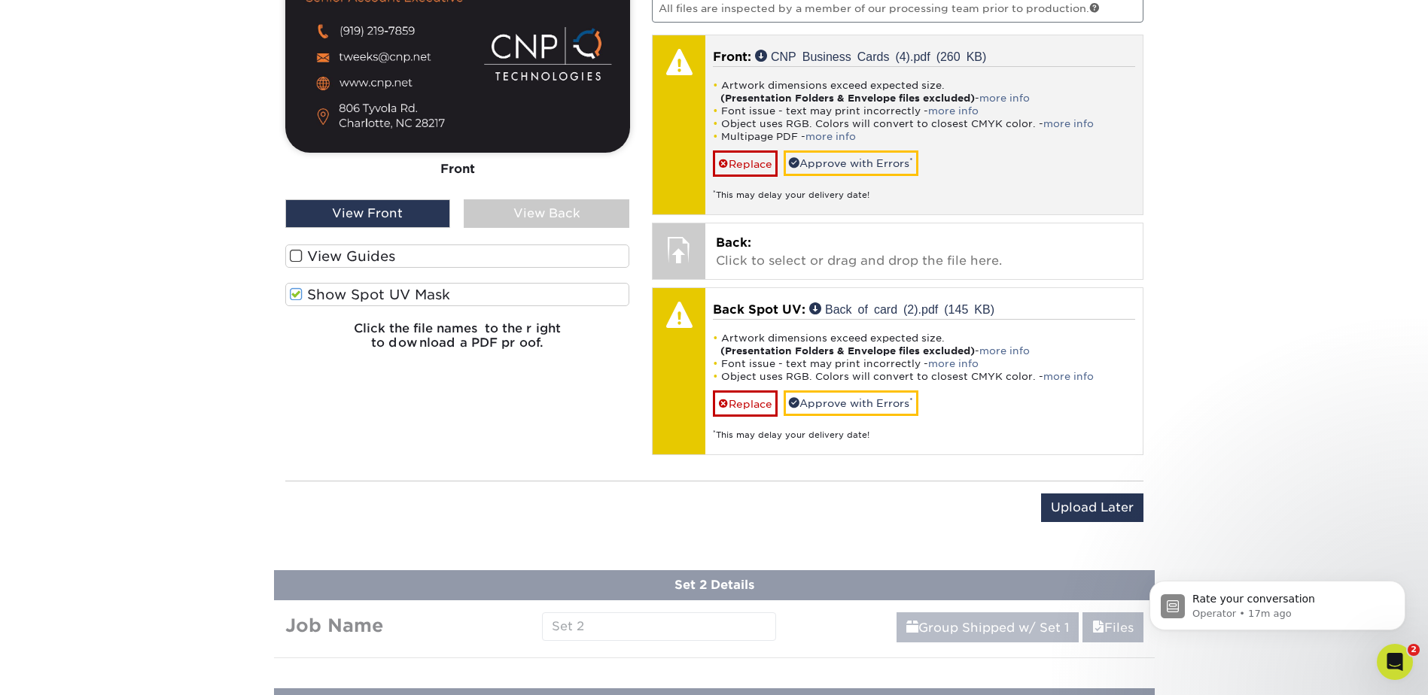
scroll to position [1198, 0]
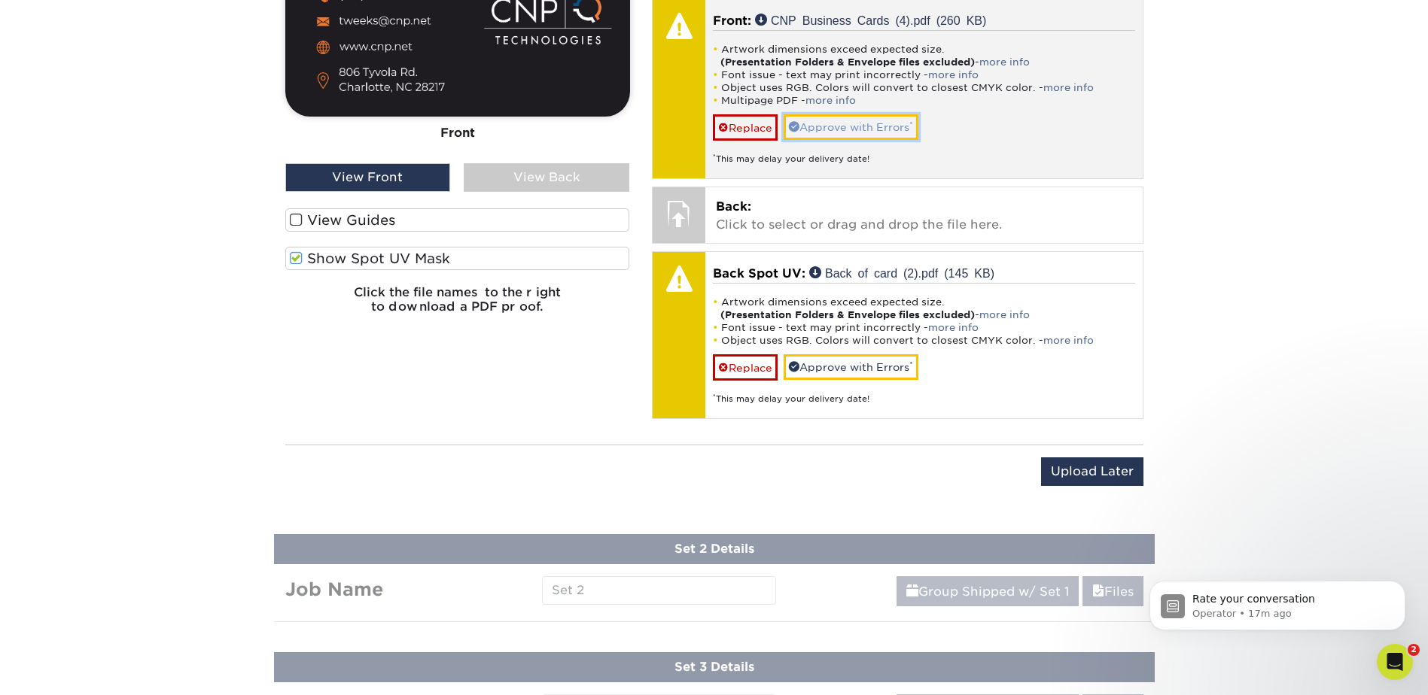
click at [845, 129] on link "Approve with Errors *" at bounding box center [851, 127] width 135 height 26
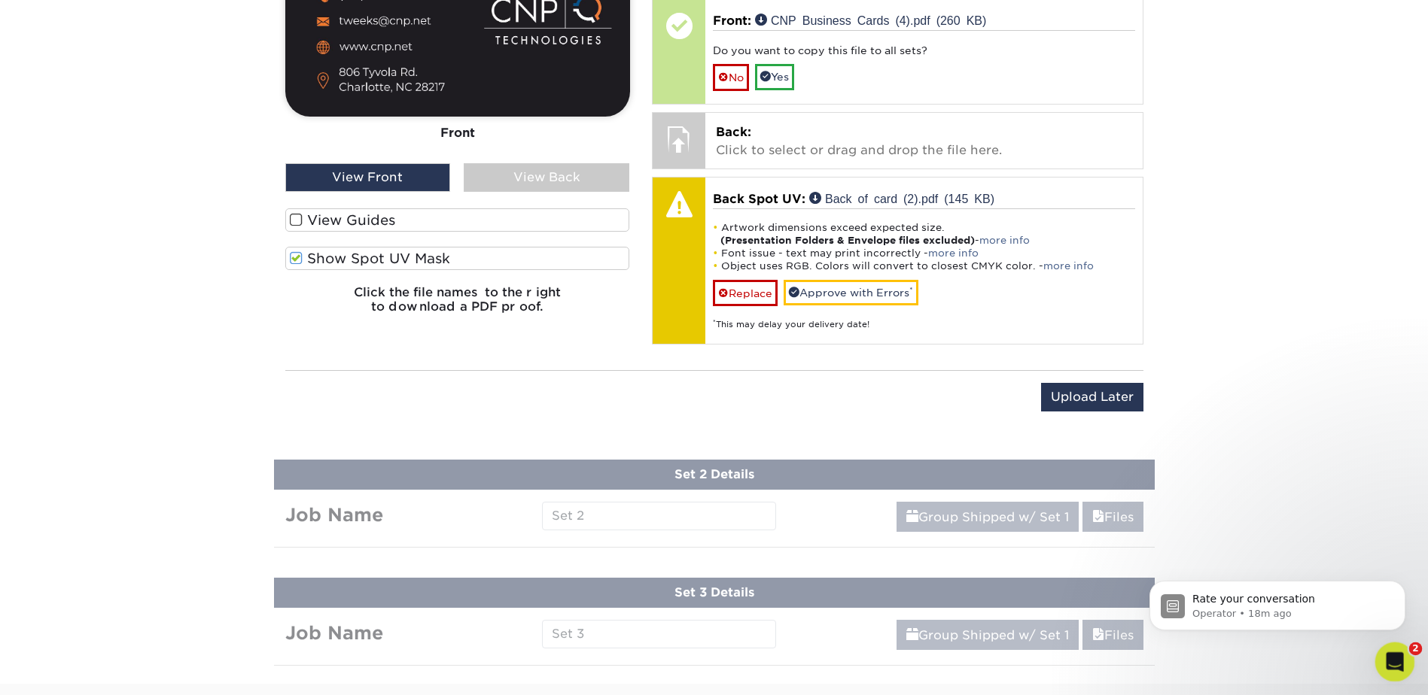
click at [1386, 662] on icon "Open Intercom Messenger" at bounding box center [1392, 660] width 25 height 25
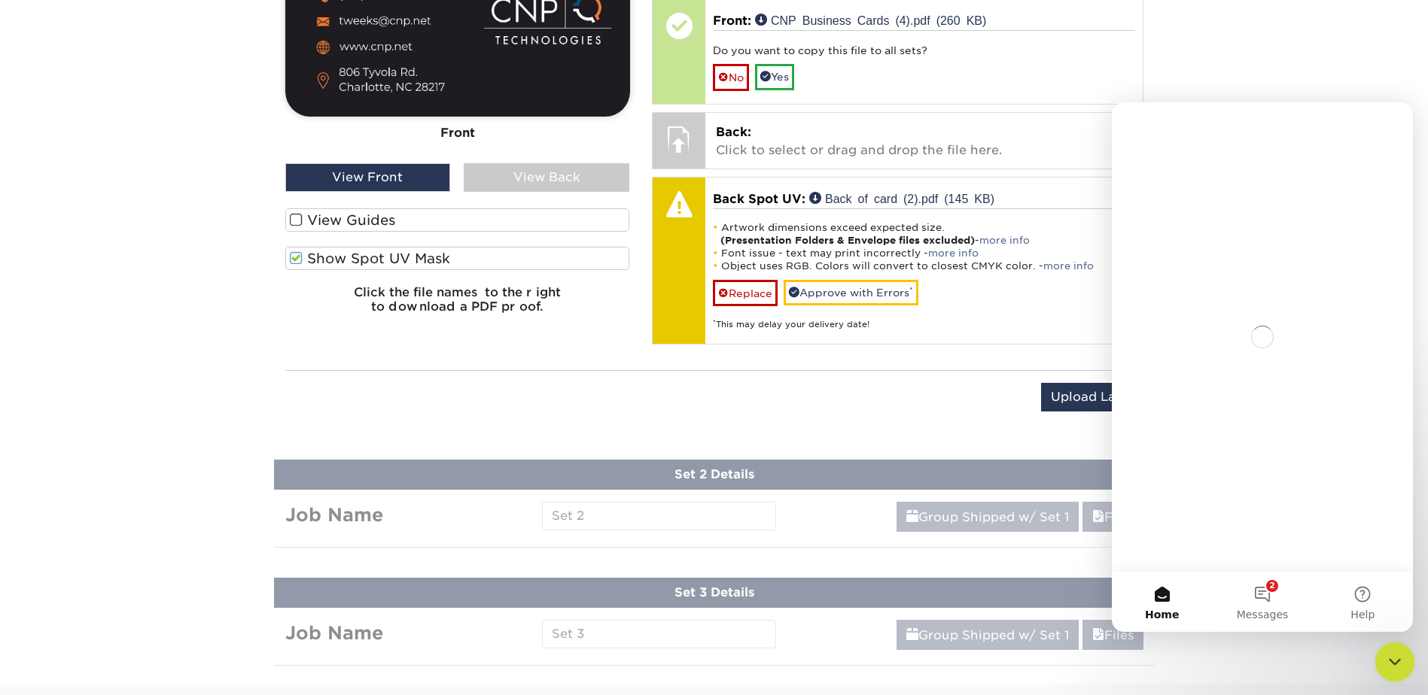
scroll to position [0, 0]
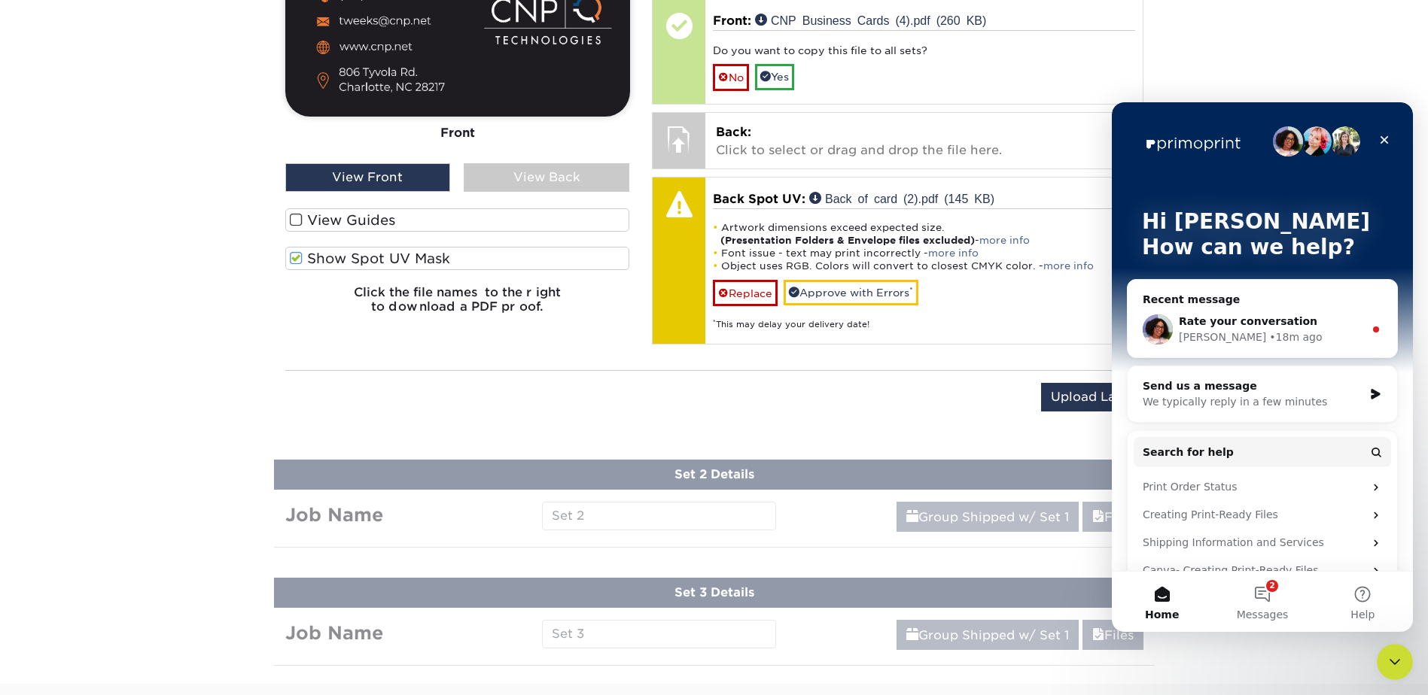
click at [1257, 336] on div "Avery • 18m ago" at bounding box center [1271, 338] width 185 height 16
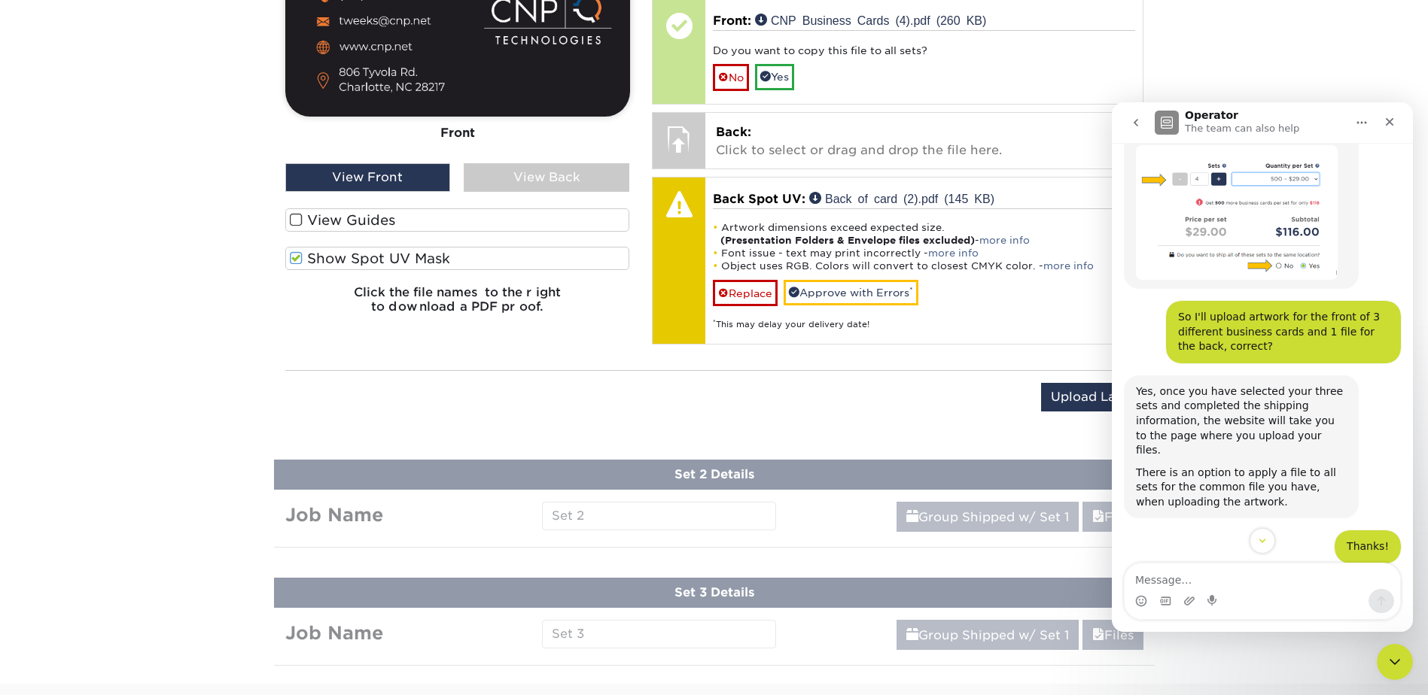
scroll to position [492, 0]
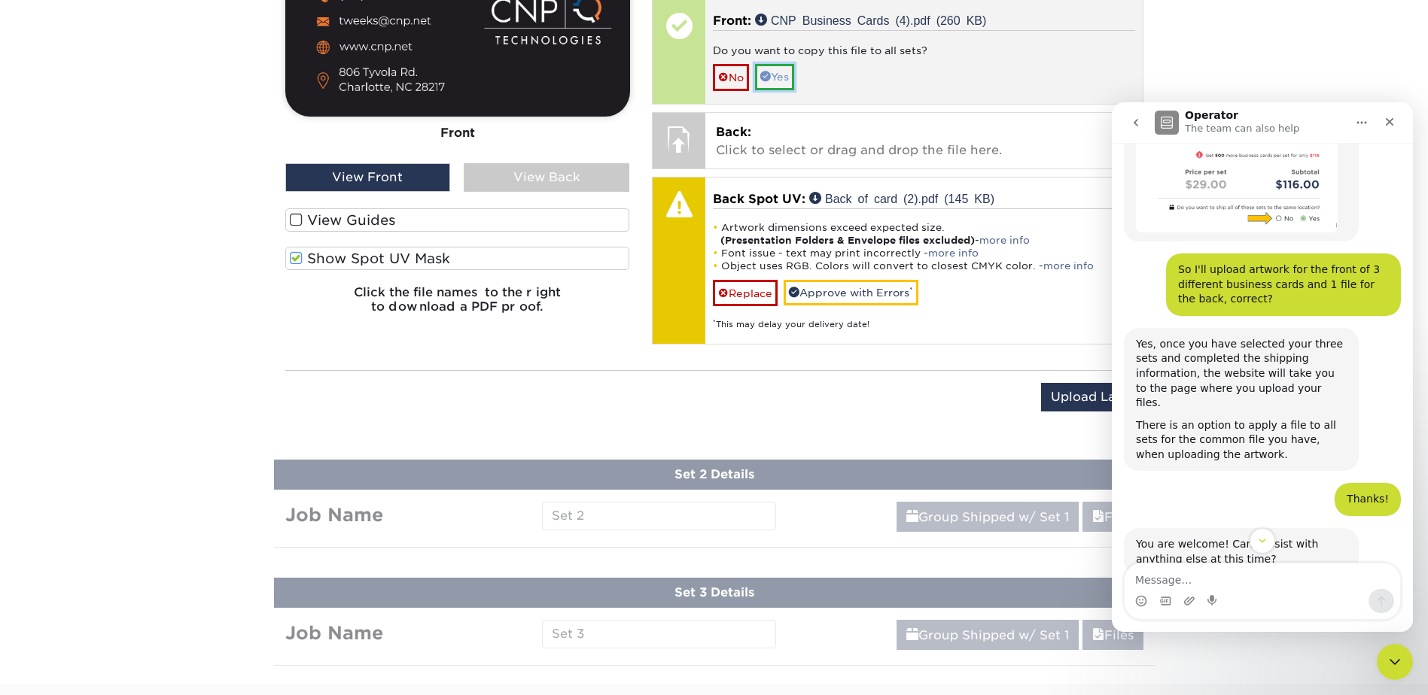
click at [787, 76] on link "Yes" at bounding box center [774, 77] width 39 height 26
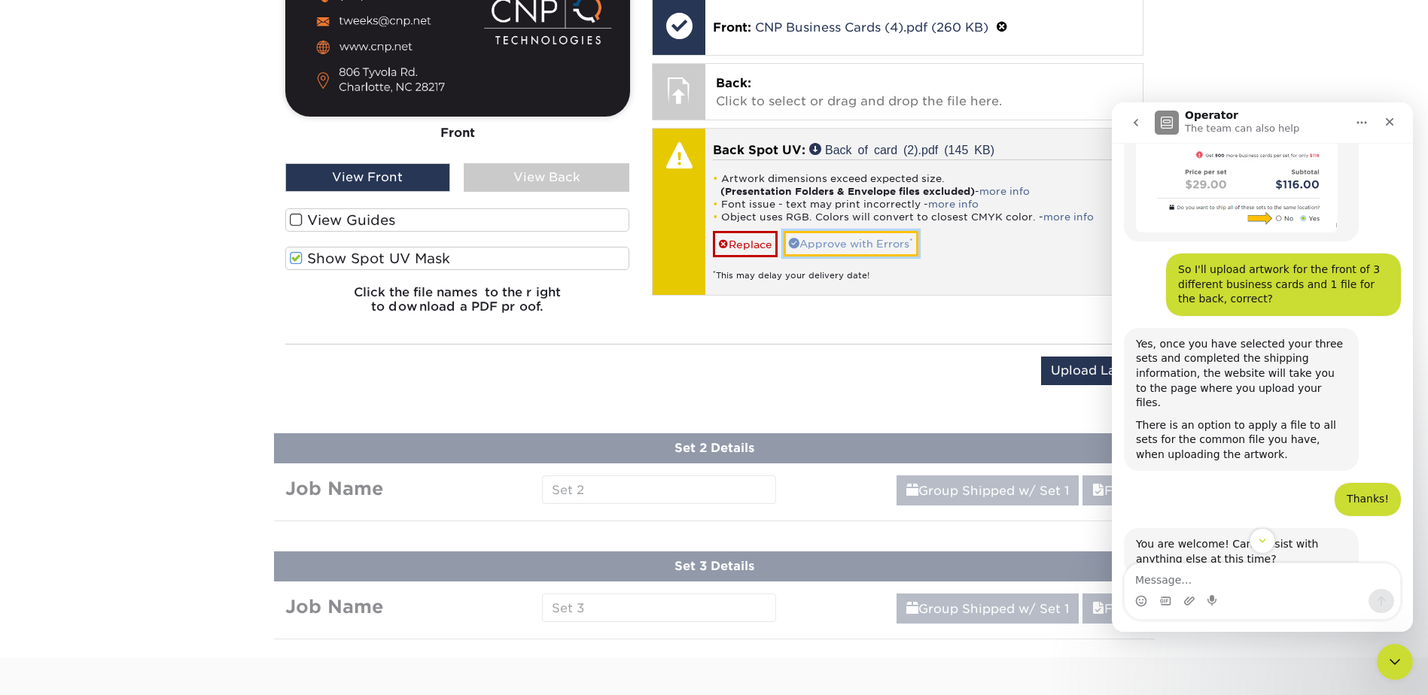
click at [850, 245] on link "Approve with Errors *" at bounding box center [851, 244] width 135 height 26
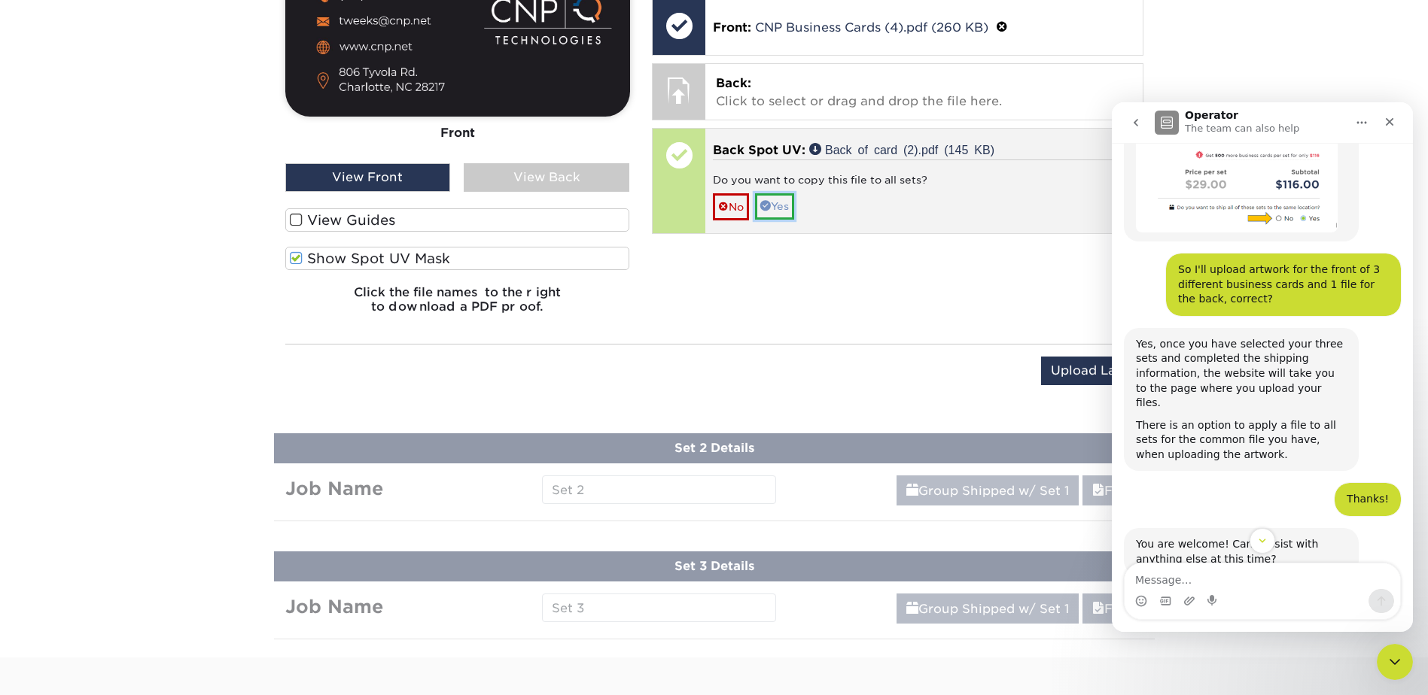
click at [781, 212] on link "Yes" at bounding box center [774, 206] width 39 height 26
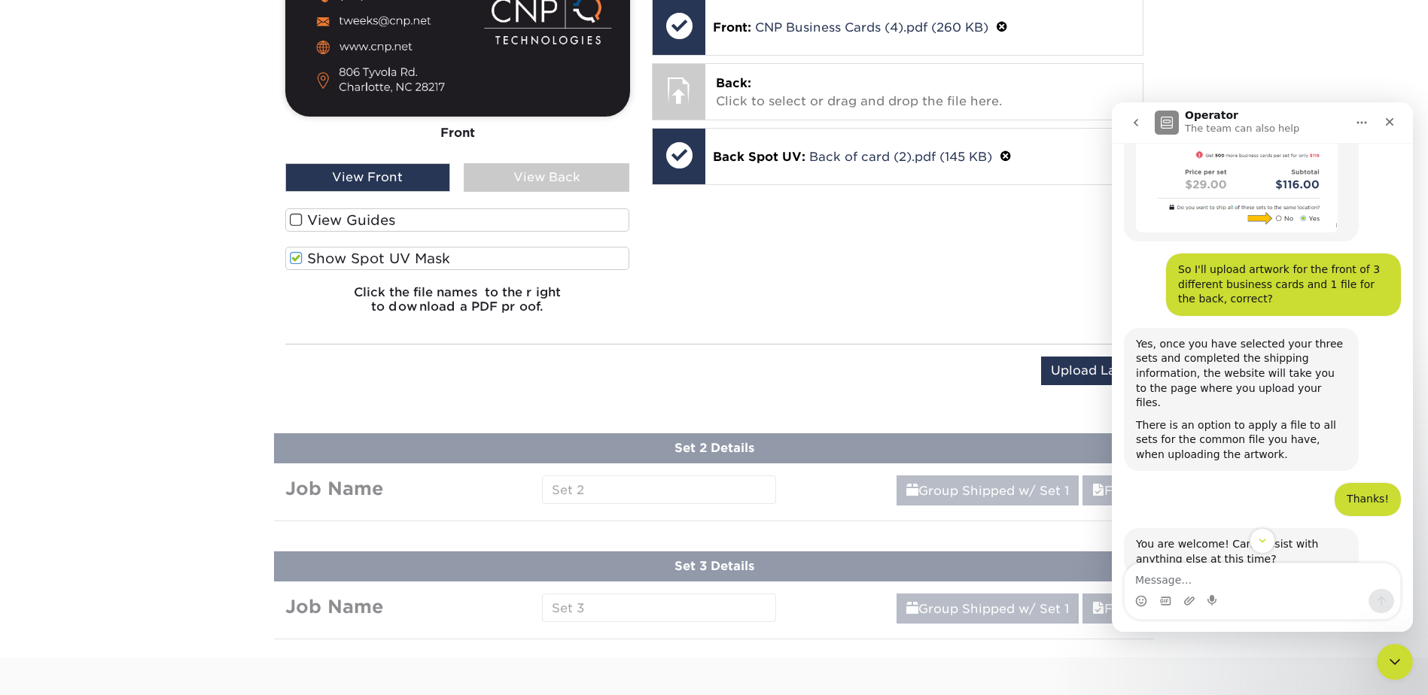
click at [826, 385] on div "Upload Later Save & Continue Continue" at bounding box center [714, 380] width 858 height 47
click at [1393, 125] on icon "Close" at bounding box center [1390, 122] width 8 height 8
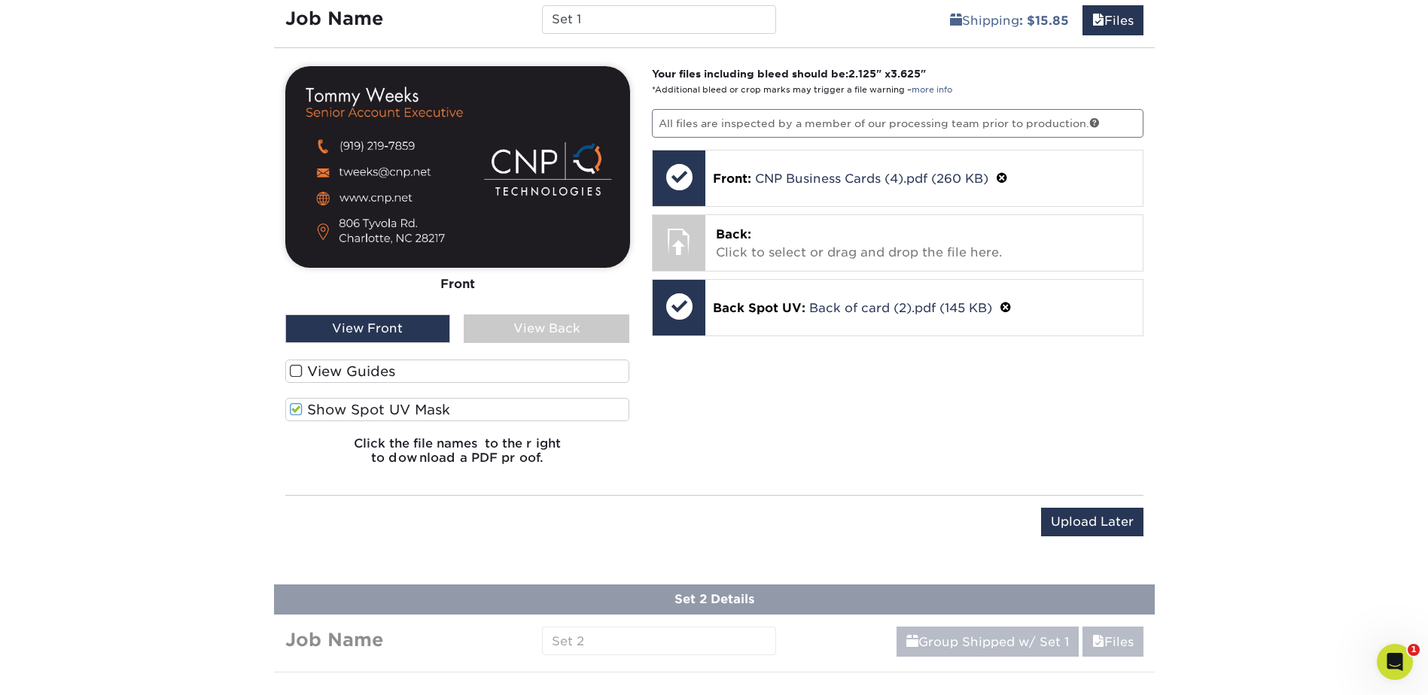
scroll to position [1047, 0]
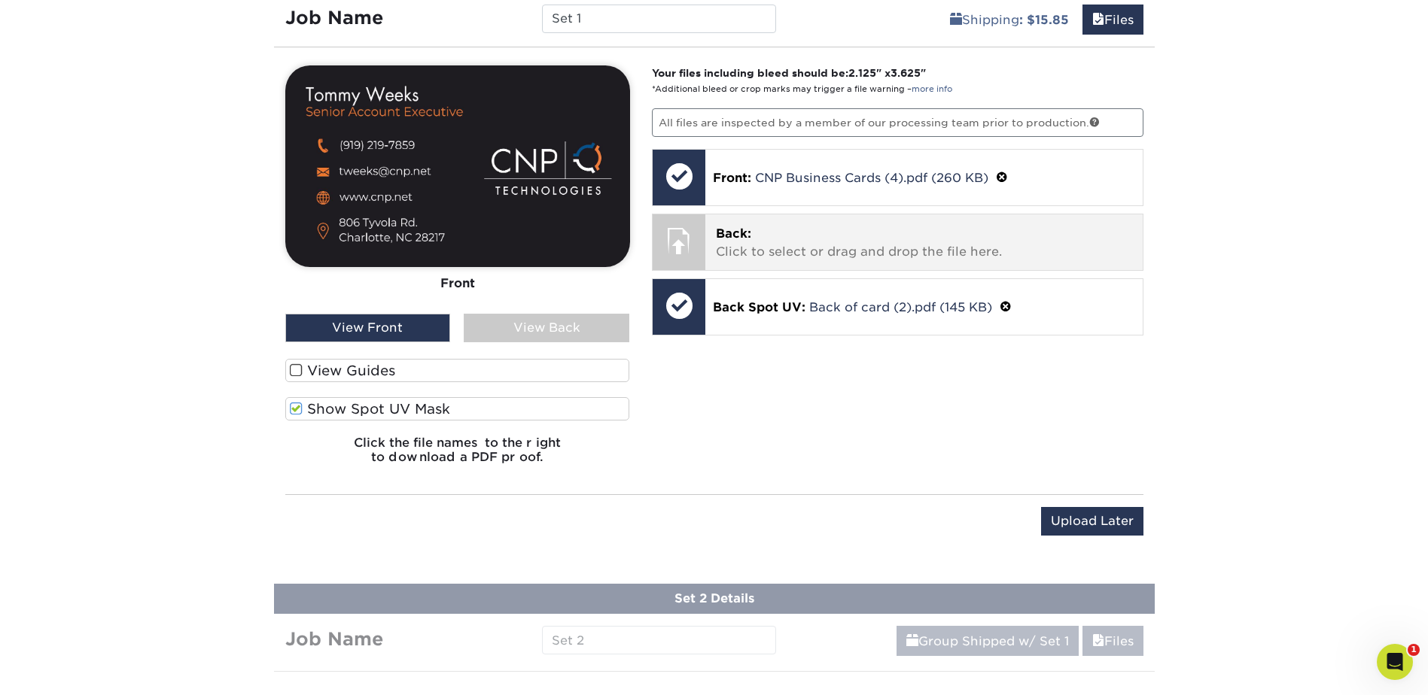
click at [839, 245] on p "Back: Click to select or drag and drop the file here." at bounding box center [924, 243] width 416 height 36
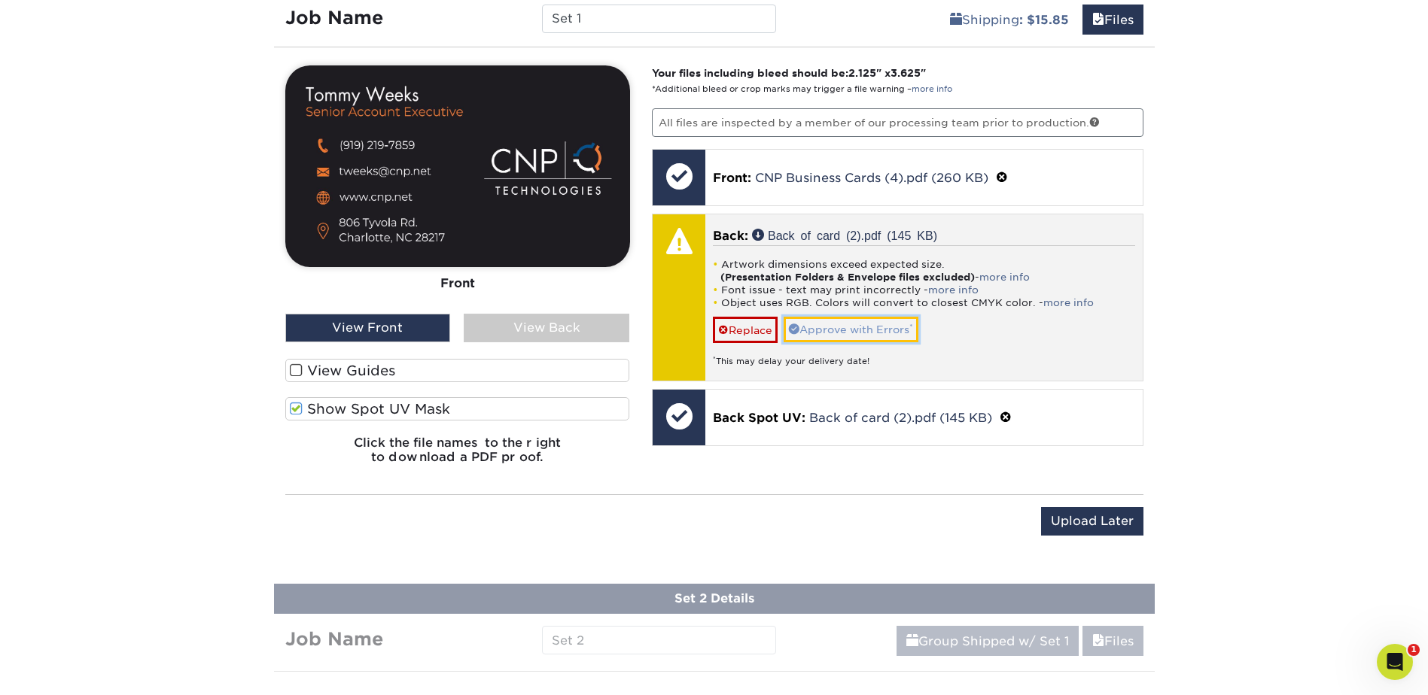
click at [855, 326] on link "Approve with Errors *" at bounding box center [851, 330] width 135 height 26
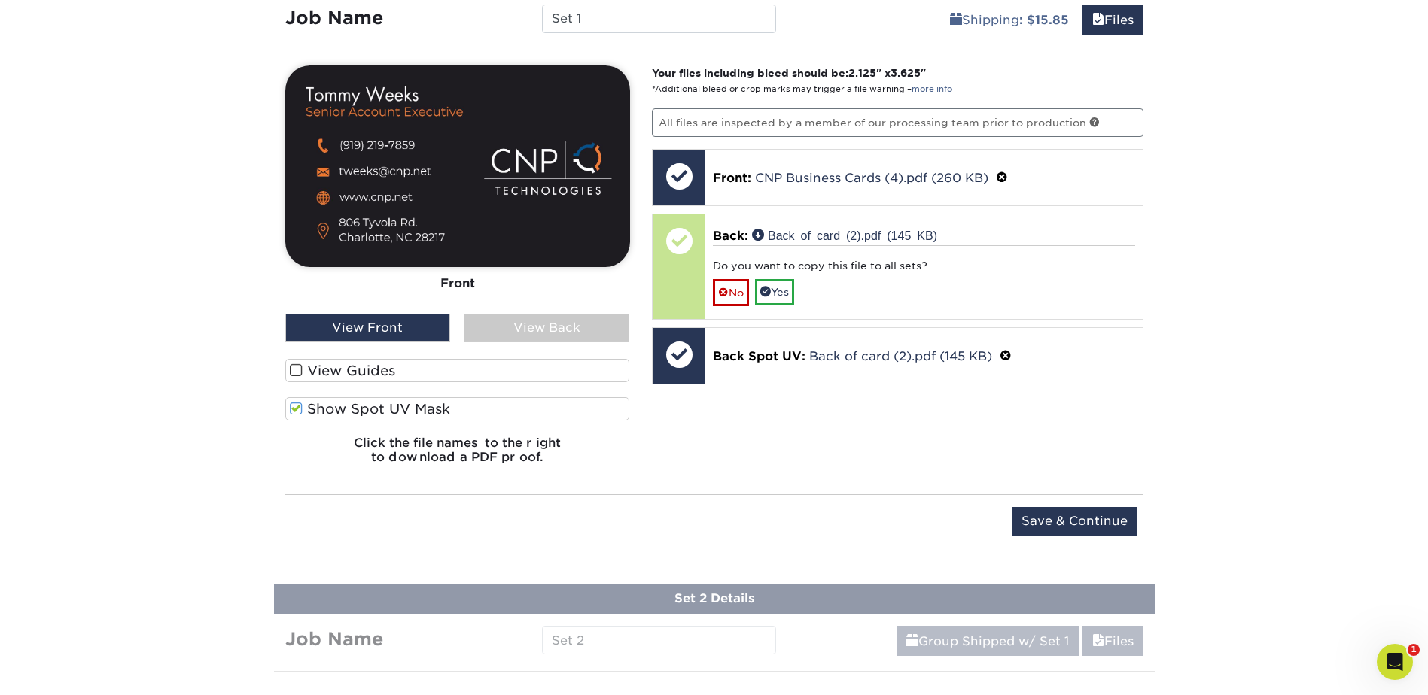
click at [295, 406] on span at bounding box center [296, 409] width 13 height 14
click at [0, 0] on input "Show Spot UV Mask" at bounding box center [0, 0] width 0 height 0
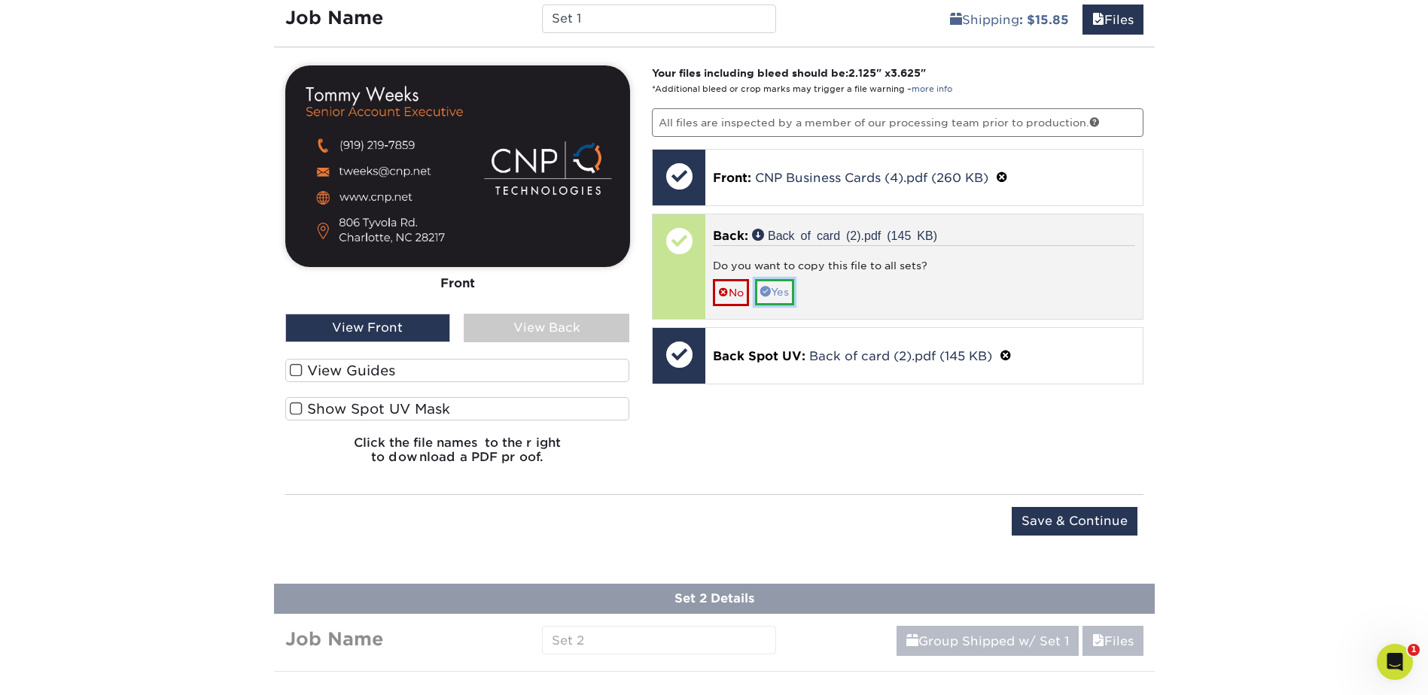
click at [778, 291] on link "Yes" at bounding box center [774, 292] width 39 height 26
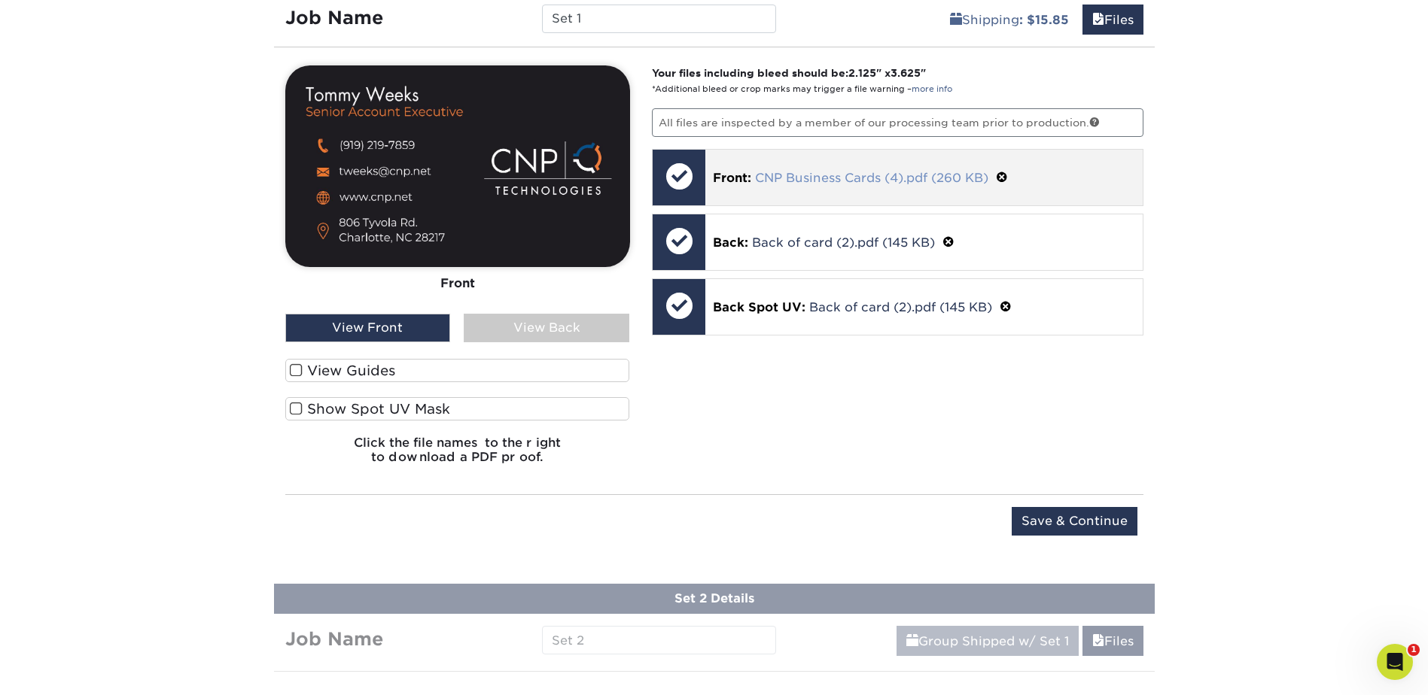
click at [816, 180] on link "CNP Business Cards (4).pdf (260 KB)" at bounding box center [871, 178] width 233 height 14
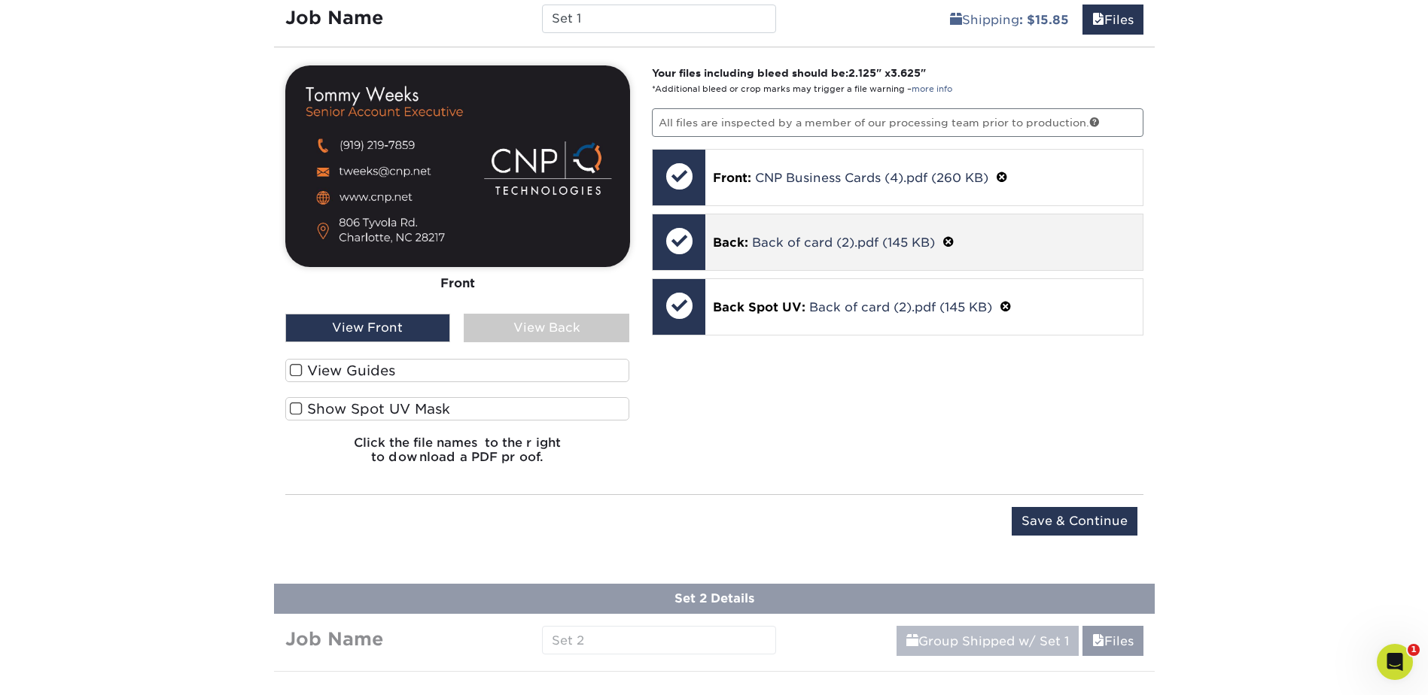
click at [776, 251] on p "Back: Back of card (2).pdf (145 KB)" at bounding box center [924, 243] width 422 height 20
click at [798, 245] on link "Back of card (2).pdf (145 KB)" at bounding box center [843, 243] width 183 height 14
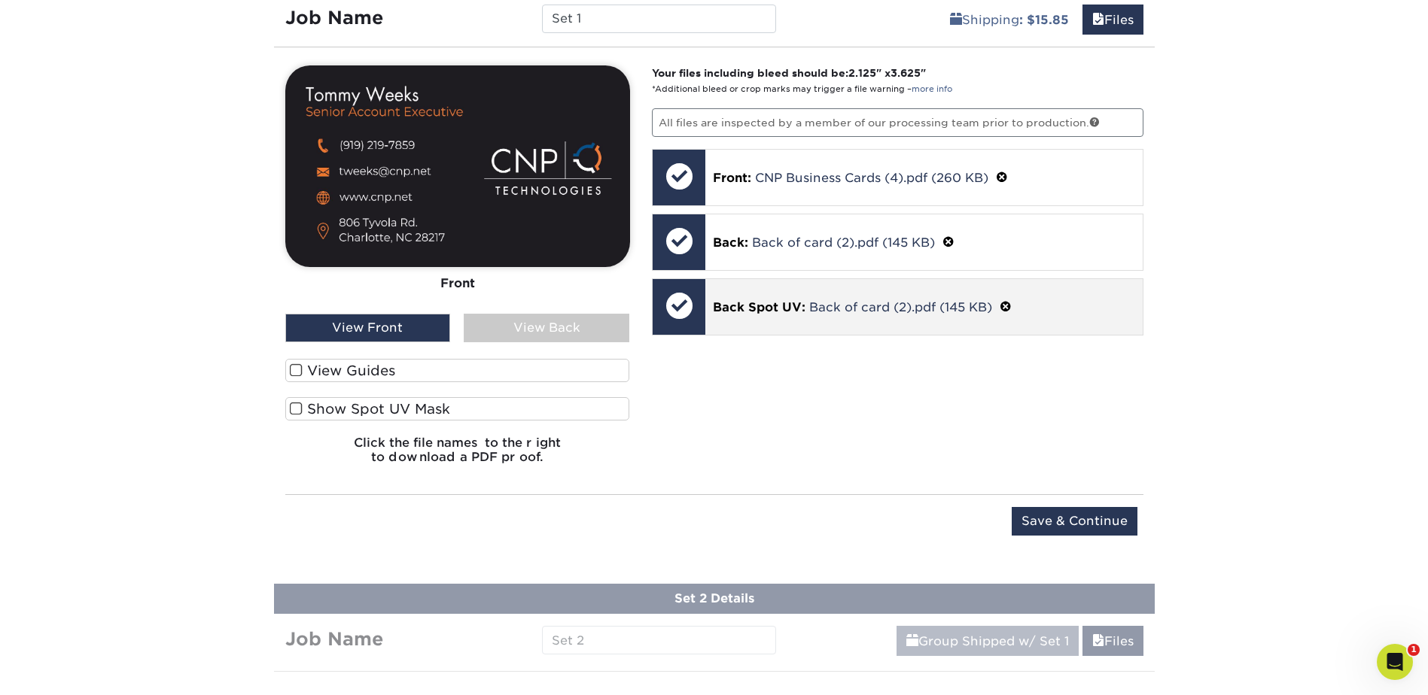
click at [806, 312] on p "Back Spot UV: Back of card (2).pdf (145 KB)" at bounding box center [924, 307] width 422 height 20
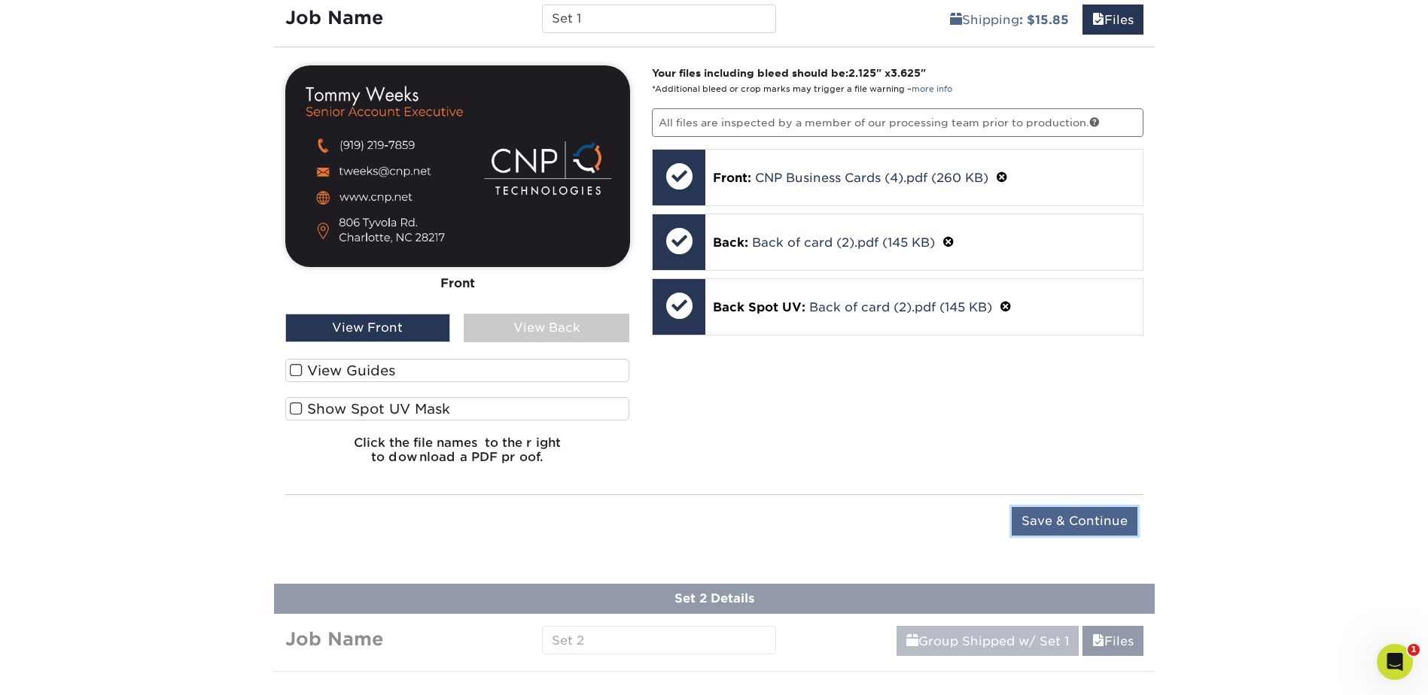
click at [1100, 519] on input "Save & Continue" at bounding box center [1075, 521] width 126 height 29
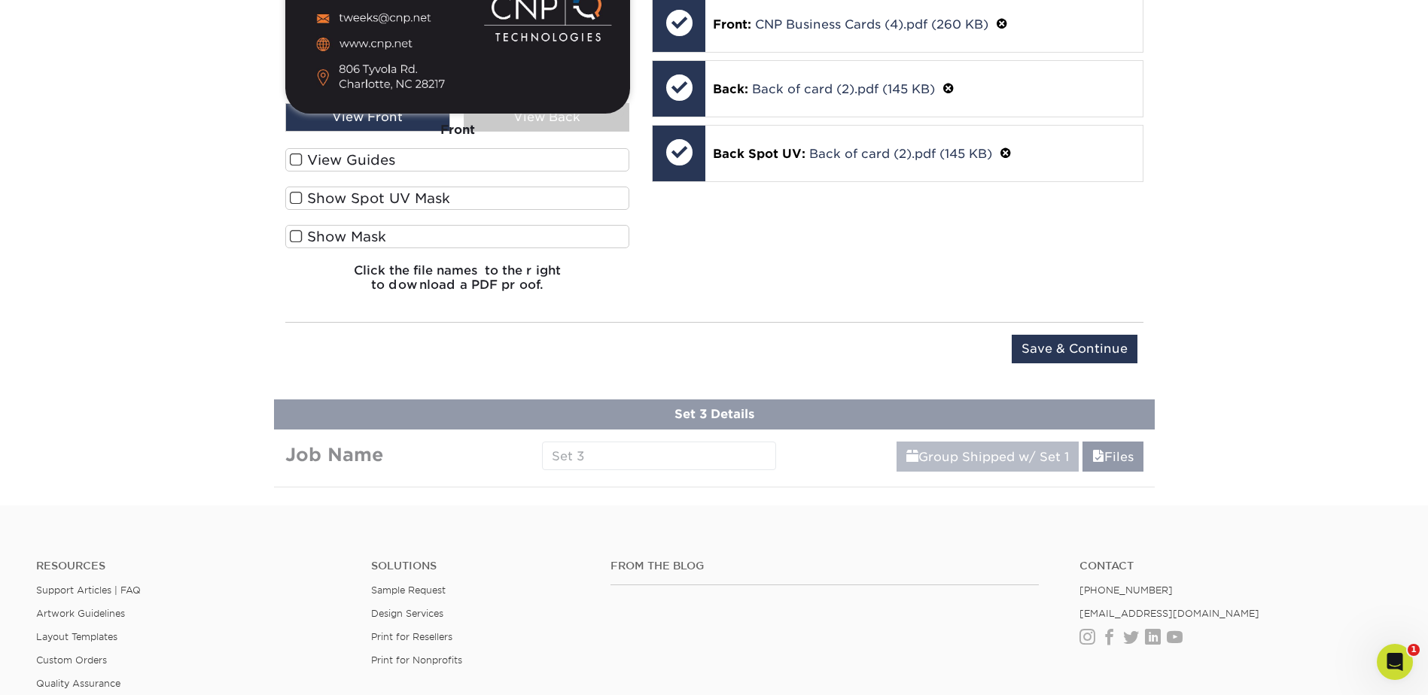
scroll to position [1348, 0]
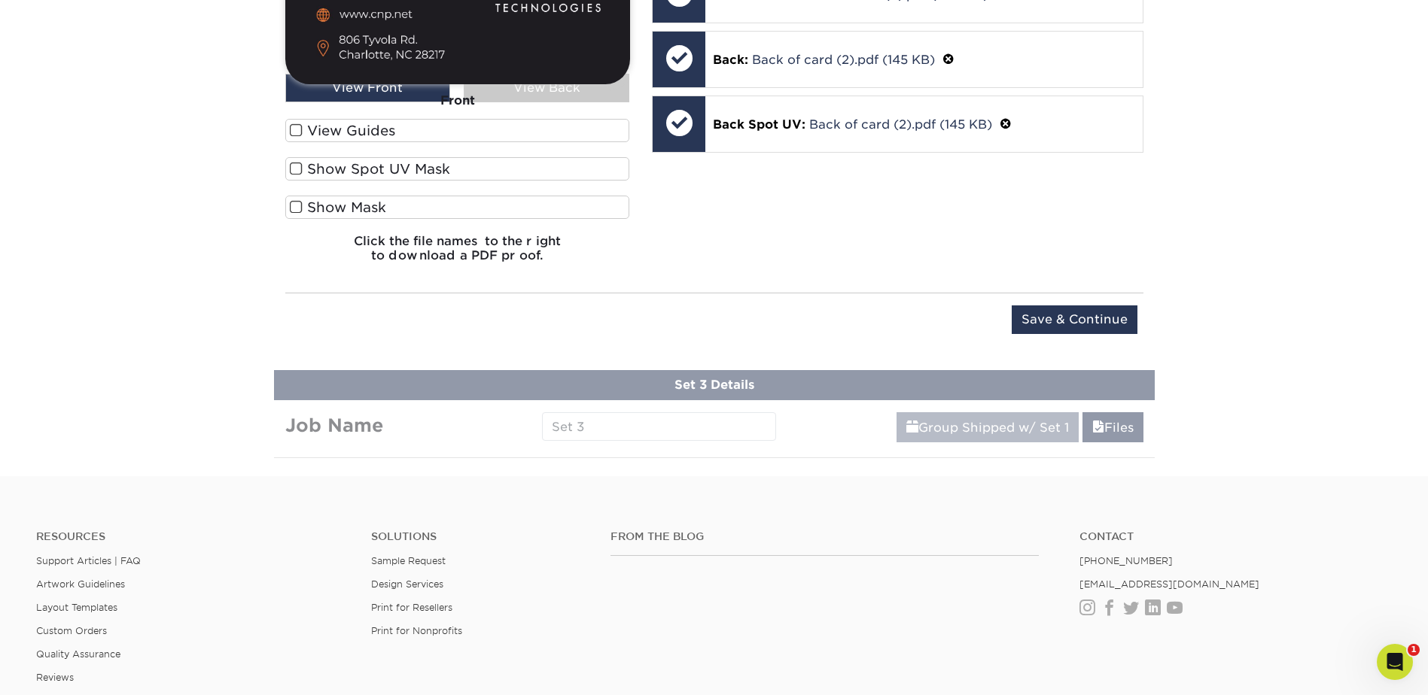
click at [1076, 316] on input "Save & Continue" at bounding box center [1075, 320] width 126 height 29
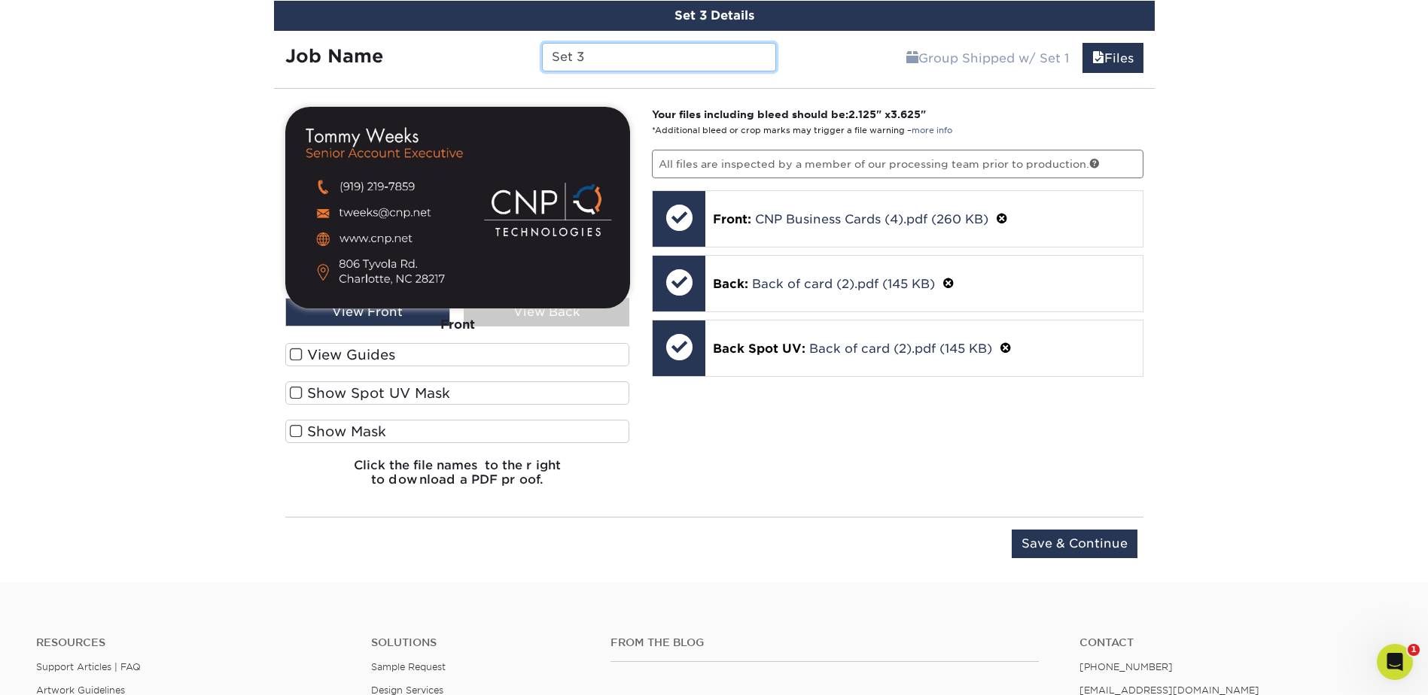
scroll to position [1252, 0]
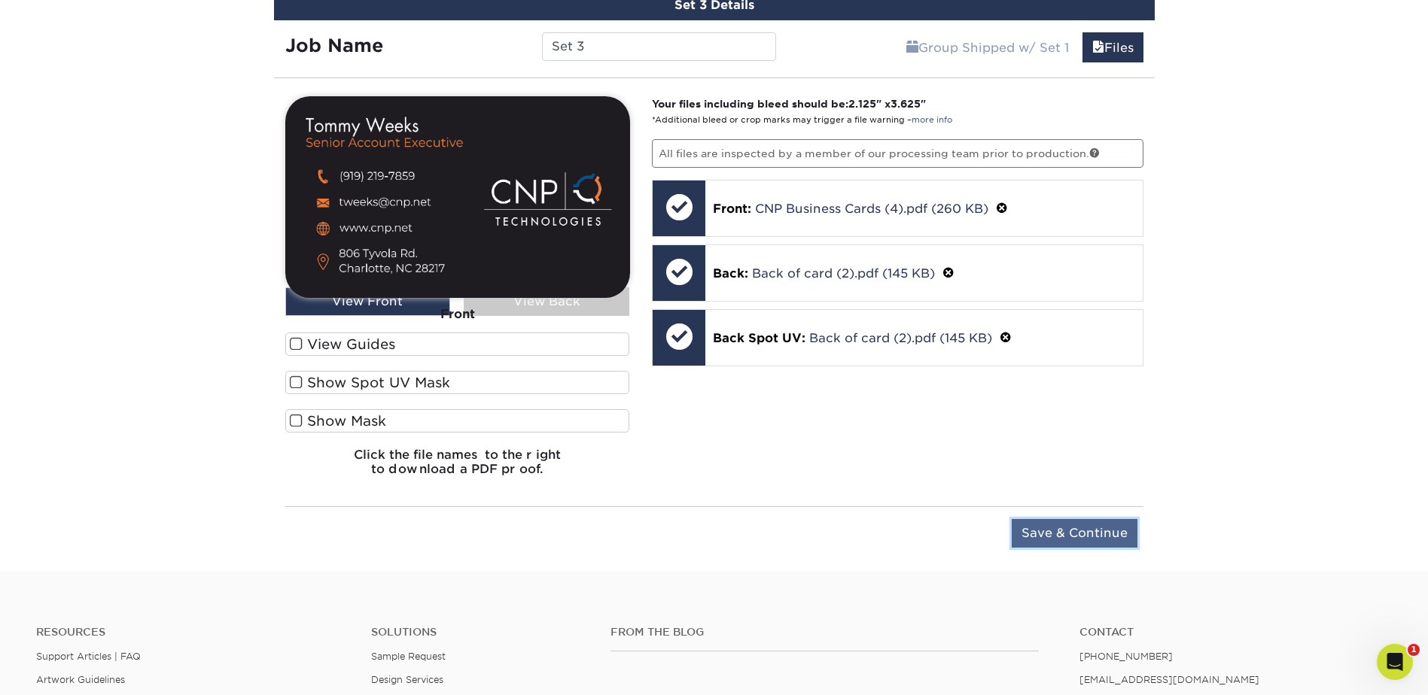
click at [1082, 537] on input "Save & Continue" at bounding box center [1075, 533] width 126 height 29
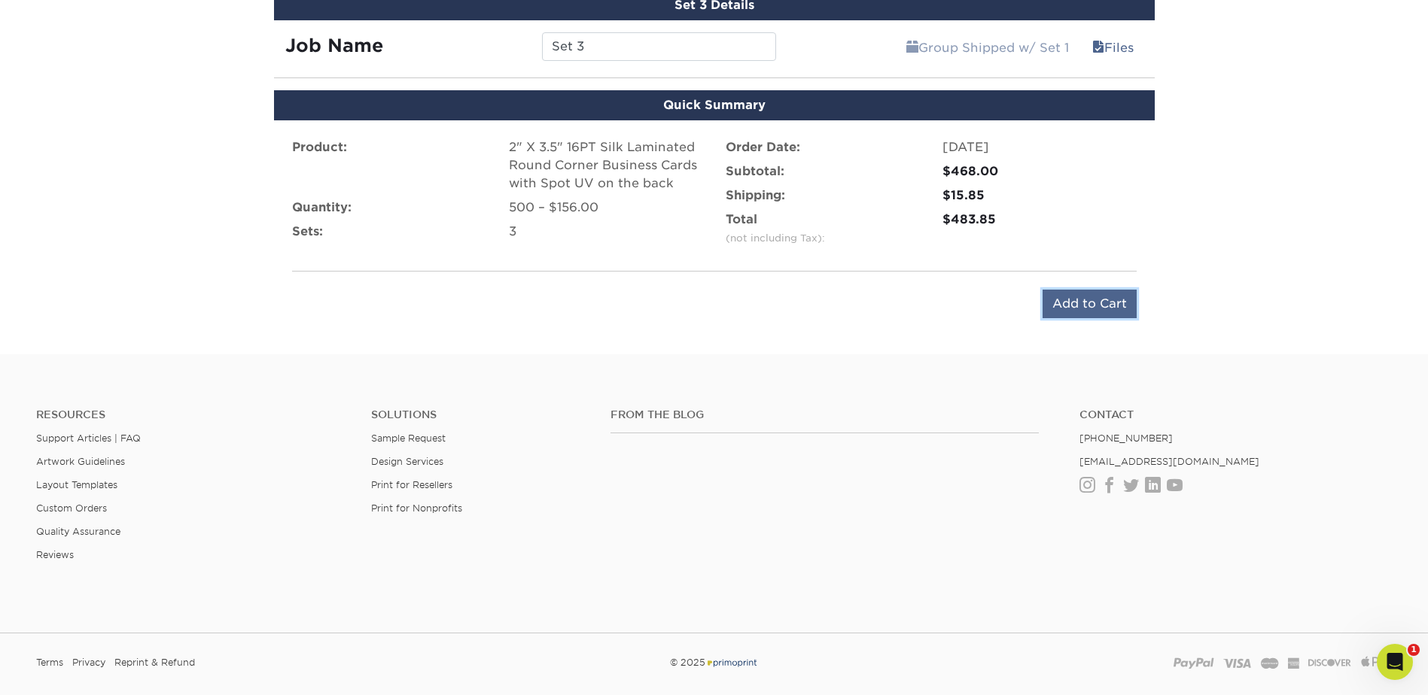
click at [1107, 303] on input "Add to Cart" at bounding box center [1089, 304] width 94 height 29
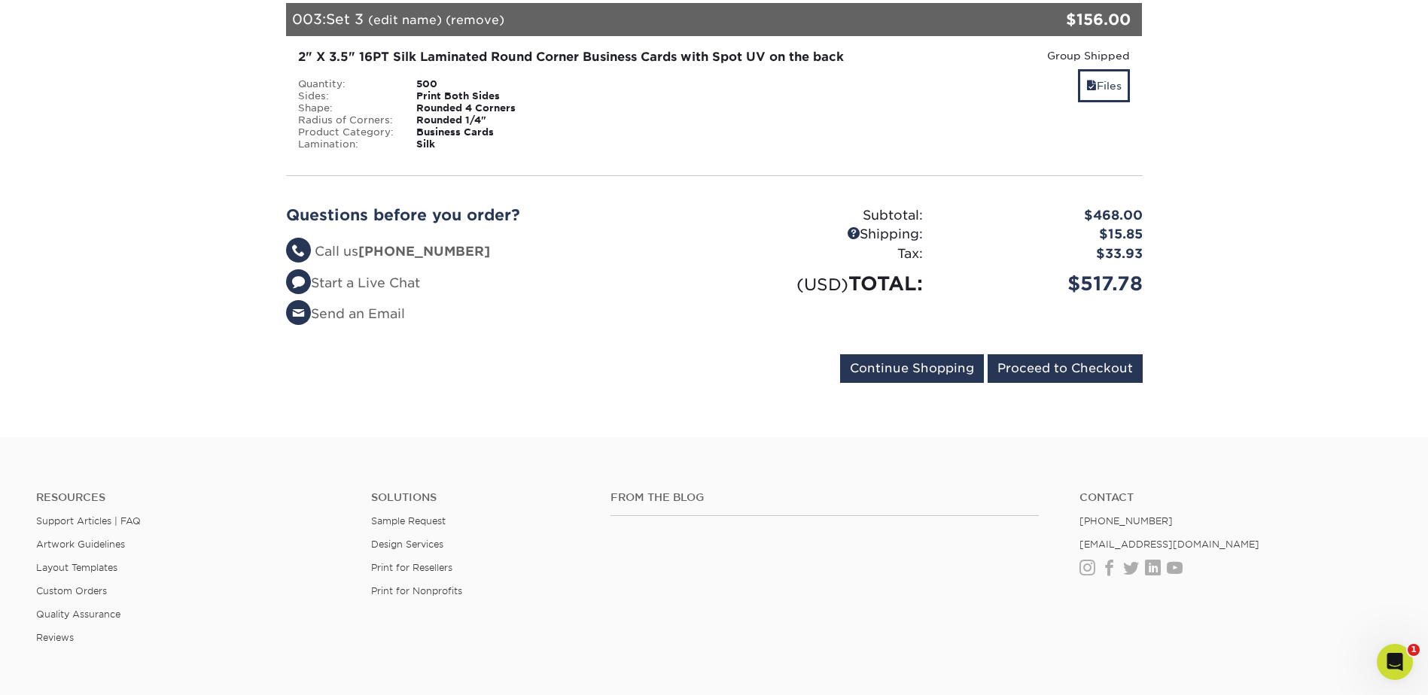
scroll to position [677, 0]
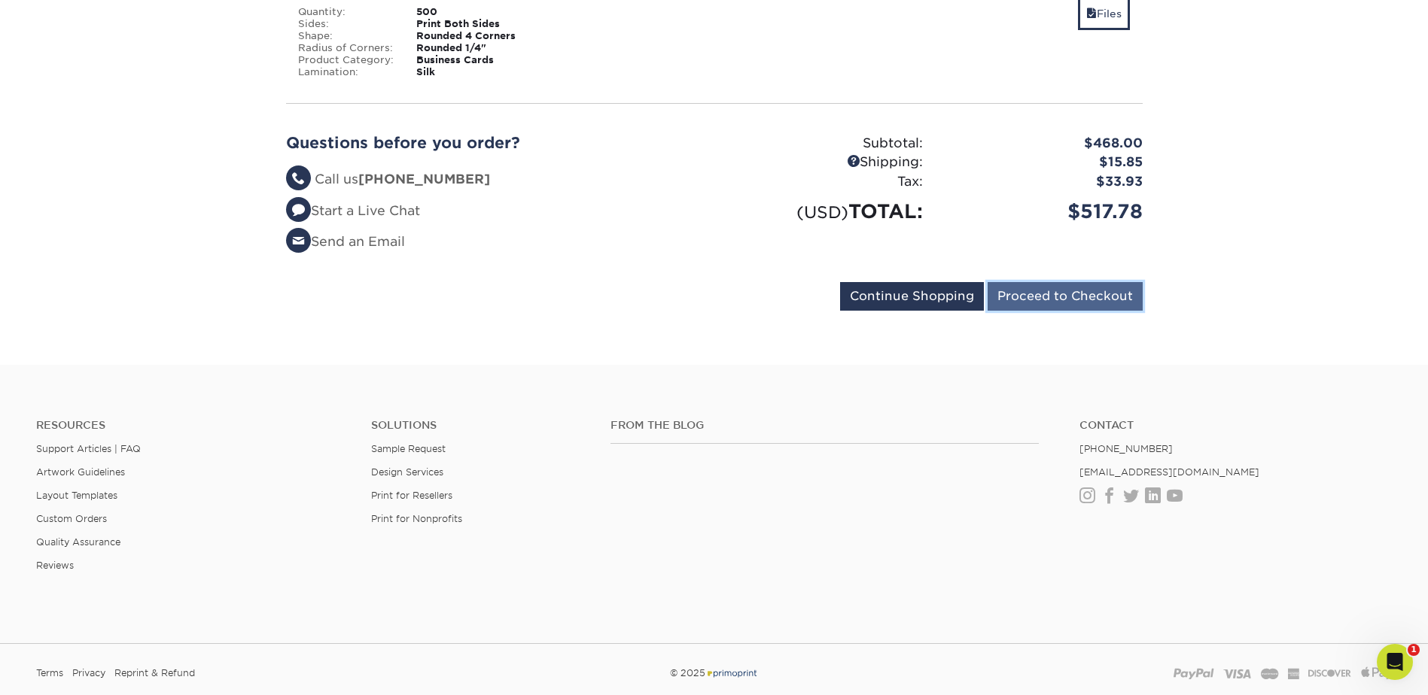
click at [1082, 311] on input "Proceed to Checkout" at bounding box center [1065, 296] width 155 height 29
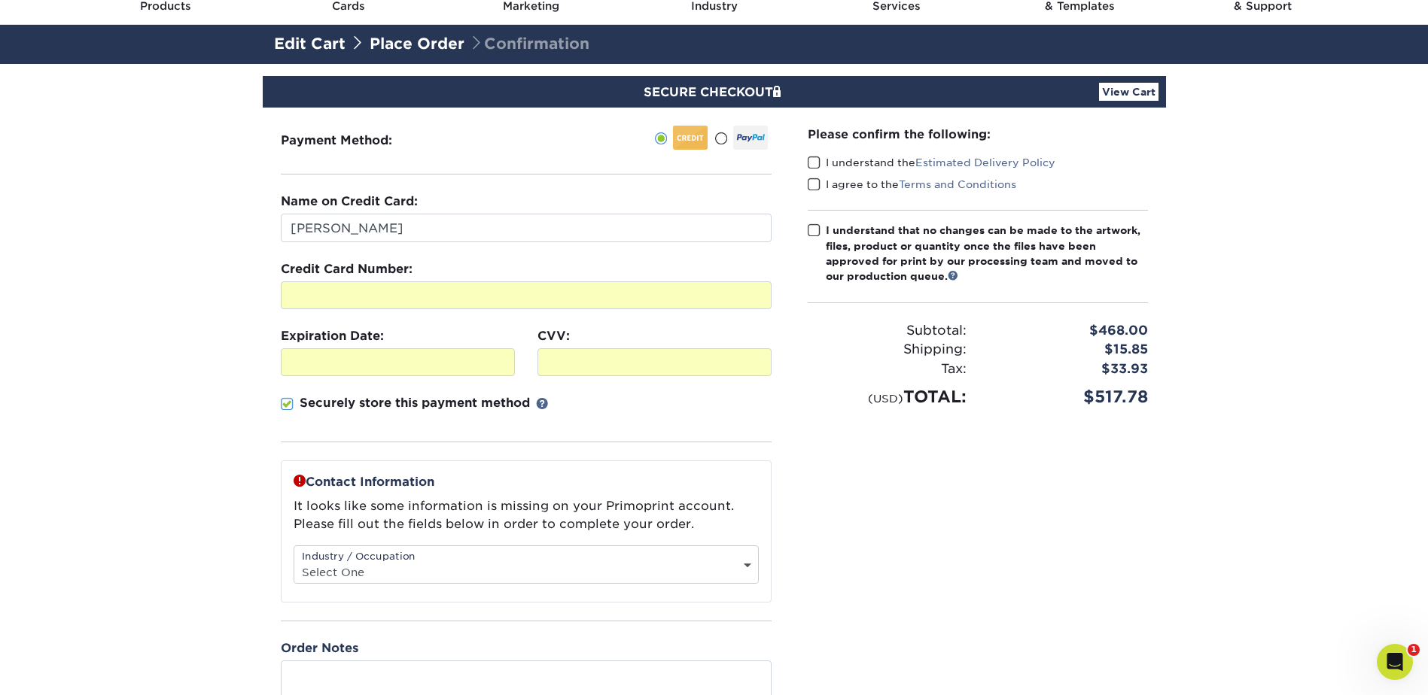
scroll to position [75, 0]
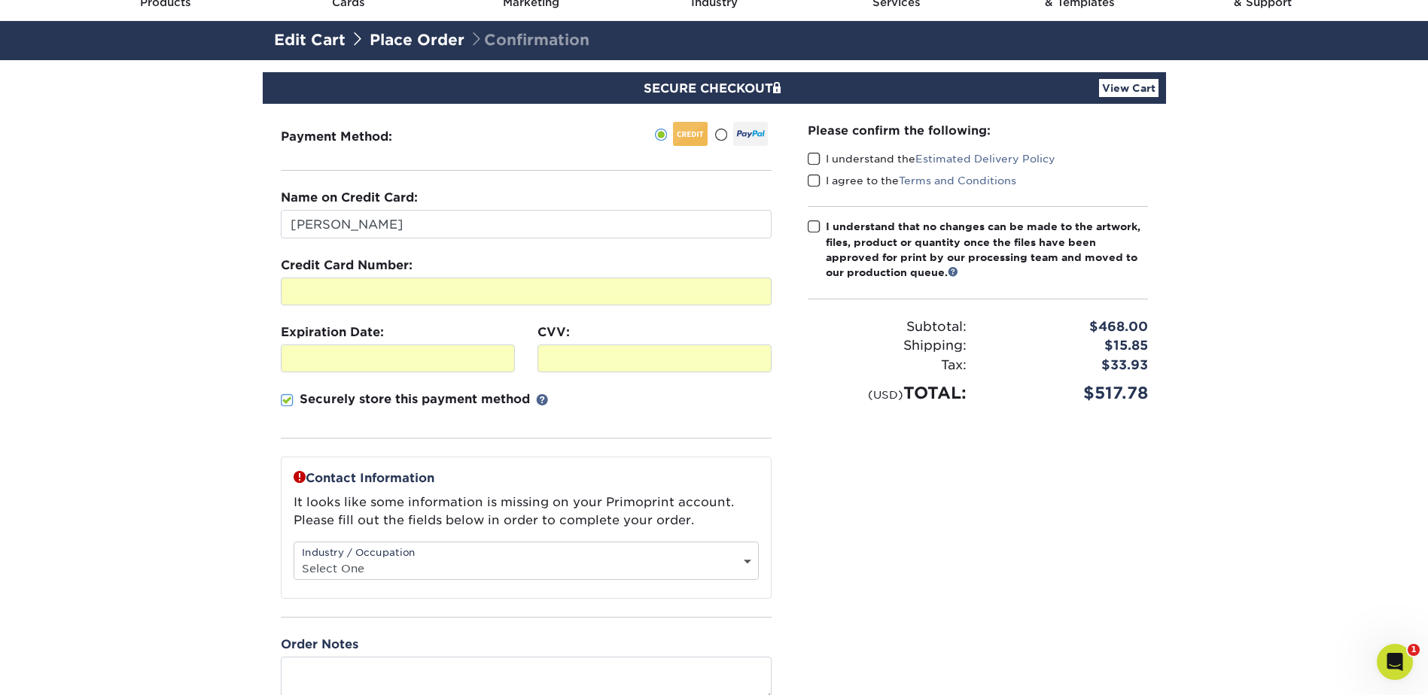
click at [379, 573] on select "Select One Administrative Executive Human Resources Construction Education Ente…" at bounding box center [526, 569] width 464 height 22
click at [294, 558] on select "Select One Administrative Executive Human Resources Construction Education Ente…" at bounding box center [526, 569] width 464 height 22
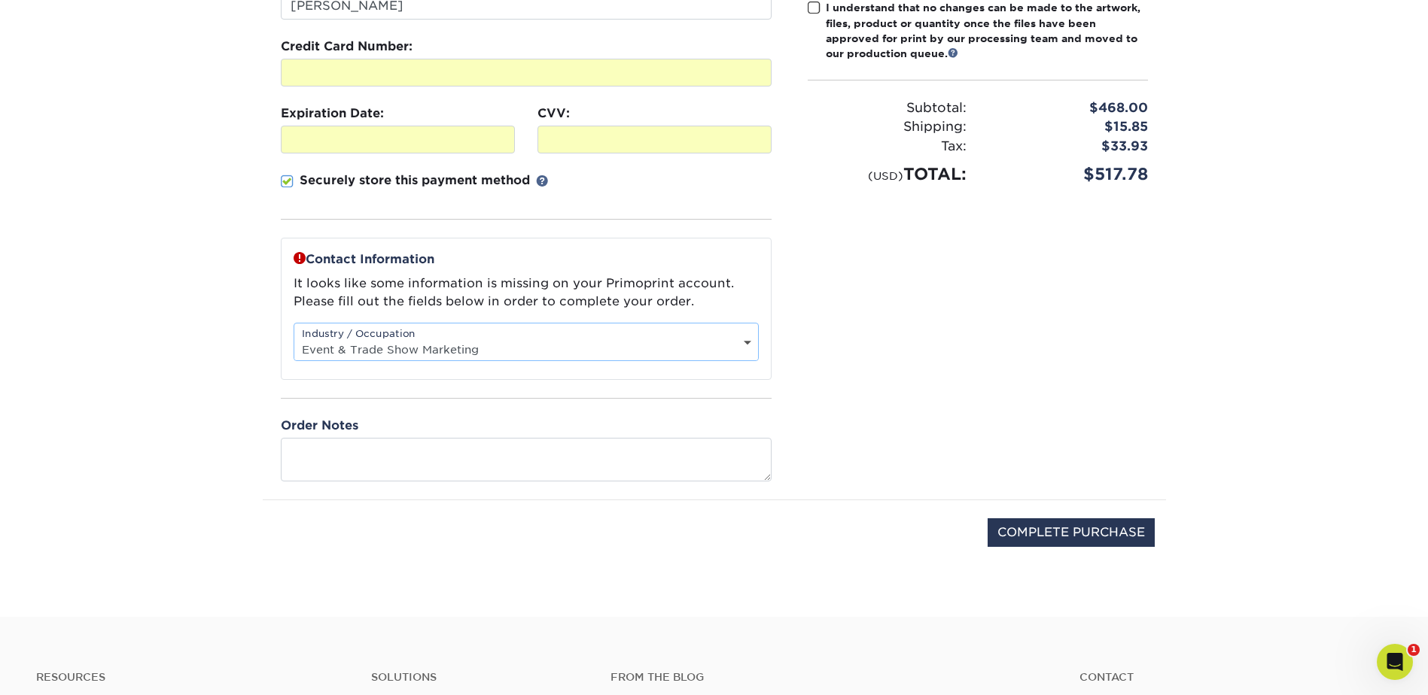
scroll to position [301, 0]
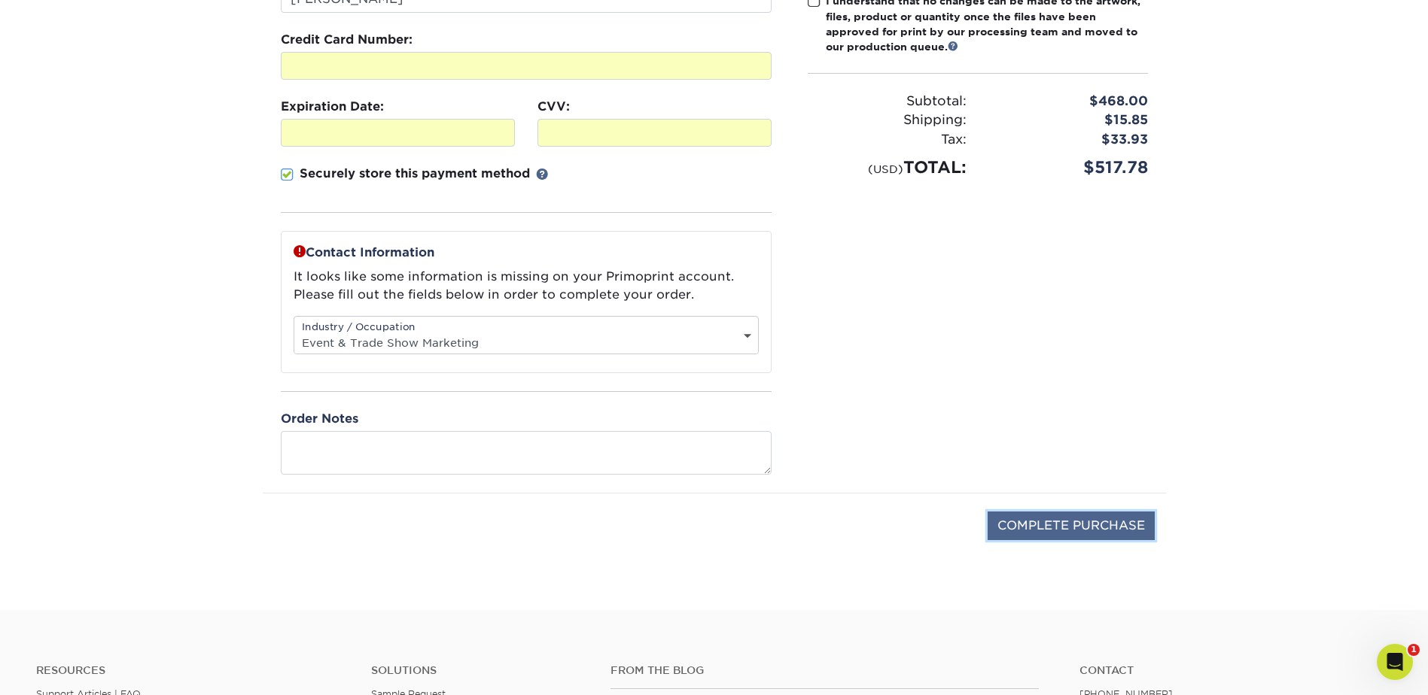
click at [1033, 527] on input "COMPLETE PURCHASE" at bounding box center [1071, 526] width 167 height 29
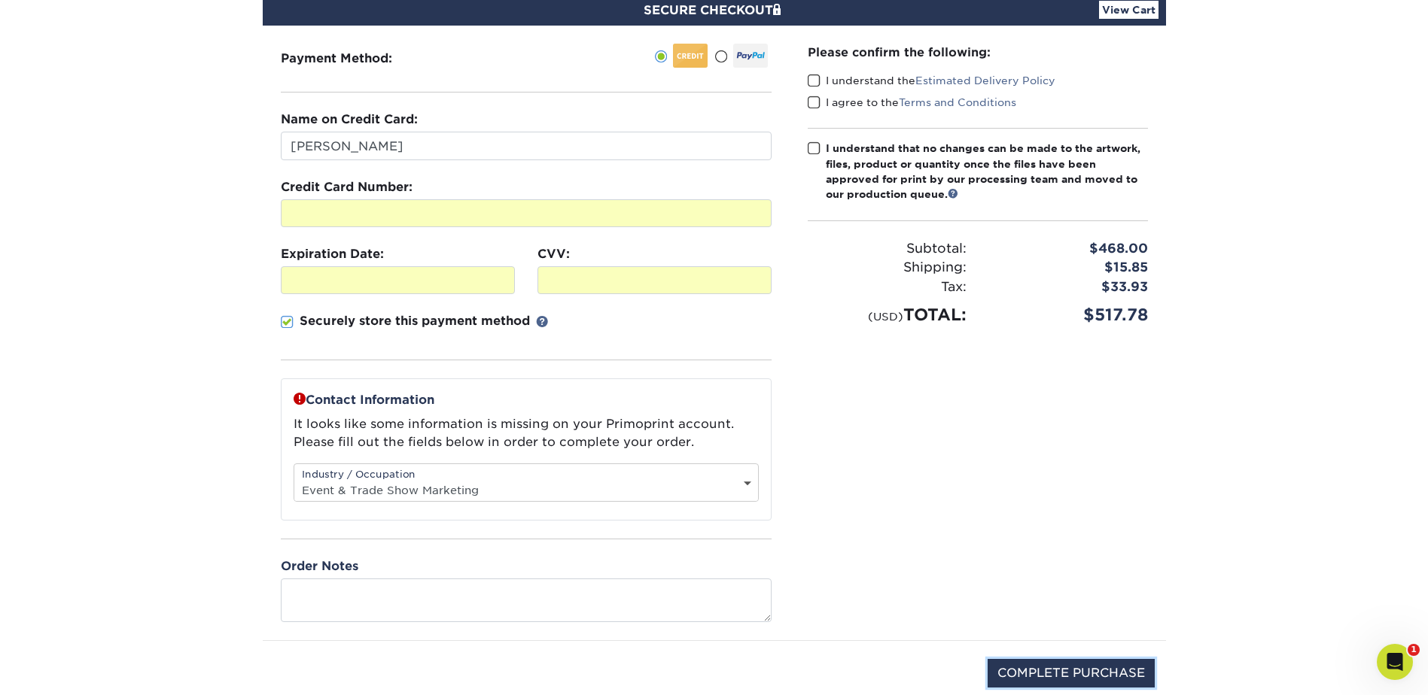
scroll to position [151, 0]
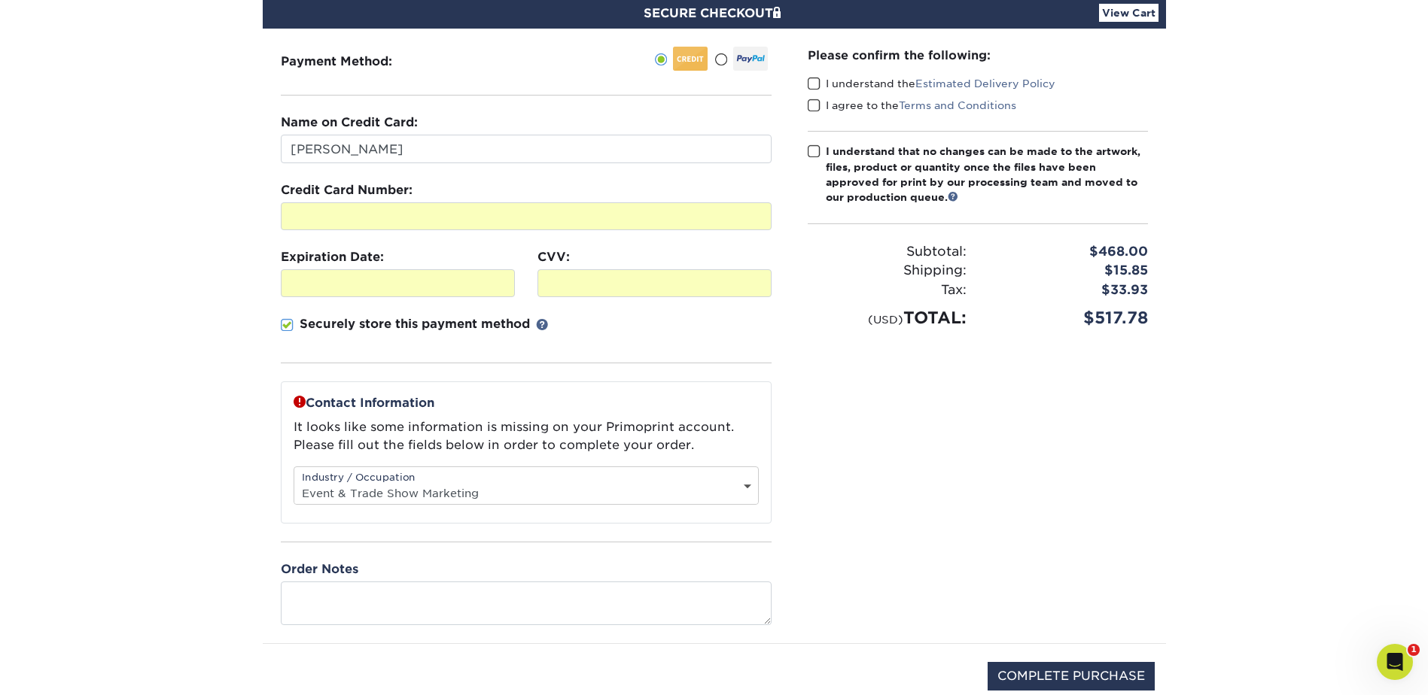
click at [520, 485] on select "Select One Administrative Executive Human Resources Construction Education Ente…" at bounding box center [526, 493] width 464 height 22
select select "2"
click at [294, 482] on select "Select One Administrative Executive Human Resources Construction Education Ente…" at bounding box center [526, 493] width 464 height 22
click at [815, 84] on span at bounding box center [814, 84] width 13 height 14
click at [0, 0] on input "I understand the Estimated Delivery Policy" at bounding box center [0, 0] width 0 height 0
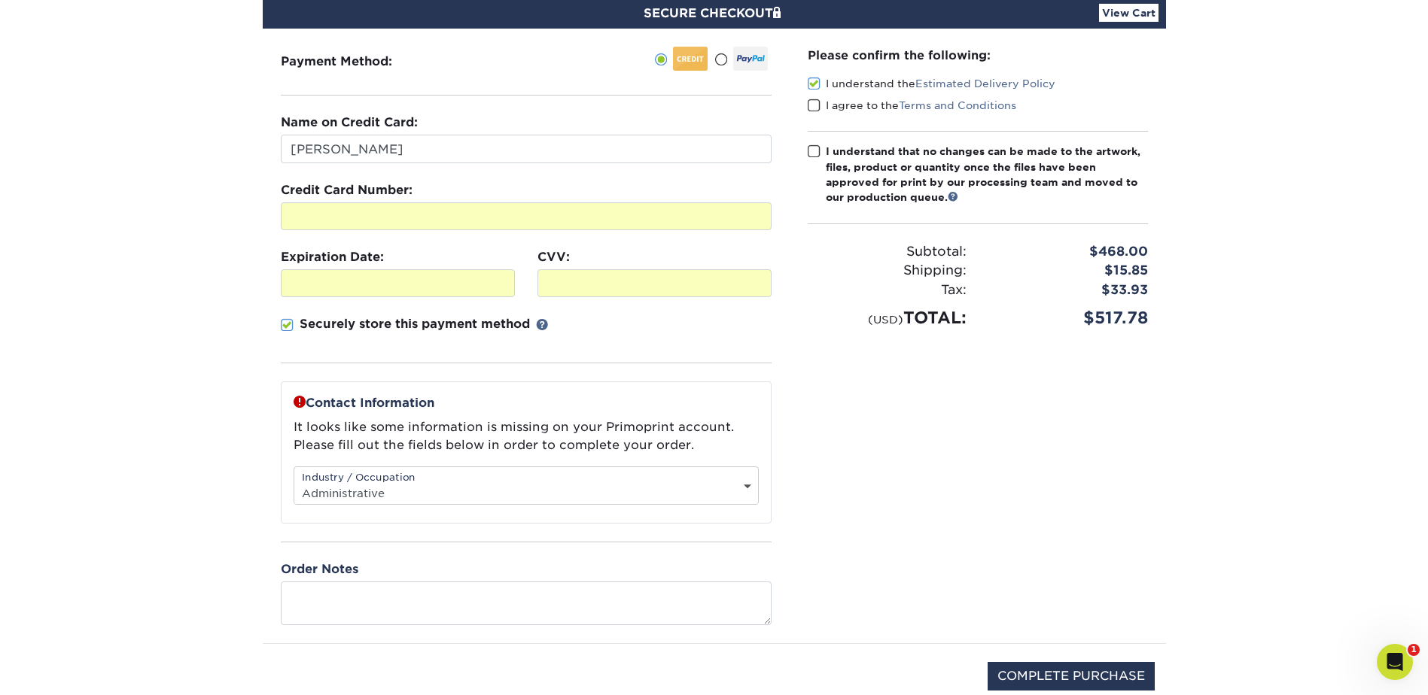
click at [817, 102] on span at bounding box center [814, 106] width 13 height 14
click at [0, 0] on input "I agree to the Terms and Conditions" at bounding box center [0, 0] width 0 height 0
click at [811, 150] on span at bounding box center [814, 152] width 13 height 14
click at [0, 0] on input "I understand that no changes can be made to the artwork, files, product or quan…" at bounding box center [0, 0] width 0 height 0
click at [1088, 674] on input "COMPLETE PURCHASE" at bounding box center [1071, 676] width 167 height 29
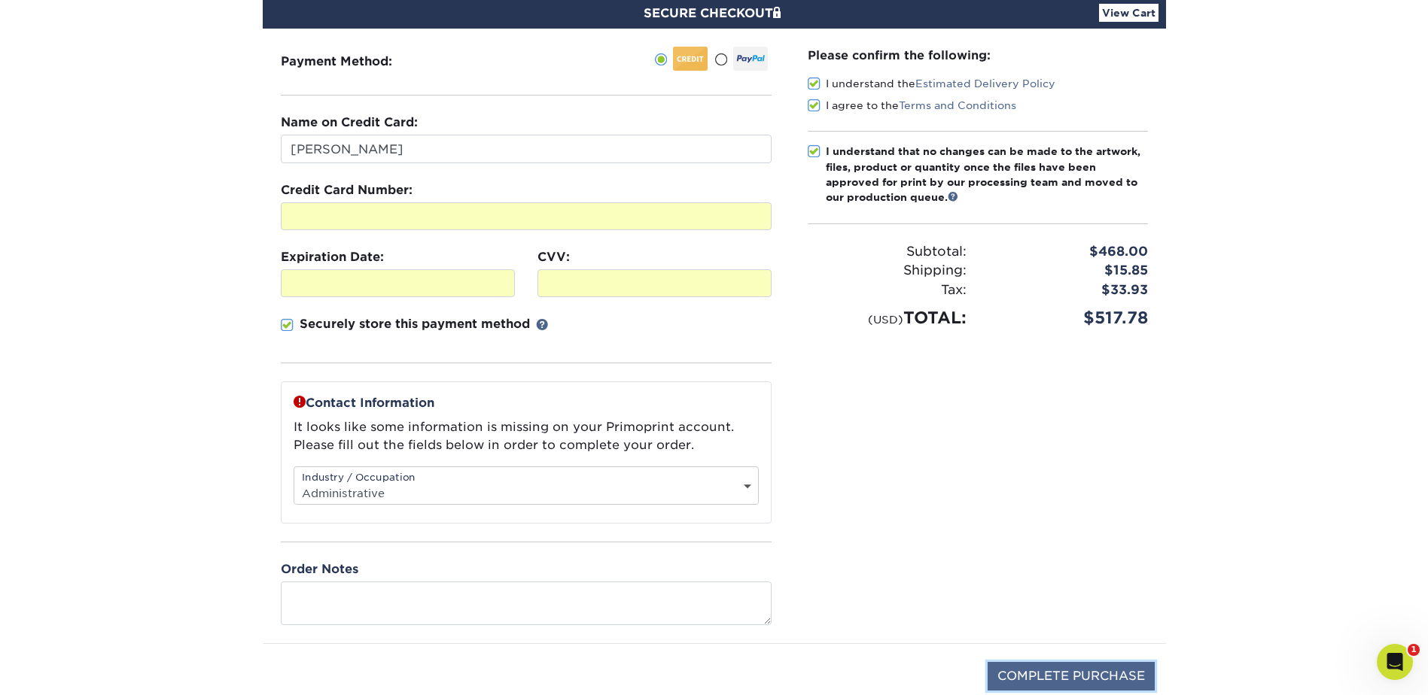
type input "PROCESSING, PLEASE WAIT..."
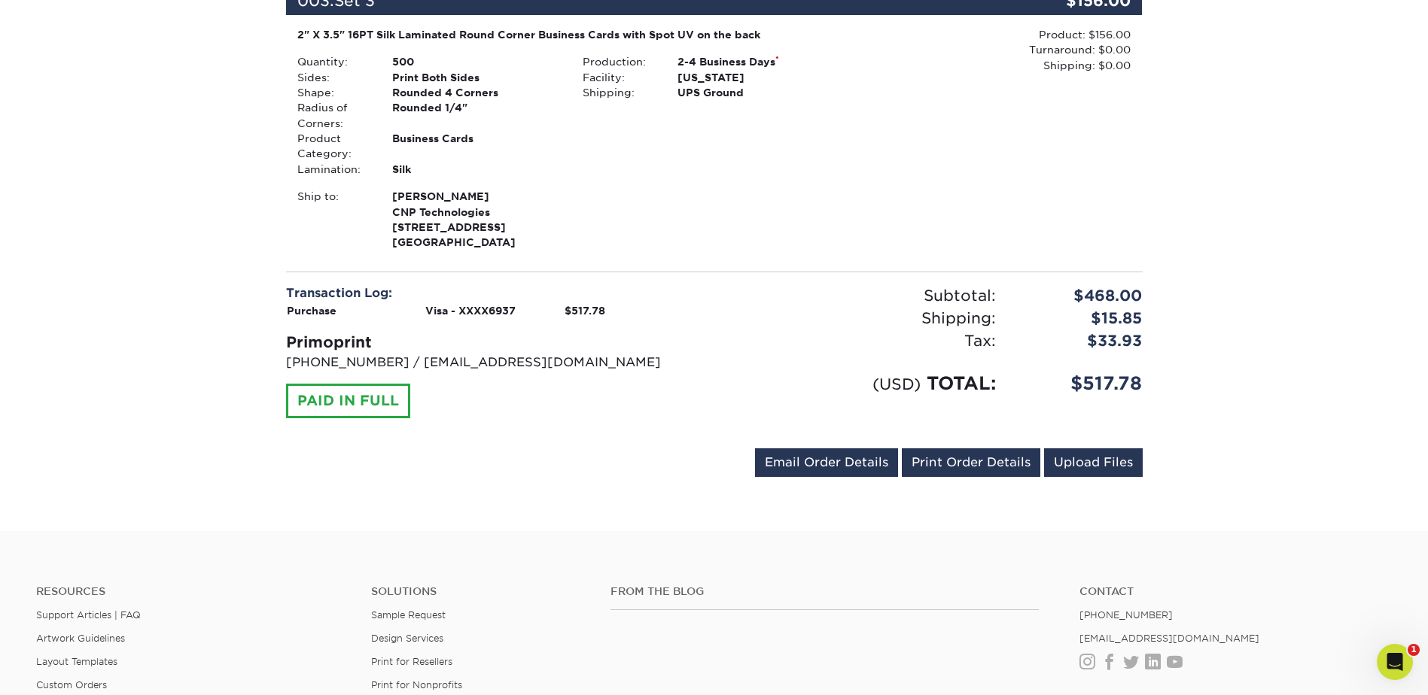
scroll to position [1129, 0]
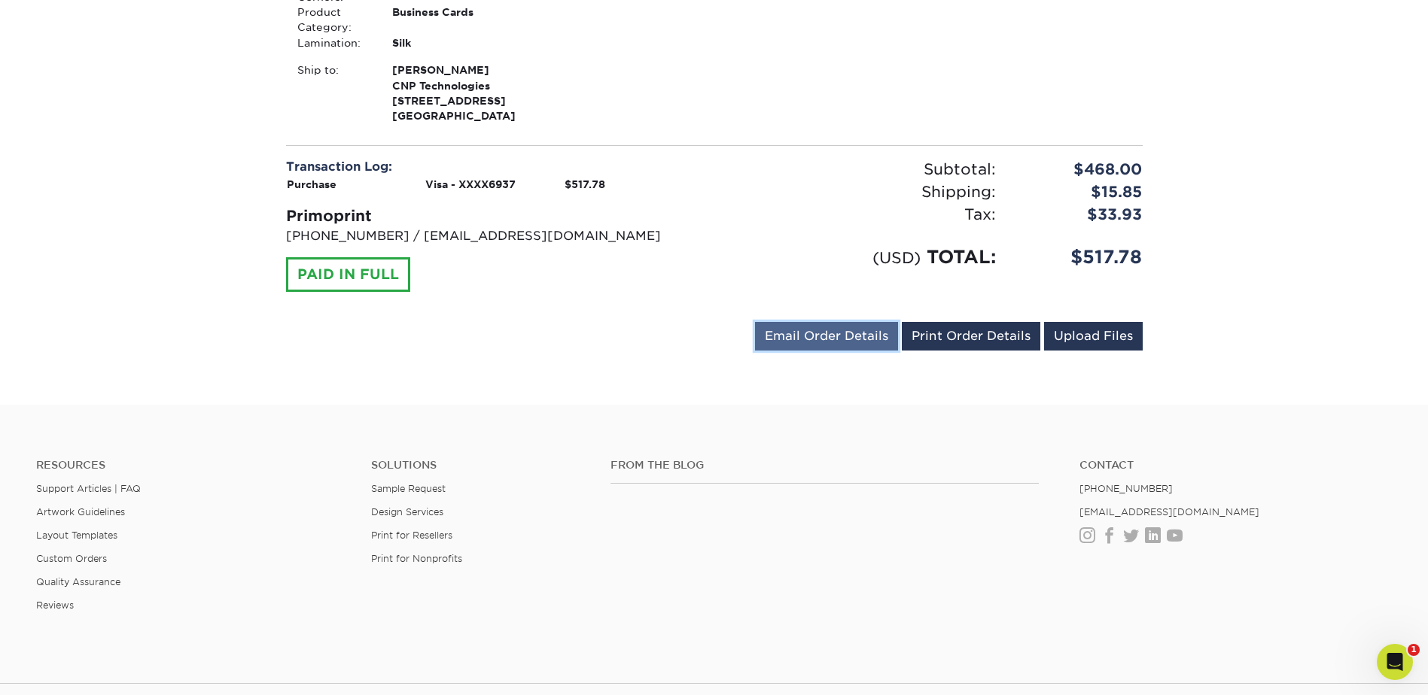
click at [845, 335] on link "Email Order Details" at bounding box center [826, 336] width 143 height 29
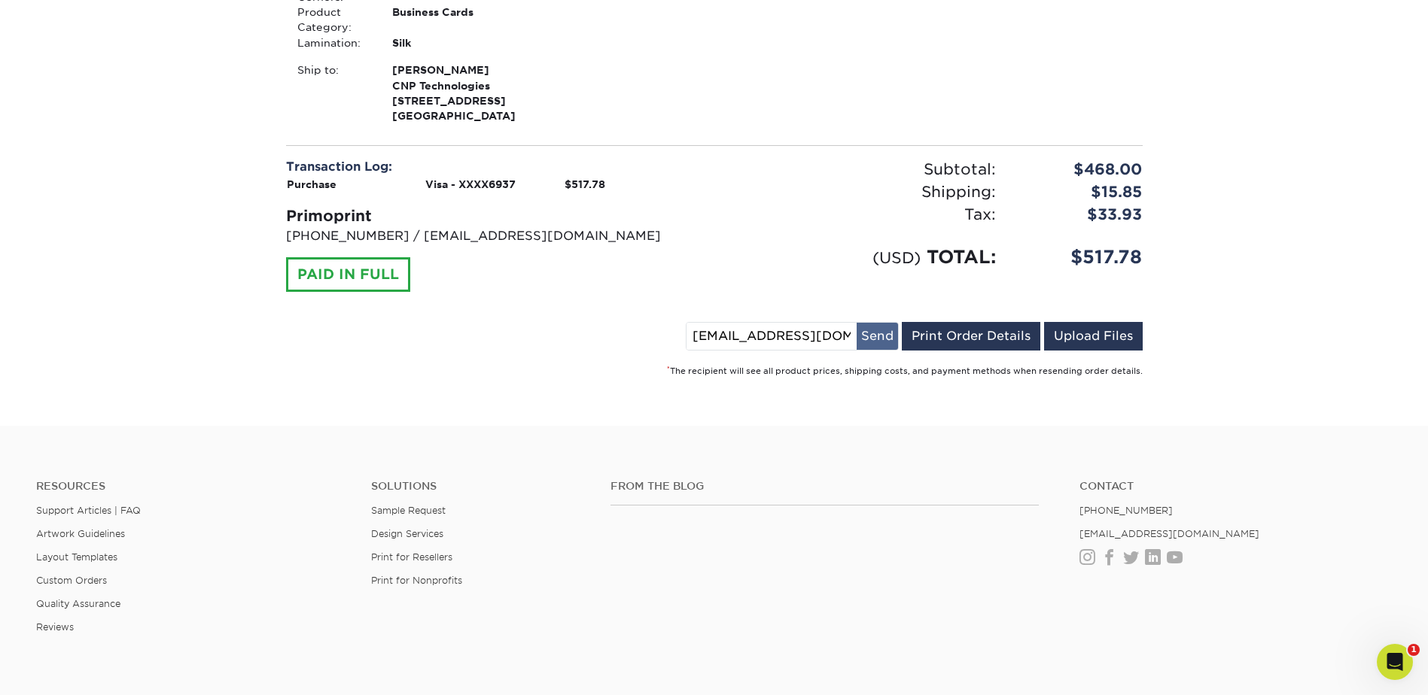
click at [887, 342] on button "Send" at bounding box center [877, 336] width 41 height 27
